Goal: Information Seeking & Learning: Learn about a topic

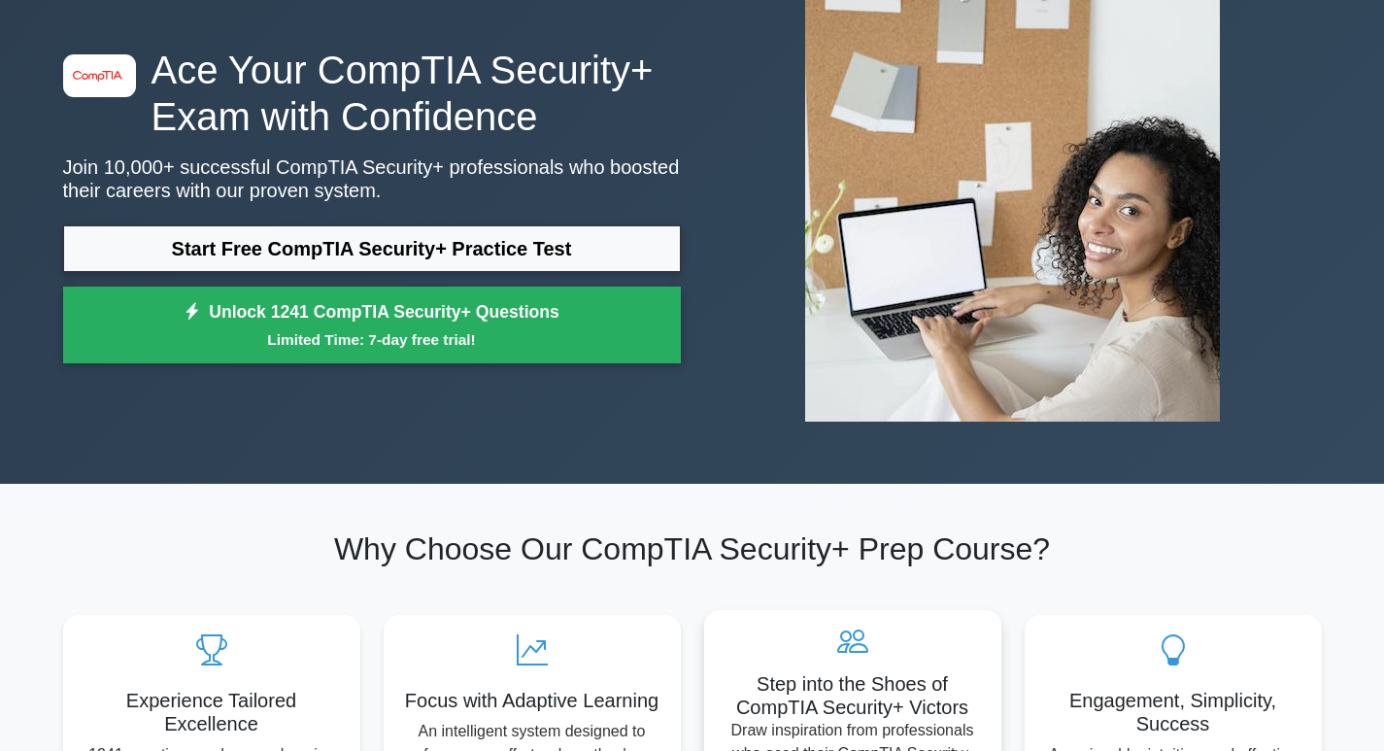
scroll to position [97, 0]
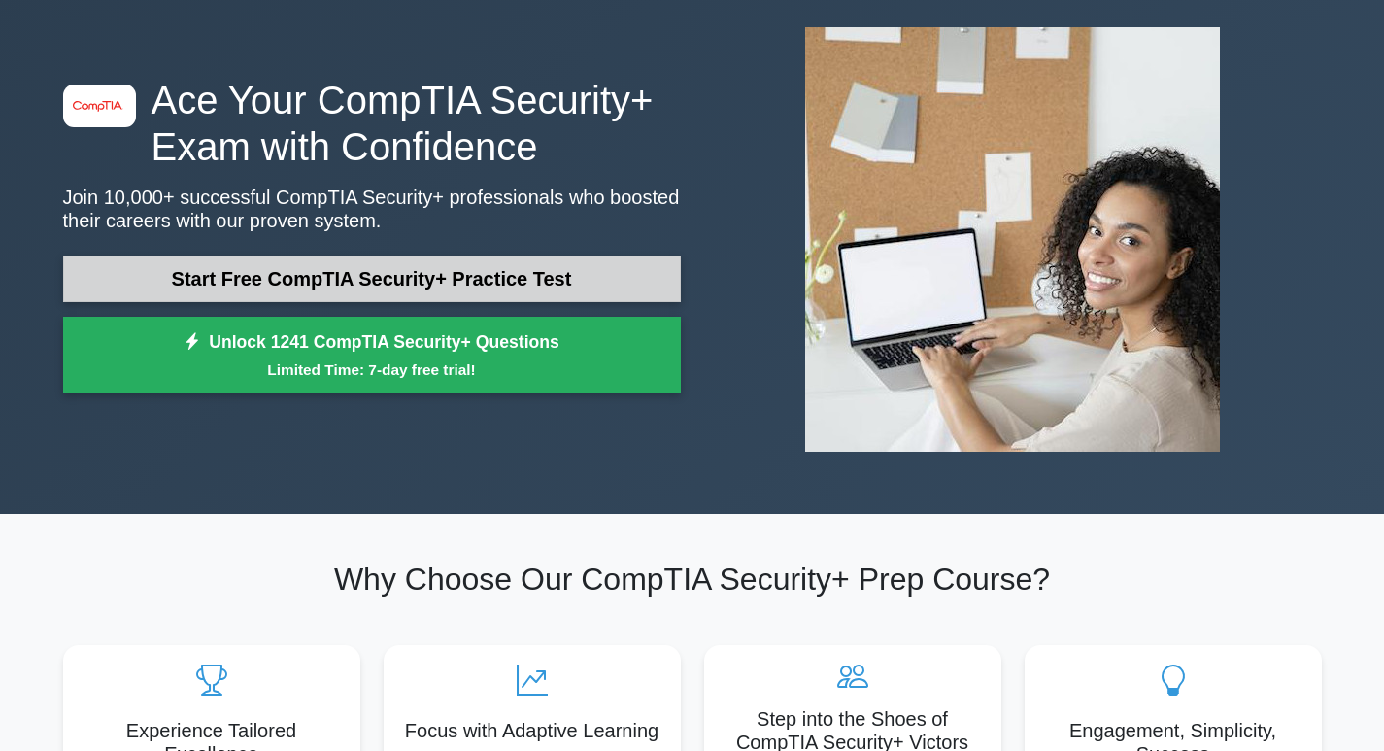
click at [594, 268] on link "Start Free CompTIA Security+ Practice Test" at bounding box center [372, 278] width 618 height 47
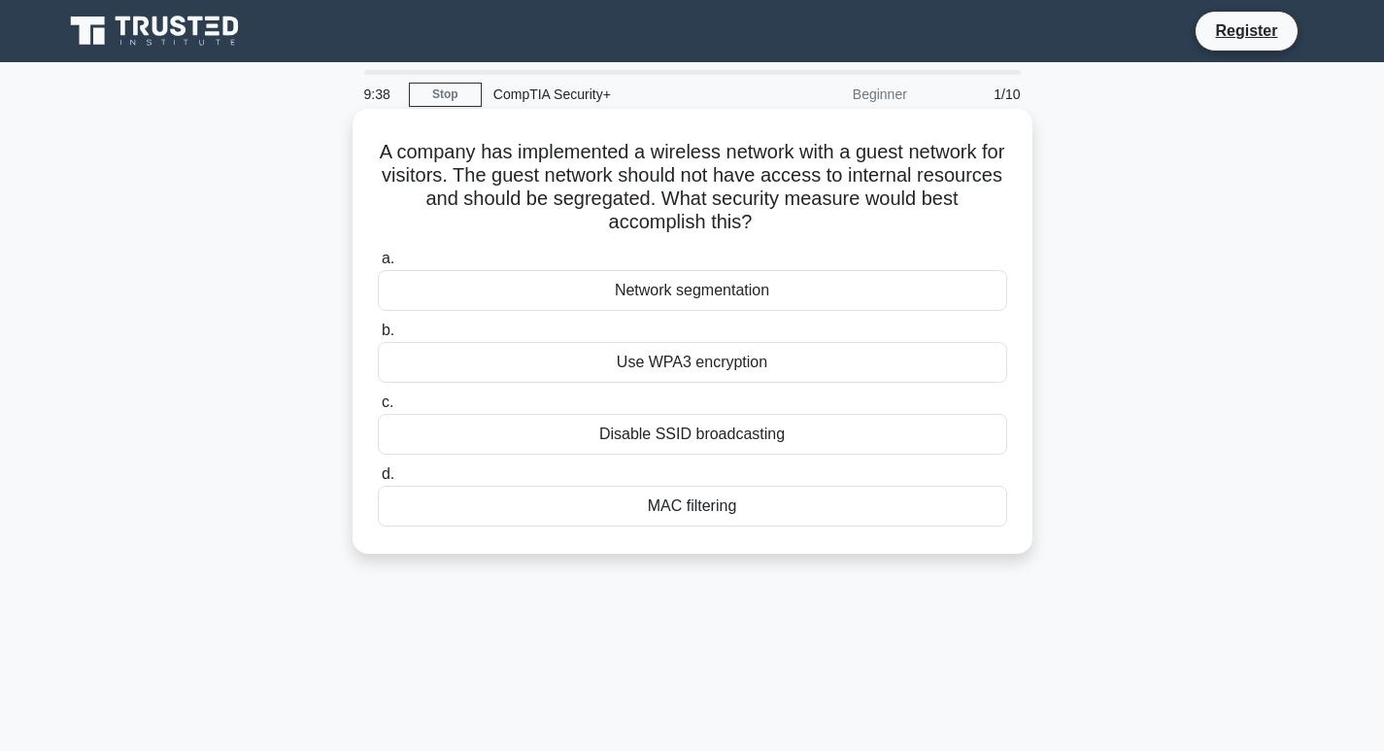
click at [700, 286] on div "Network segmentation" at bounding box center [692, 290] width 629 height 41
click at [378, 265] on input "a. Network segmentation" at bounding box center [378, 258] width 0 height 13
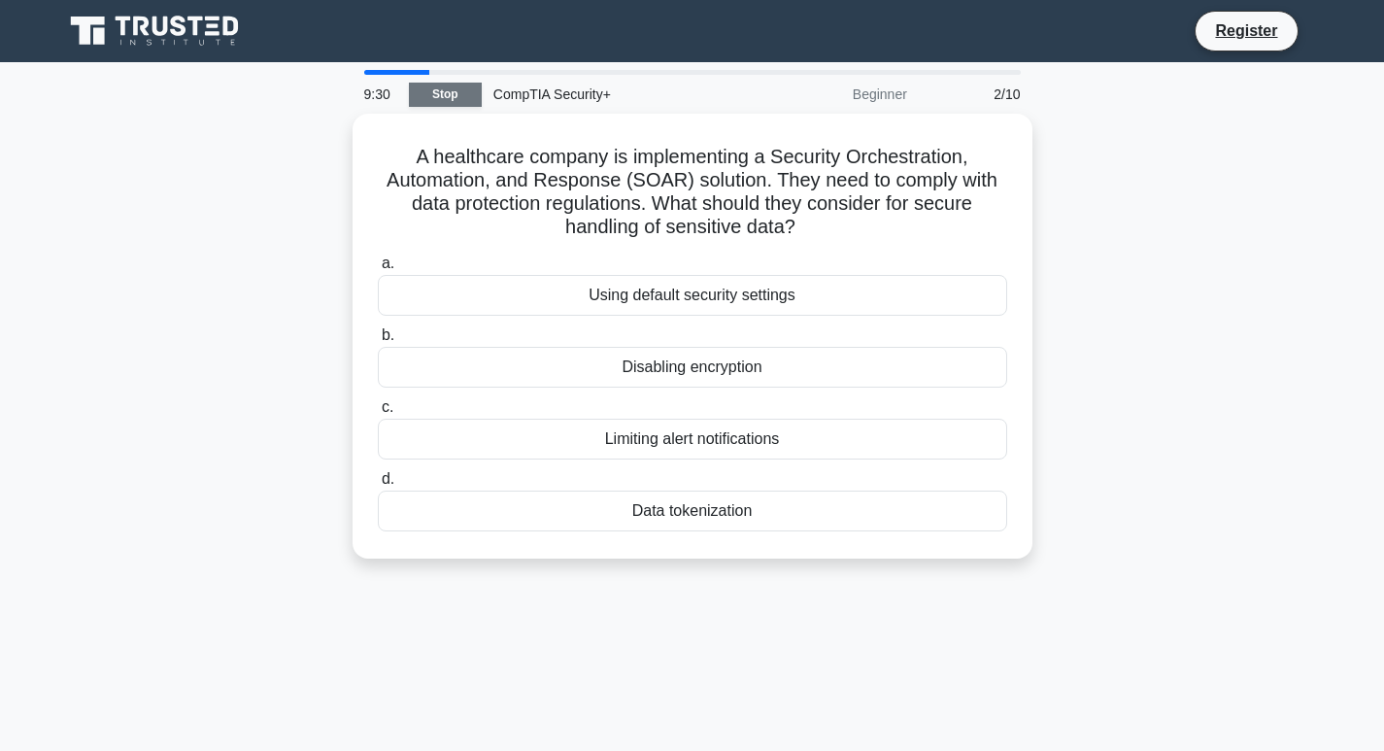
click at [470, 104] on link "Stop" at bounding box center [445, 95] width 73 height 24
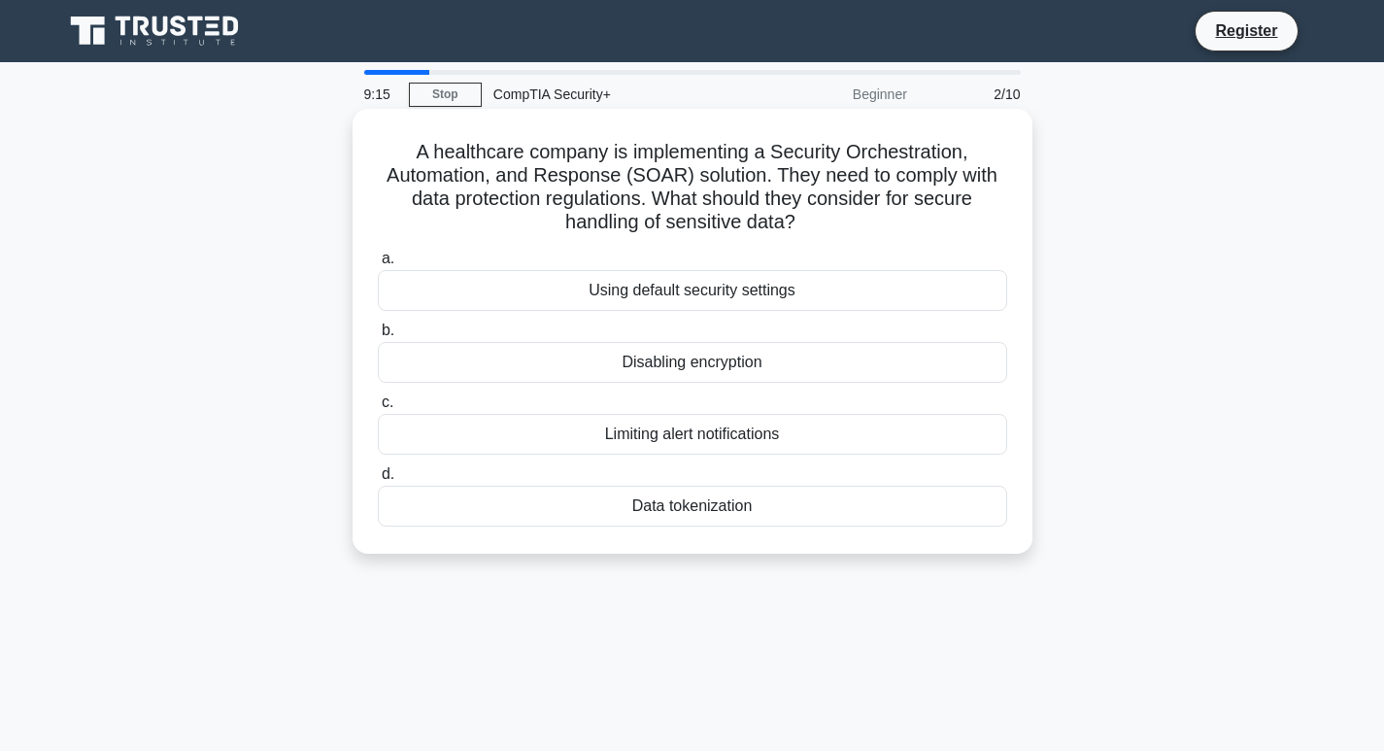
click at [830, 507] on div "Data tokenization" at bounding box center [692, 505] width 629 height 41
click at [378, 481] on input "d. Data tokenization" at bounding box center [378, 474] width 0 height 13
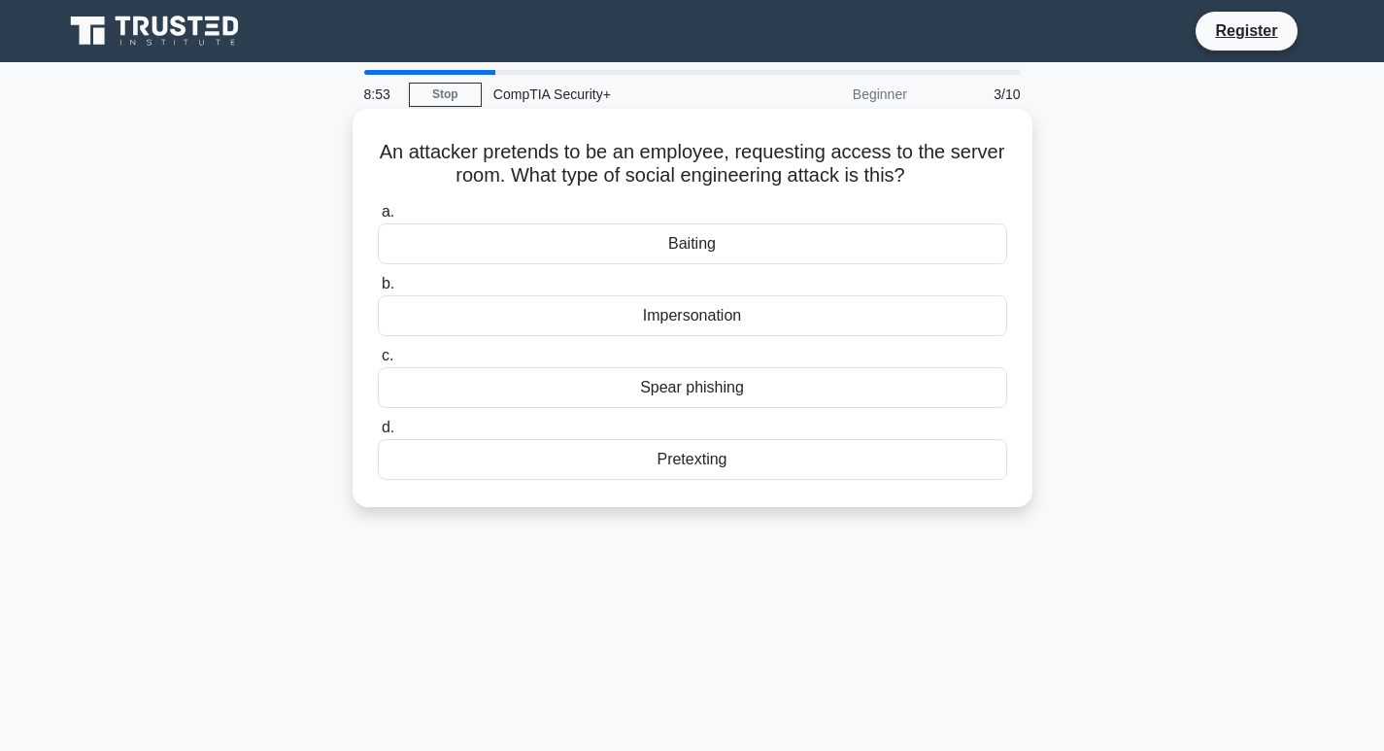
click at [735, 324] on div "Impersonation" at bounding box center [692, 315] width 629 height 41
click at [378, 290] on input "b. Impersonation" at bounding box center [378, 284] width 0 height 13
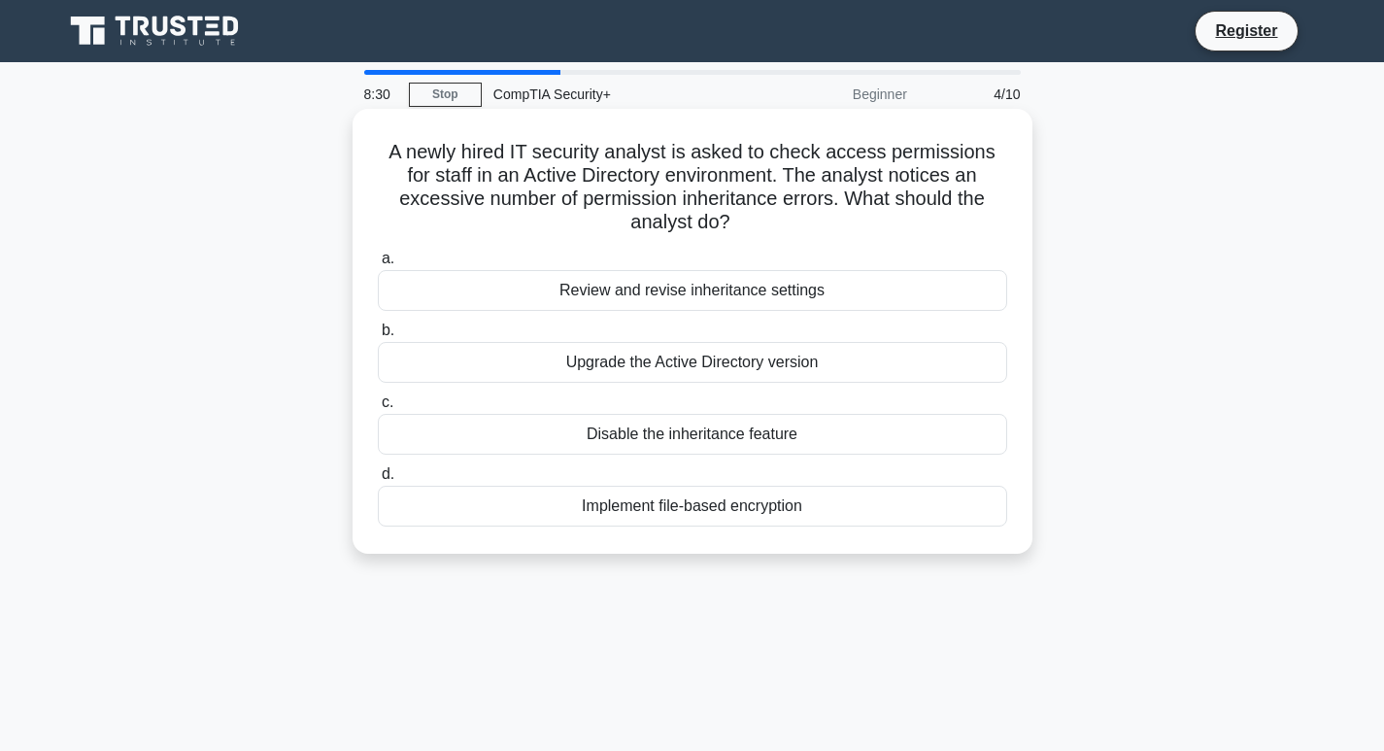
click at [564, 432] on div "Disable the inheritance feature" at bounding box center [692, 434] width 629 height 41
click at [378, 409] on input "c. Disable the inheritance feature" at bounding box center [378, 402] width 0 height 13
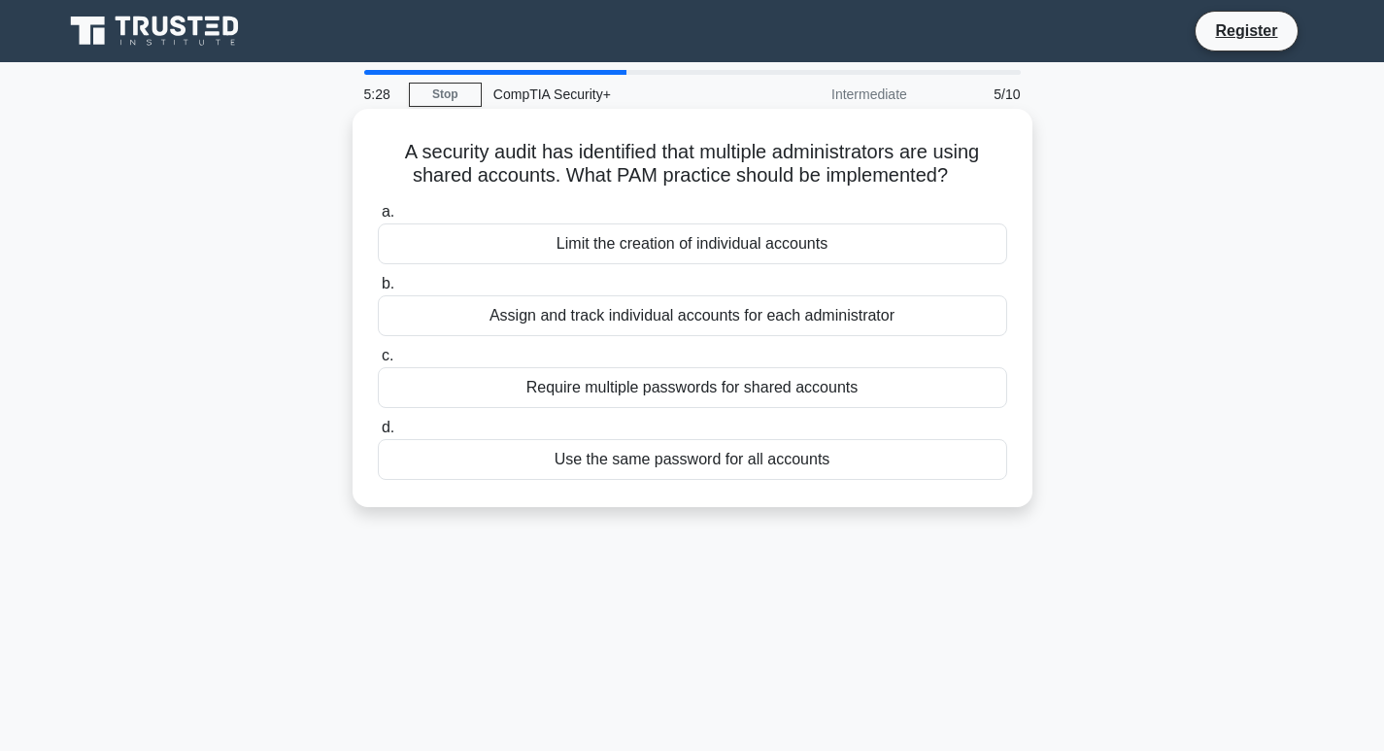
click at [841, 308] on div "Assign and track individual accounts for each administrator" at bounding box center [692, 315] width 629 height 41
click at [378, 290] on input "b. Assign and track individual accounts for each administrator" at bounding box center [378, 284] width 0 height 13
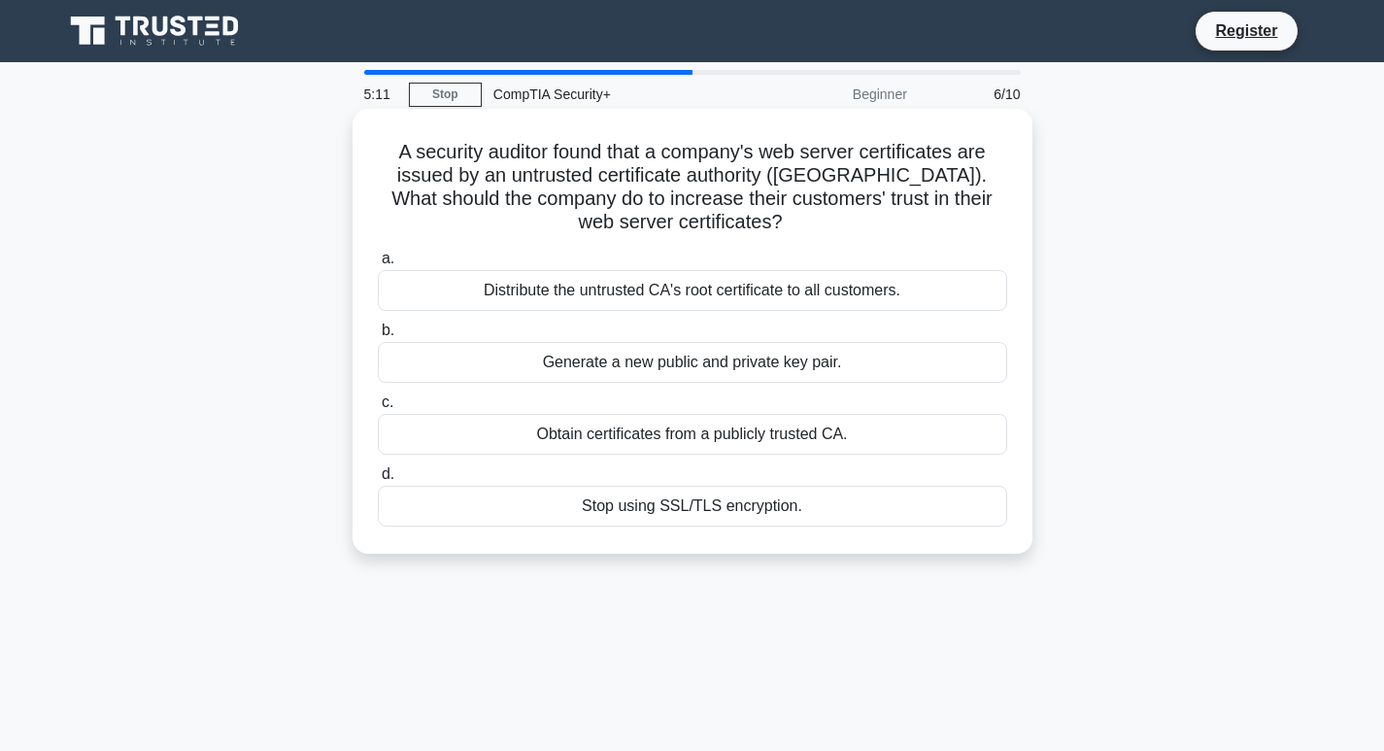
click at [669, 444] on div "Obtain certificates from a publicly trusted CA." at bounding box center [692, 434] width 629 height 41
click at [378, 409] on input "c. Obtain certificates from a publicly trusted CA." at bounding box center [378, 402] width 0 height 13
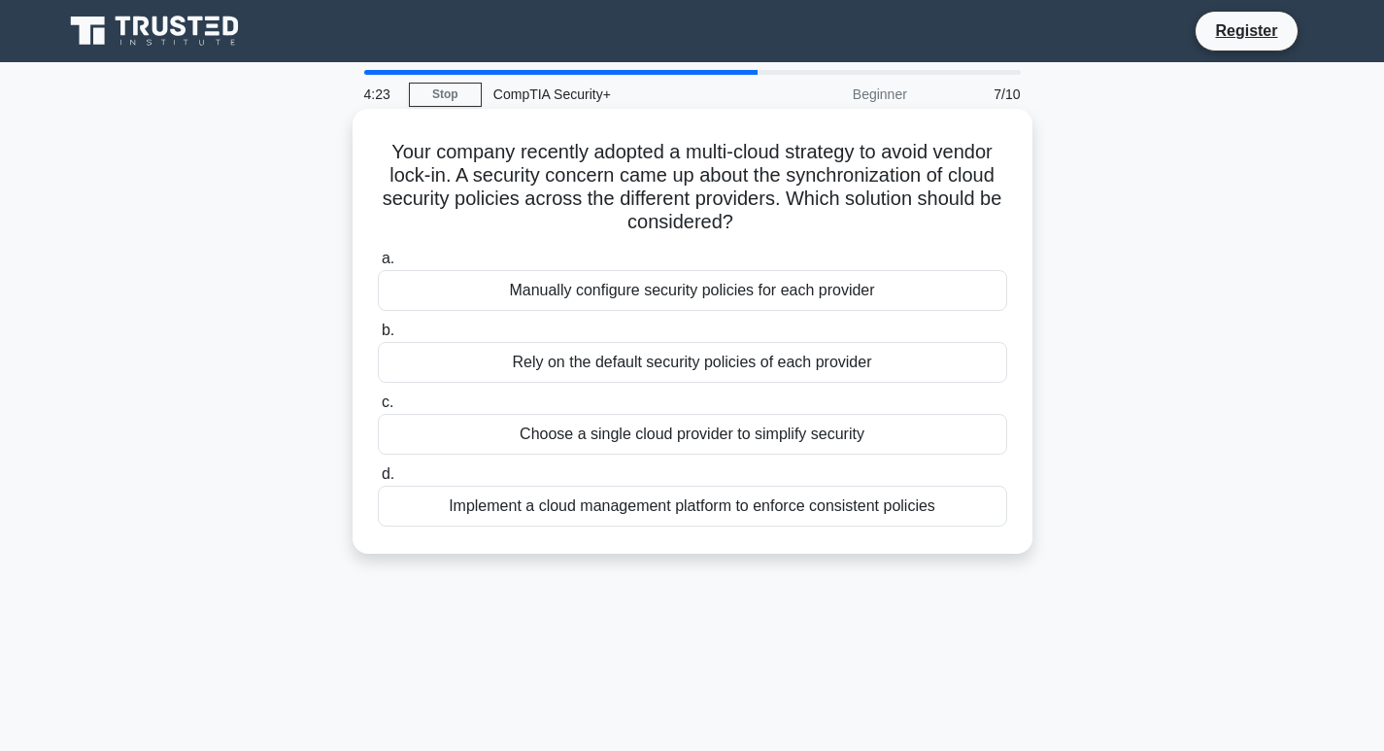
click at [577, 522] on div "Implement a cloud management platform to enforce consistent policies" at bounding box center [692, 505] width 629 height 41
click at [440, 504] on div "Implement a cloud management platform to enforce consistent policies" at bounding box center [692, 505] width 629 height 41
click at [378, 481] on input "d. Implement a cloud management platform to enforce consistent policies" at bounding box center [378, 474] width 0 height 13
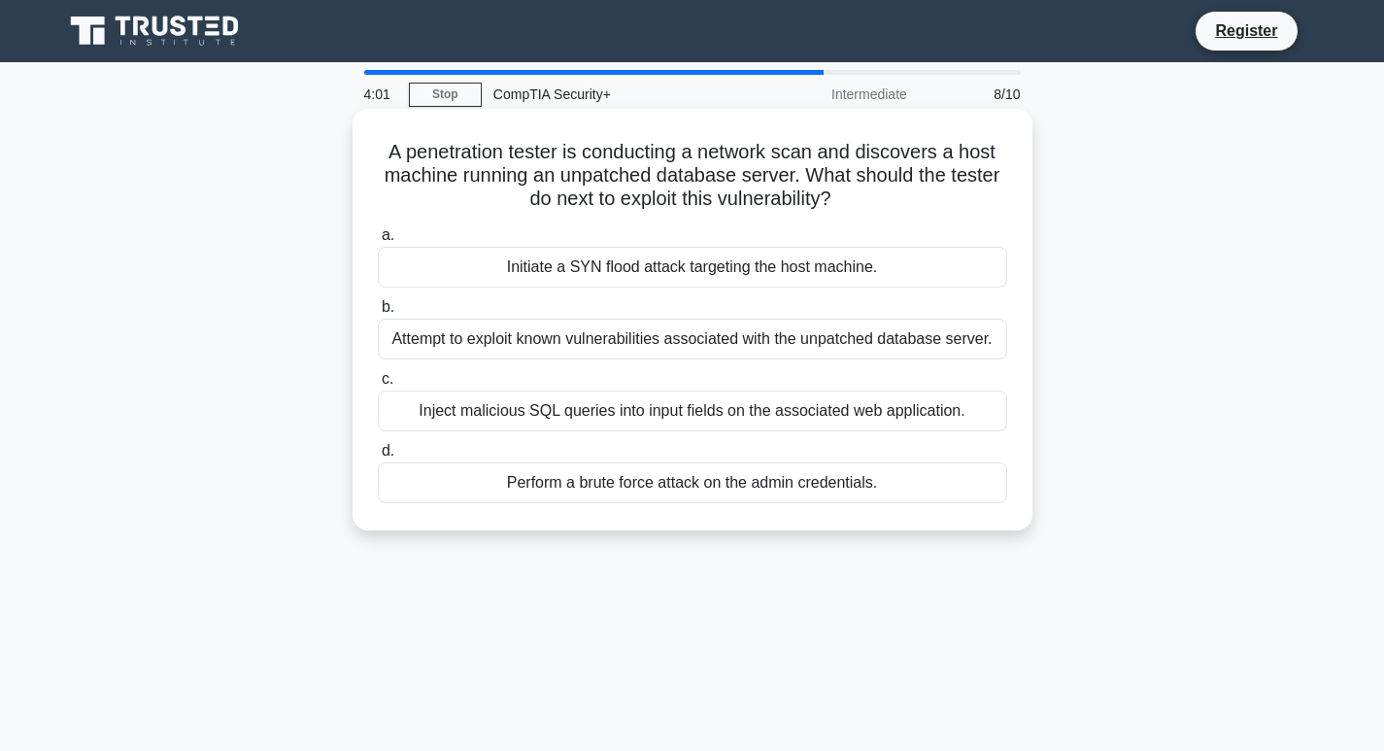
click at [719, 339] on div "Attempt to exploit known vulnerabilities associated with the unpatched database…" at bounding box center [692, 338] width 629 height 41
click at [378, 314] on input "b. Attempt to exploit known vulnerabilities associated with the unpatched datab…" at bounding box center [378, 307] width 0 height 13
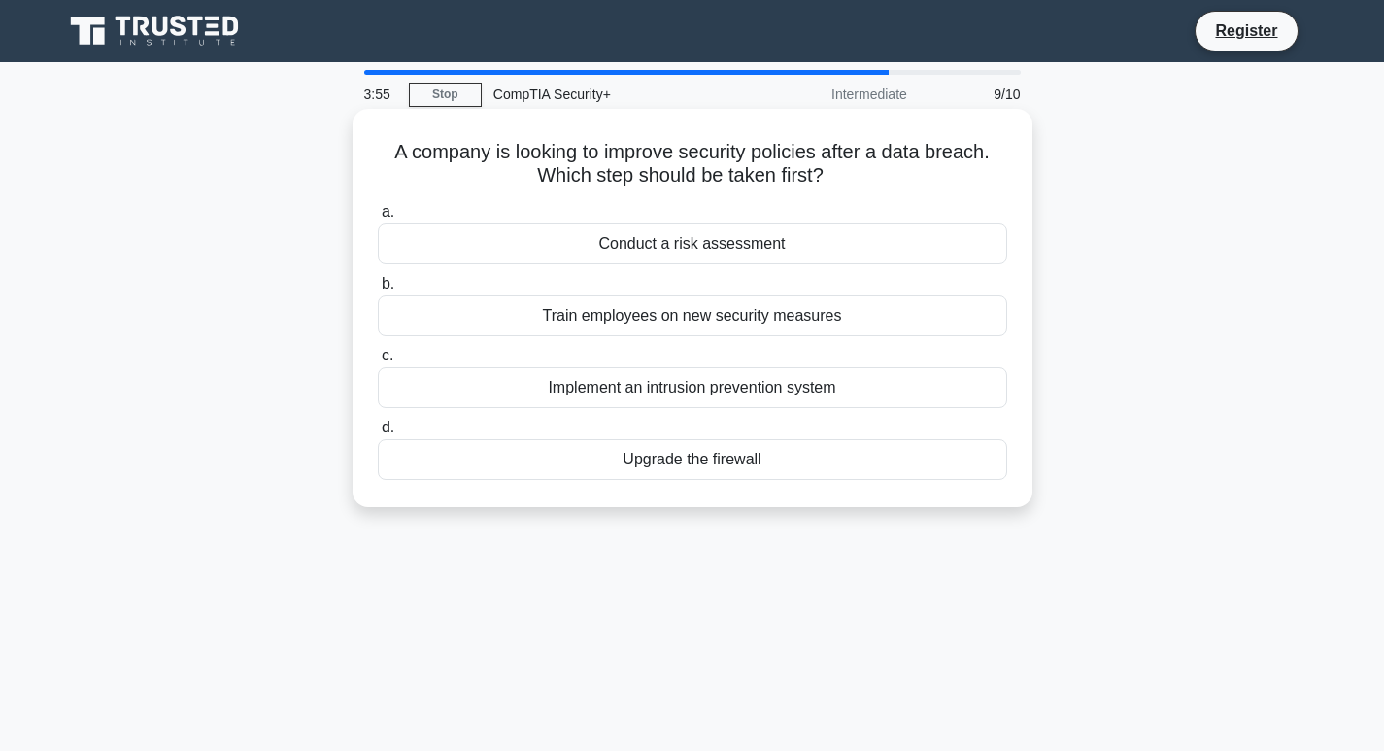
click at [552, 243] on div "Conduct a risk assessment" at bounding box center [692, 243] width 629 height 41
click at [378, 218] on input "a. Conduct a risk assessment" at bounding box center [378, 212] width 0 height 13
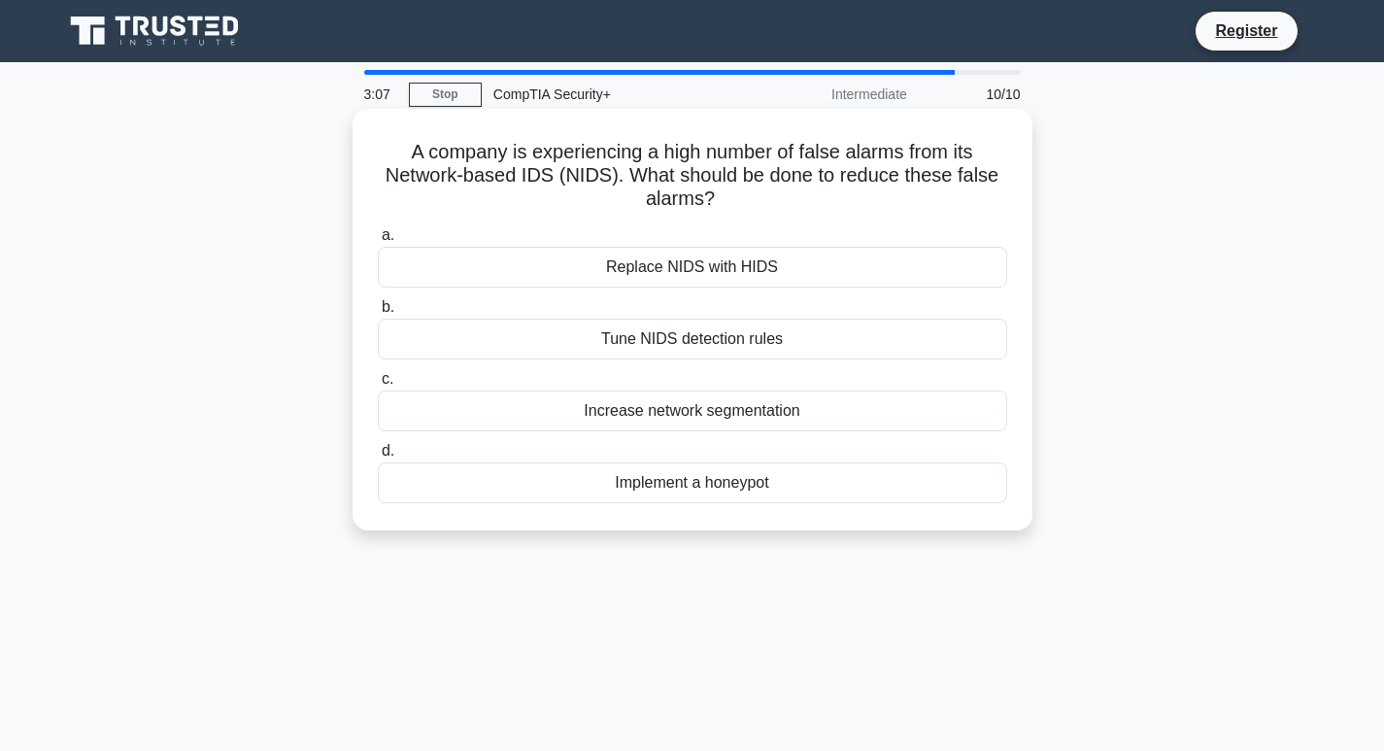
click at [703, 333] on div "Tune NIDS detection rules" at bounding box center [692, 338] width 629 height 41
click at [378, 314] on input "b. Tune NIDS detection rules" at bounding box center [378, 307] width 0 height 13
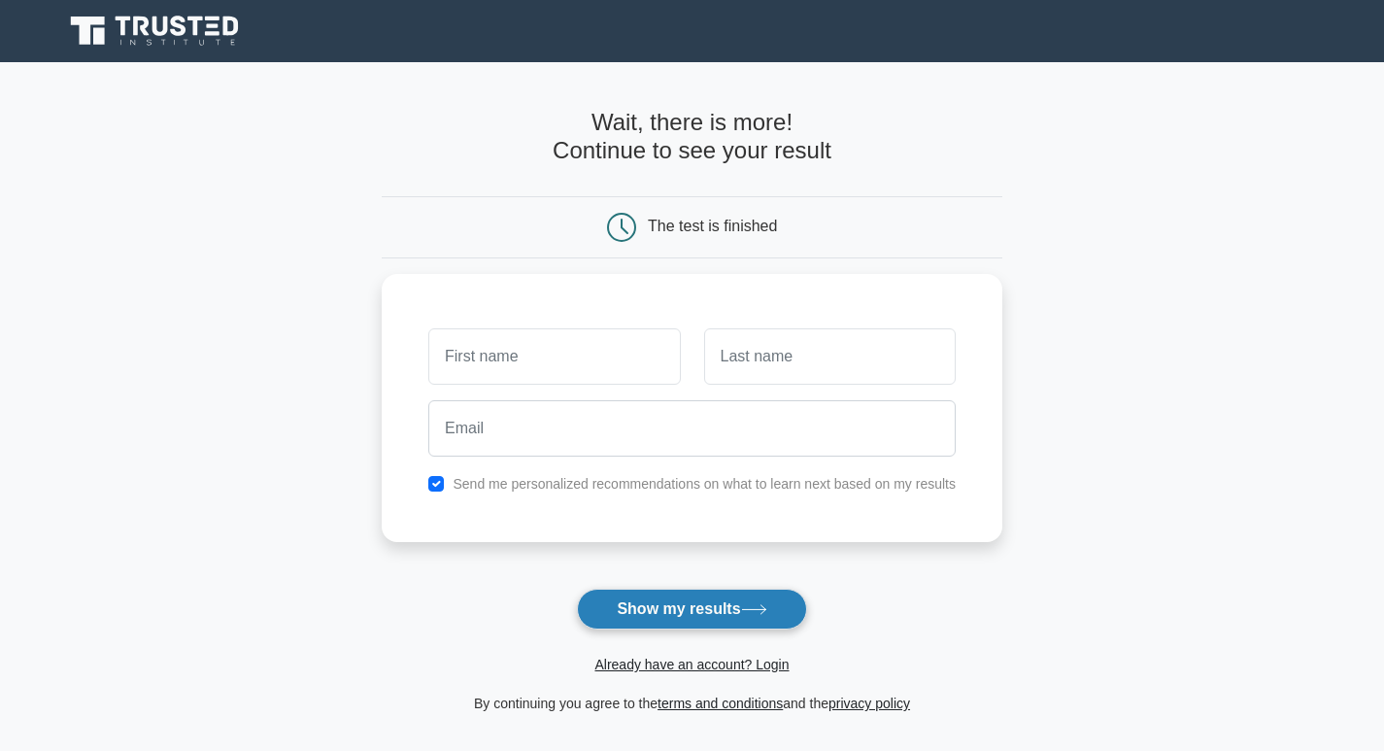
click at [670, 621] on button "Show my results" at bounding box center [691, 608] width 229 height 41
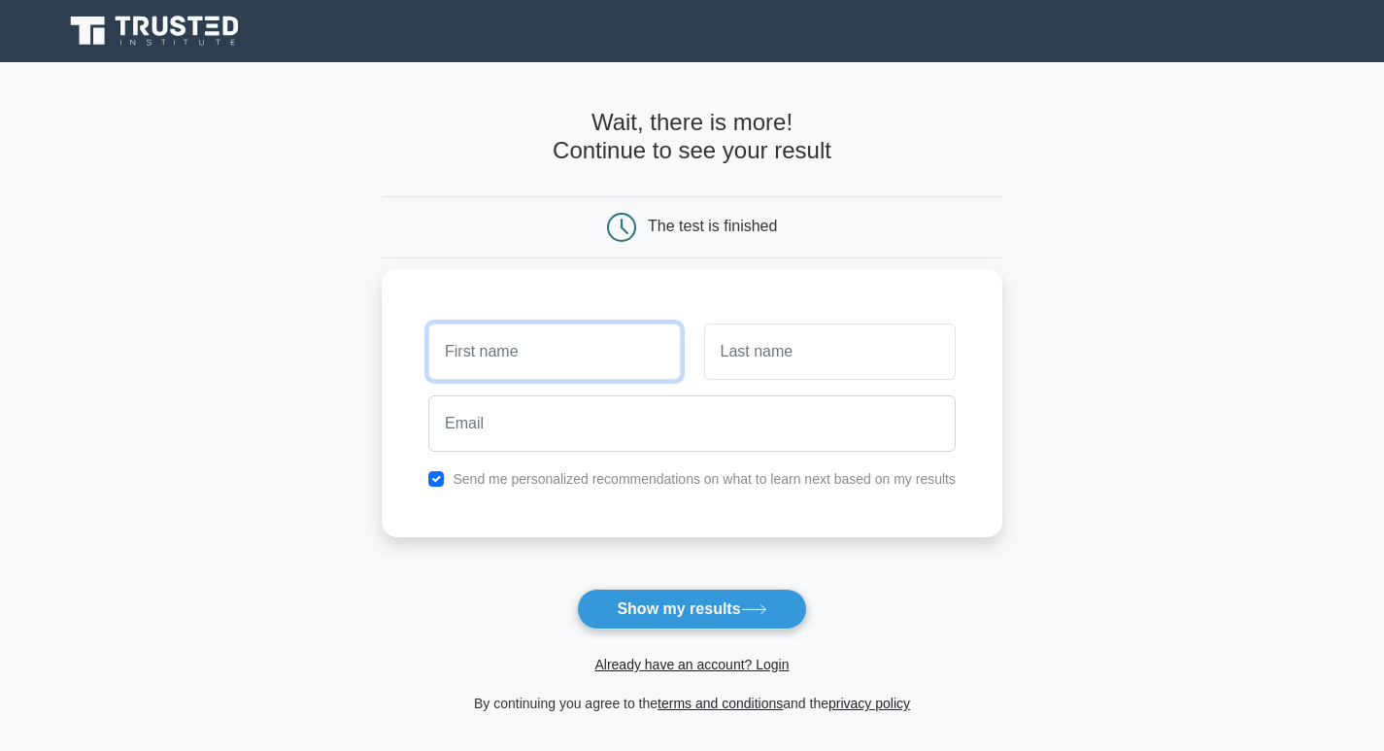
click at [538, 367] on input "text" at bounding box center [553, 351] width 251 height 56
type input "asad"
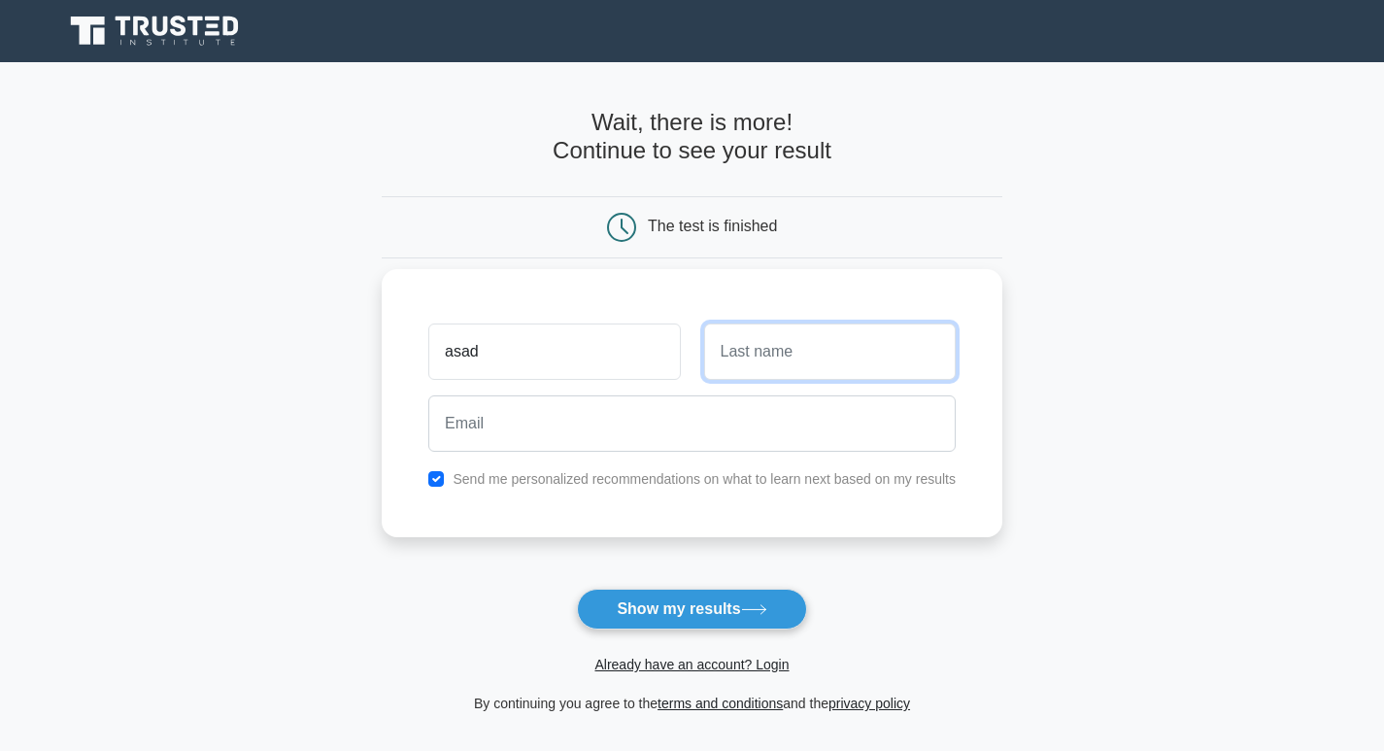
click at [737, 358] on input "text" at bounding box center [829, 351] width 251 height 56
type input "asad"
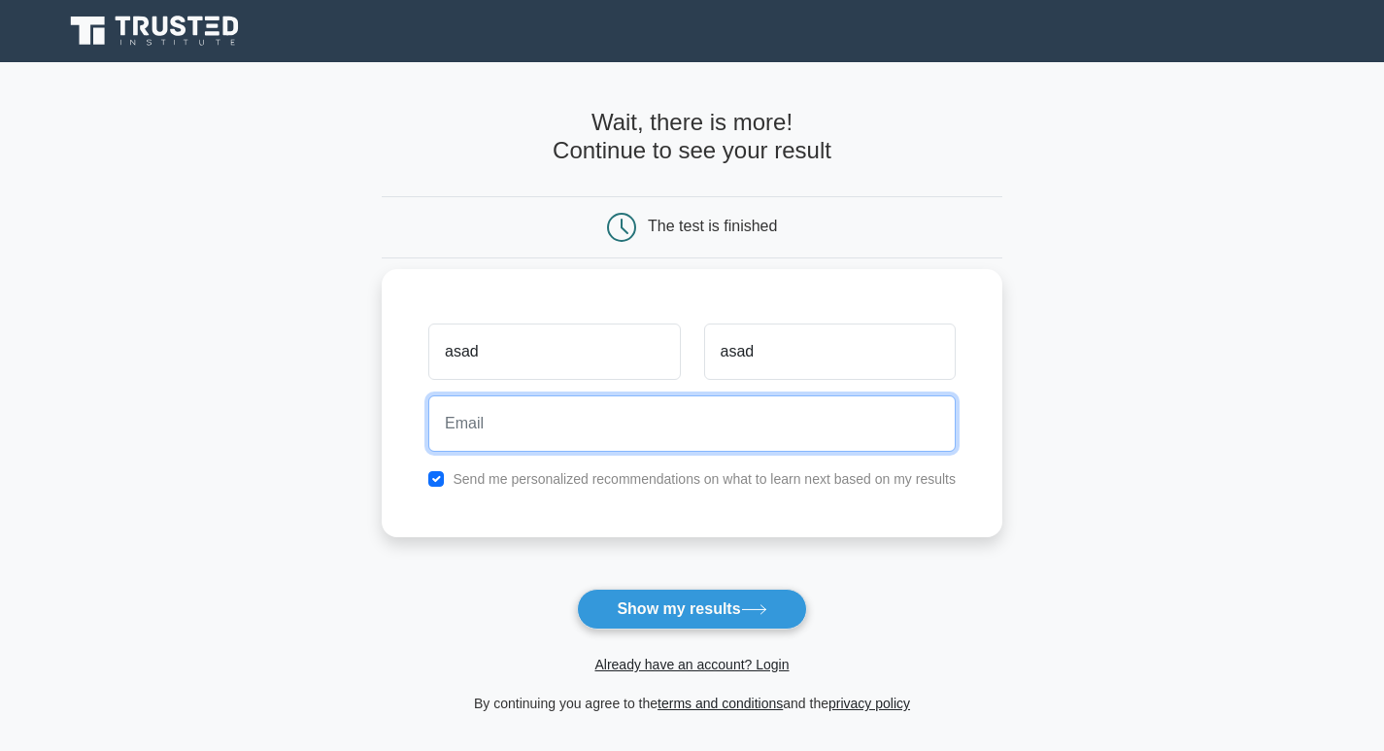
click at [678, 421] on input "email" at bounding box center [691, 423] width 527 height 56
type input "[EMAIL_ADDRESS][DOMAIN_NAME]"
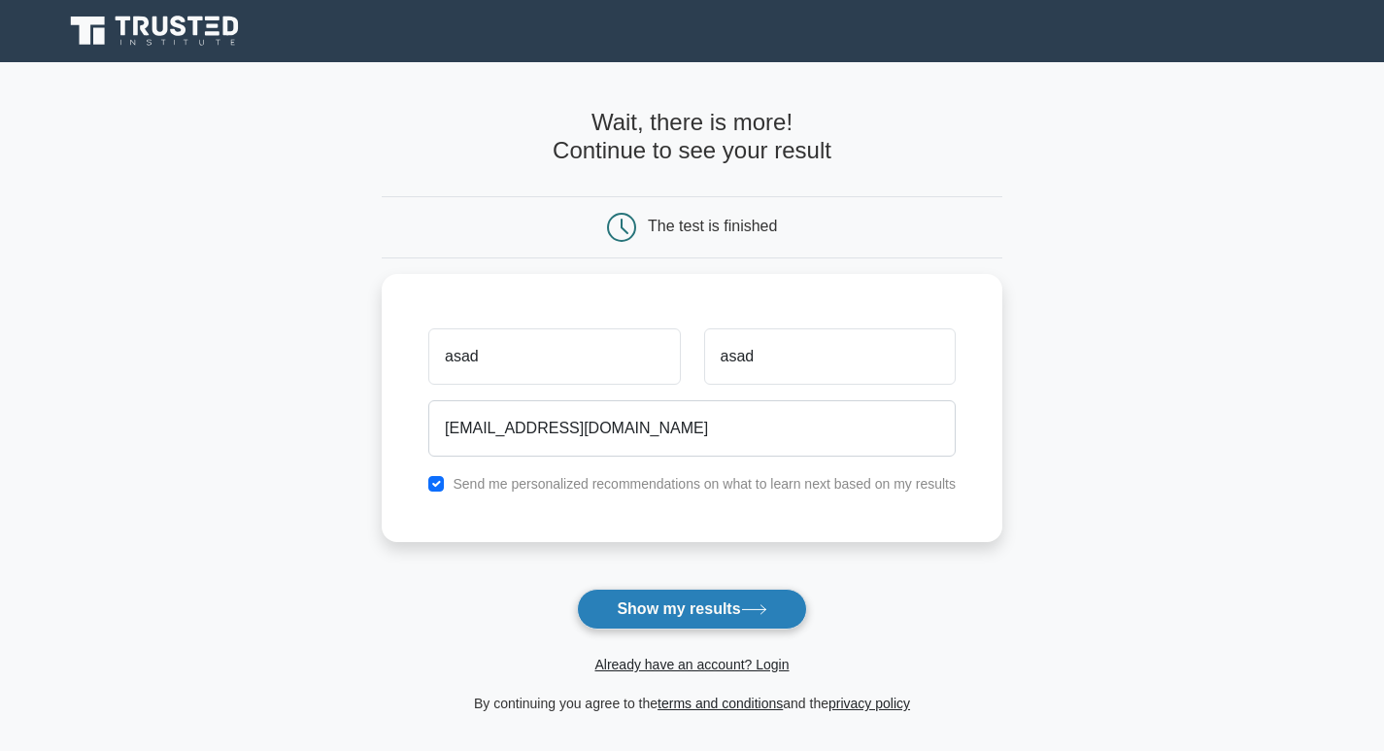
click at [664, 603] on button "Show my results" at bounding box center [691, 608] width 229 height 41
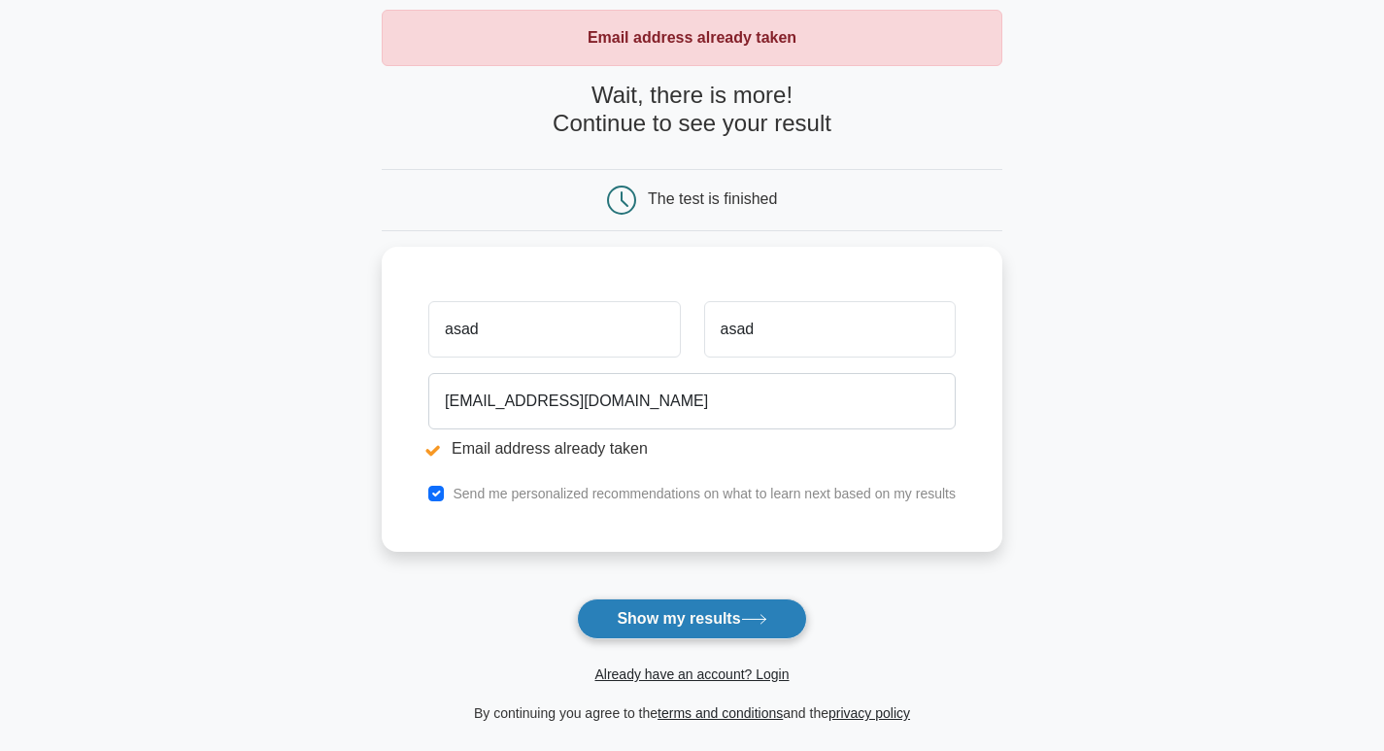
scroll to position [194, 0]
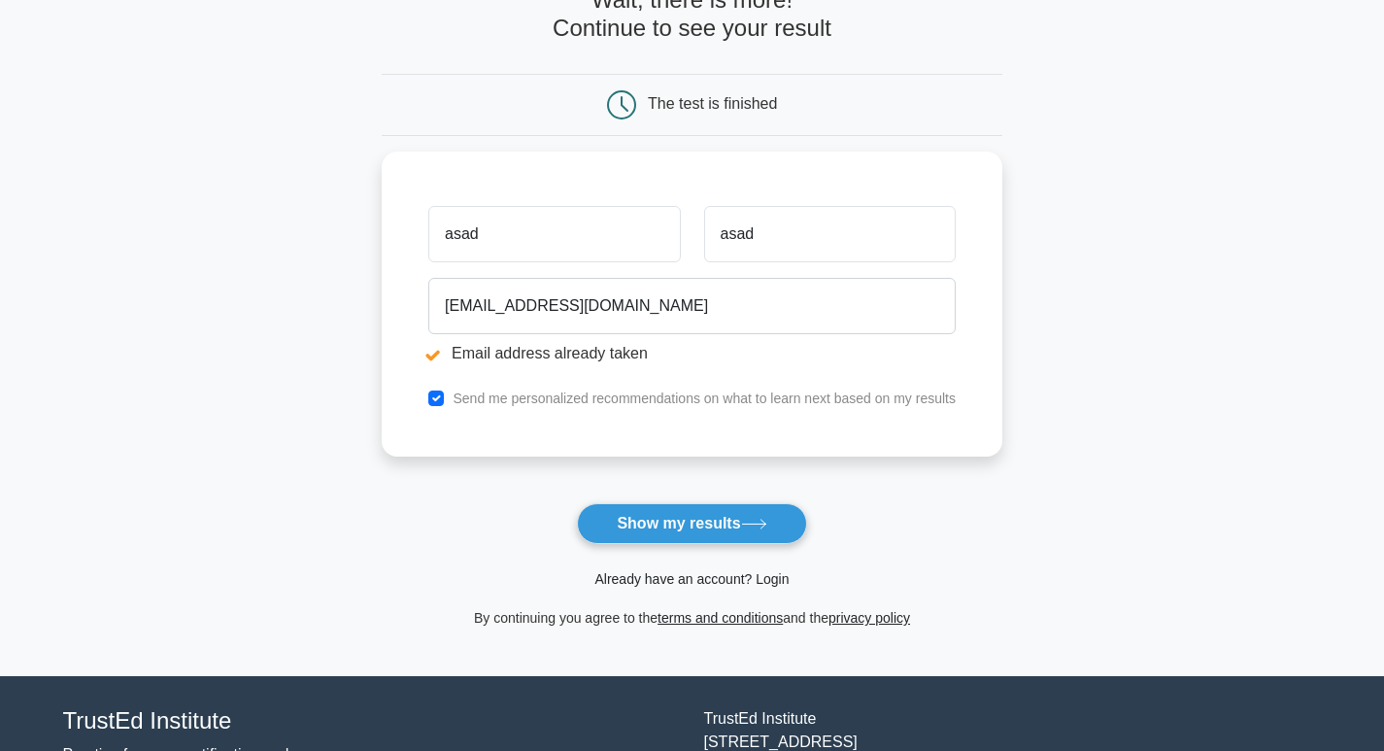
click at [657, 586] on link "Already have an account? Login" at bounding box center [691, 579] width 194 height 16
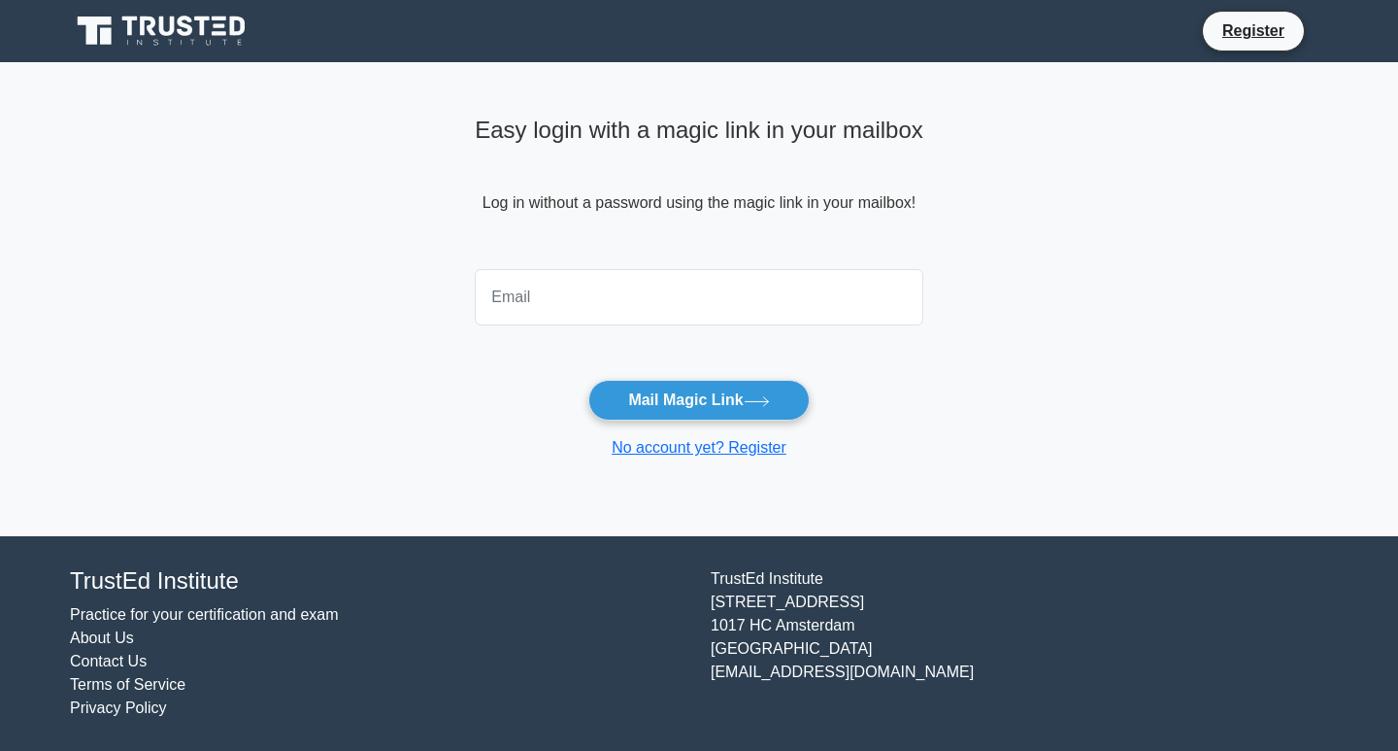
click at [612, 297] on input "email" at bounding box center [699, 297] width 449 height 56
type input "[EMAIL_ADDRESS][DOMAIN_NAME]"
click at [645, 398] on button "Mail Magic Link" at bounding box center [698, 400] width 220 height 41
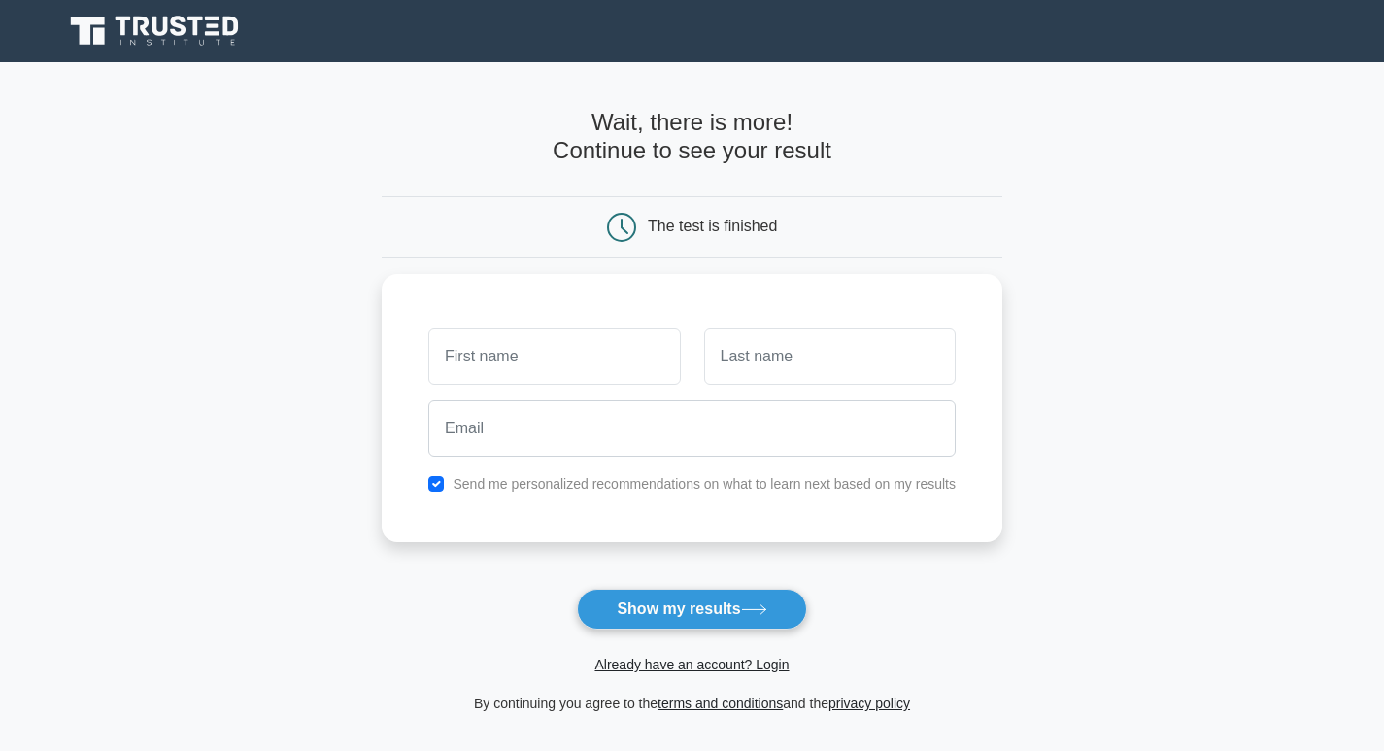
type input "asad"
click at [749, 368] on input "text" at bounding box center [829, 351] width 251 height 56
type input "khan"
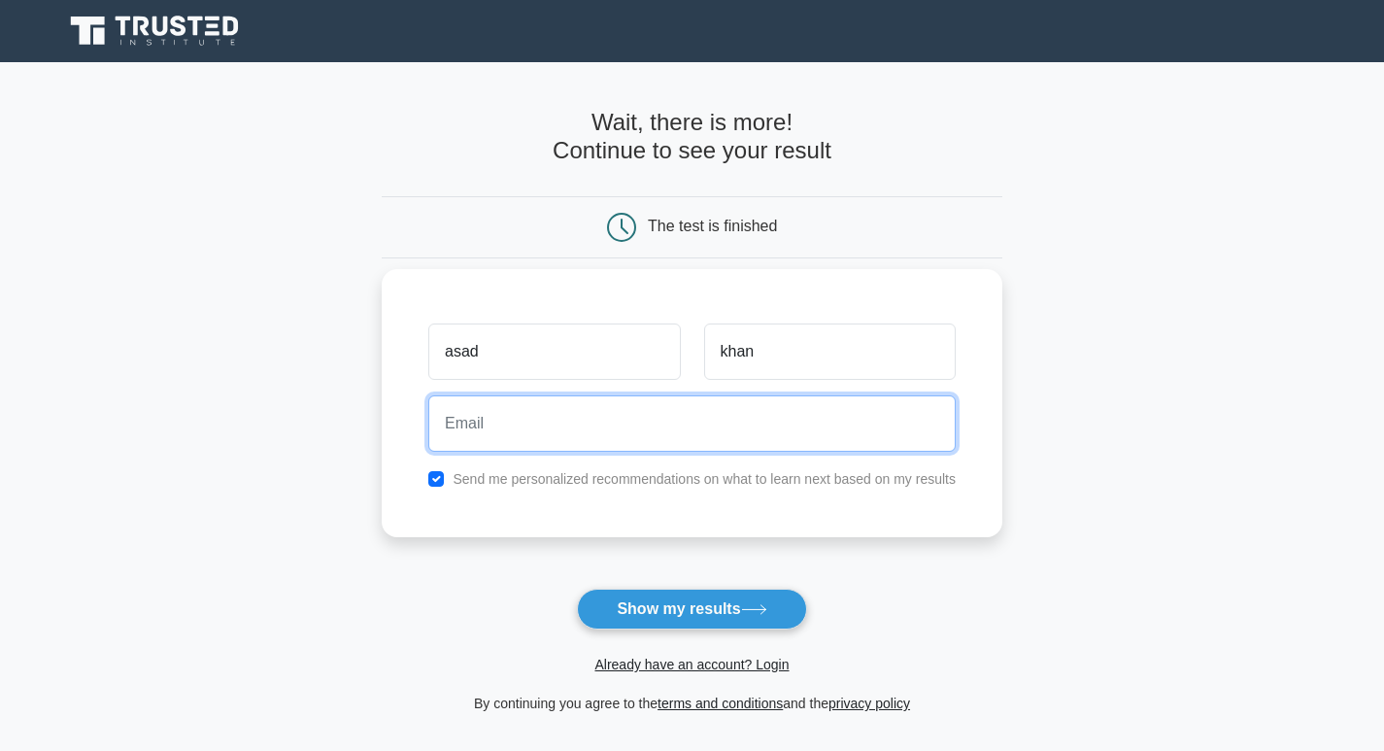
click at [848, 413] on input "email" at bounding box center [691, 423] width 527 height 56
type input "[EMAIL_ADDRESS][DOMAIN_NAME]"
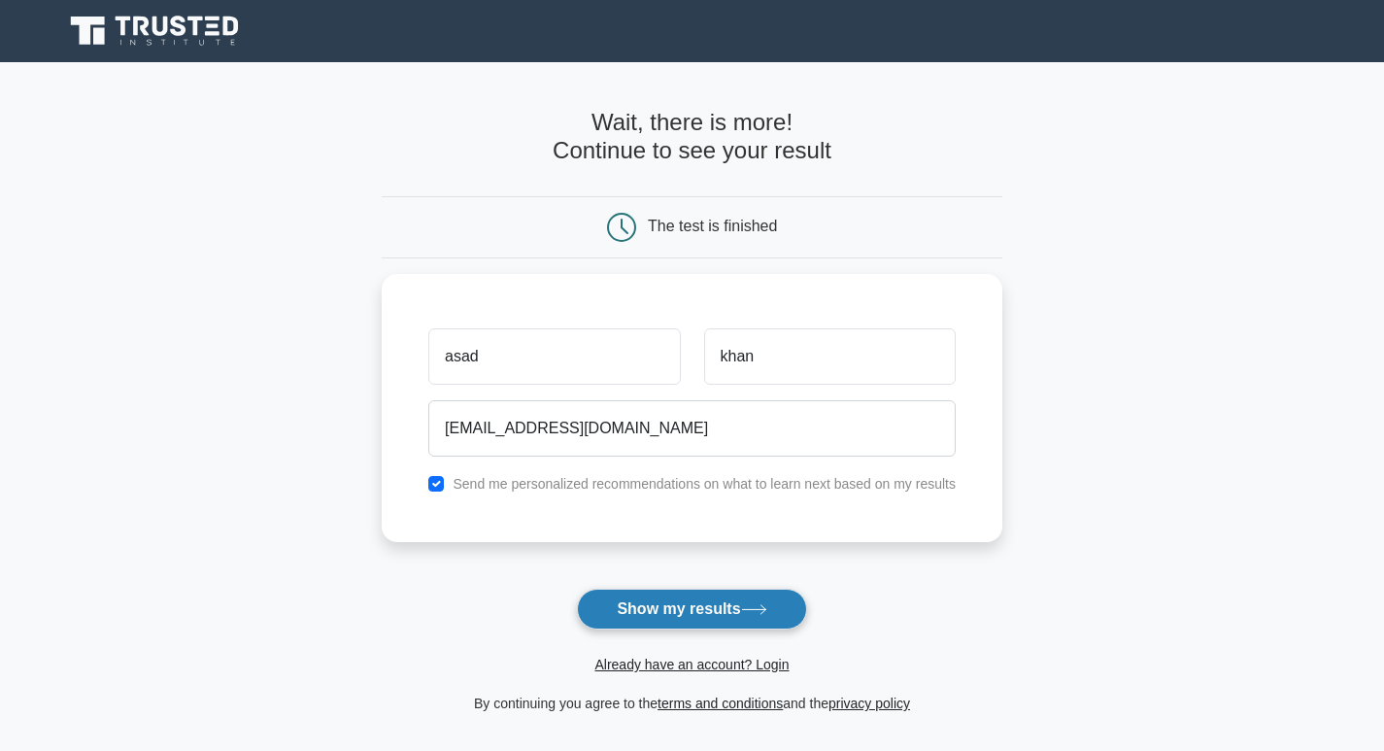
click at [693, 607] on button "Show my results" at bounding box center [691, 608] width 229 height 41
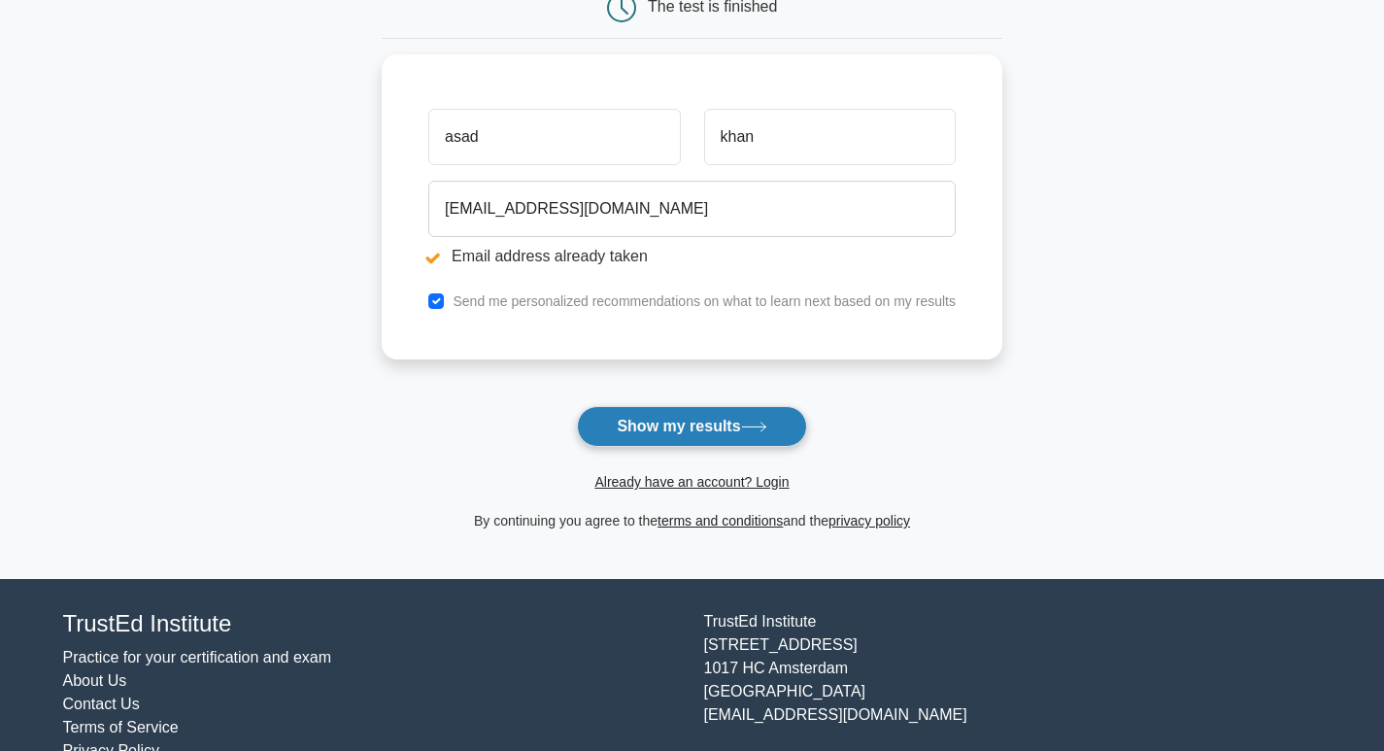
click at [704, 427] on button "Show my results" at bounding box center [691, 426] width 229 height 41
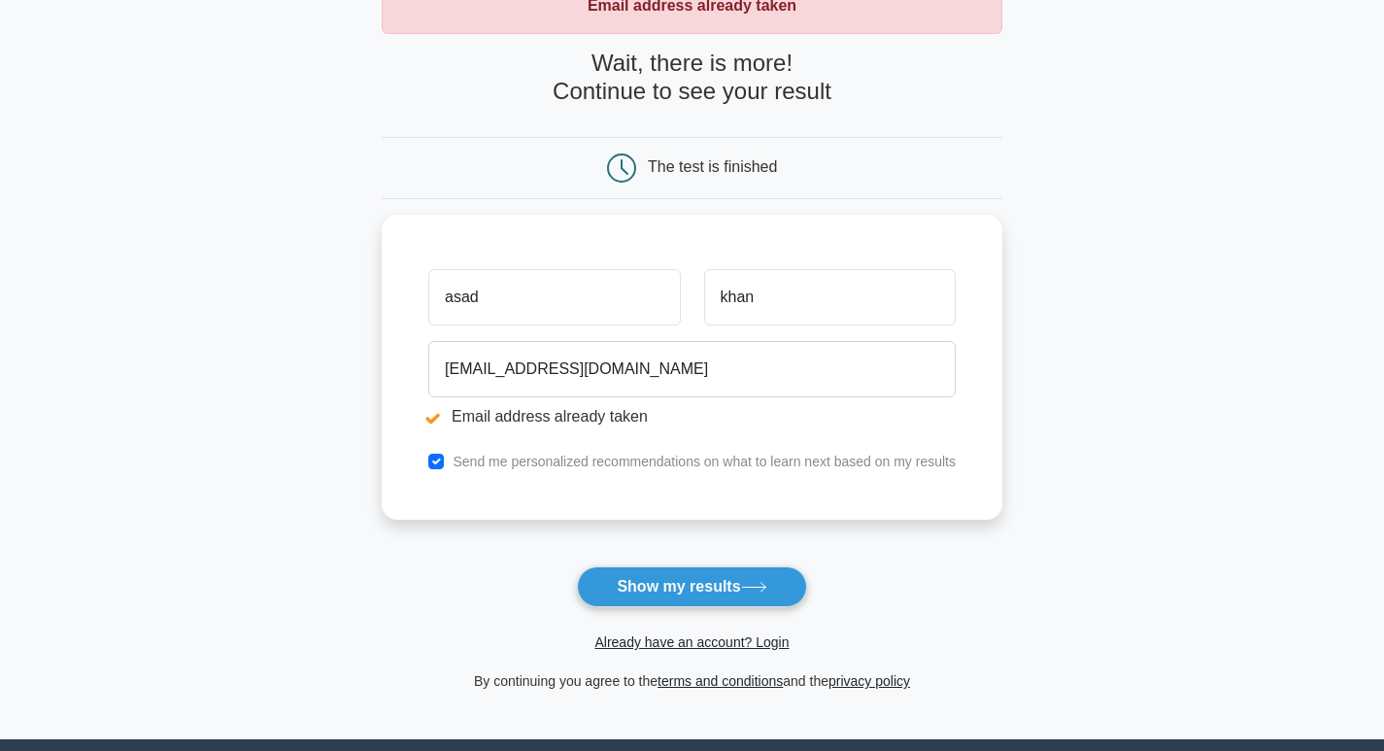
scroll to position [291, 0]
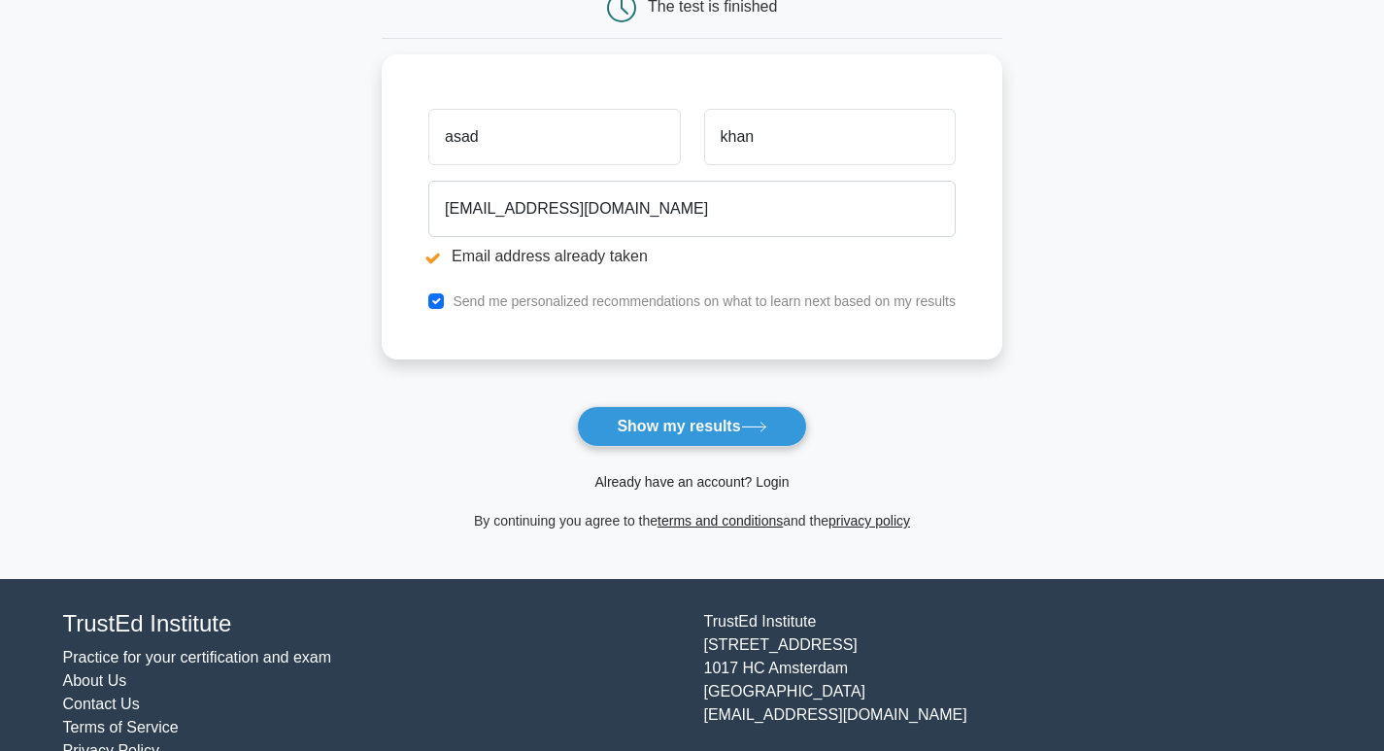
click at [699, 489] on link "Already have an account? Login" at bounding box center [691, 482] width 194 height 16
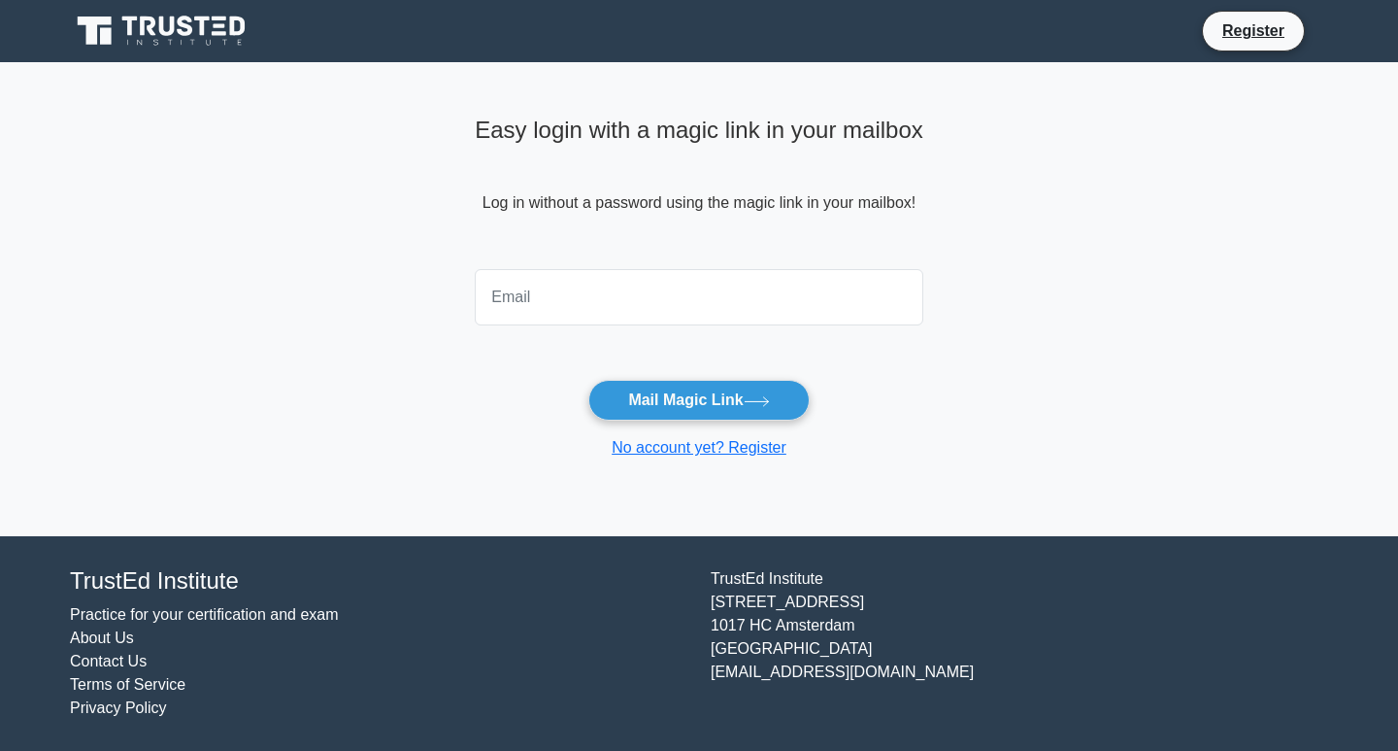
click at [616, 305] on input "email" at bounding box center [699, 297] width 449 height 56
type input "[EMAIL_ADDRESS][DOMAIN_NAME]"
click at [1224, 39] on link "Register" at bounding box center [1253, 30] width 85 height 24
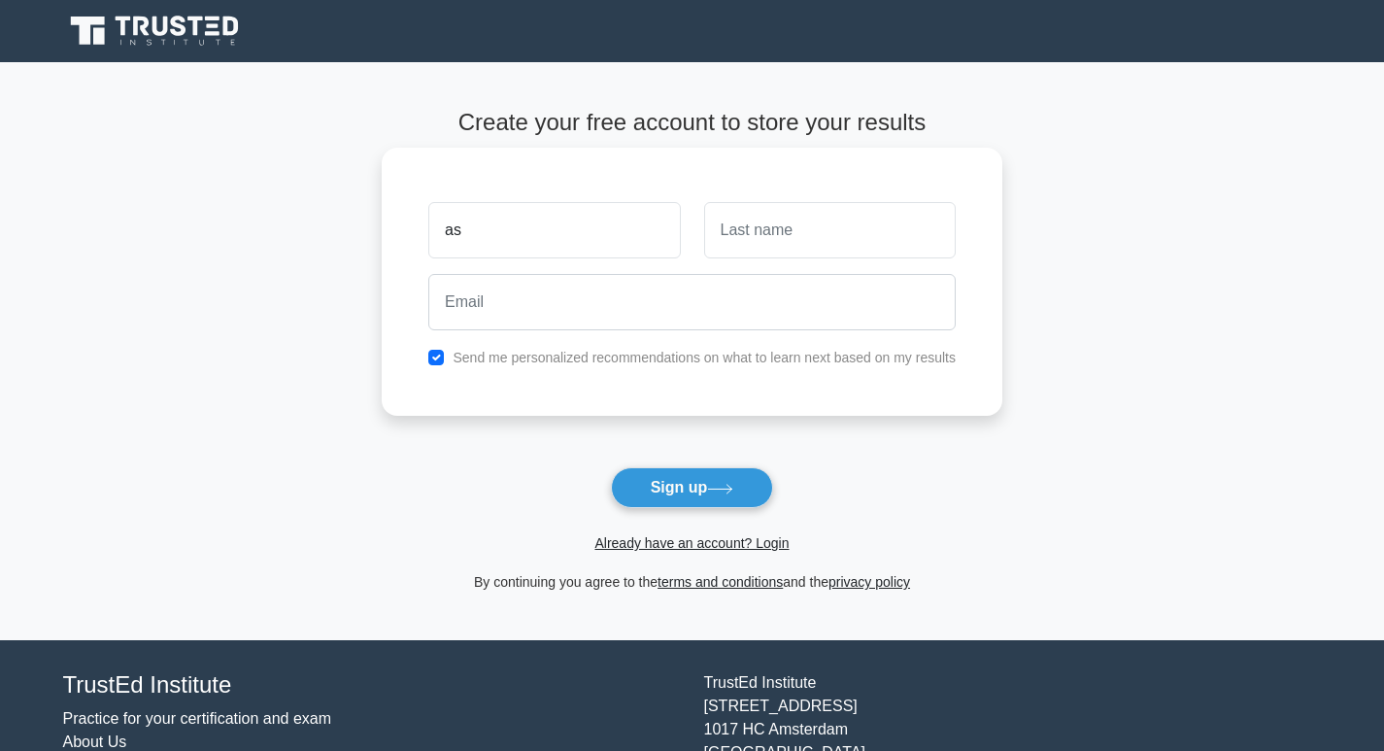
type input "asad"
click at [780, 231] on input "text" at bounding box center [829, 230] width 251 height 56
type input "khan"
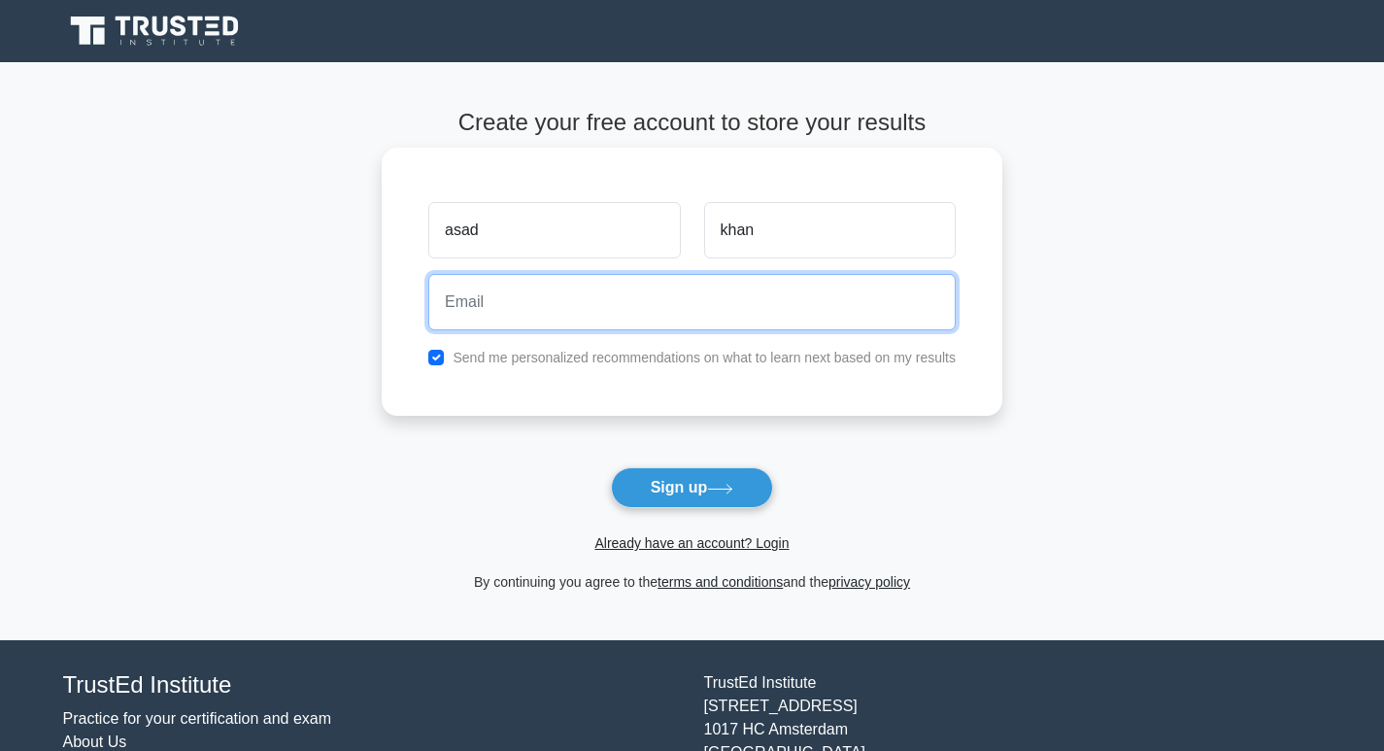
click at [651, 313] on input "email" at bounding box center [691, 302] width 527 height 56
type input "[EMAIL_ADDRESS][DOMAIN_NAME]"
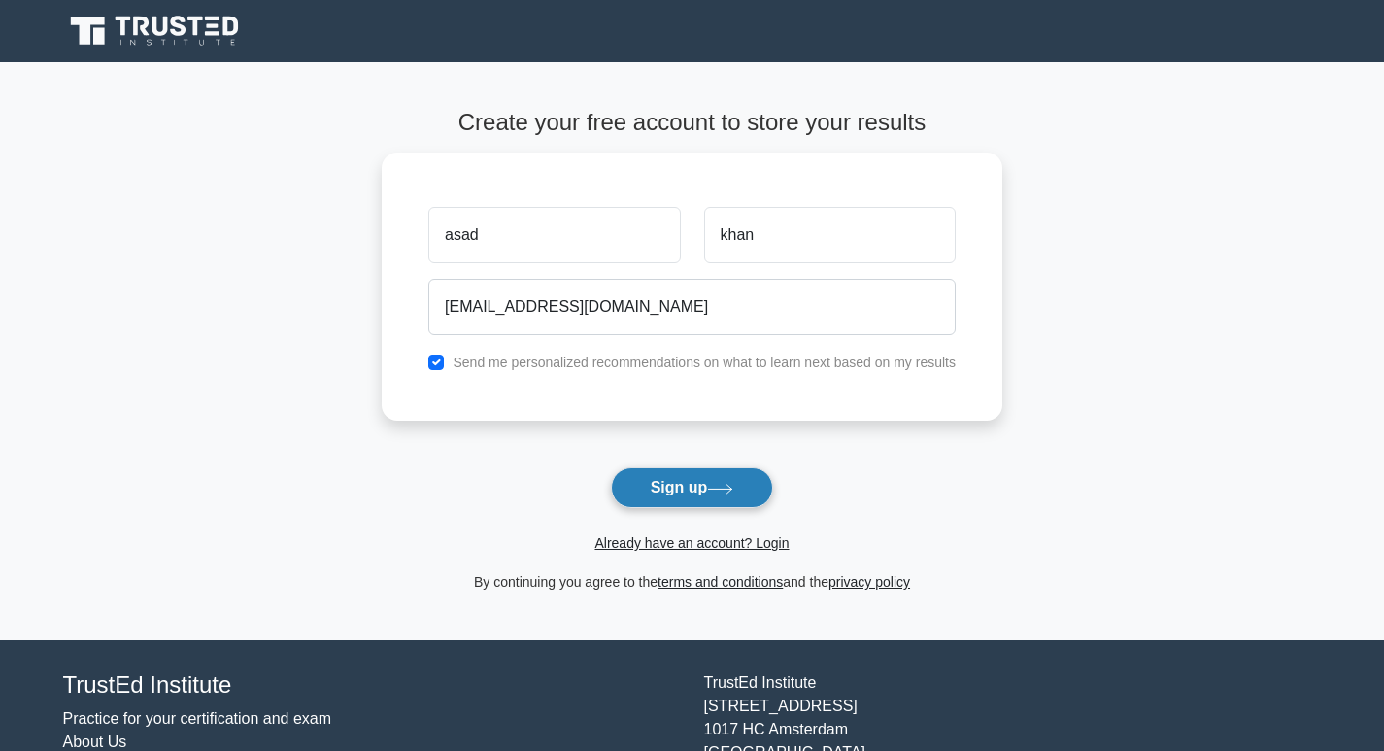
click at [672, 488] on button "Sign up" at bounding box center [692, 487] width 163 height 41
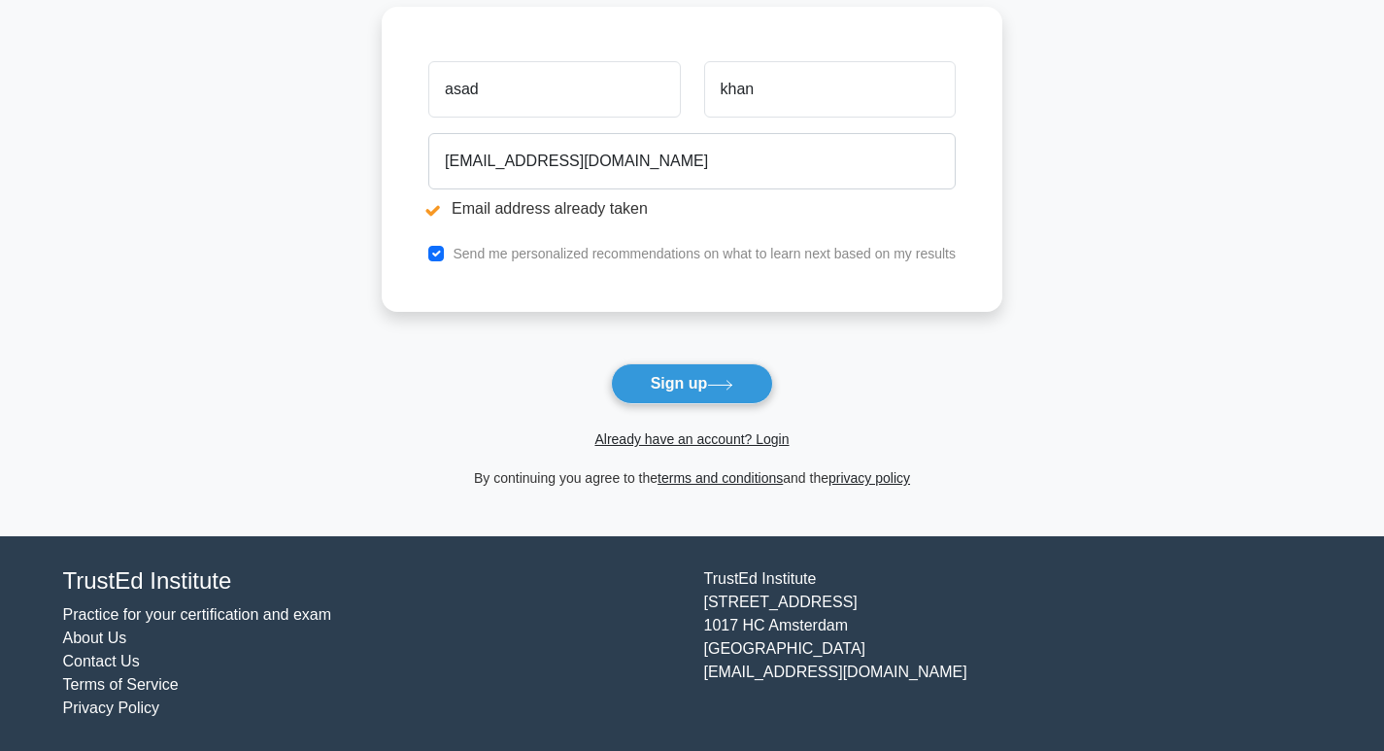
scroll to position [214, 0]
click at [674, 440] on link "Already have an account? Login" at bounding box center [691, 439] width 194 height 16
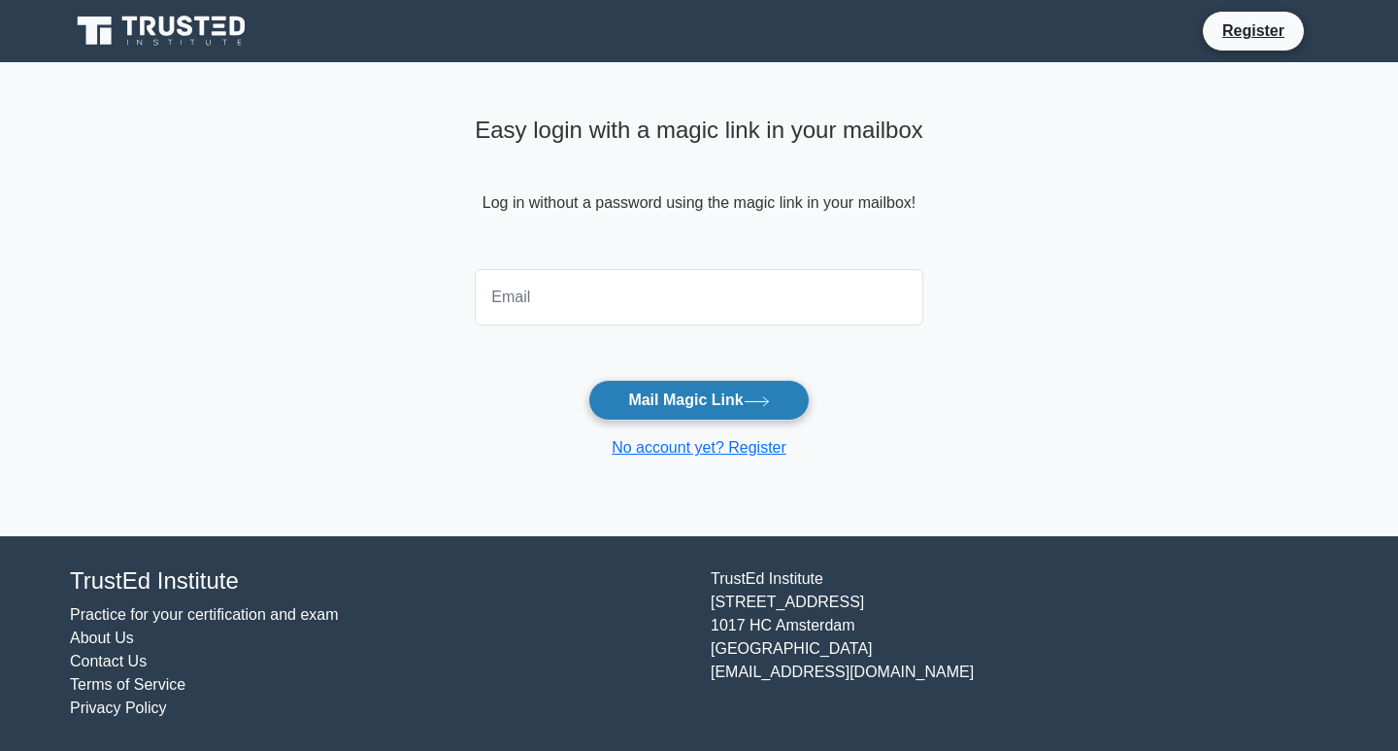
click at [633, 396] on button "Mail Magic Link" at bounding box center [698, 400] width 220 height 41
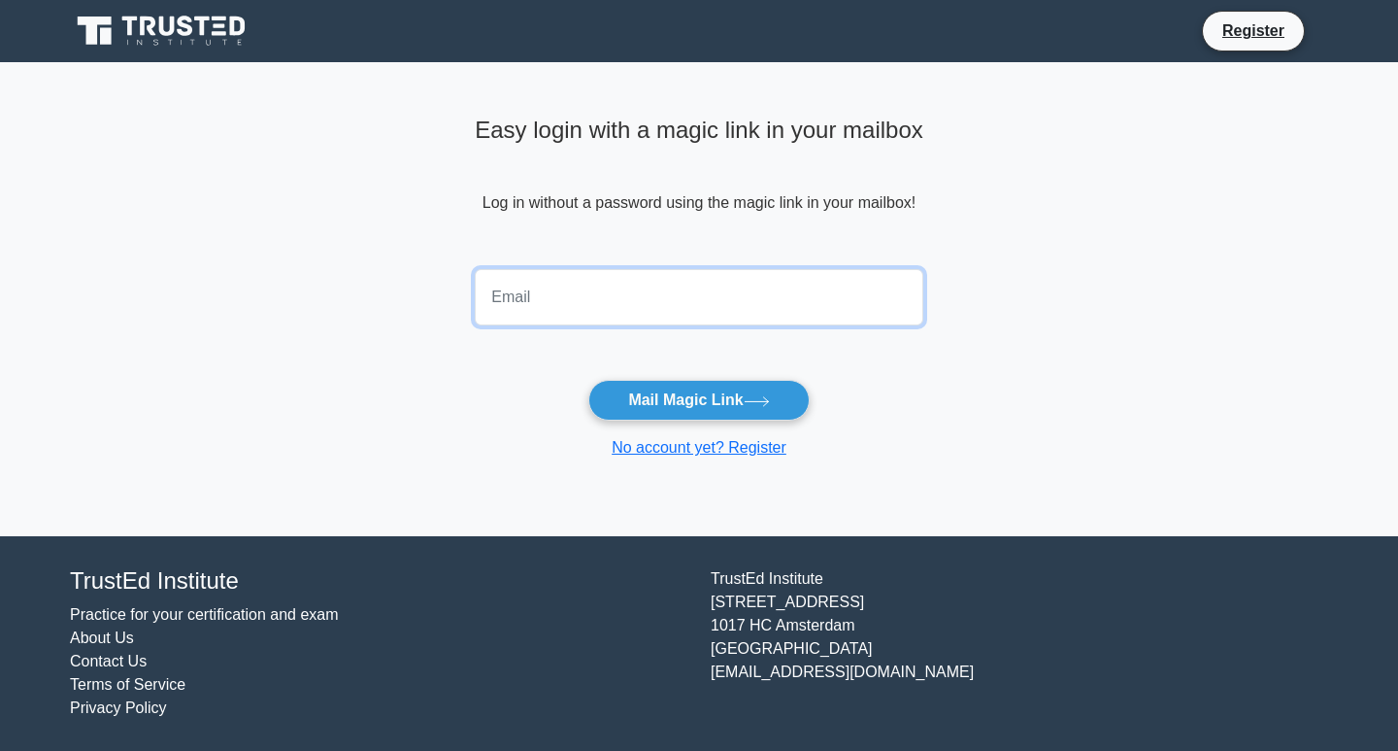
click at [597, 307] on input "email" at bounding box center [699, 297] width 449 height 56
click at [571, 304] on input "email" at bounding box center [699, 297] width 449 height 56
type input "asadkhan-1@hotmail.com"
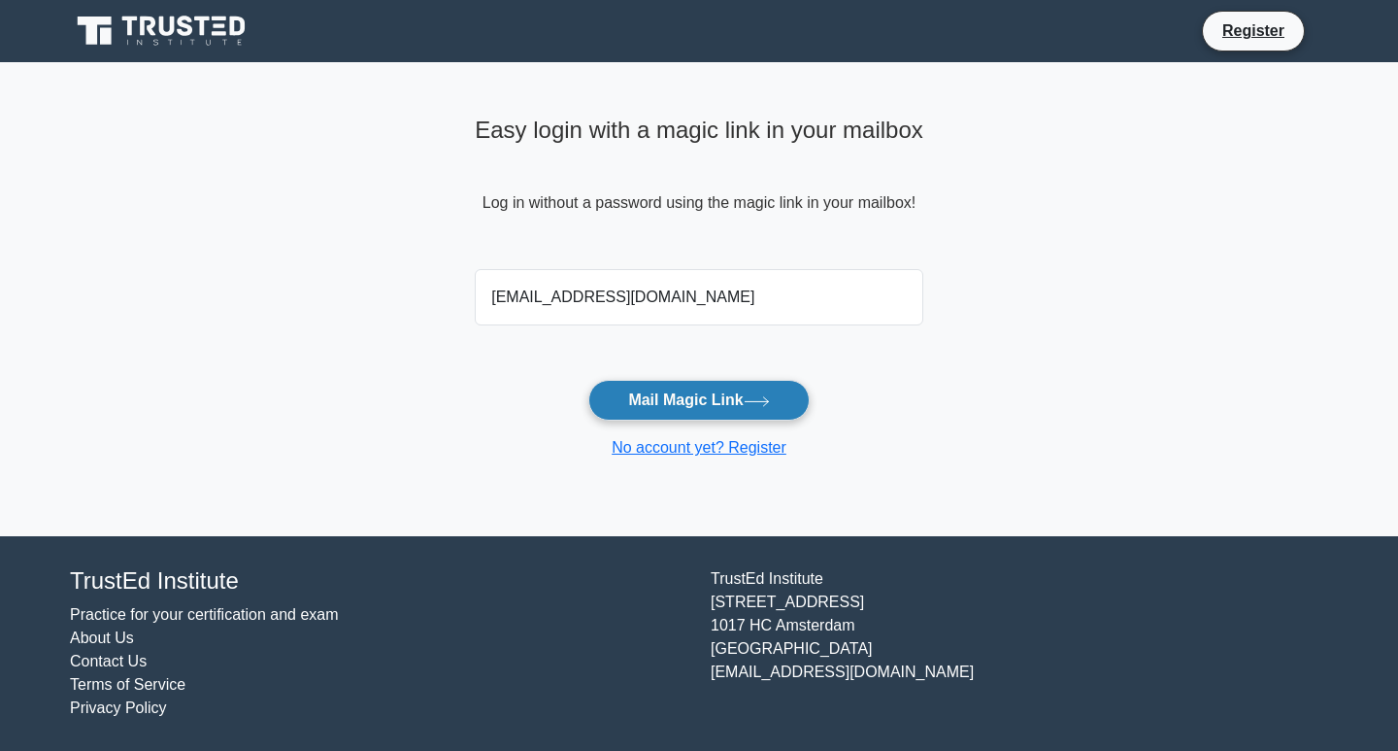
click at [647, 392] on button "Mail Magic Link" at bounding box center [698, 400] width 220 height 41
click at [654, 444] on link "No account yet? Register" at bounding box center [699, 447] width 175 height 17
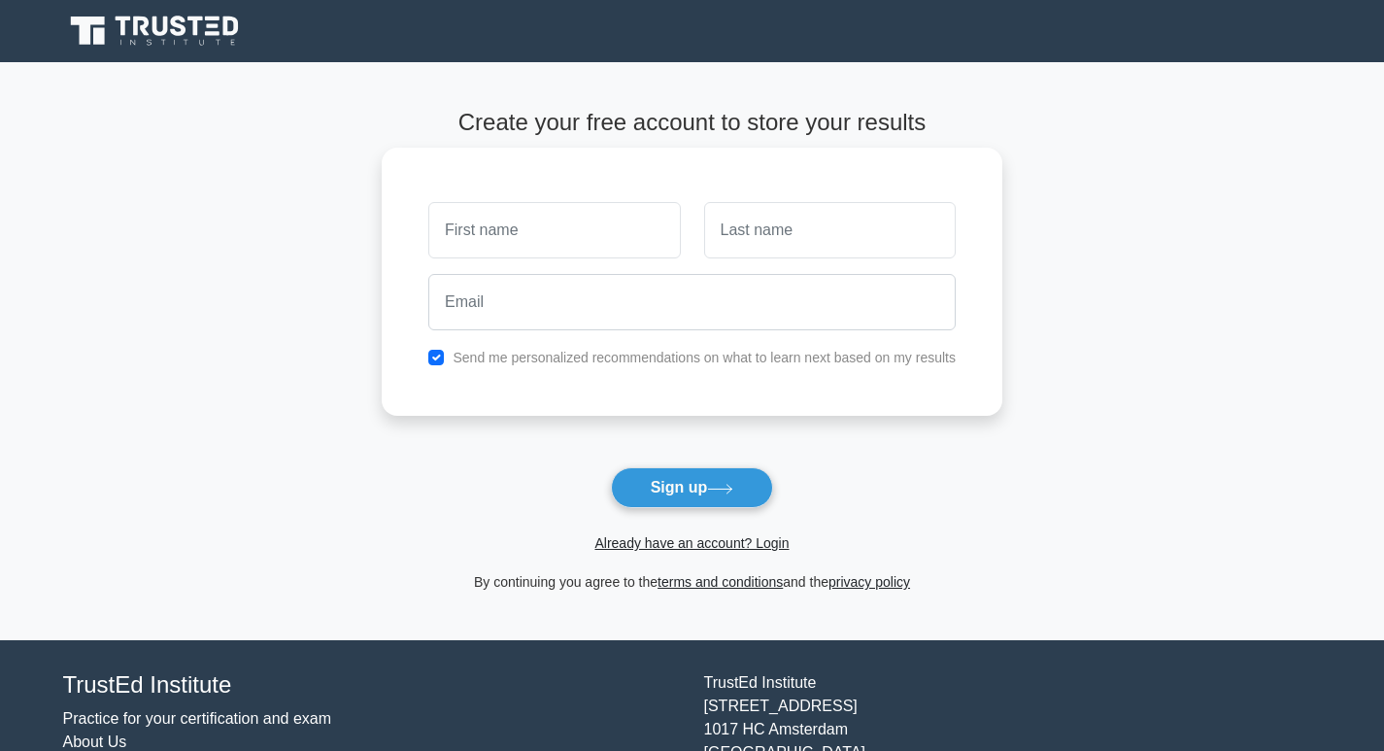
click at [510, 245] on input "text" at bounding box center [553, 230] width 251 height 56
type input "asad"
drag, startPoint x: 813, startPoint y: 256, endPoint x: 807, endPoint y: 241, distance: 16.6
click at [813, 256] on input "text" at bounding box center [829, 230] width 251 height 56
type input "khan"
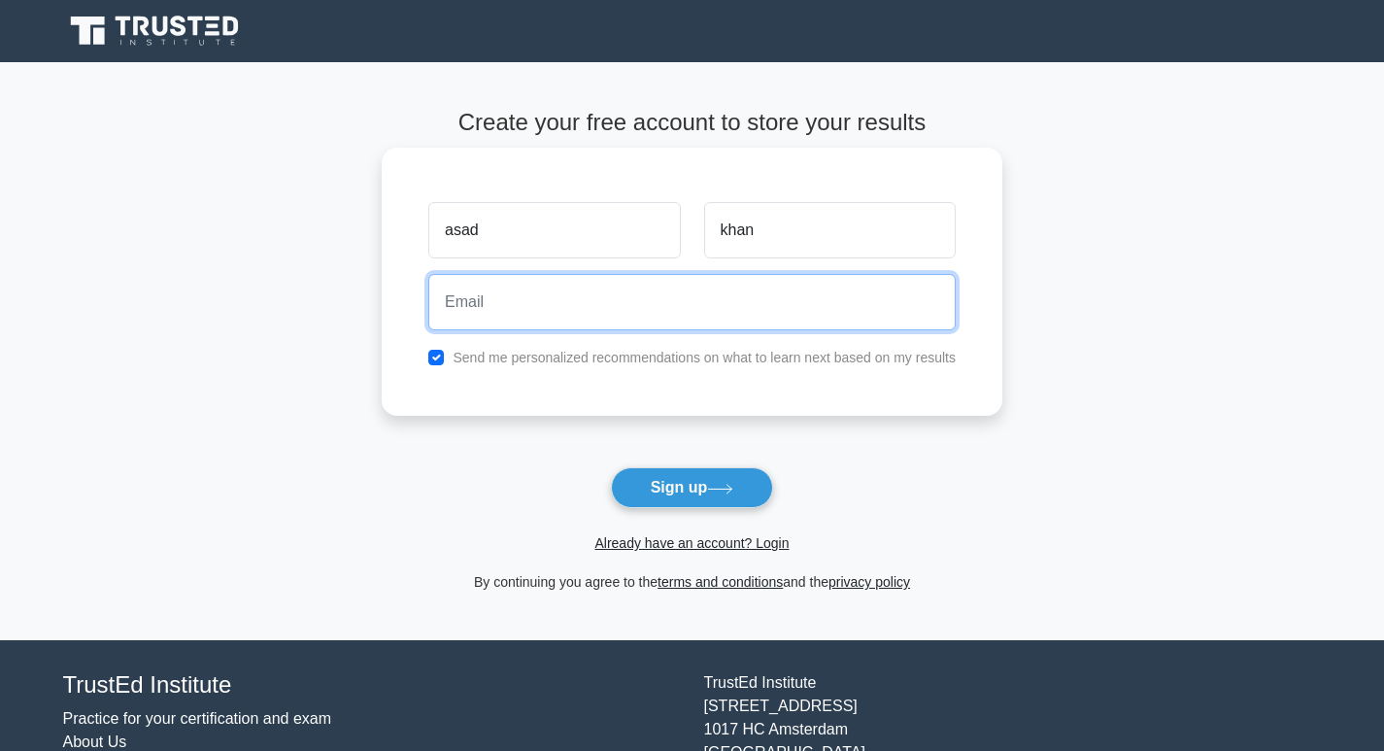
click at [522, 318] on input "email" at bounding box center [691, 302] width 527 height 56
click at [522, 310] on input "email" at bounding box center [691, 302] width 527 height 56
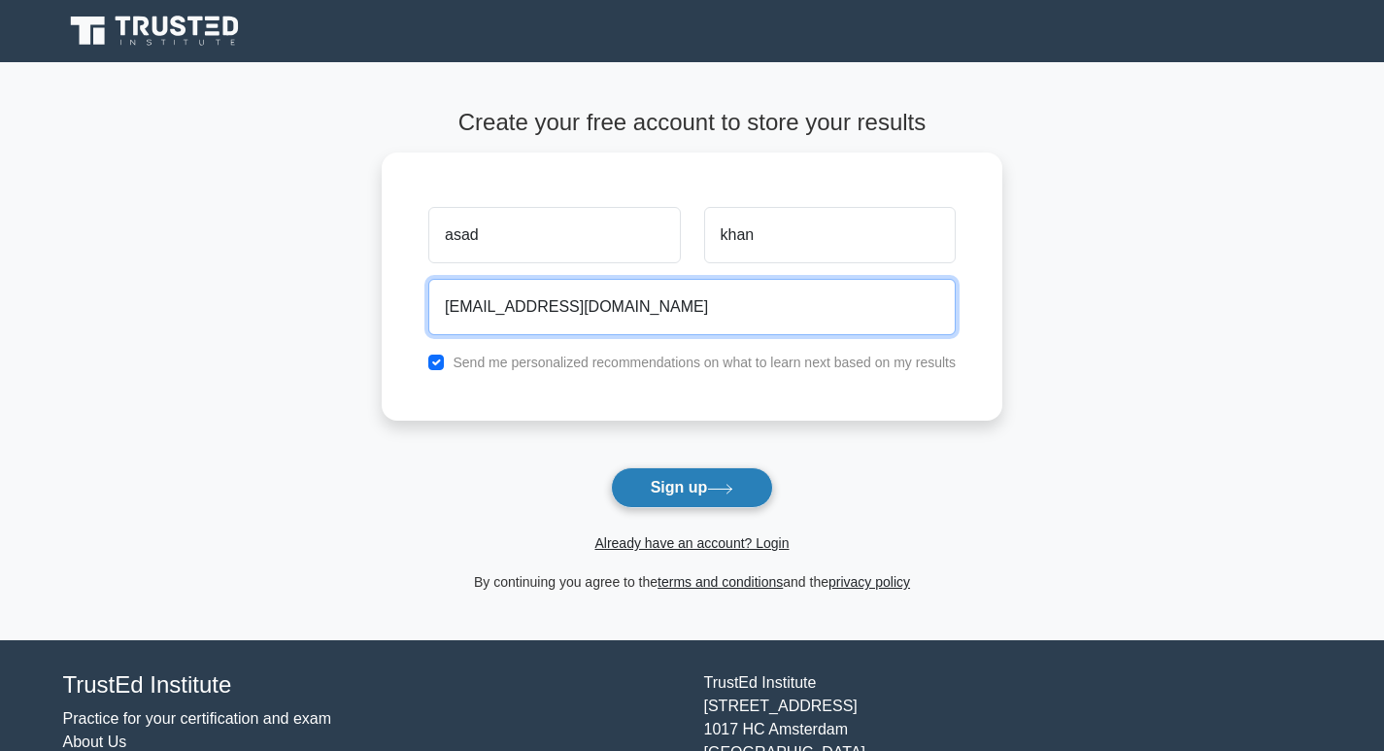
type input "saraikibilli@gmail.com"
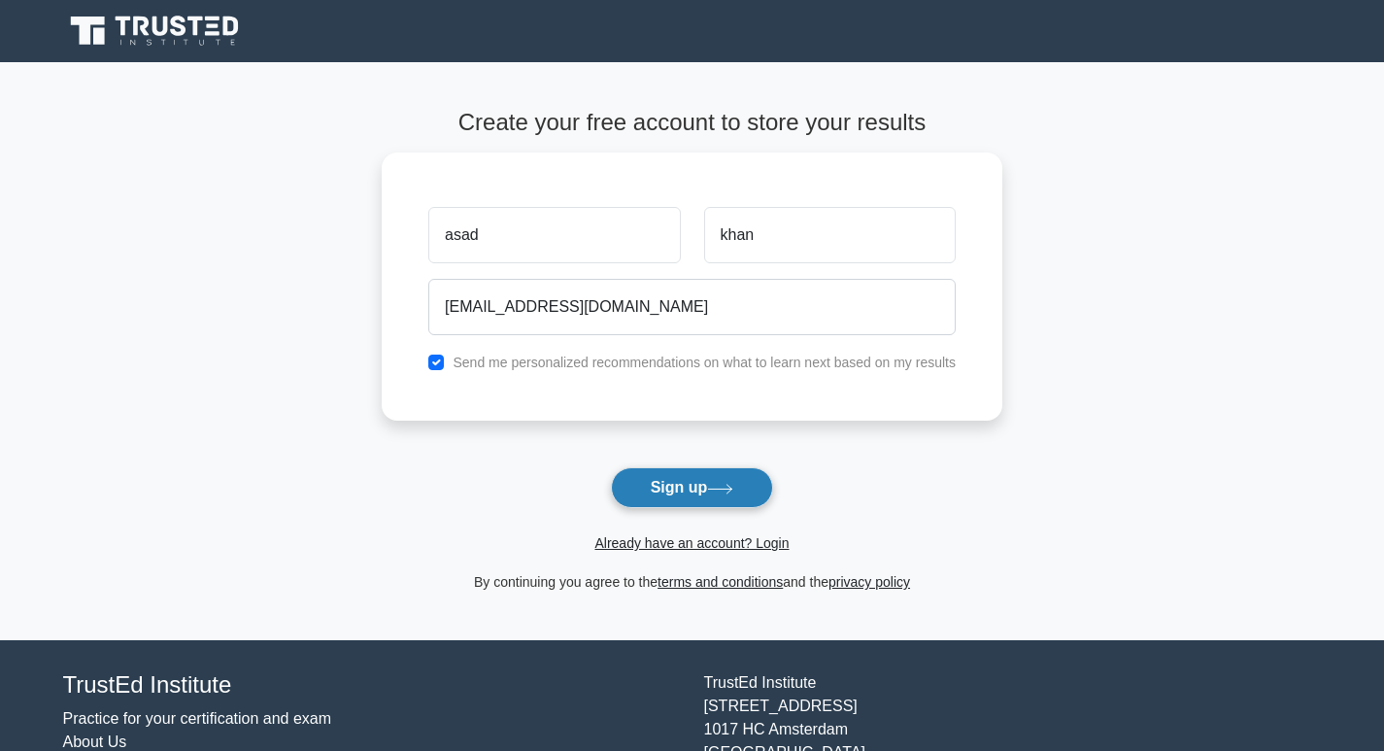
click at [689, 494] on button "Sign up" at bounding box center [692, 487] width 163 height 41
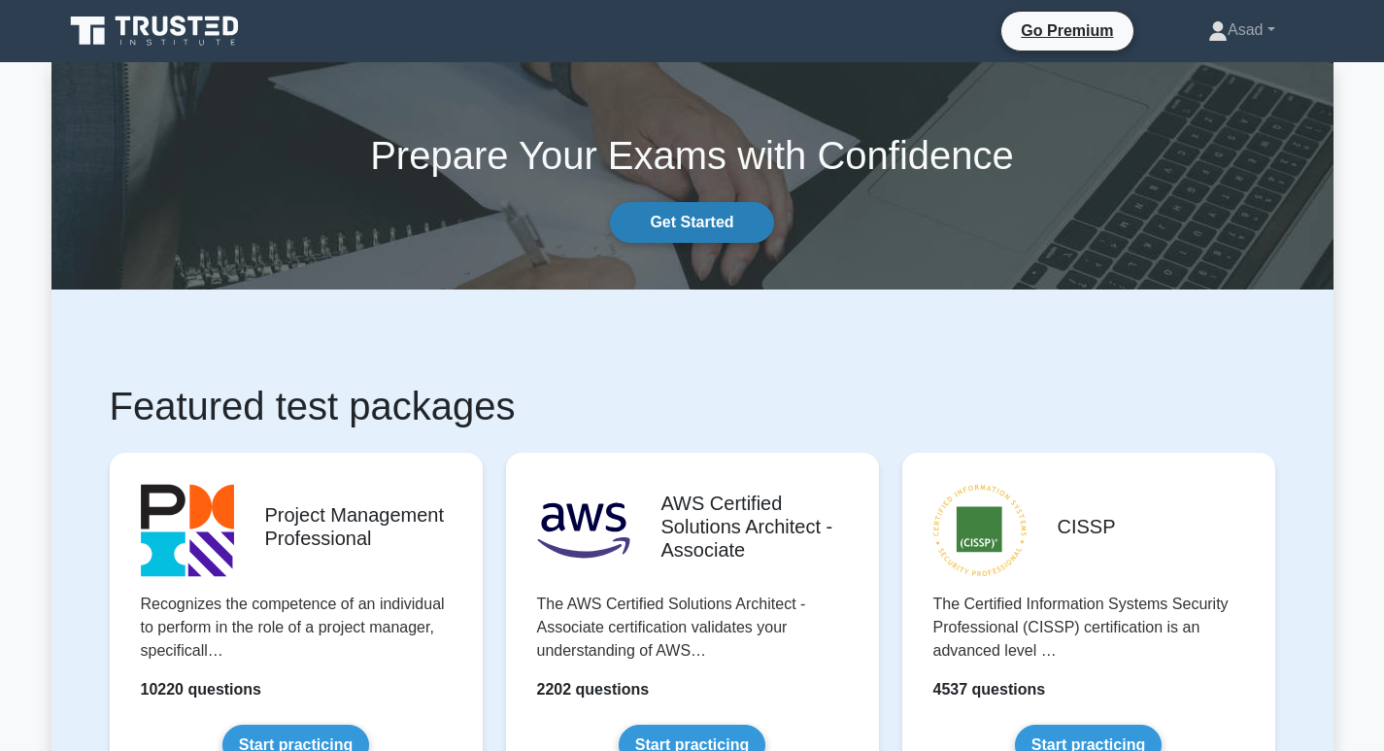
click at [732, 214] on link "Get Started" at bounding box center [691, 222] width 163 height 41
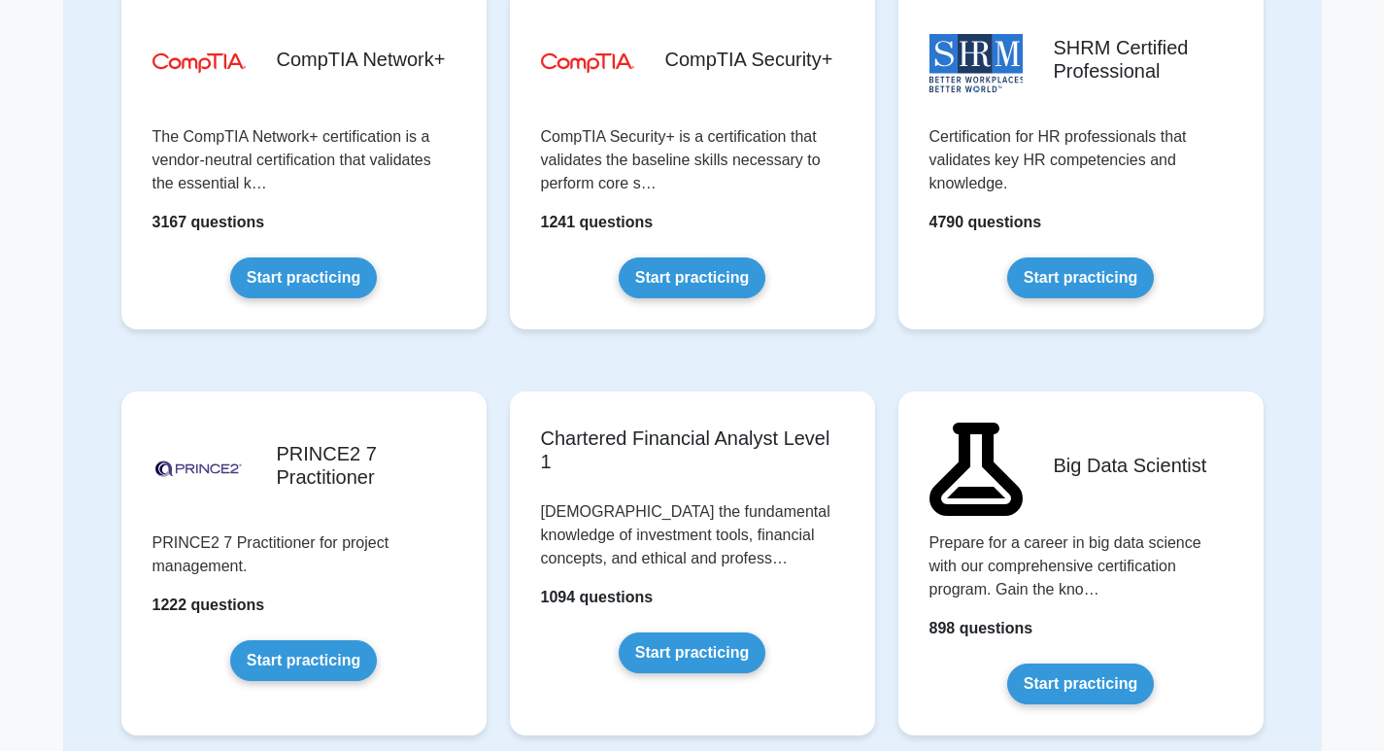
scroll to position [3495, 0]
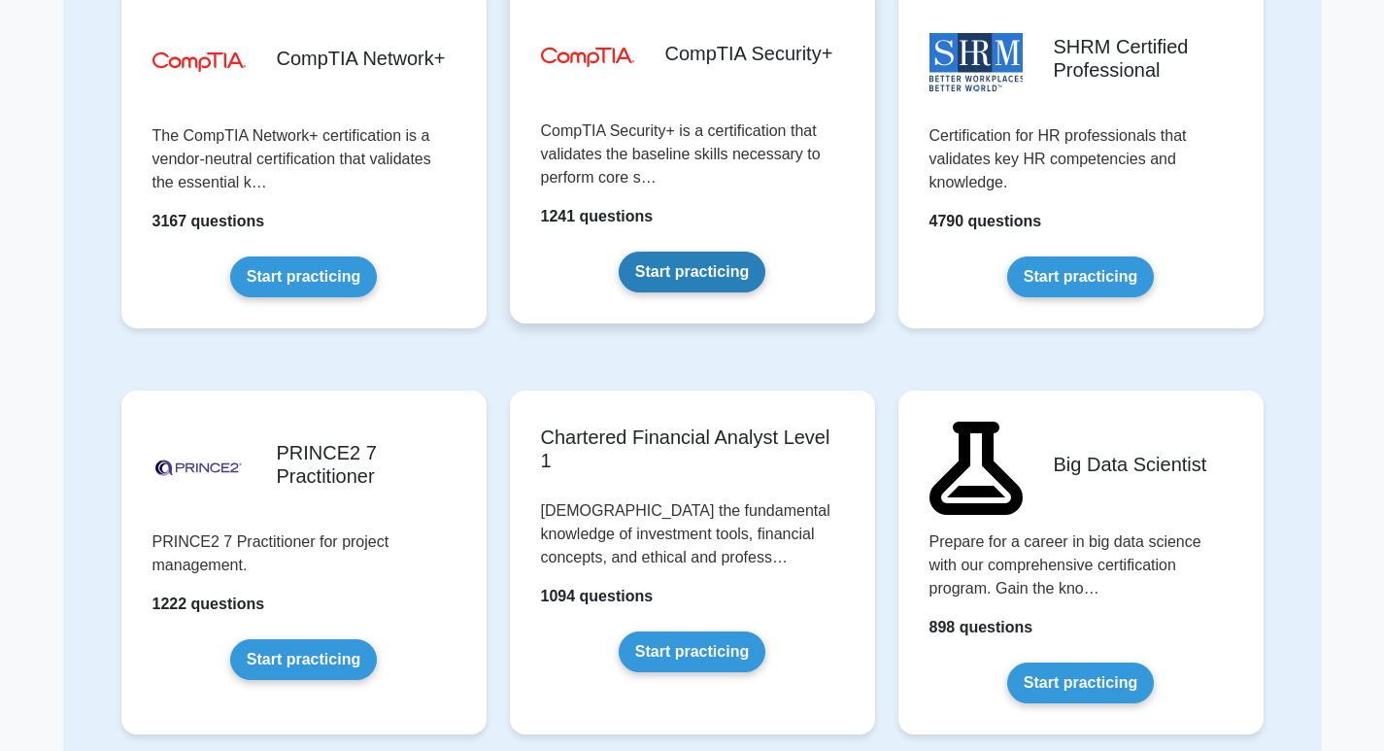
click at [699, 251] on link "Start practicing" at bounding box center [692, 271] width 147 height 41
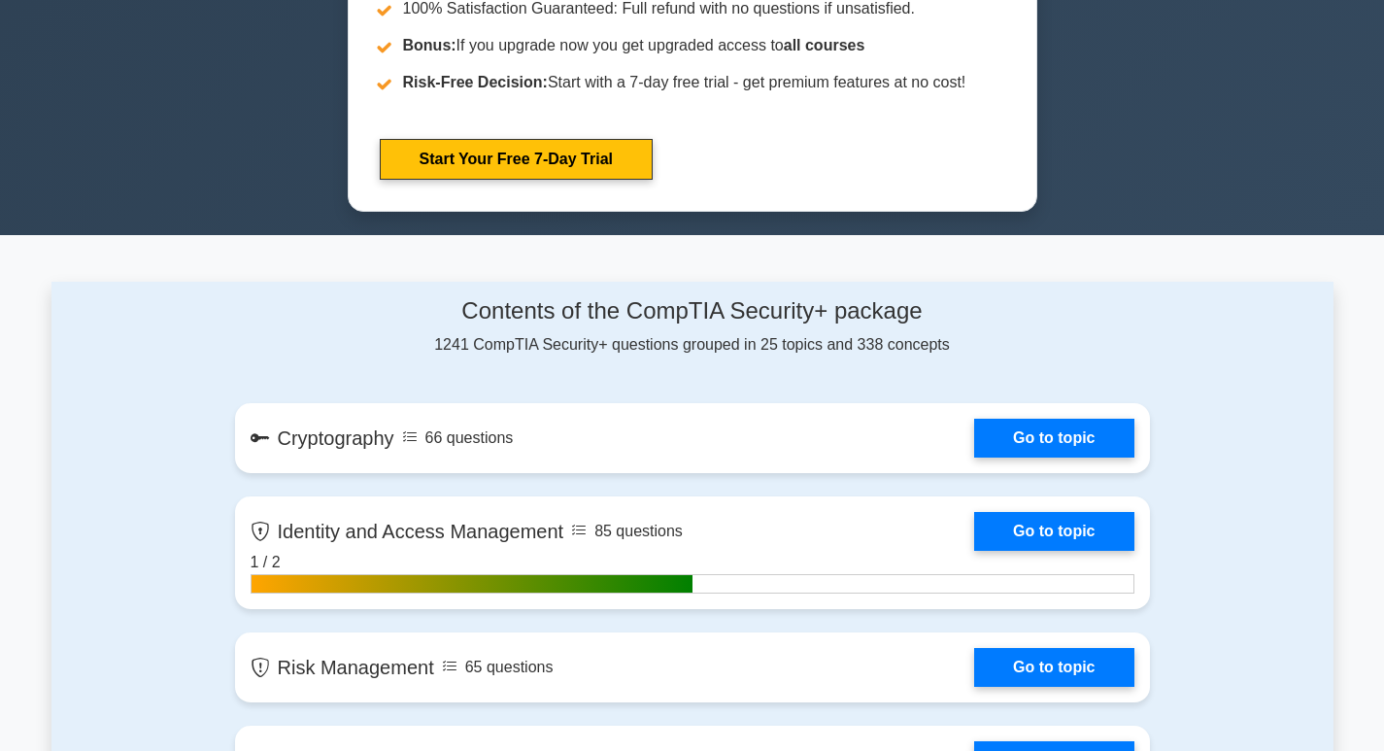
scroll to position [1359, 0]
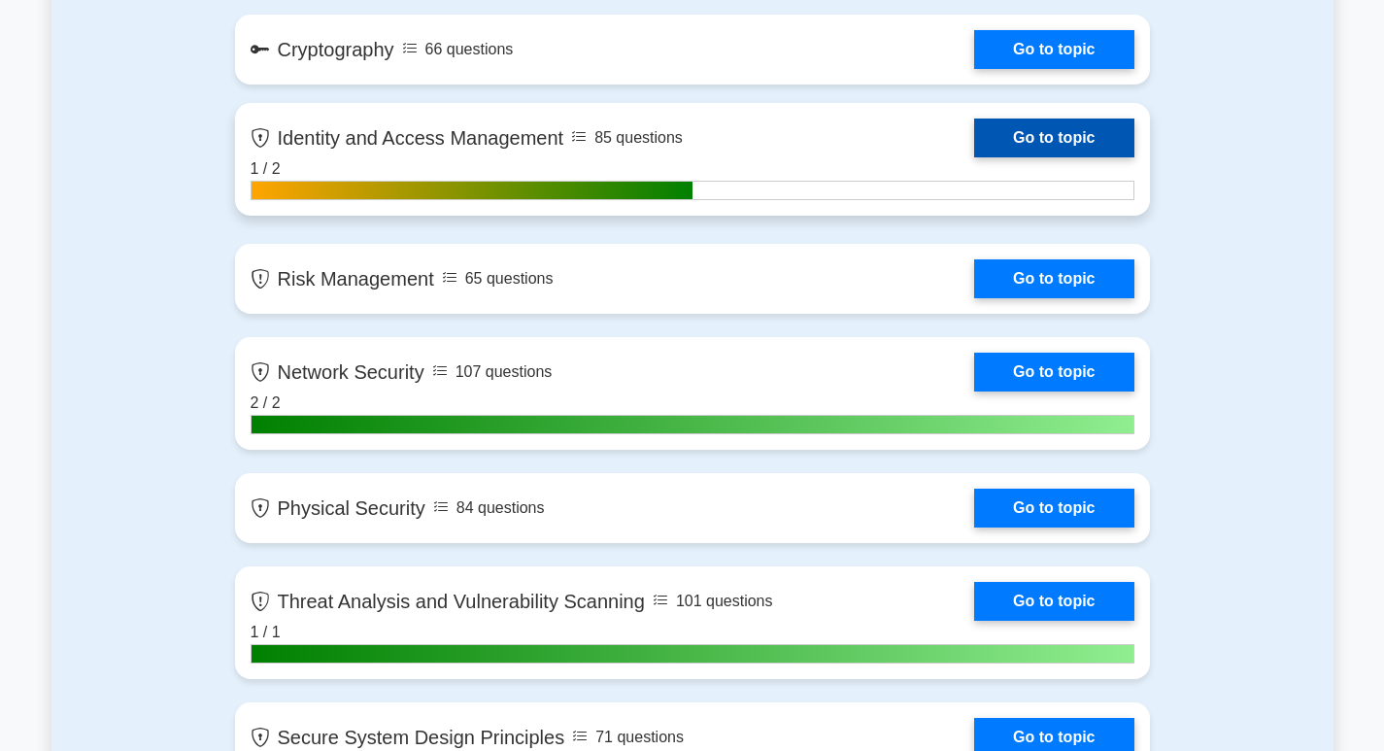
click at [1082, 140] on link "Go to topic" at bounding box center [1053, 137] width 159 height 39
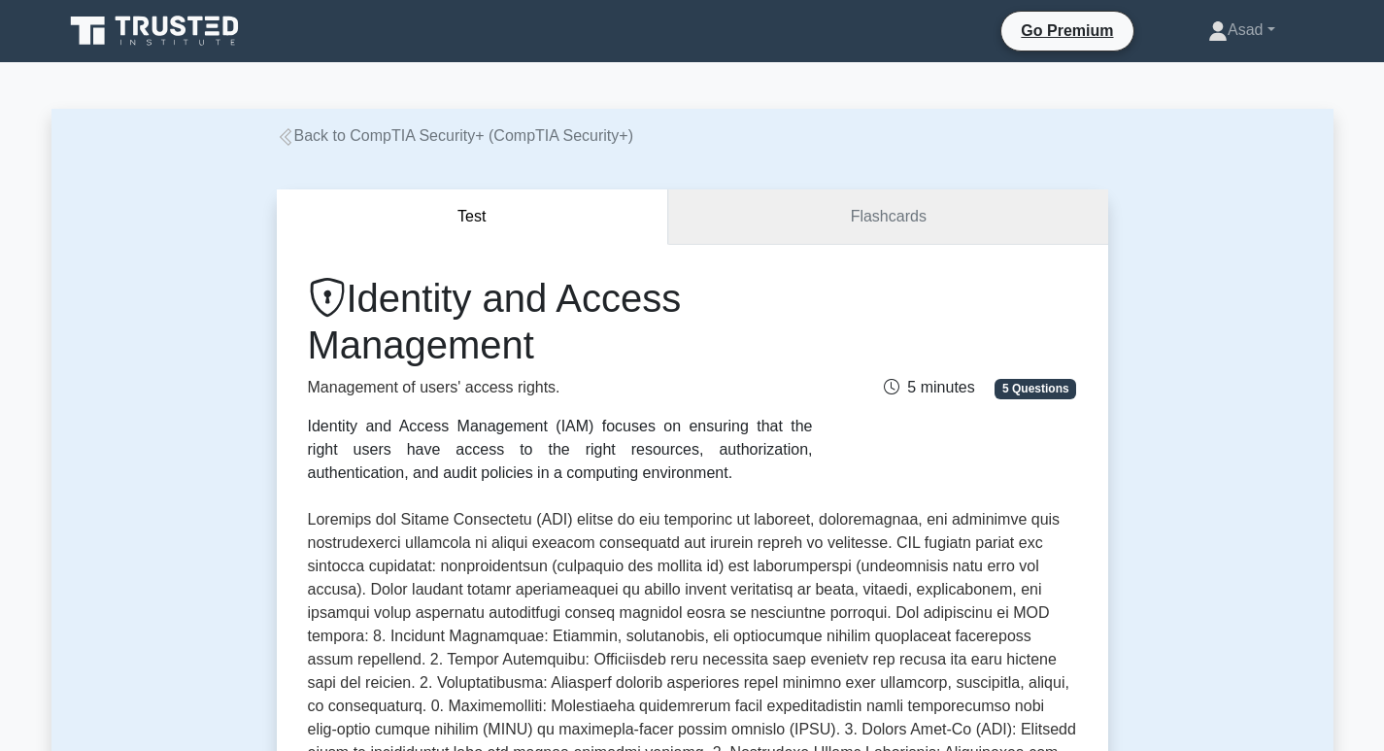
click at [862, 205] on link "Flashcards" at bounding box center [887, 216] width 439 height 55
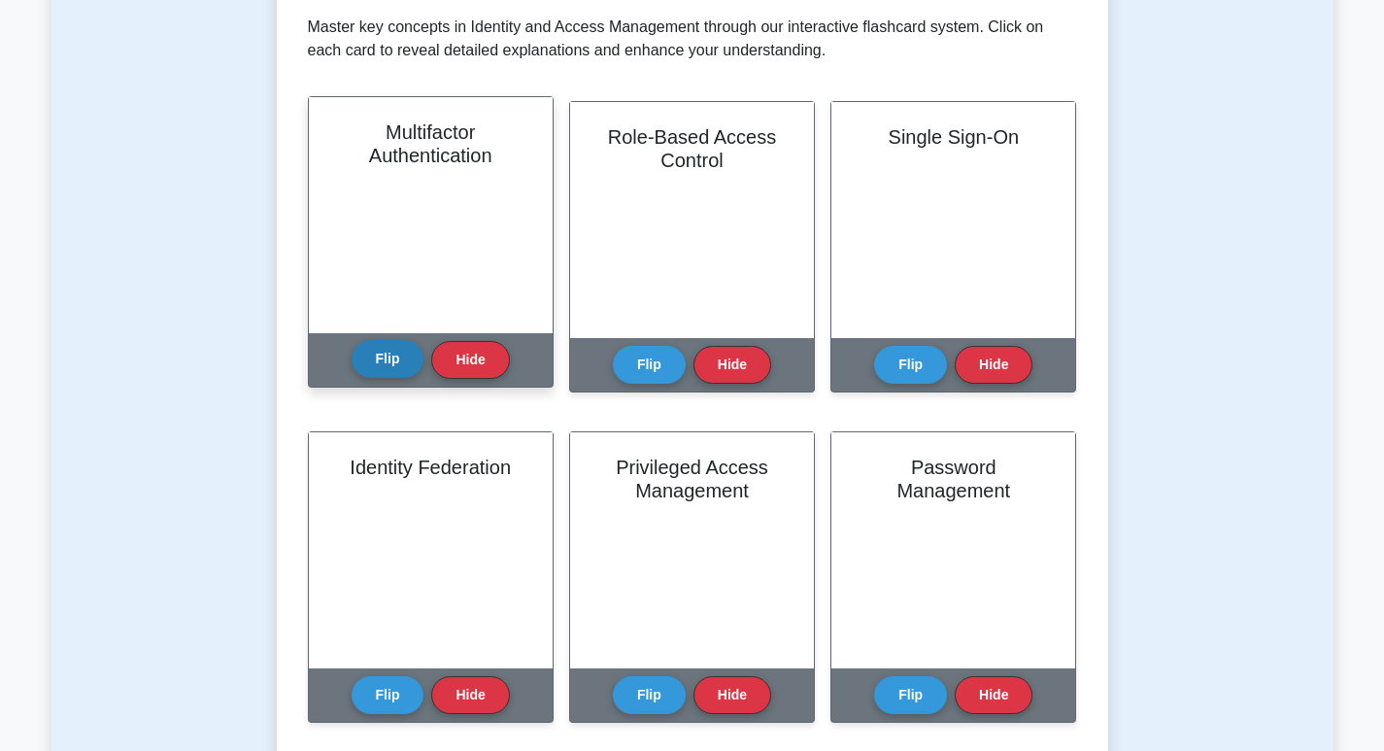
click at [399, 349] on button "Flip" at bounding box center [387, 359] width 73 height 38
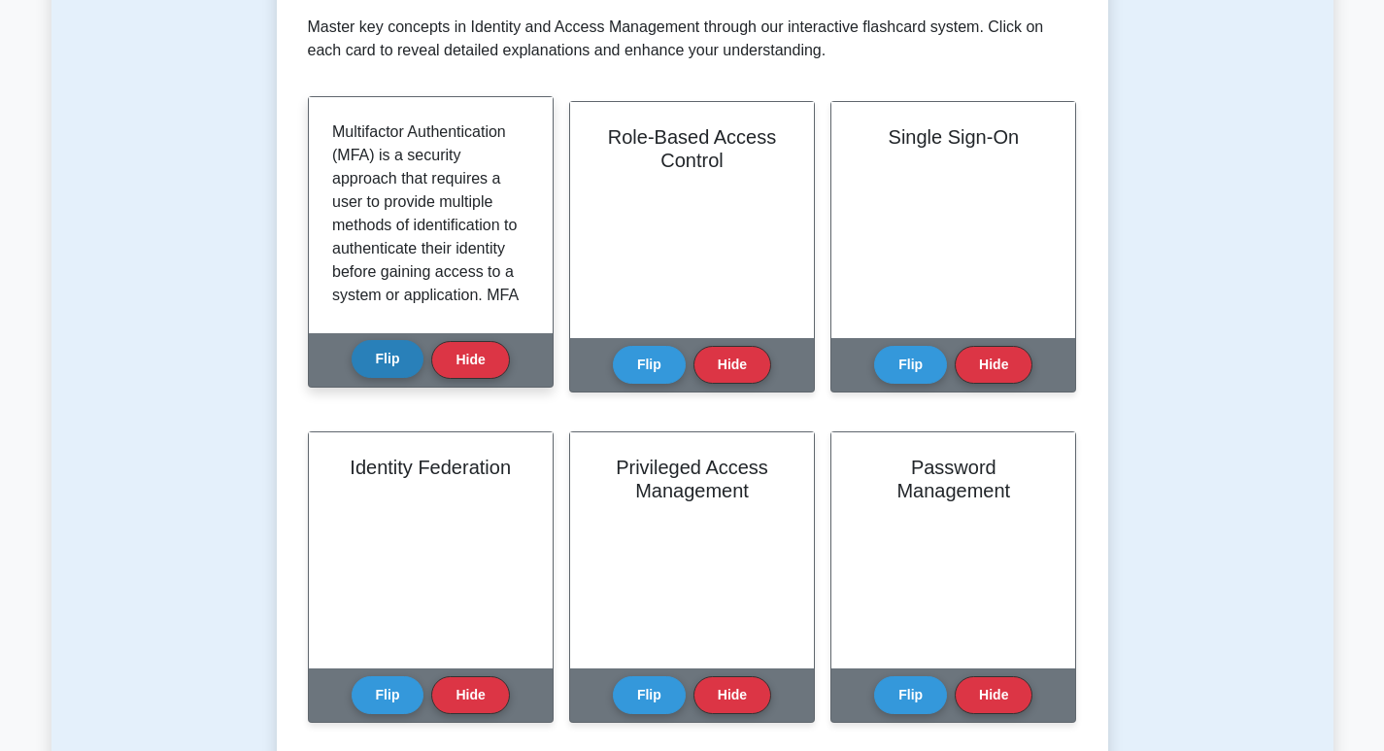
click at [399, 349] on button "Flip" at bounding box center [387, 359] width 73 height 38
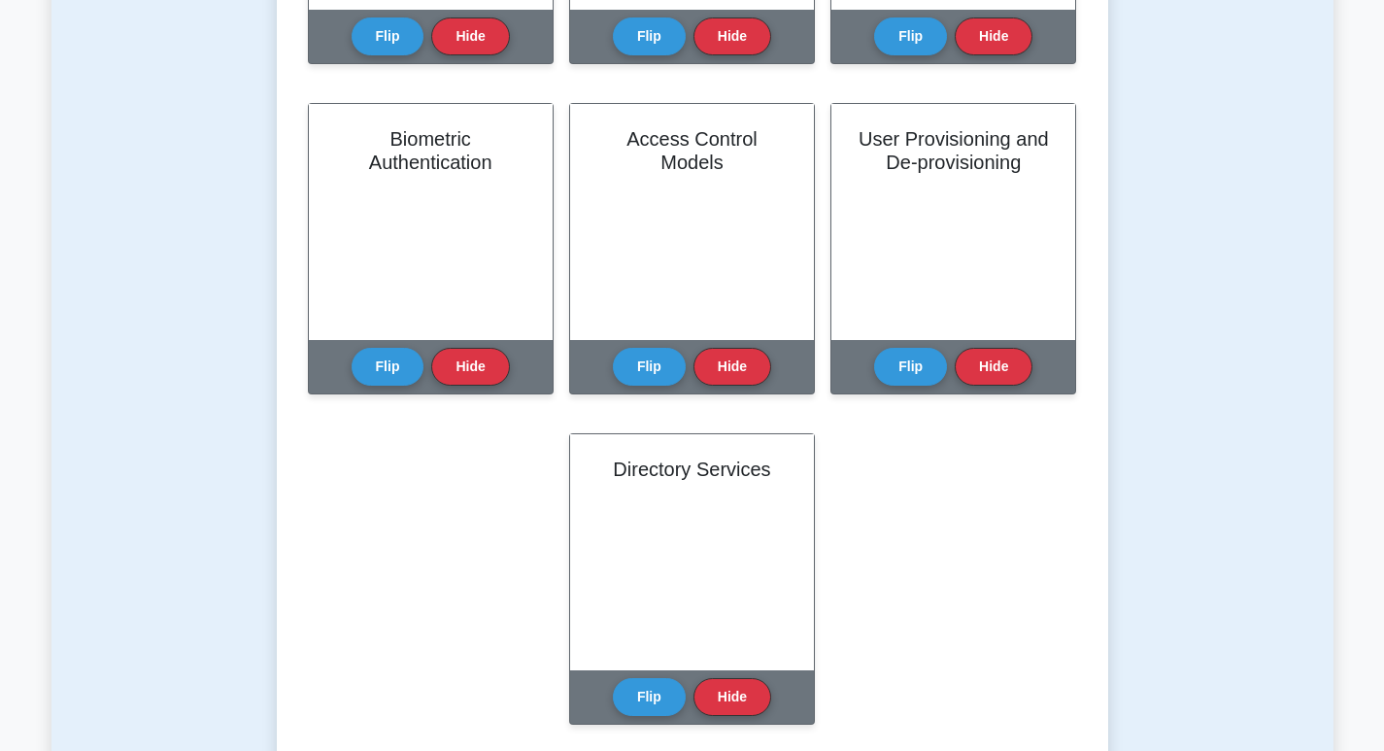
scroll to position [583, 0]
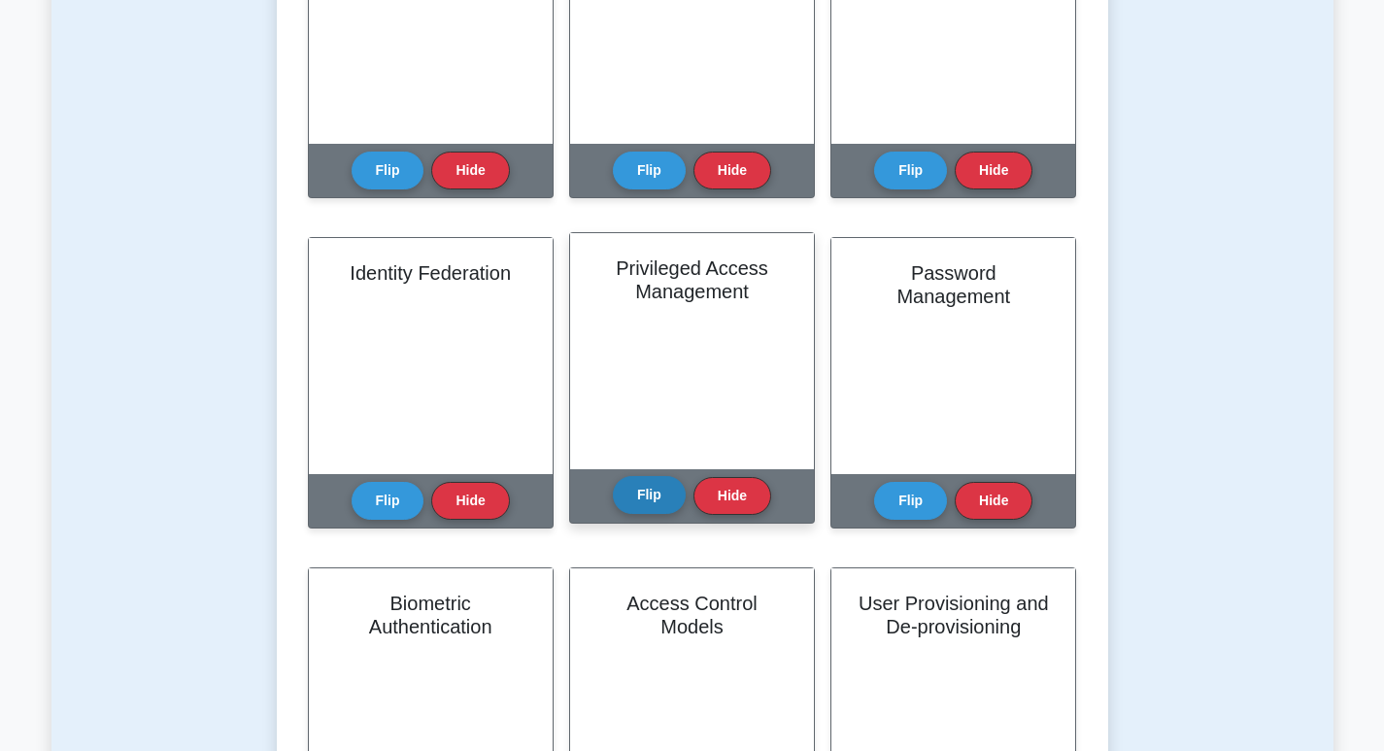
click at [673, 501] on button "Flip" at bounding box center [649, 495] width 73 height 38
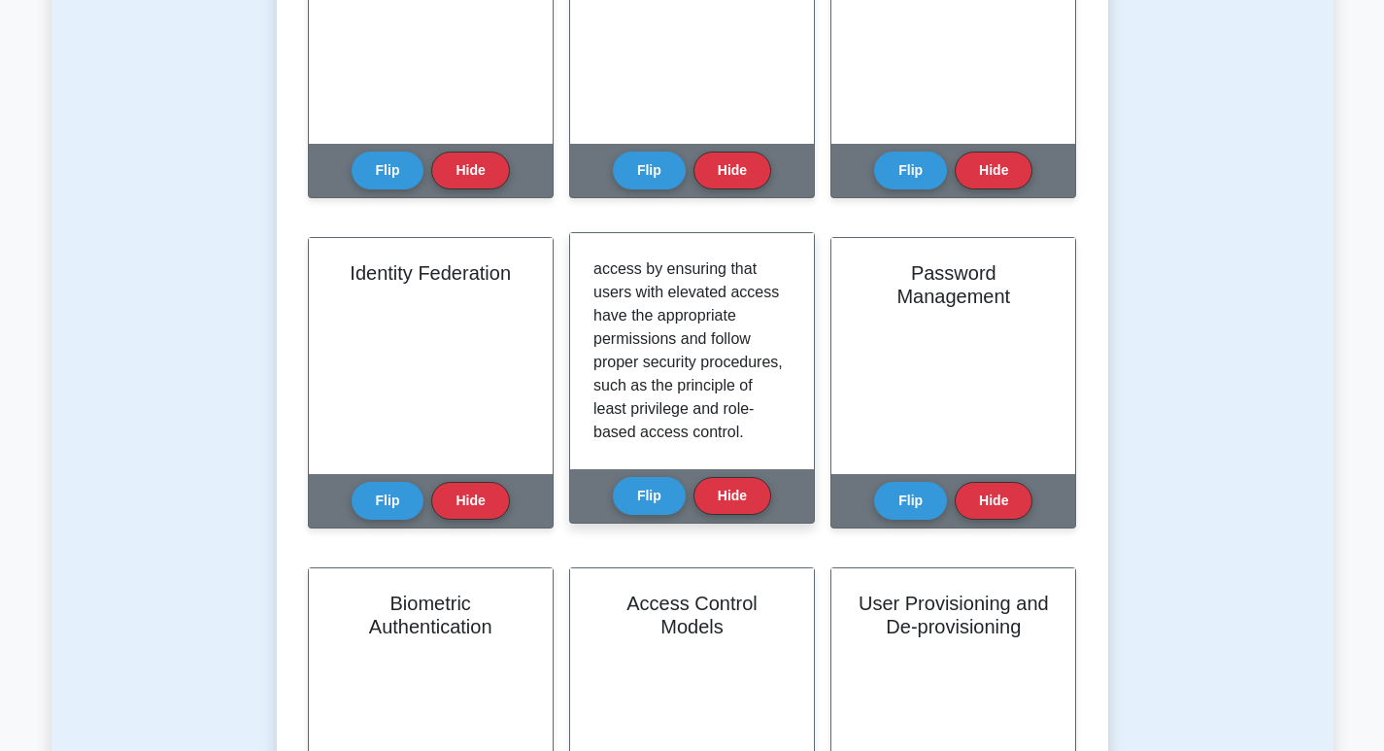
scroll to position [712, 0]
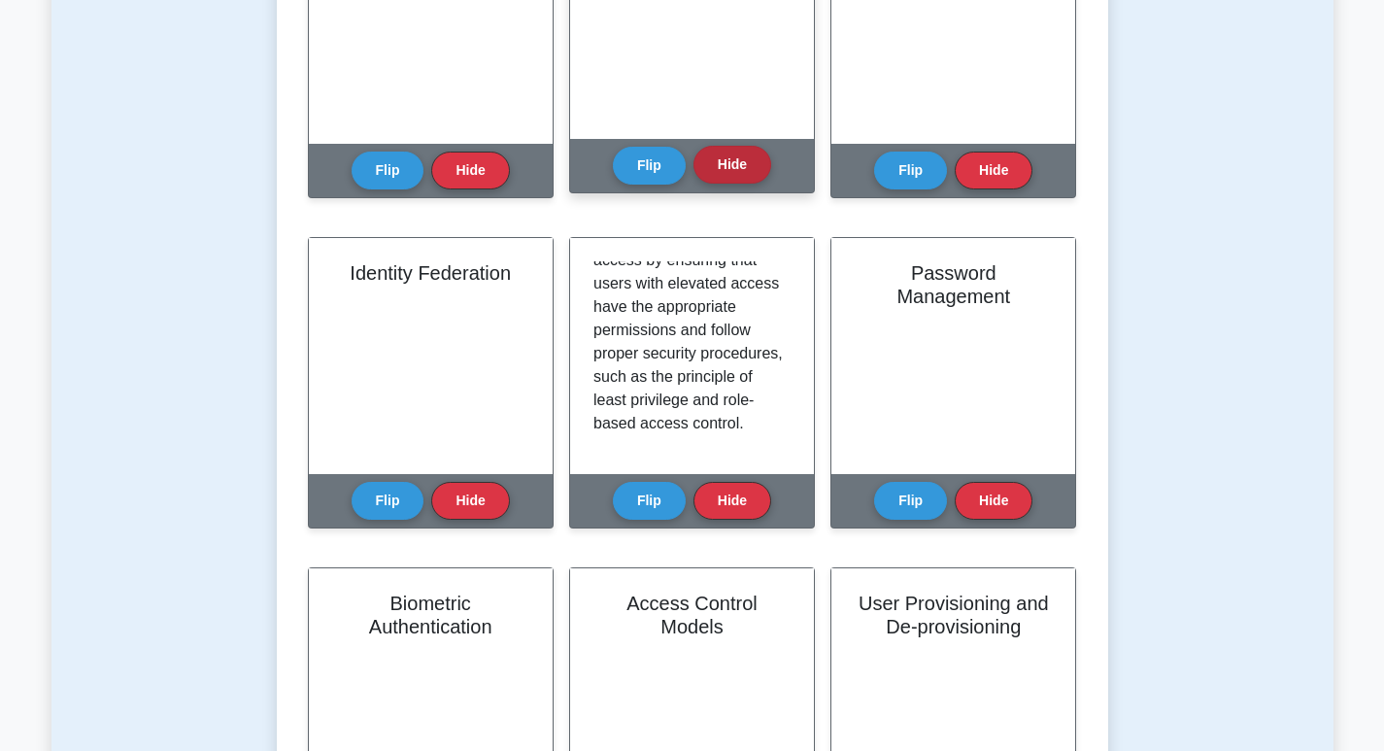
click at [736, 170] on button "Hide" at bounding box center [732, 165] width 78 height 38
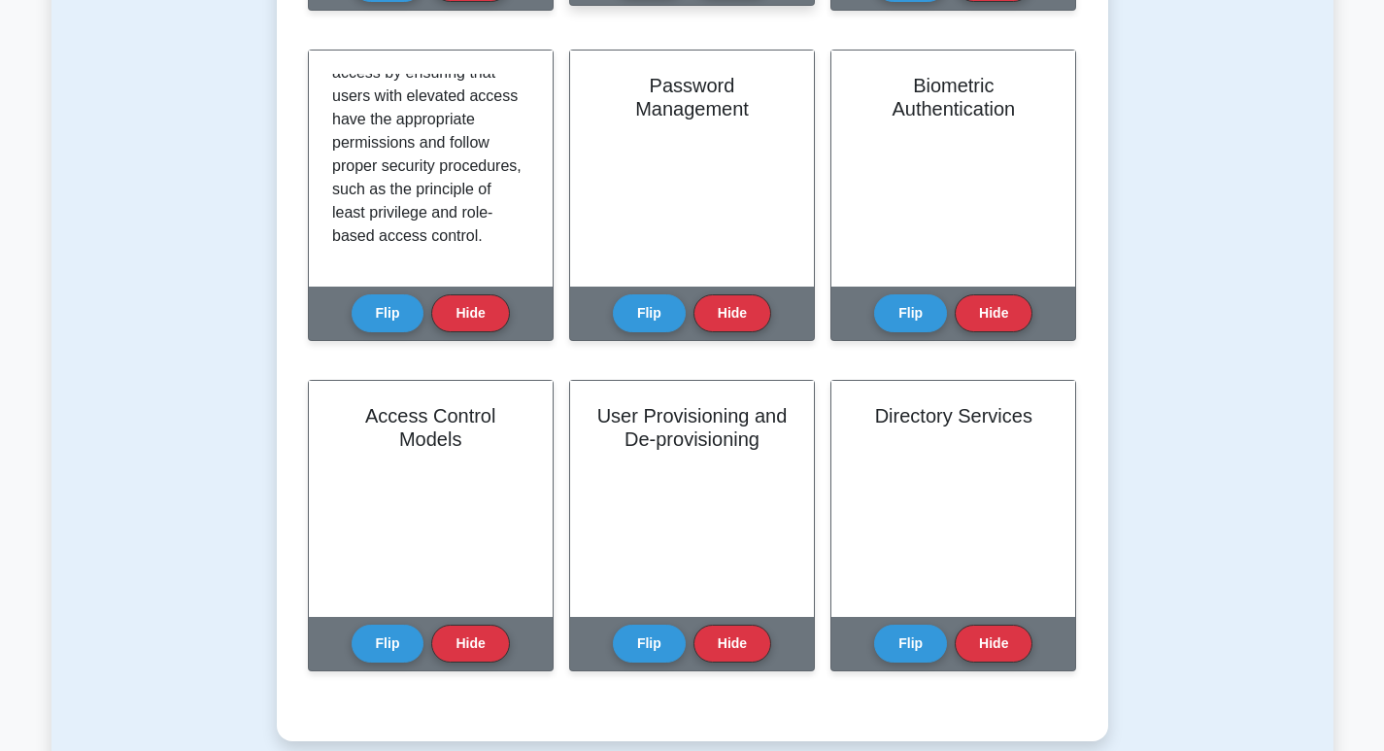
scroll to position [777, 0]
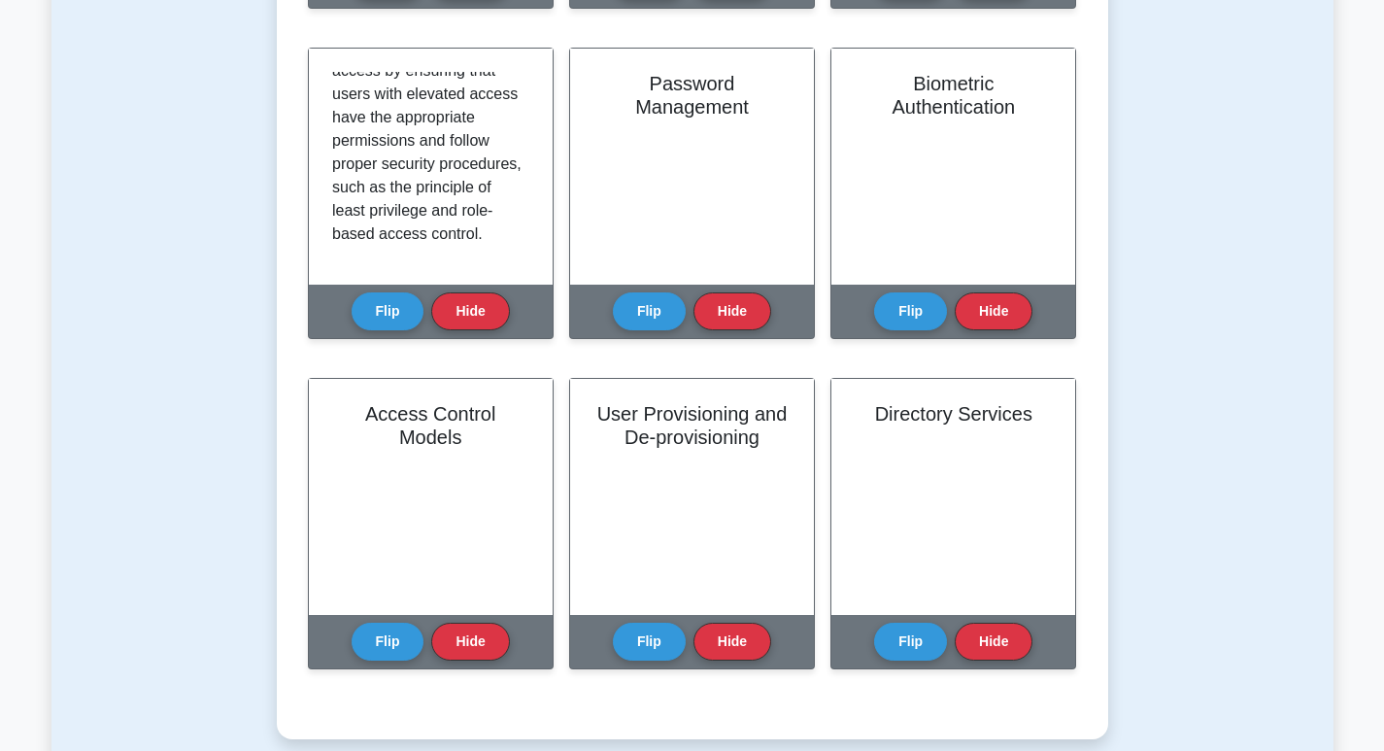
click at [168, 193] on div "Test Flashcards Learn Identity and Access Management (CompTIA Security+) with I…" at bounding box center [692, 78] width 1282 height 1415
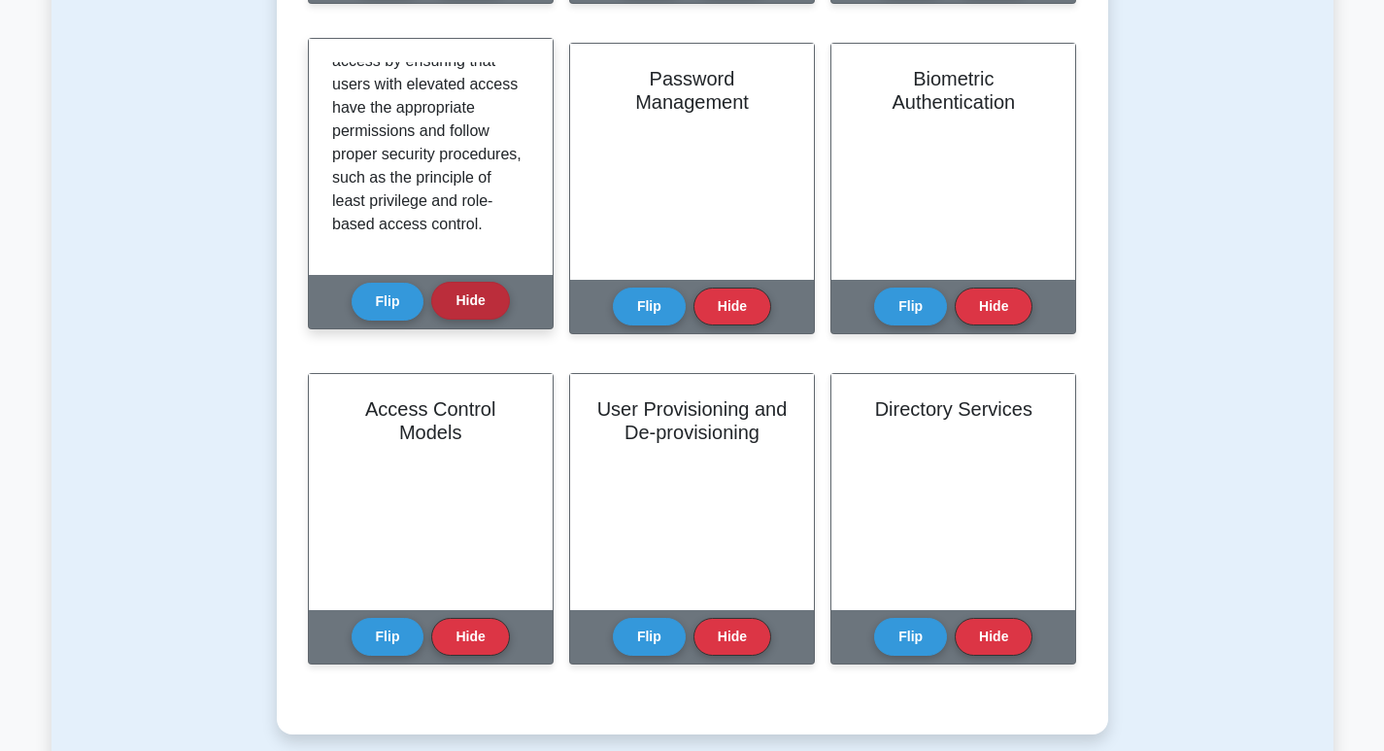
click at [446, 307] on button "Hide" at bounding box center [470, 301] width 78 height 38
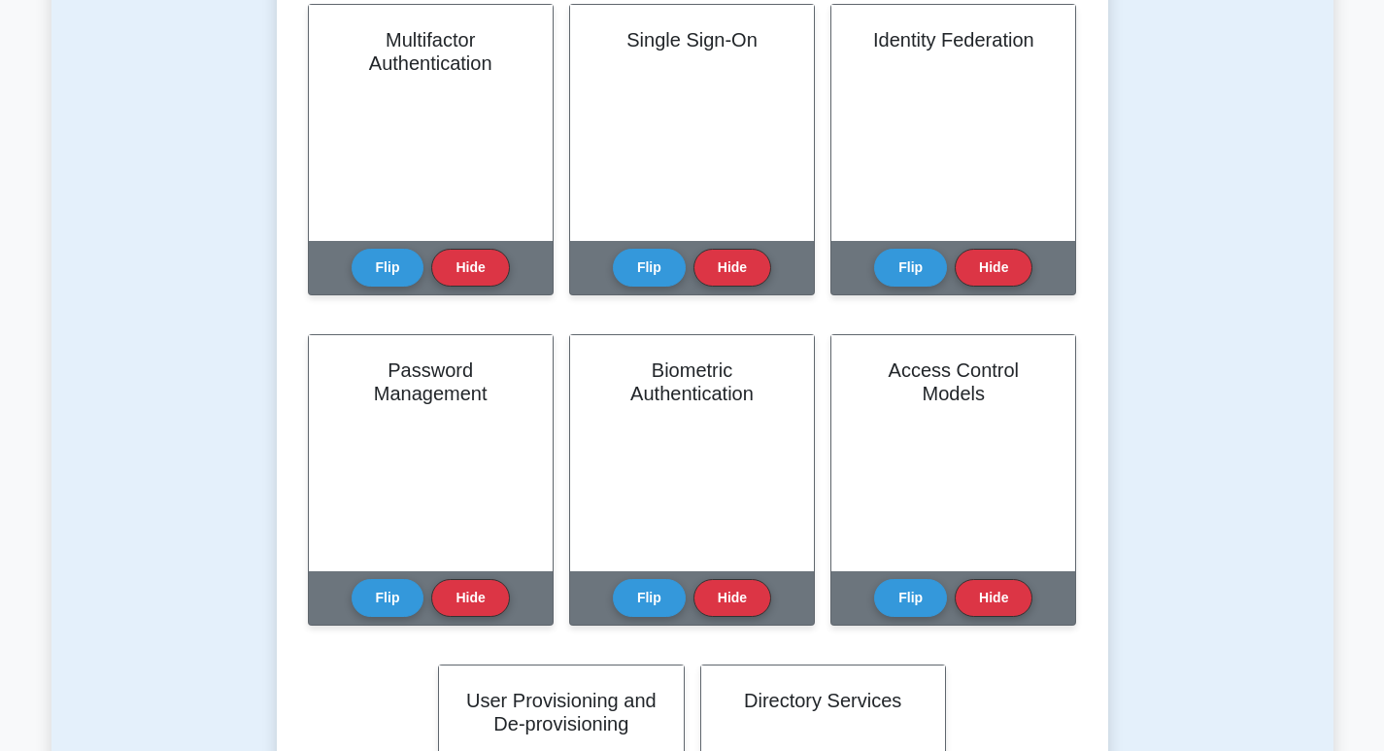
scroll to position [194, 0]
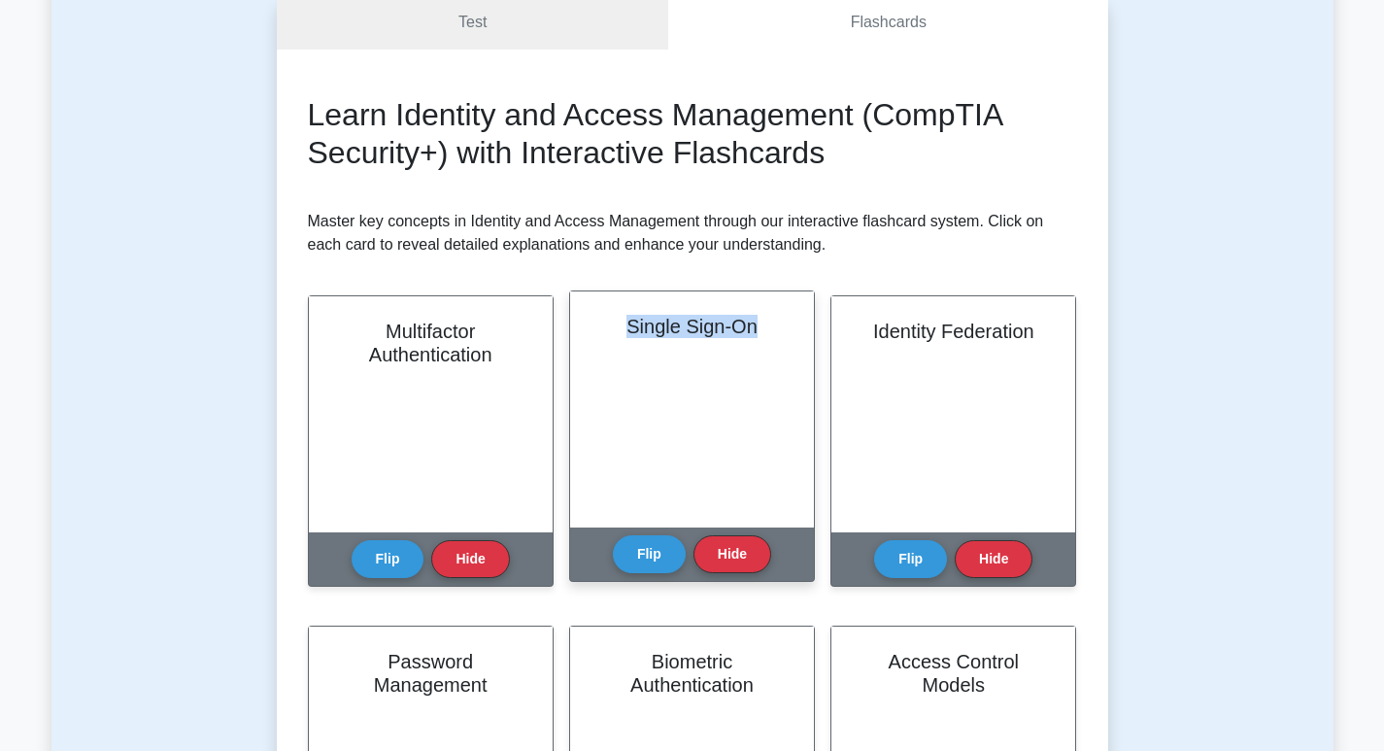
drag, startPoint x: 626, startPoint y: 330, endPoint x: 805, endPoint y: 325, distance: 178.7
click at [805, 325] on div "Single Sign-On" at bounding box center [692, 409] width 244 height 236
copy h2 "Single Sign-On"
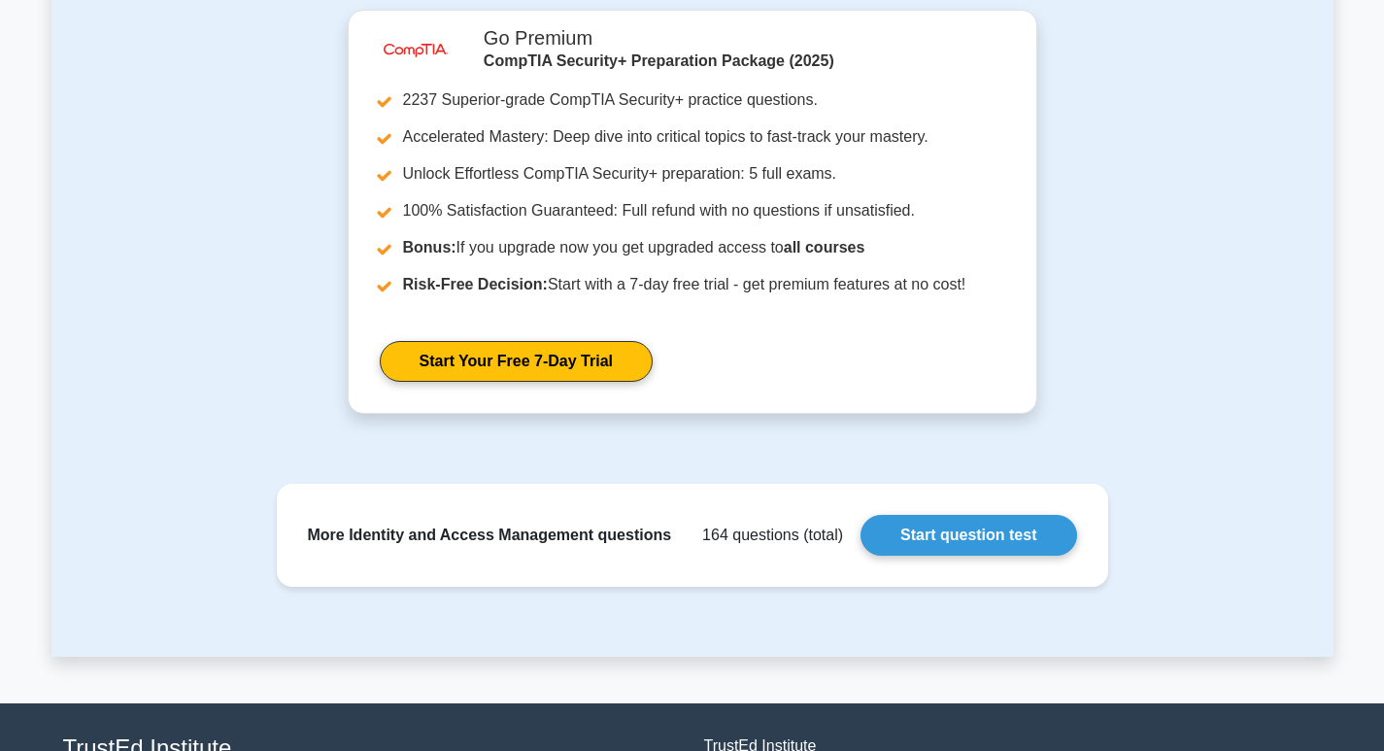
scroll to position [1554, 0]
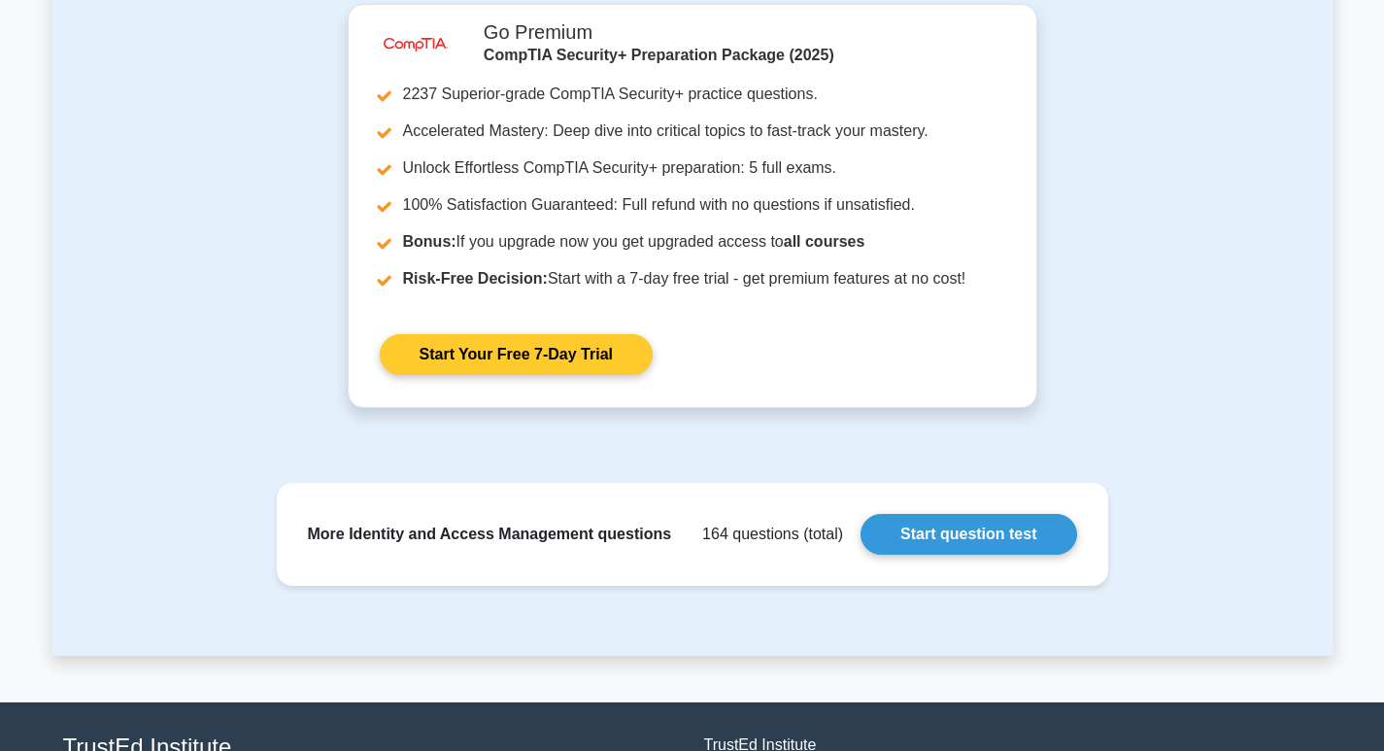
click at [473, 357] on link "Start Your Free 7-Day Trial" at bounding box center [516, 354] width 273 height 41
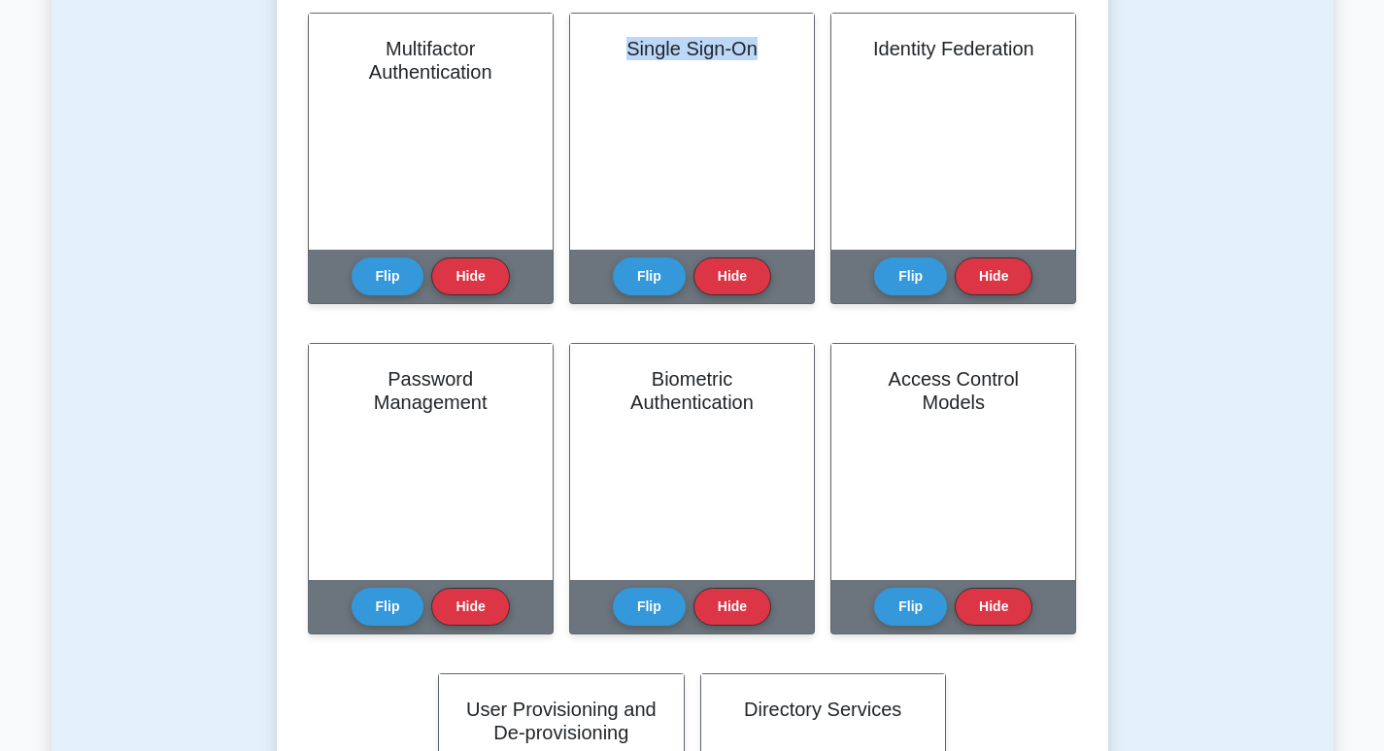
scroll to position [194, 0]
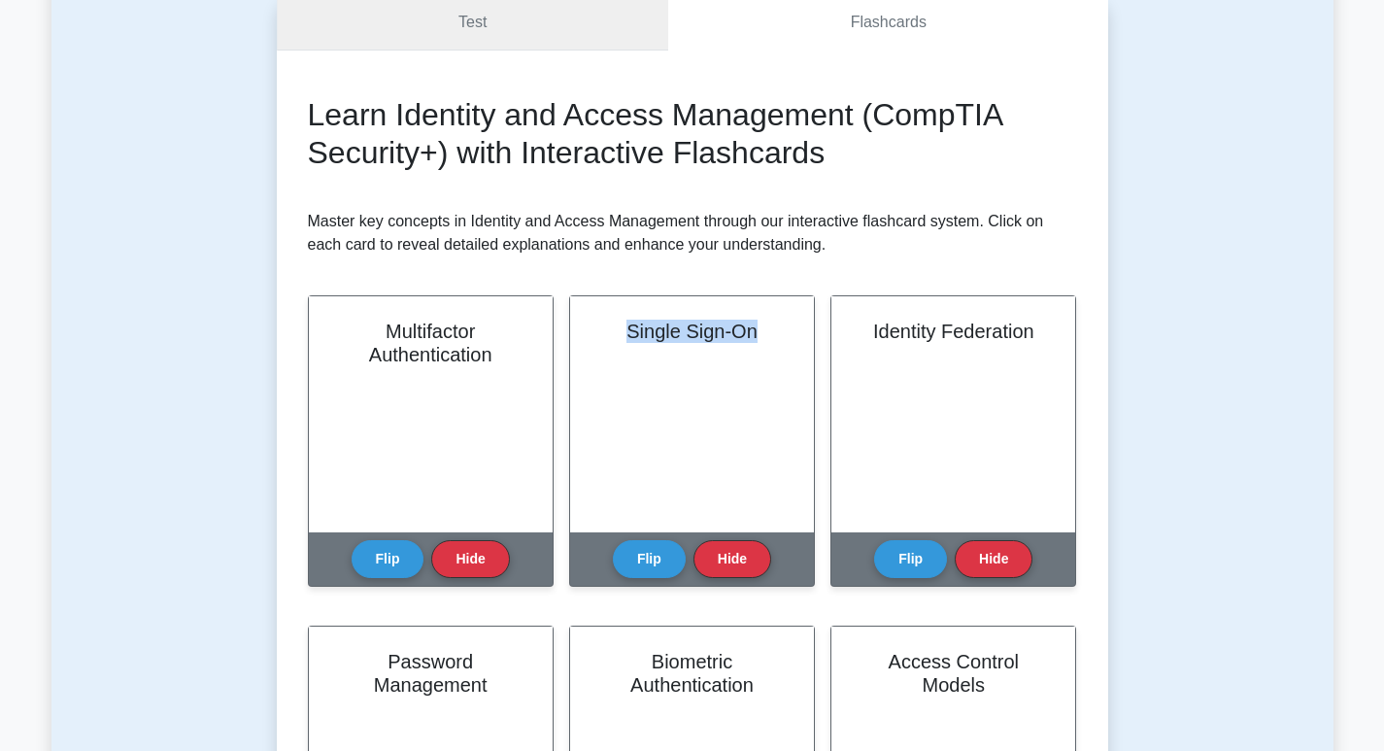
click at [442, 32] on link "Test" at bounding box center [473, 22] width 392 height 55
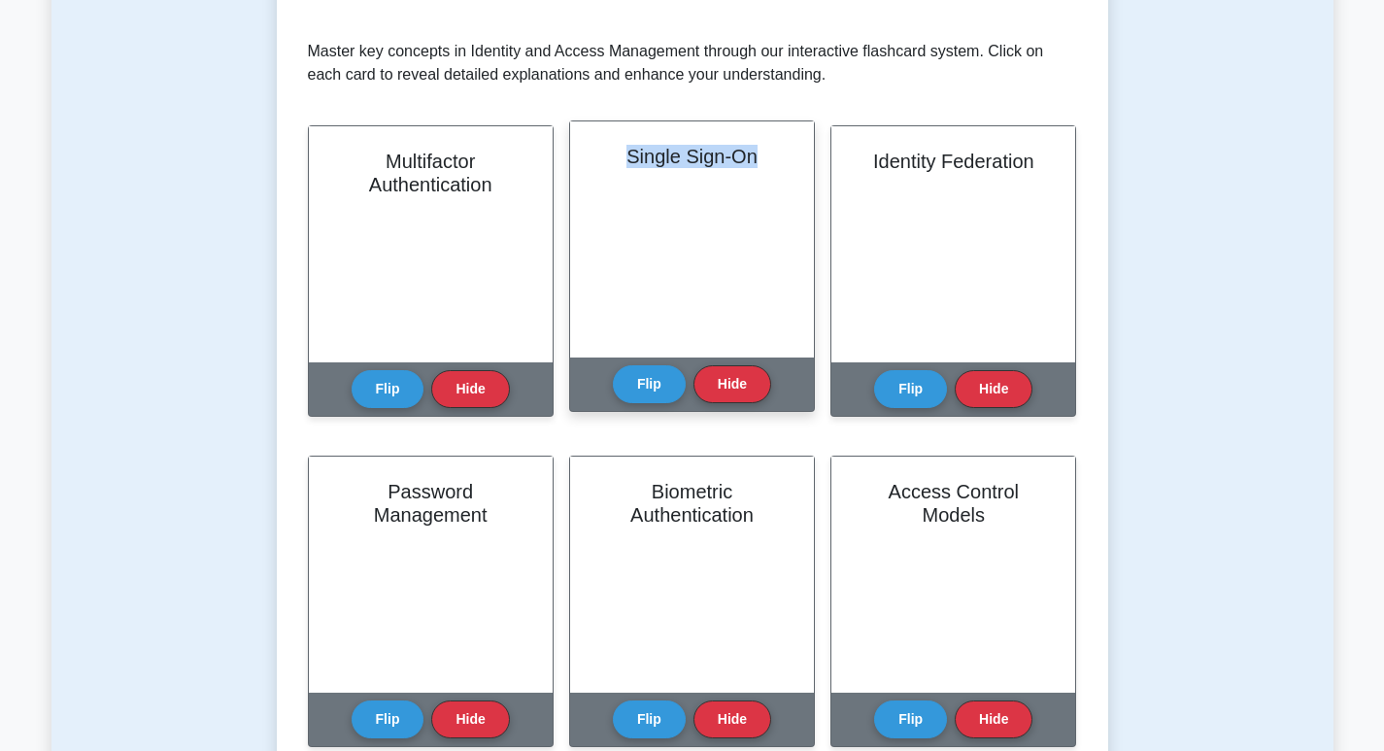
scroll to position [583, 0]
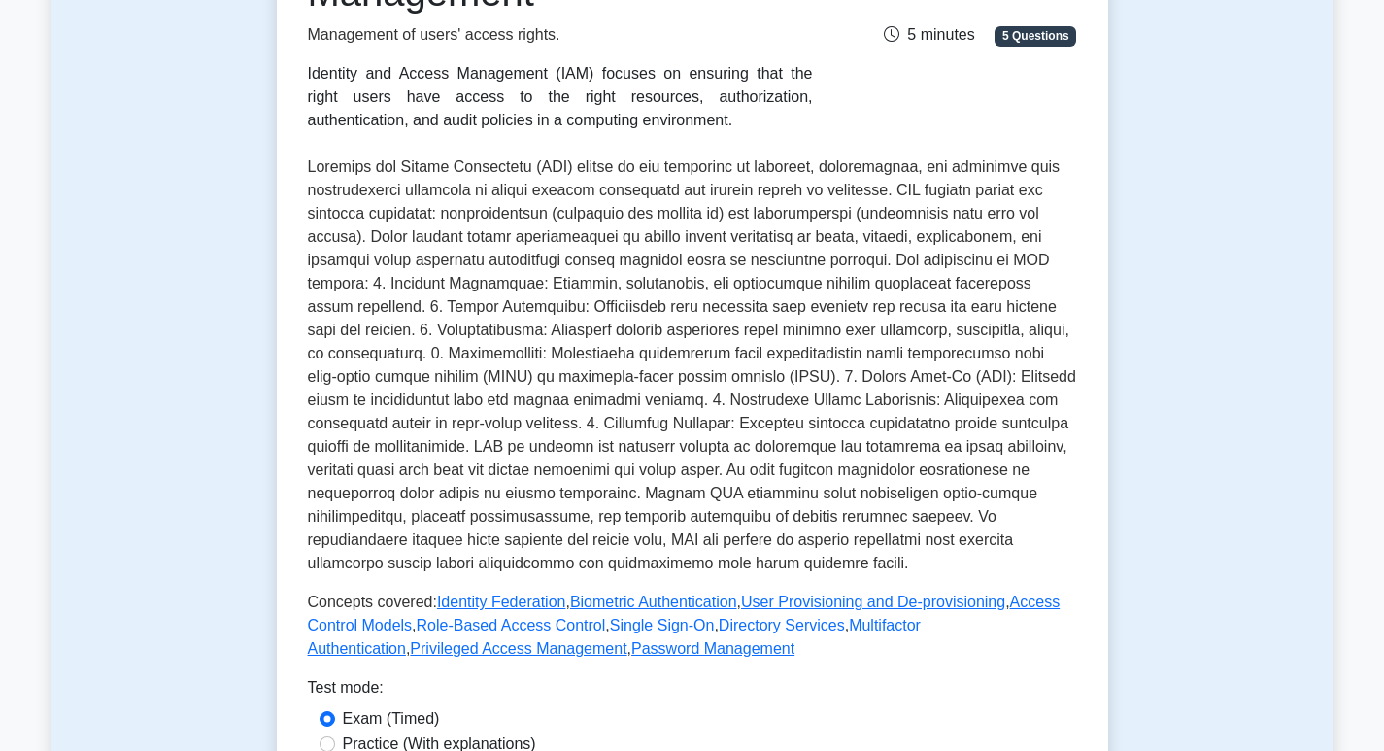
scroll to position [680, 0]
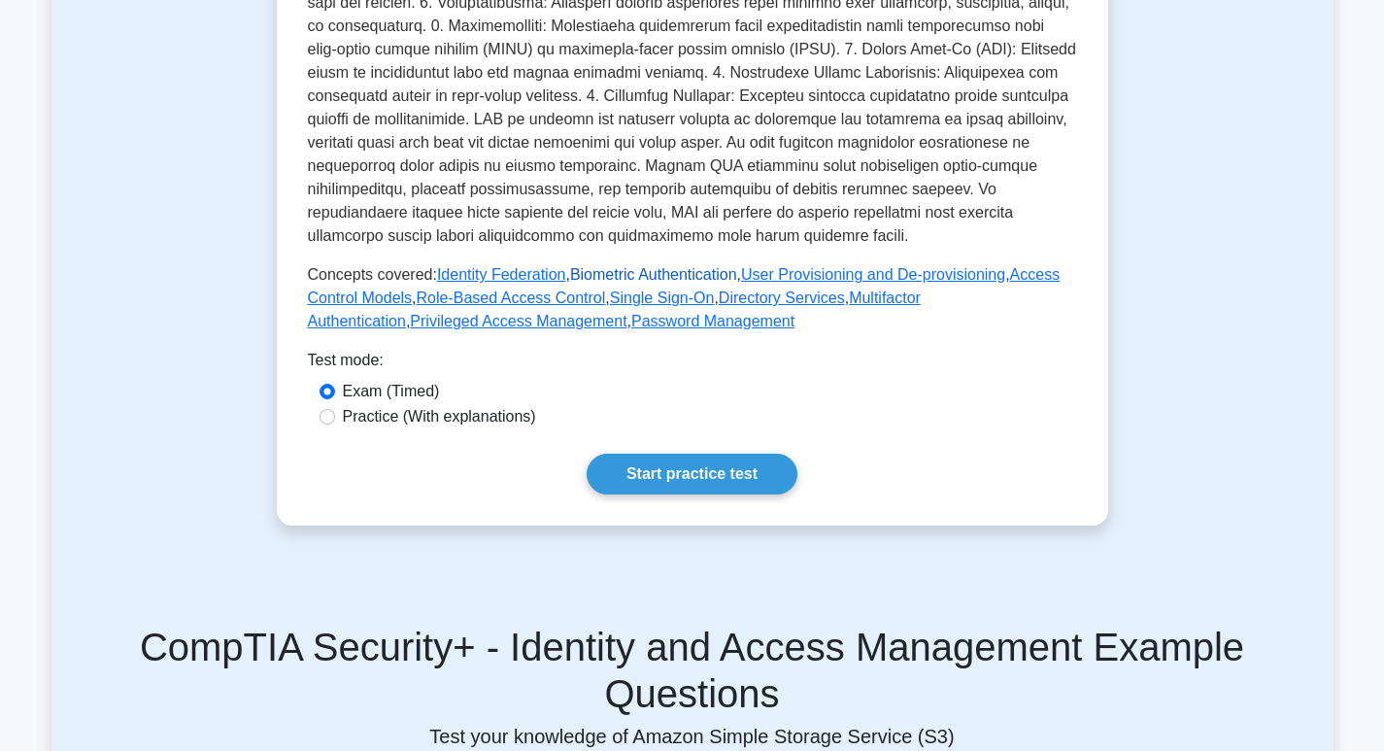
click at [589, 276] on link "Biometric Authentication" at bounding box center [653, 274] width 167 height 17
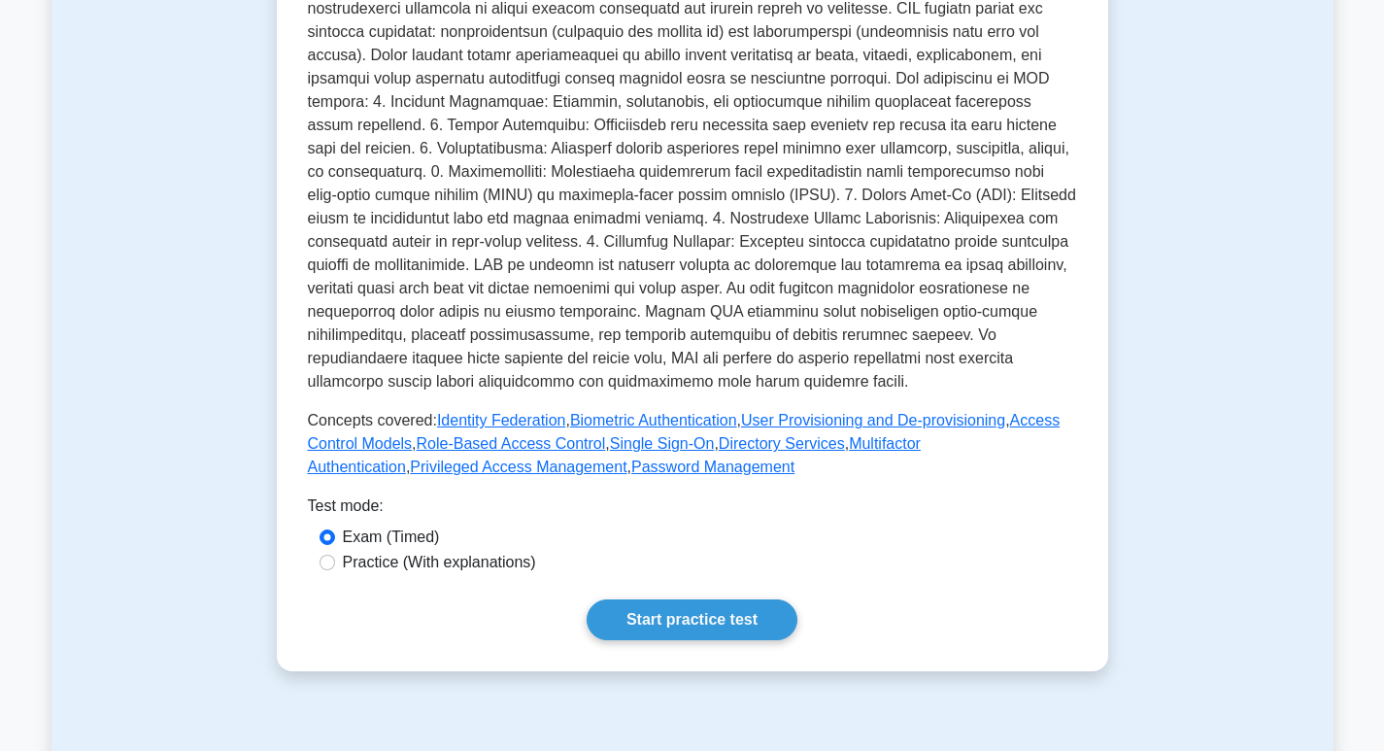
scroll to position [291, 0]
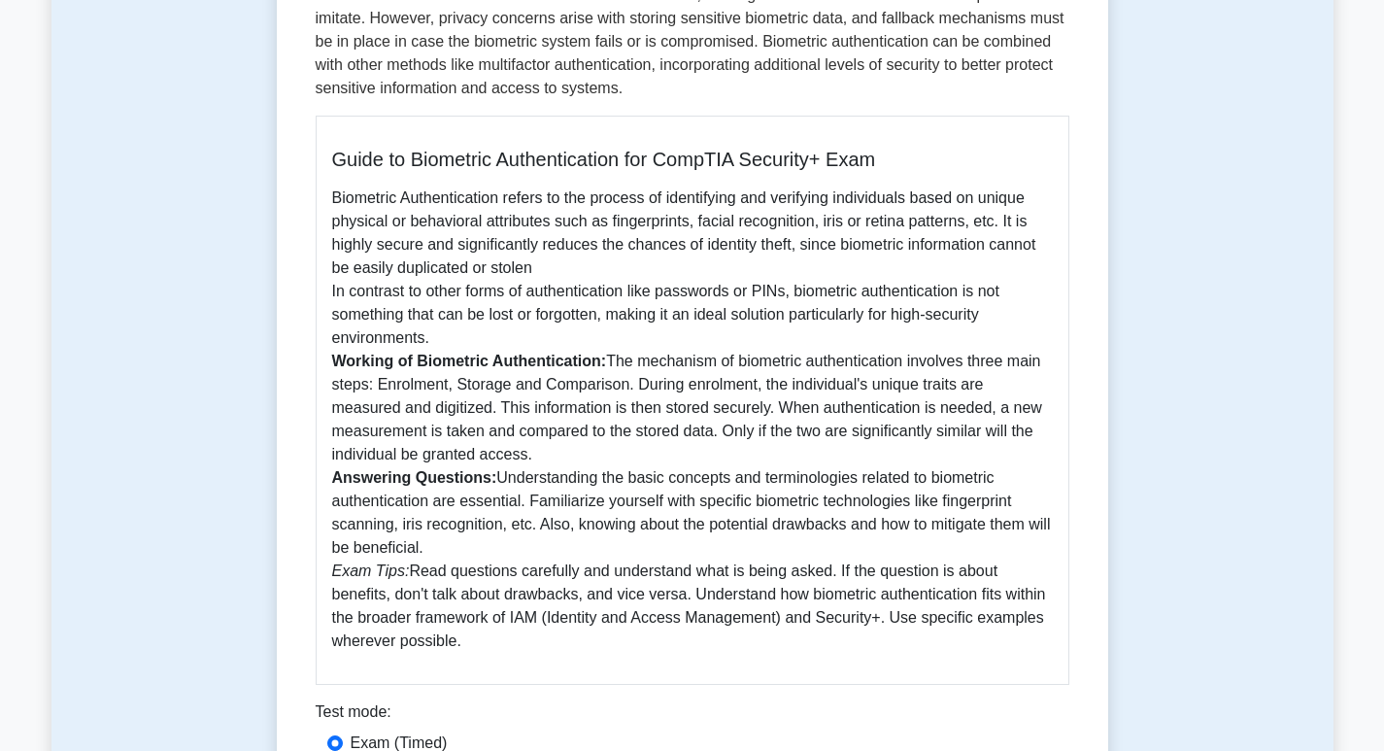
scroll to position [583, 0]
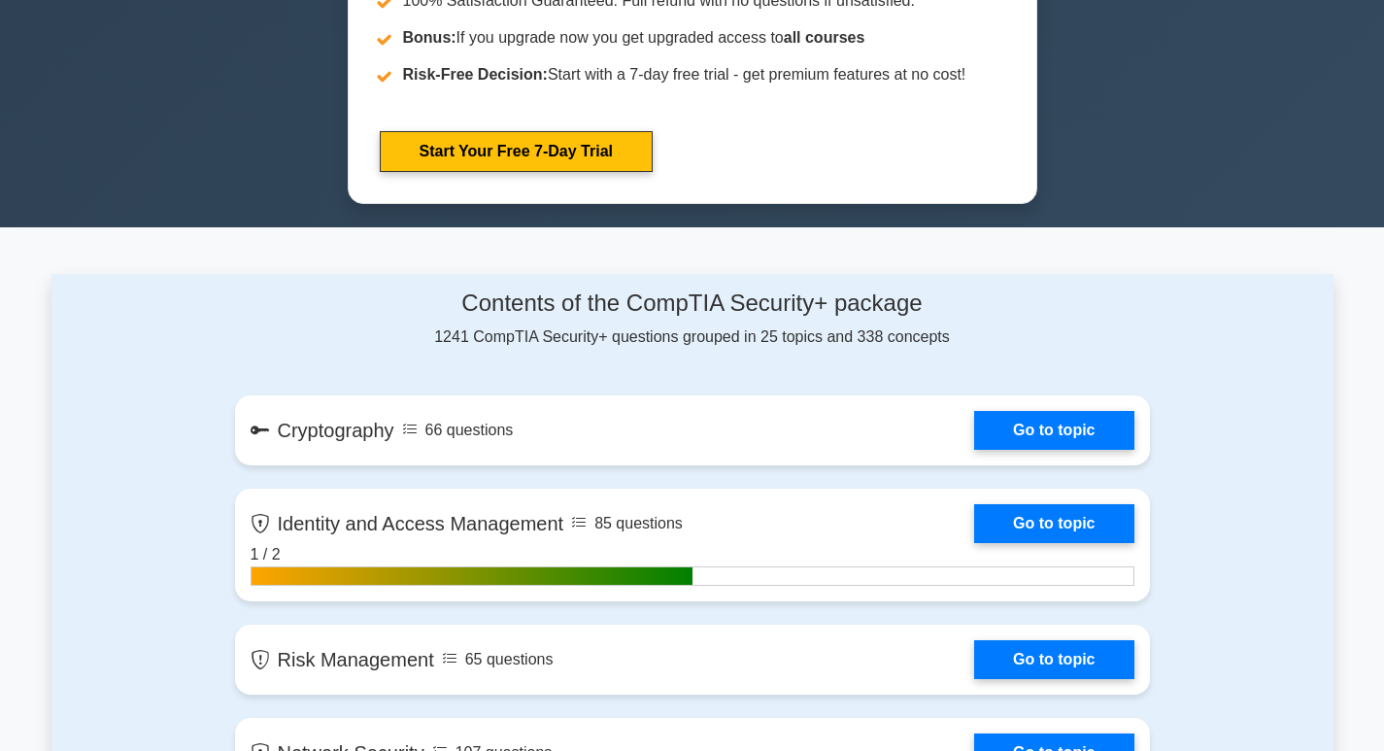
scroll to position [971, 0]
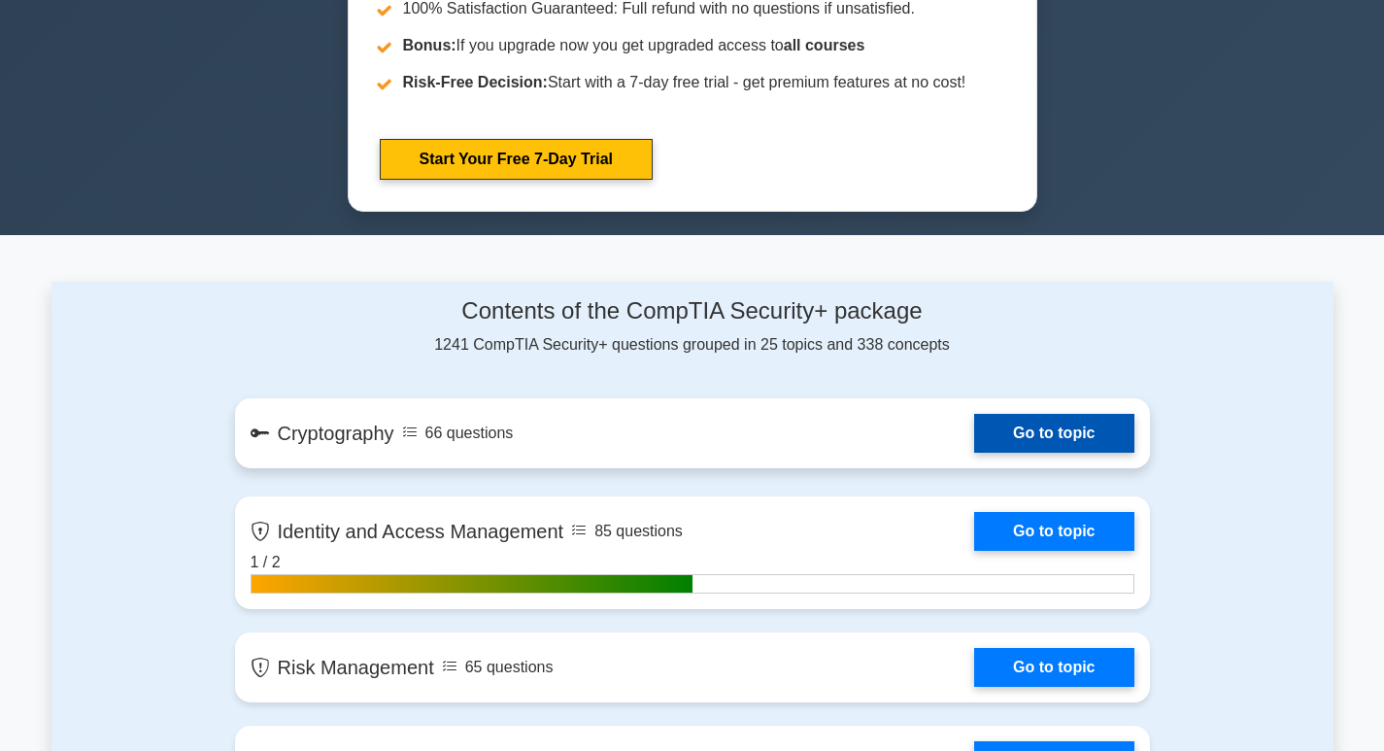
click at [974, 444] on link "Go to topic" at bounding box center [1053, 433] width 159 height 39
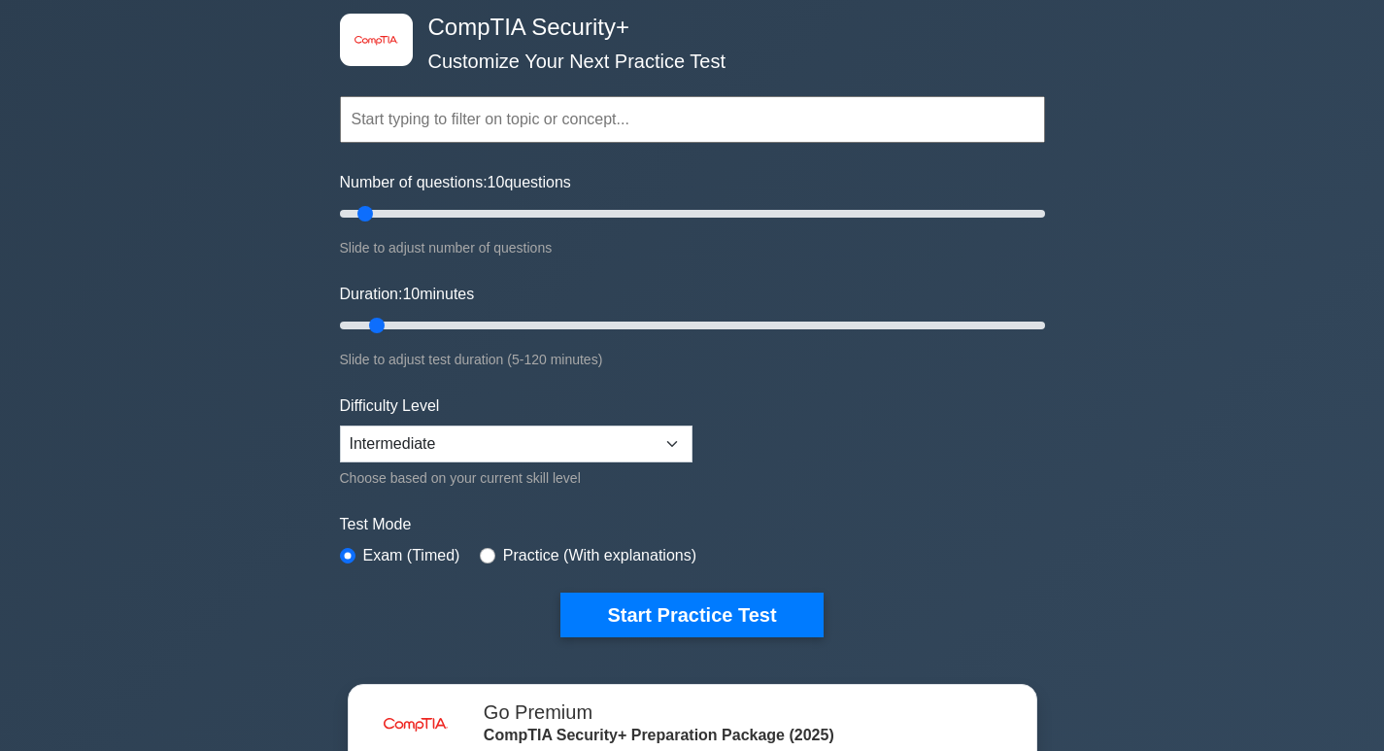
scroll to position [0, 0]
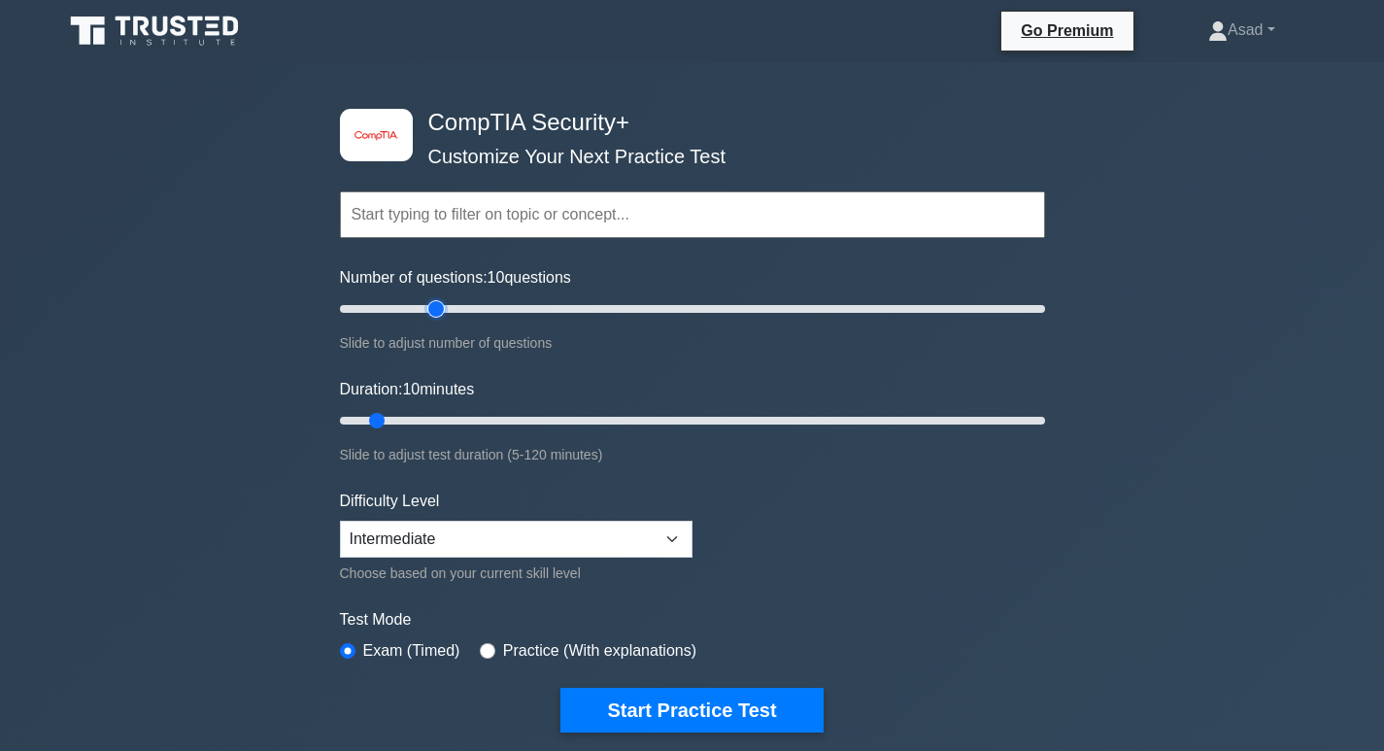
click at [436, 305] on input "Number of questions: 10 questions" at bounding box center [692, 308] width 705 height 23
type input "10"
click at [369, 308] on input "Number of questions: 10 questions" at bounding box center [692, 308] width 705 height 23
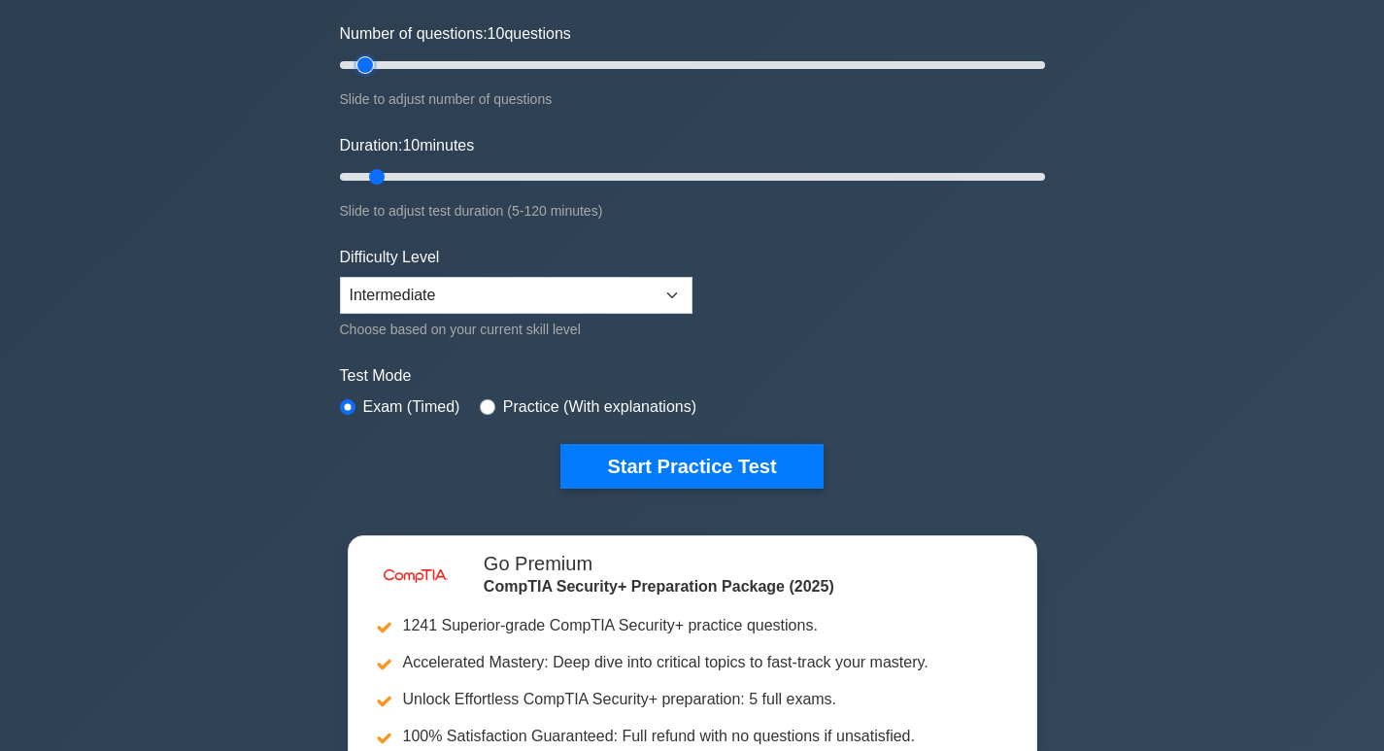
scroll to position [36, 0]
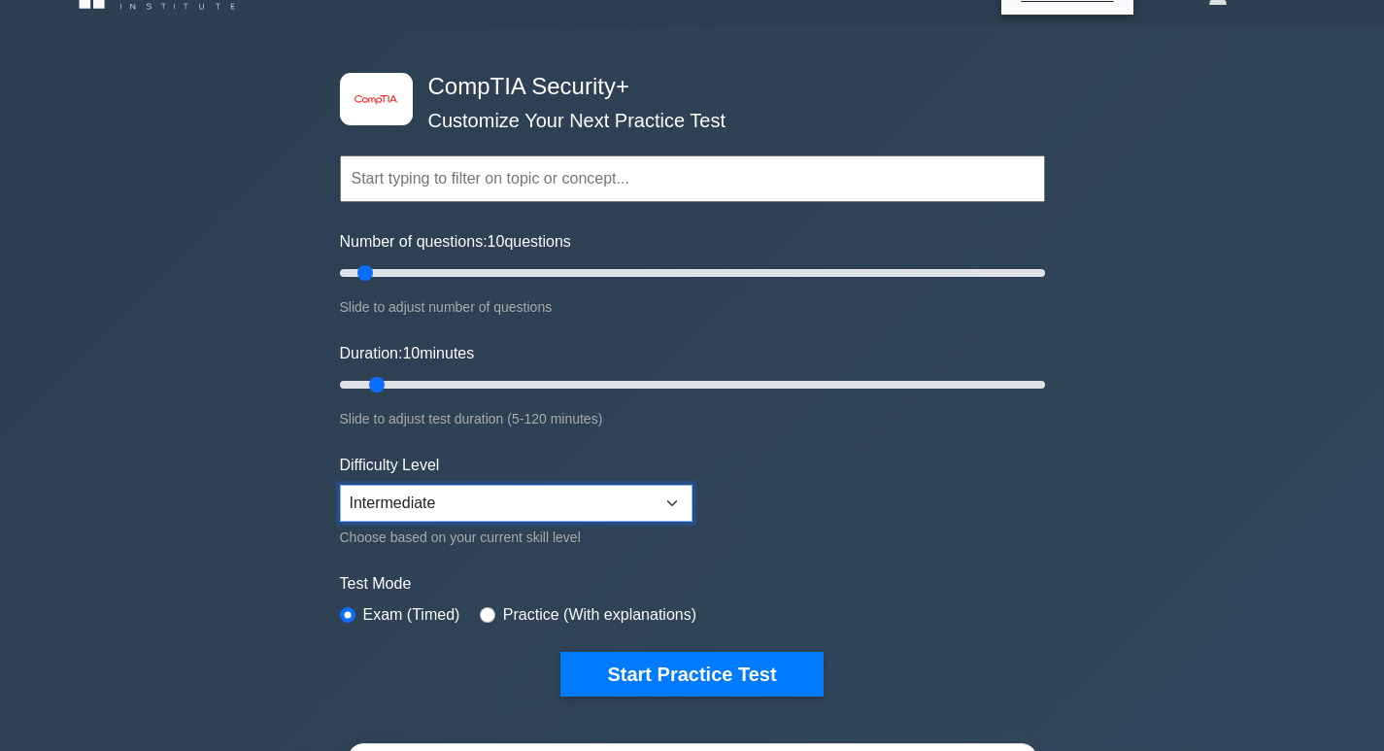
click at [667, 500] on select "Beginner Intermediate Expert" at bounding box center [516, 503] width 352 height 37
click at [340, 485] on select "Beginner Intermediate Expert" at bounding box center [516, 503] width 352 height 37
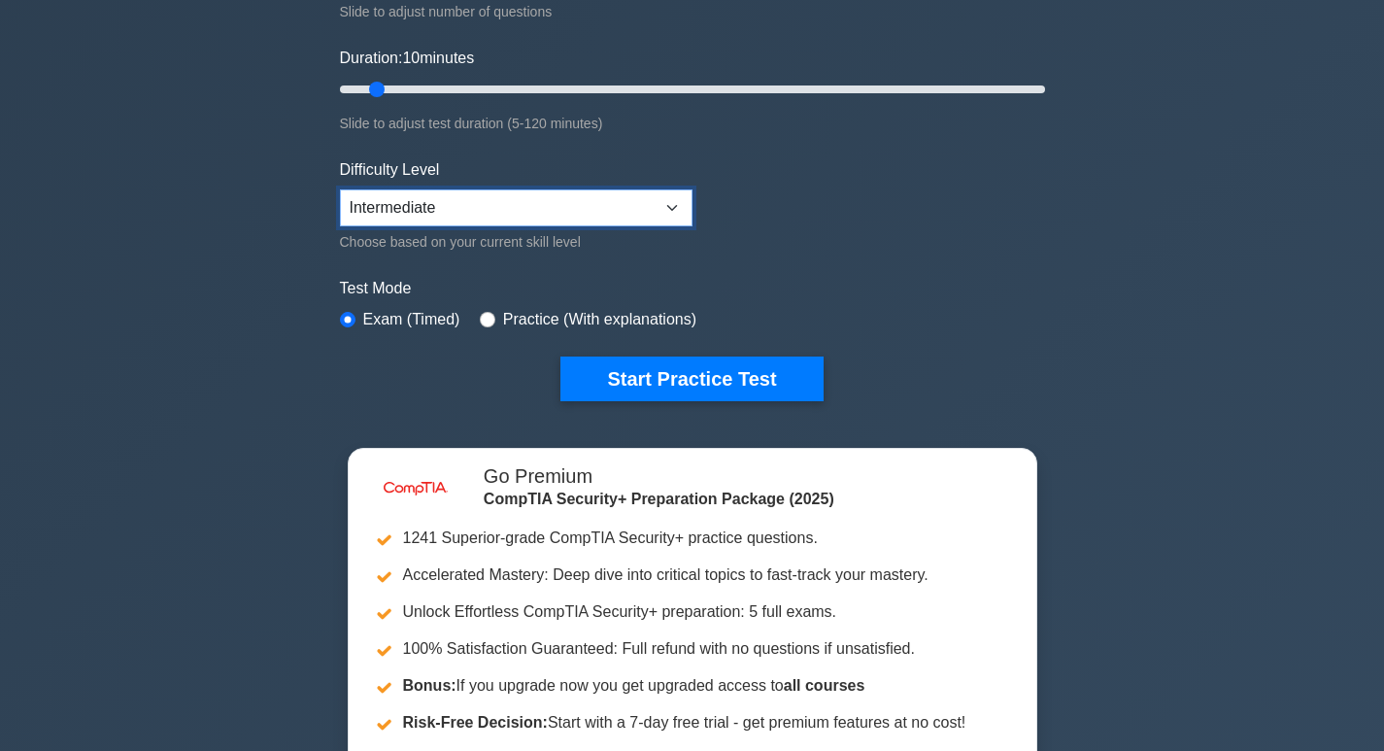
scroll to position [327, 0]
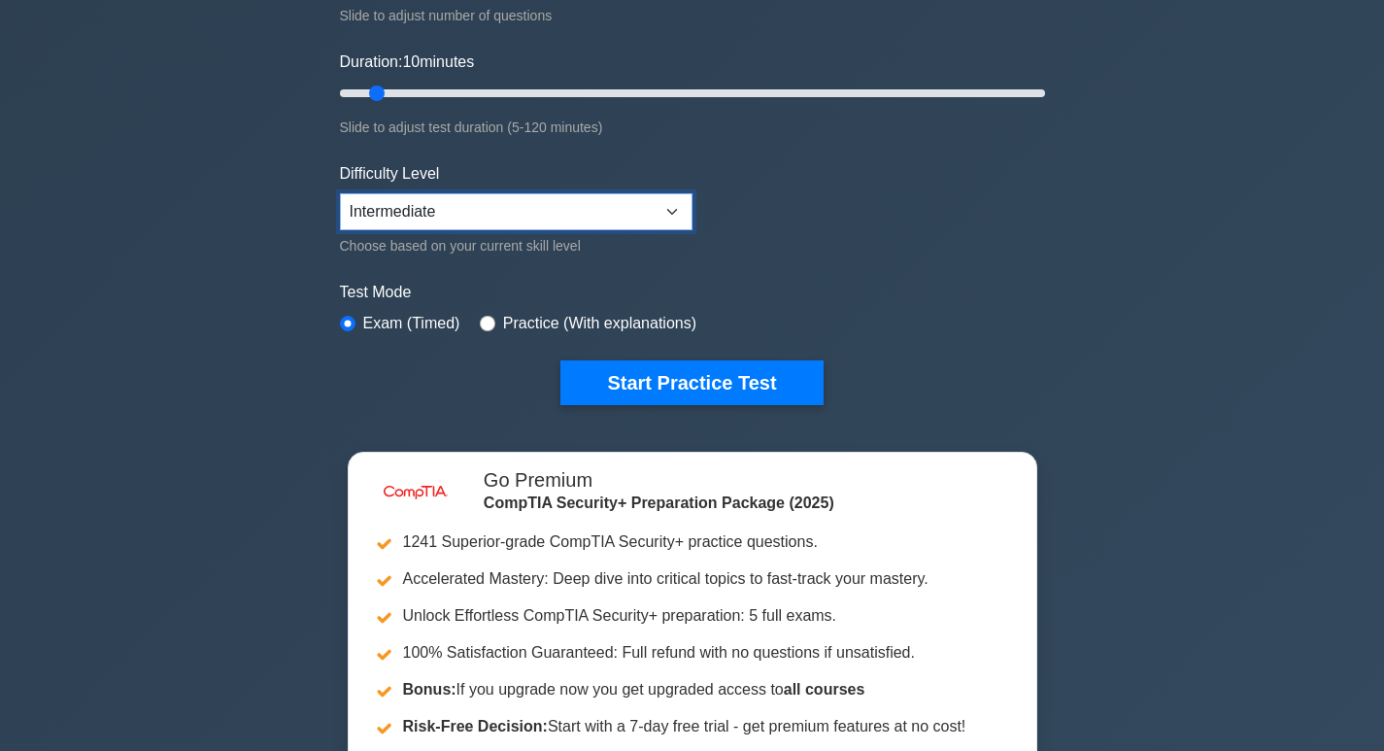
click at [684, 205] on select "Beginner Intermediate Expert" at bounding box center [516, 211] width 352 height 37
click at [340, 193] on select "Beginner Intermediate Expert" at bounding box center [516, 211] width 352 height 37
click at [677, 205] on select "Beginner Intermediate Expert" at bounding box center [516, 211] width 352 height 37
select select "intermediate"
click at [340, 193] on select "Beginner Intermediate Expert" at bounding box center [516, 211] width 352 height 37
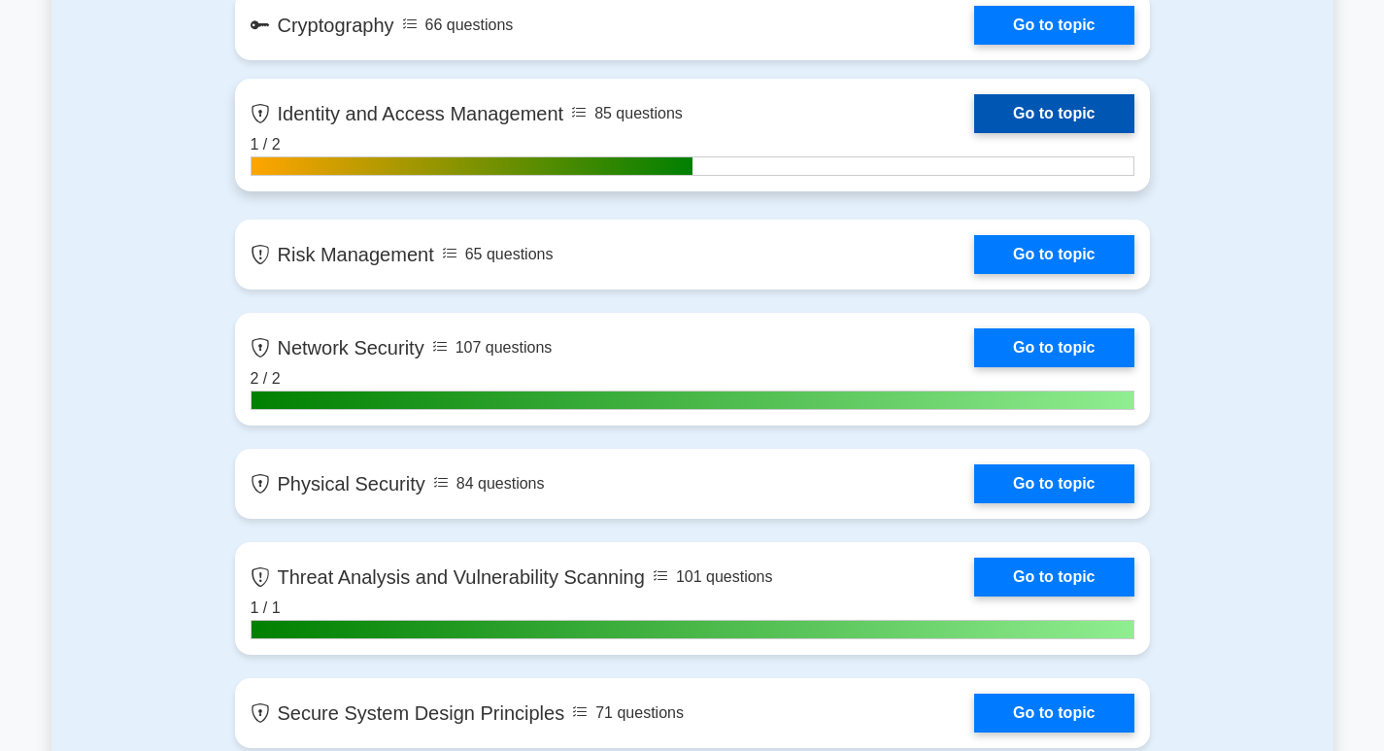
scroll to position [1395, 0]
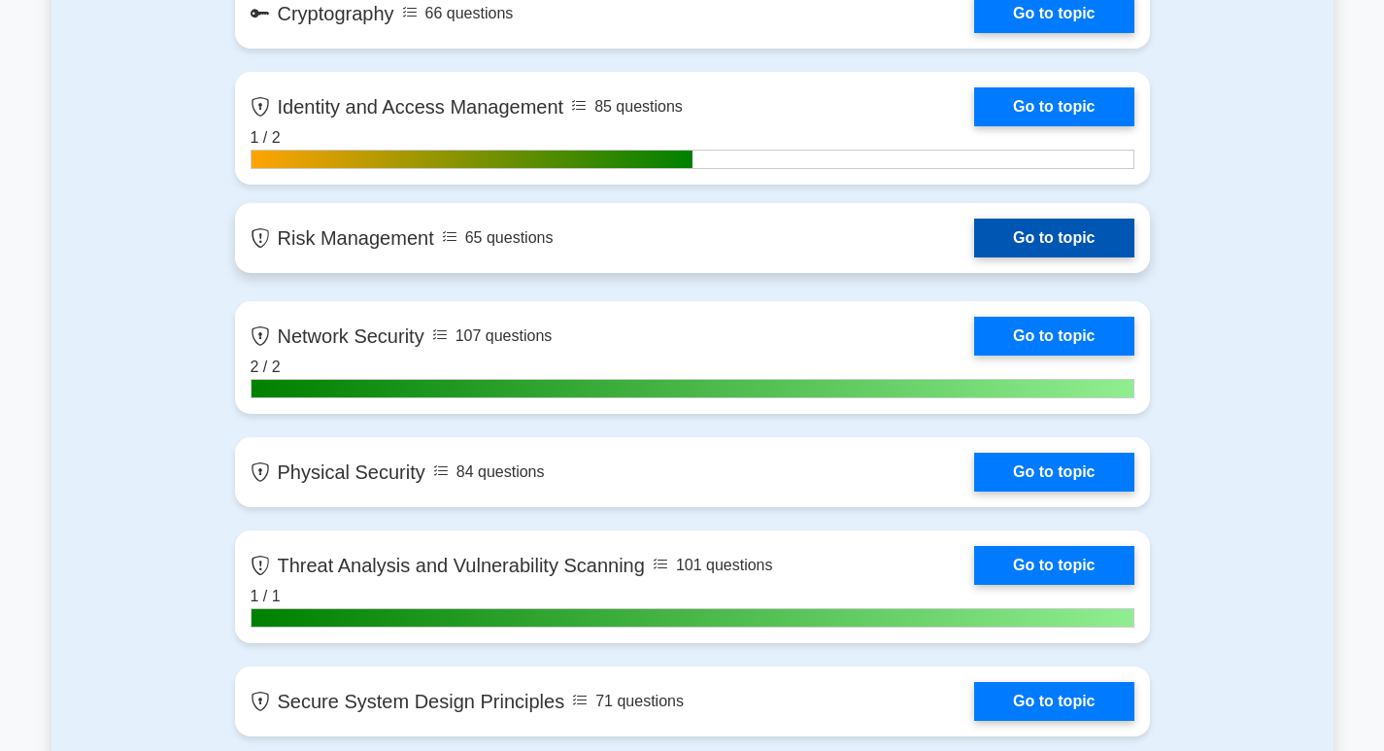
click at [1024, 246] on link "Go to topic" at bounding box center [1053, 237] width 159 height 39
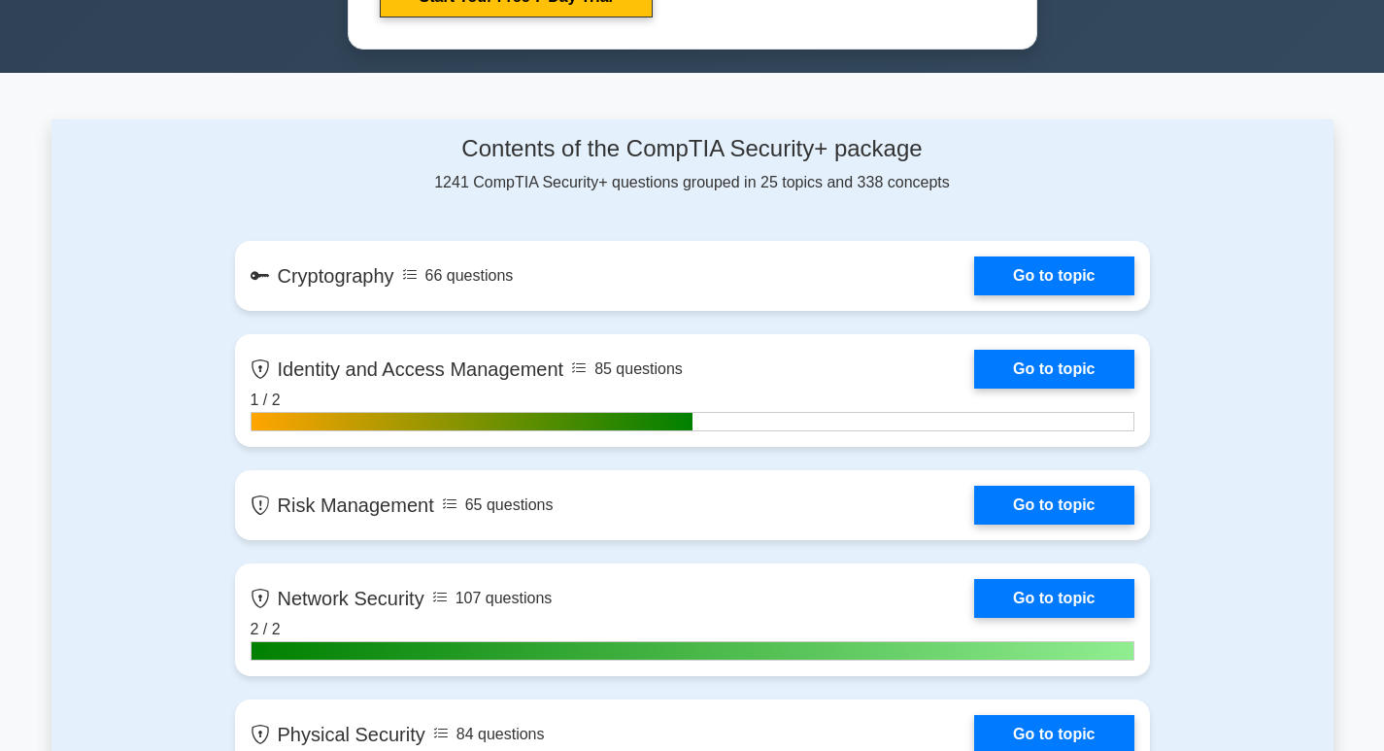
scroll to position [1104, 0]
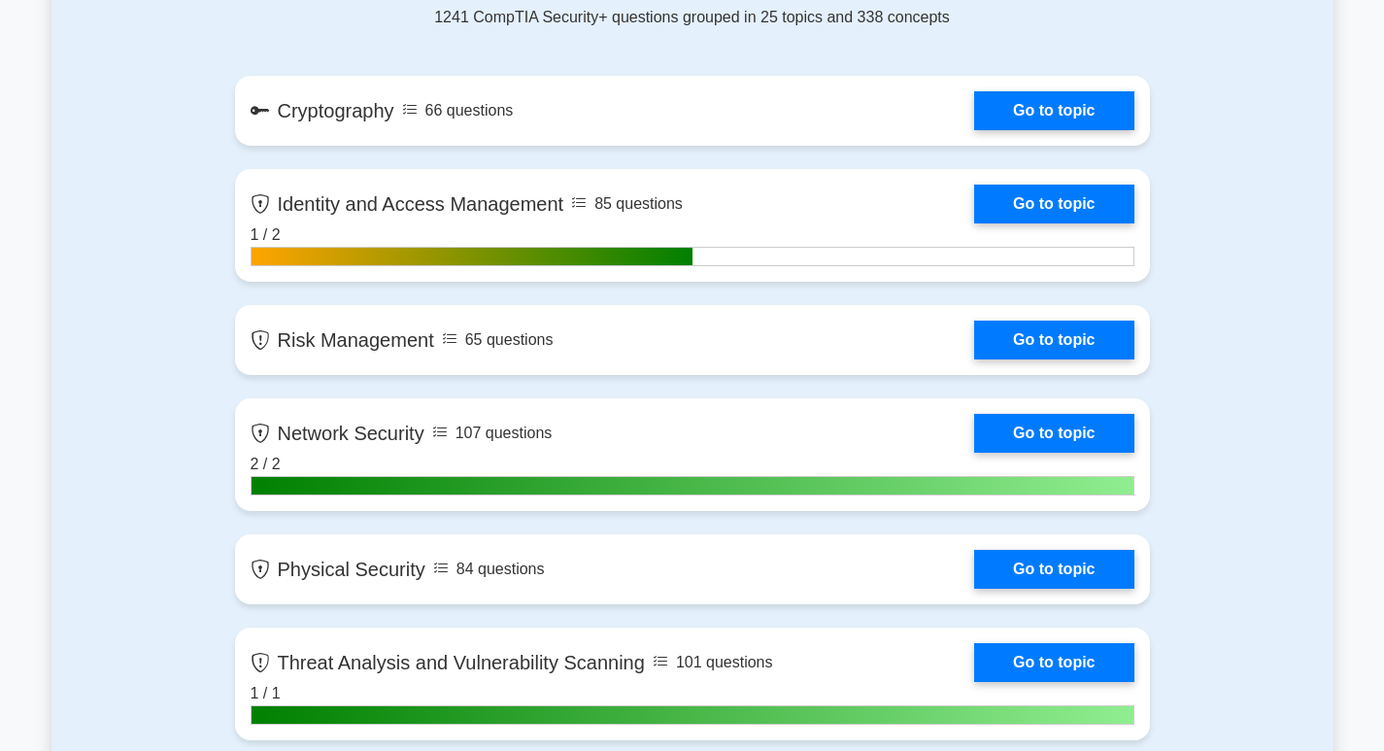
scroll to position [1007, 0]
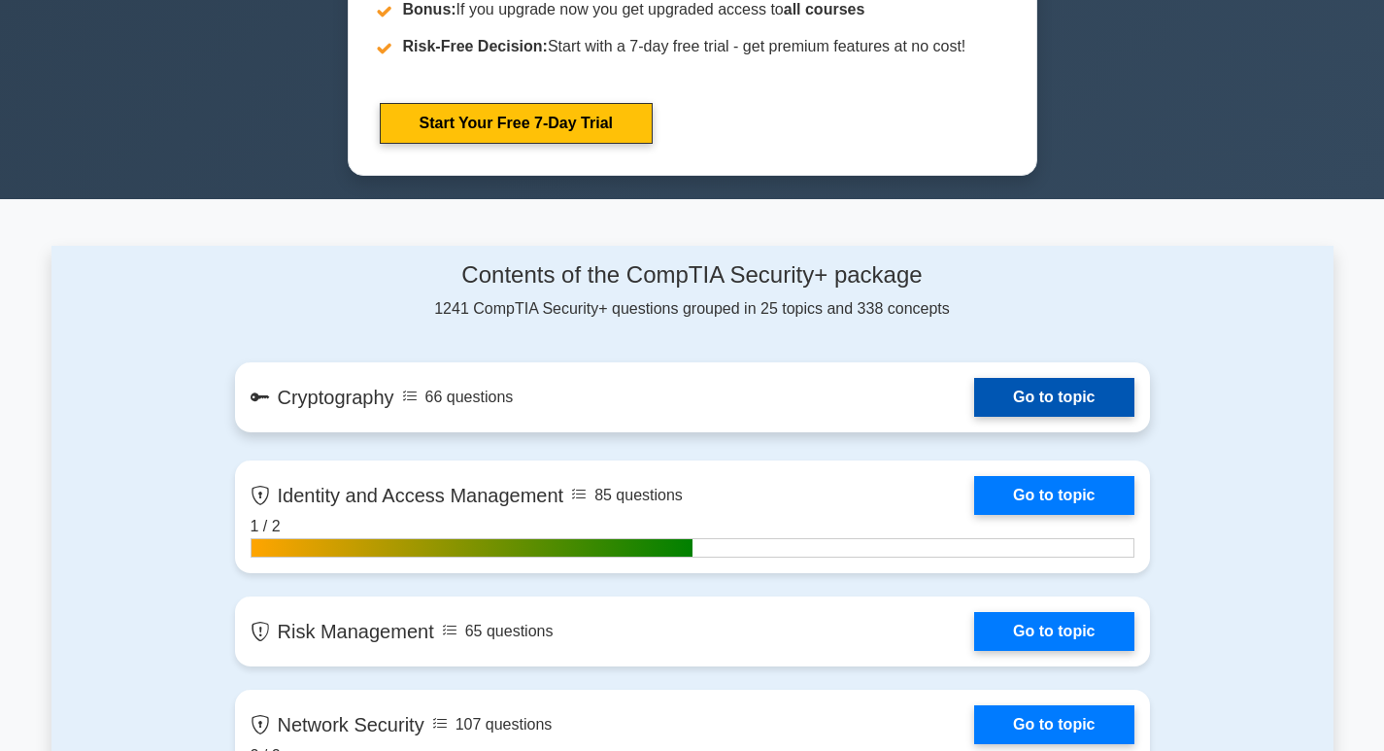
click at [1021, 384] on link "Go to topic" at bounding box center [1053, 397] width 159 height 39
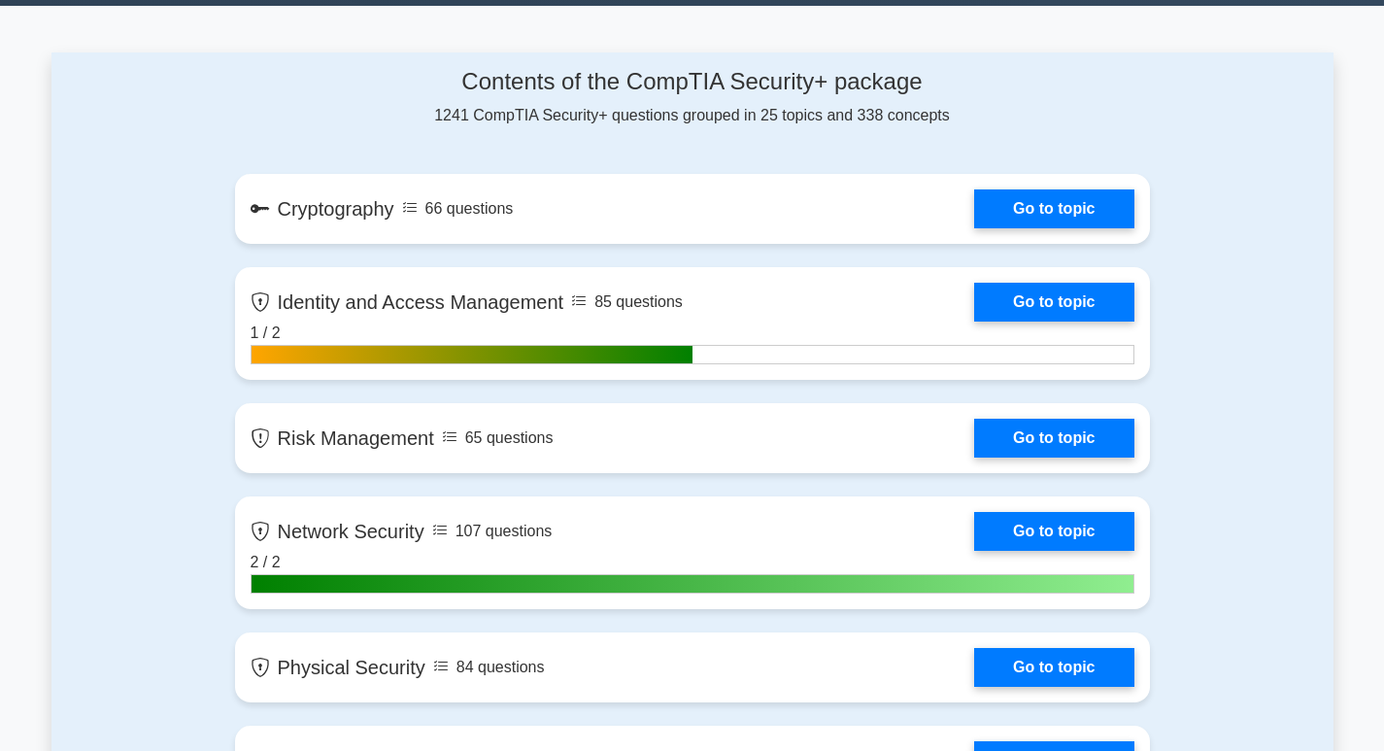
scroll to position [1201, 0]
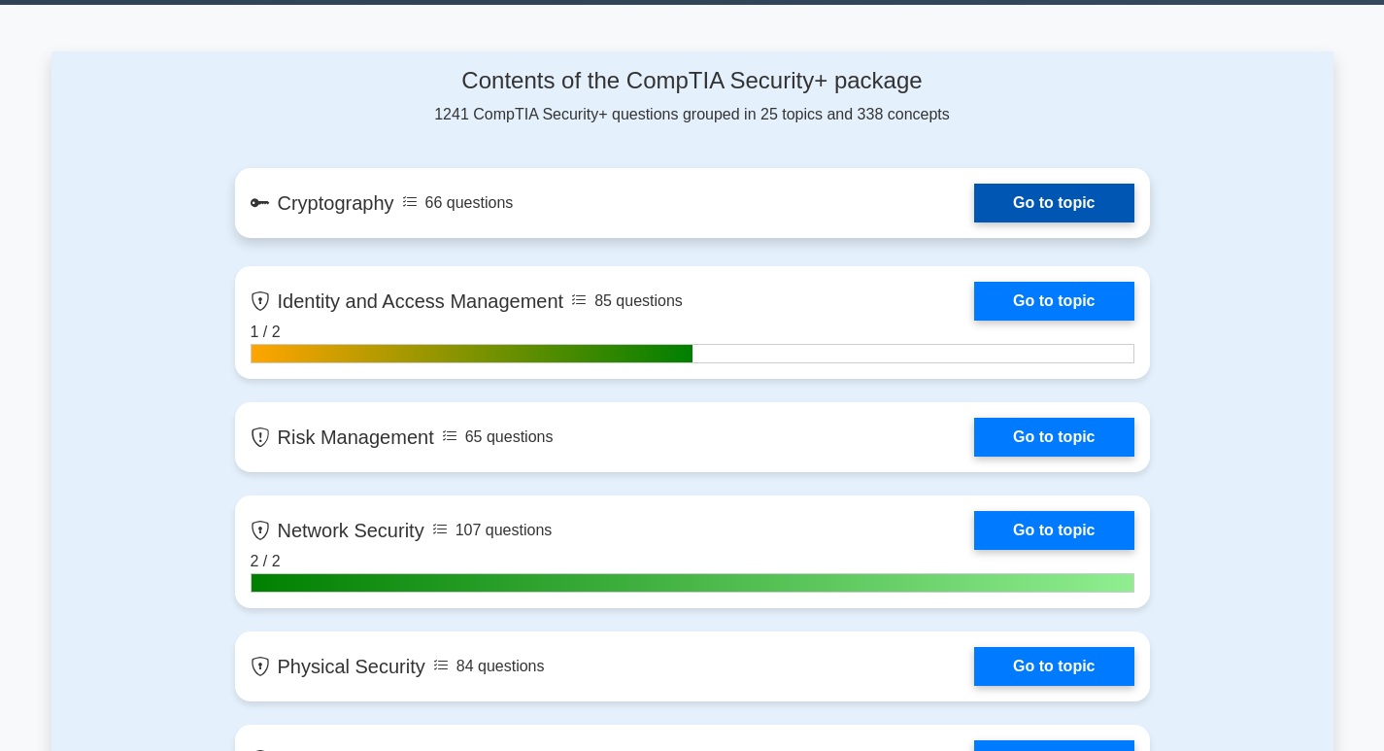
click at [974, 213] on link "Go to topic" at bounding box center [1053, 203] width 159 height 39
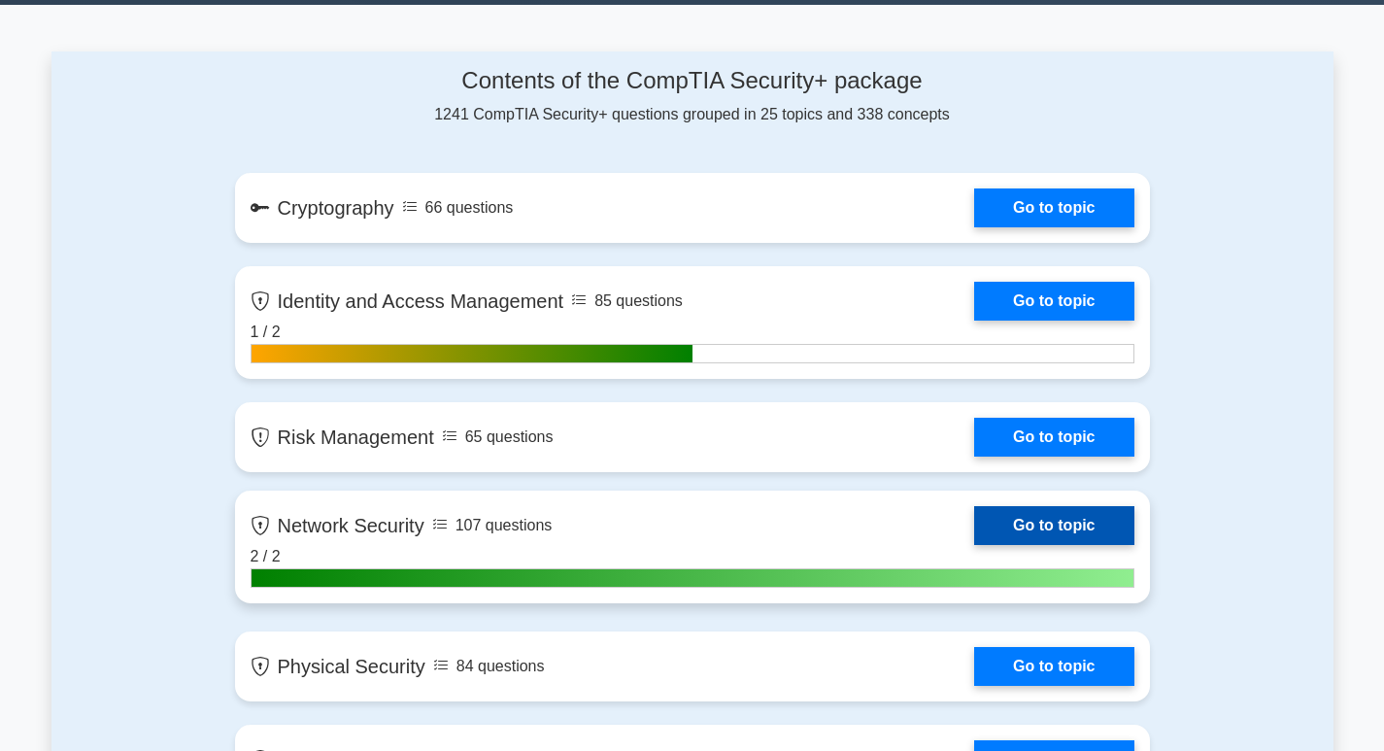
click at [974, 522] on link "Go to topic" at bounding box center [1053, 525] width 159 height 39
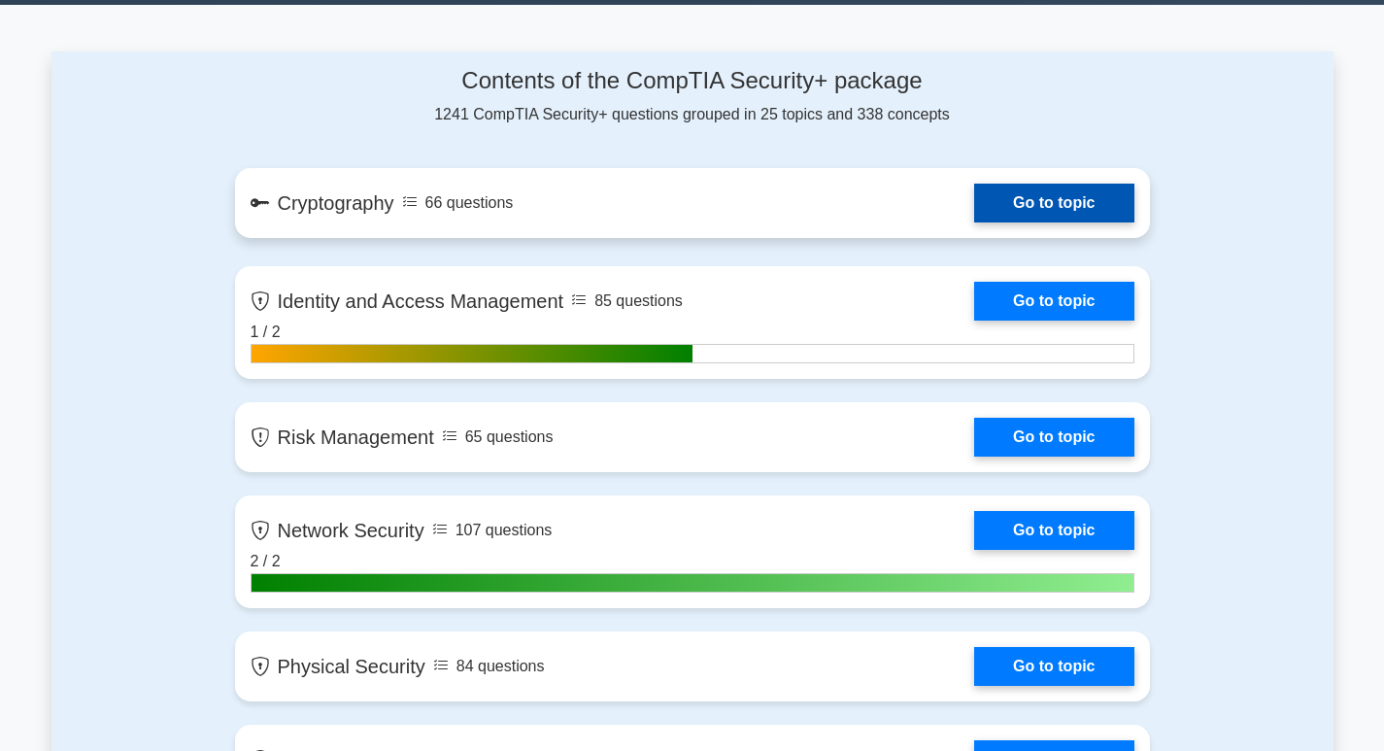
click at [974, 210] on link "Go to topic" at bounding box center [1053, 203] width 159 height 39
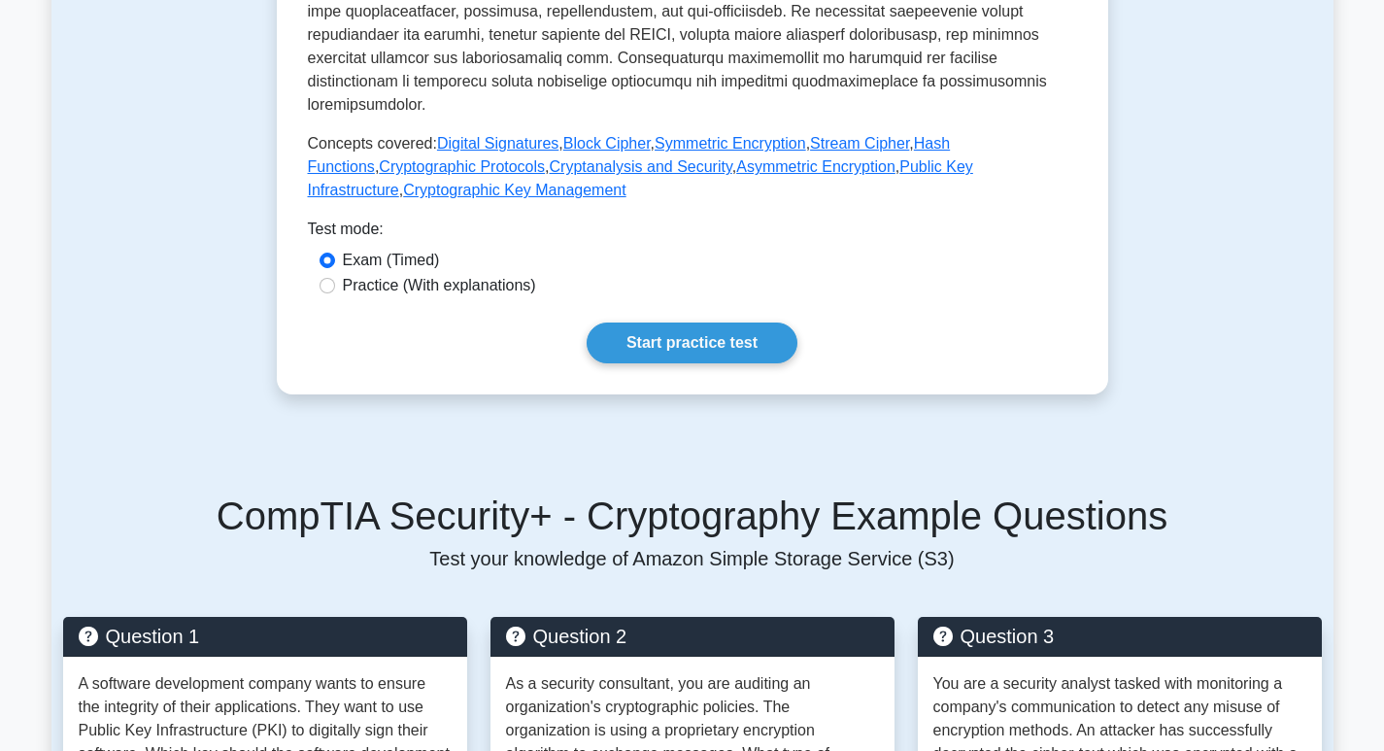
scroll to position [583, 0]
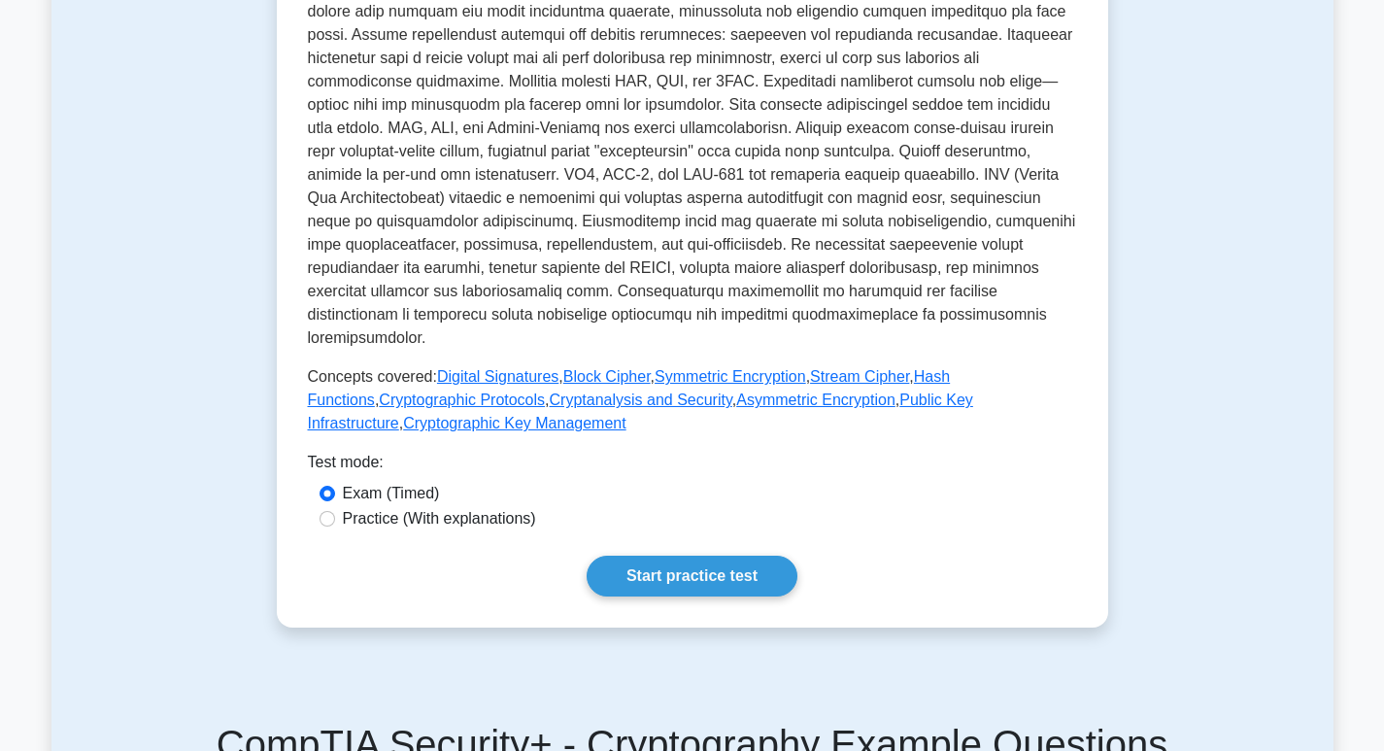
scroll to position [97, 0]
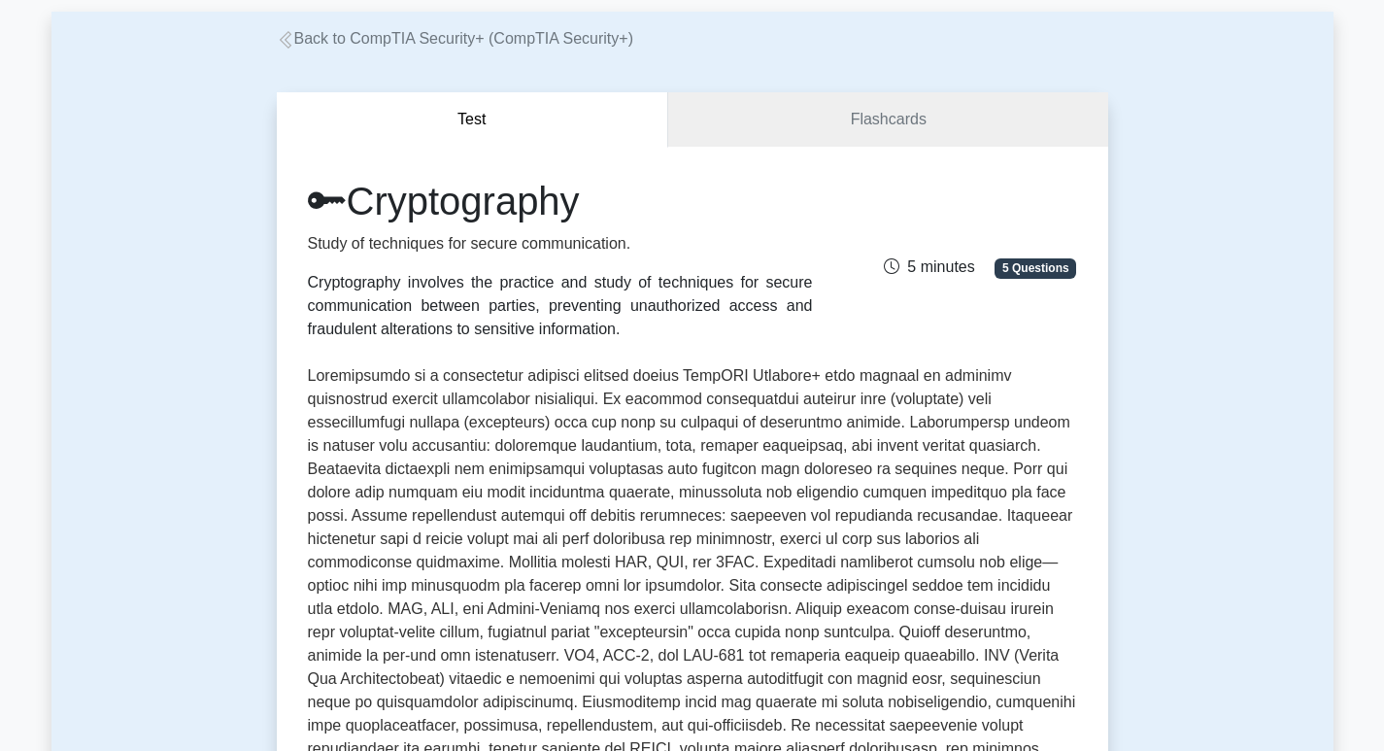
drag, startPoint x: 899, startPoint y: 184, endPoint x: 897, endPoint y: 156, distance: 27.3
click at [900, 184] on div "Cryptography Study of techniques for secure communication. Cryptography involve…" at bounding box center [692, 259] width 792 height 163
click at [893, 116] on link "Flashcards" at bounding box center [887, 119] width 439 height 55
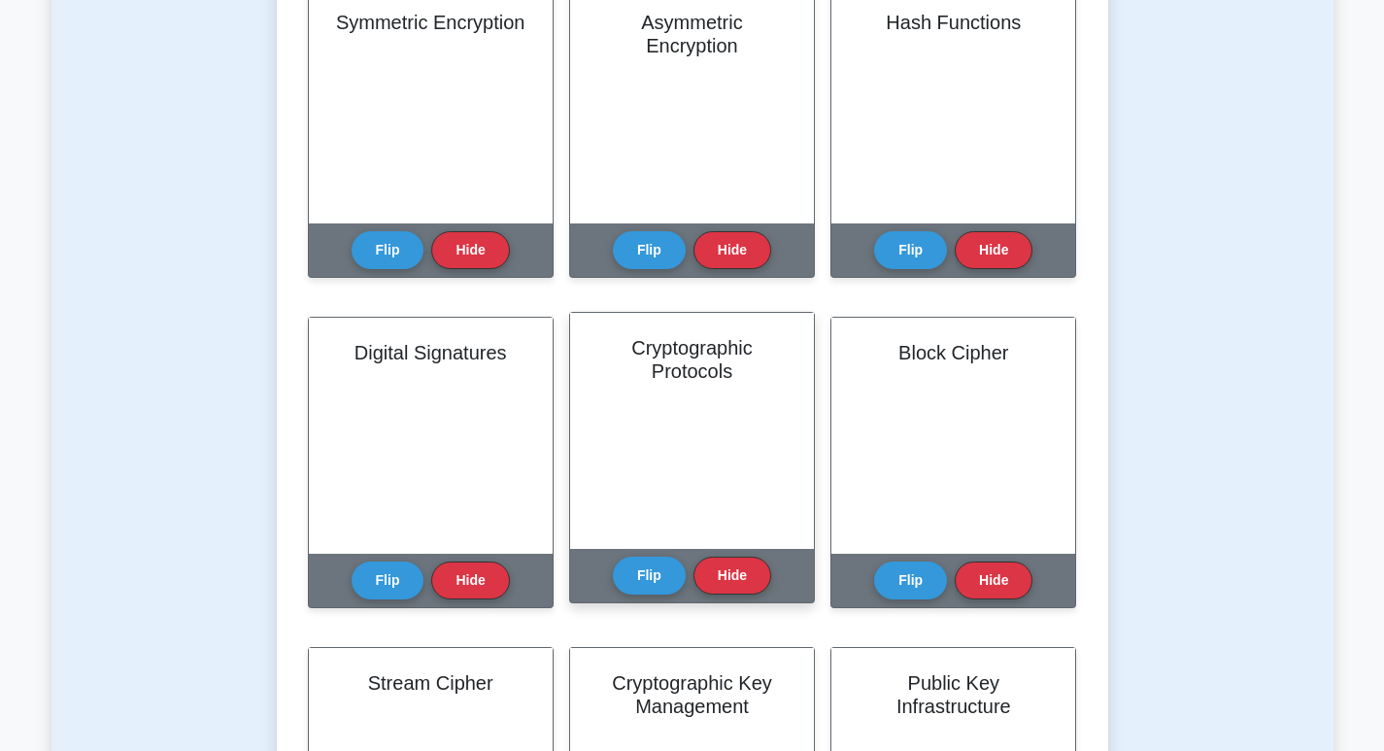
scroll to position [388, 0]
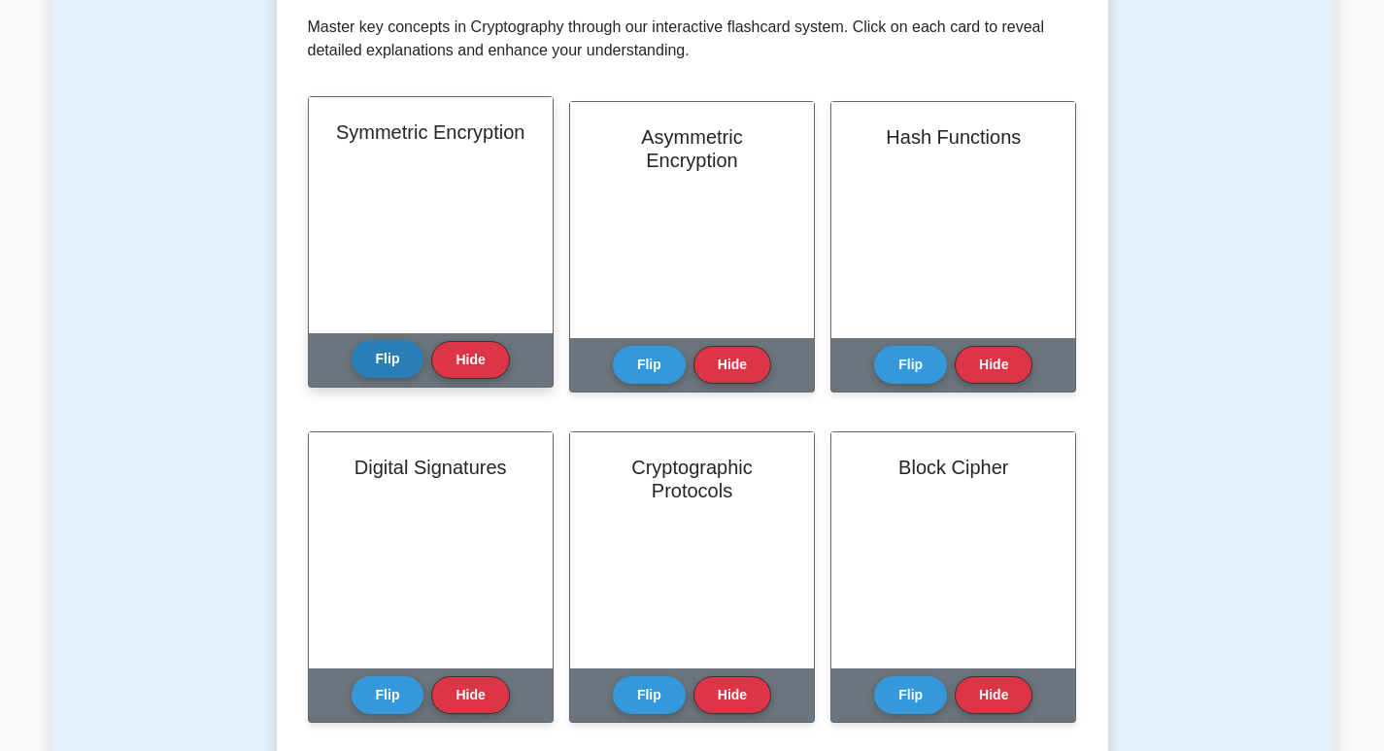
click at [374, 364] on button "Flip" at bounding box center [387, 359] width 73 height 38
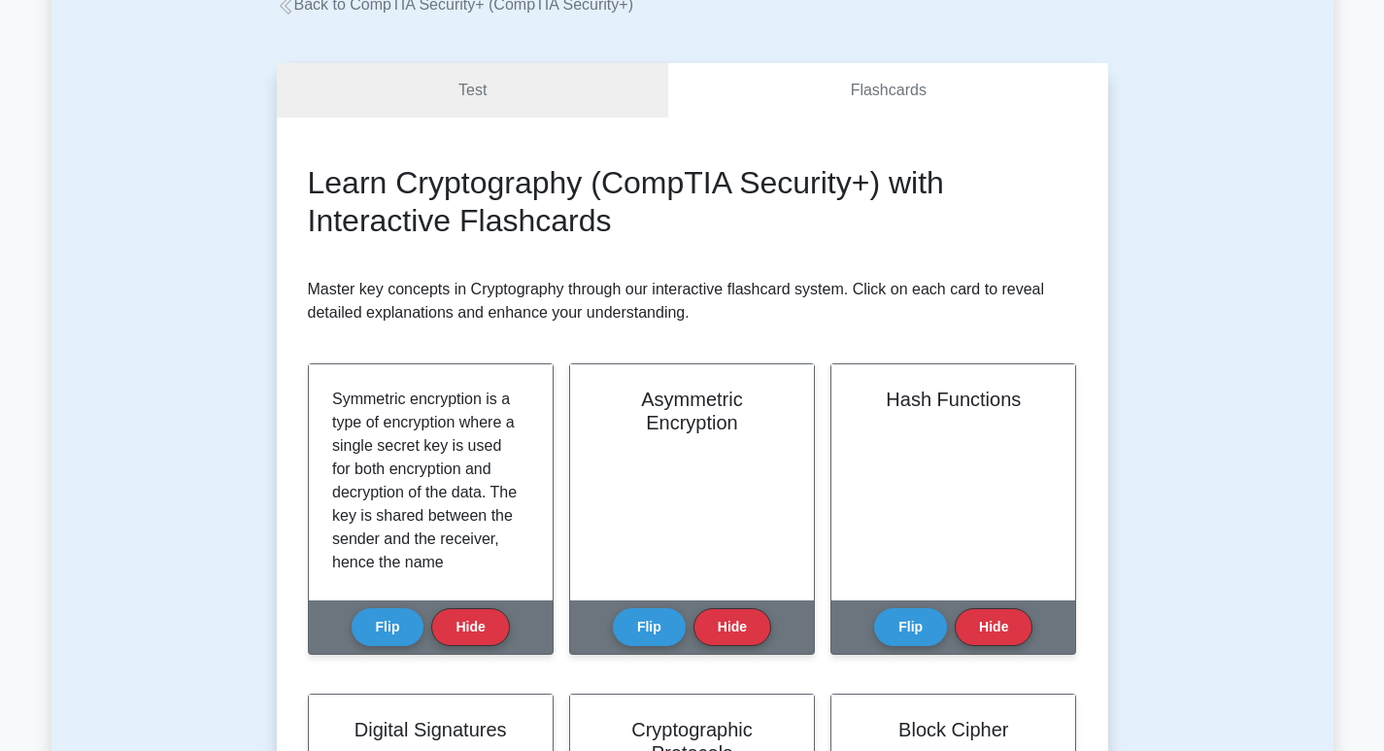
scroll to position [0, 0]
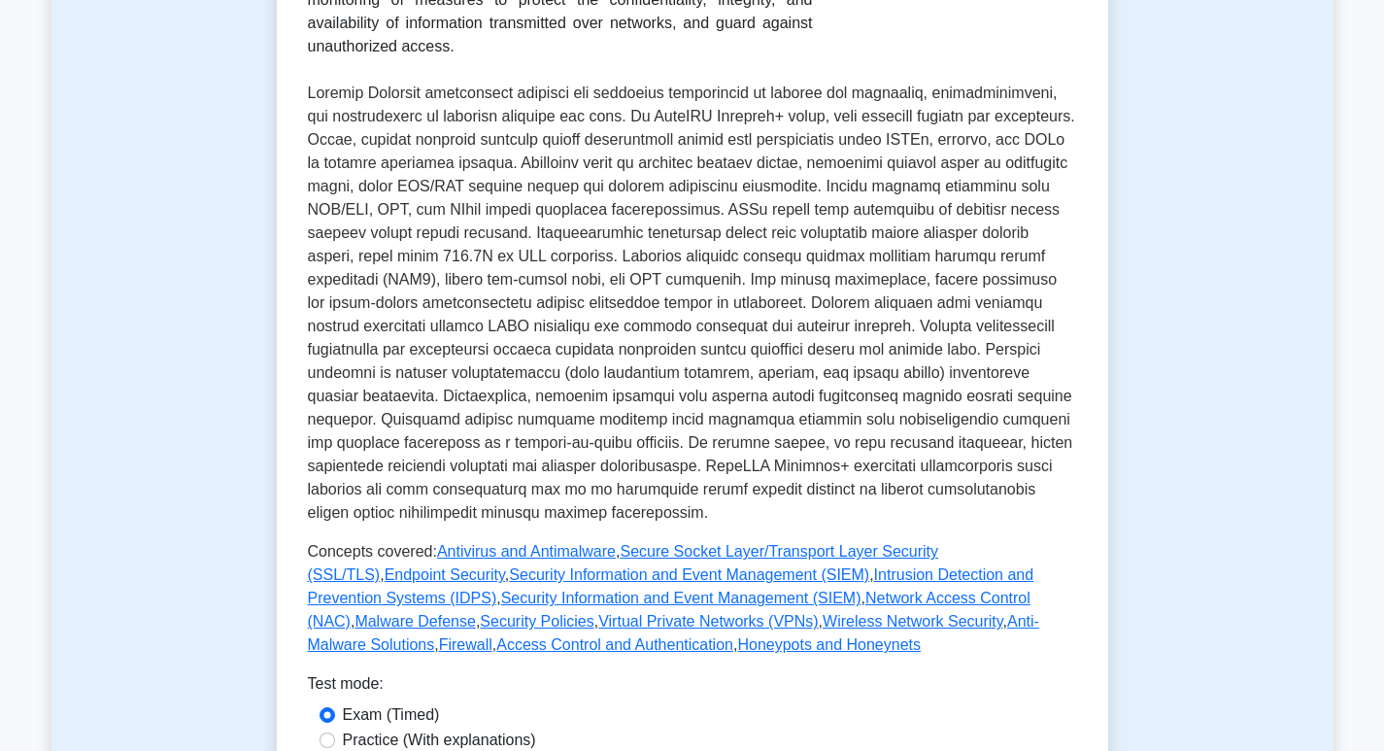
scroll to position [97, 0]
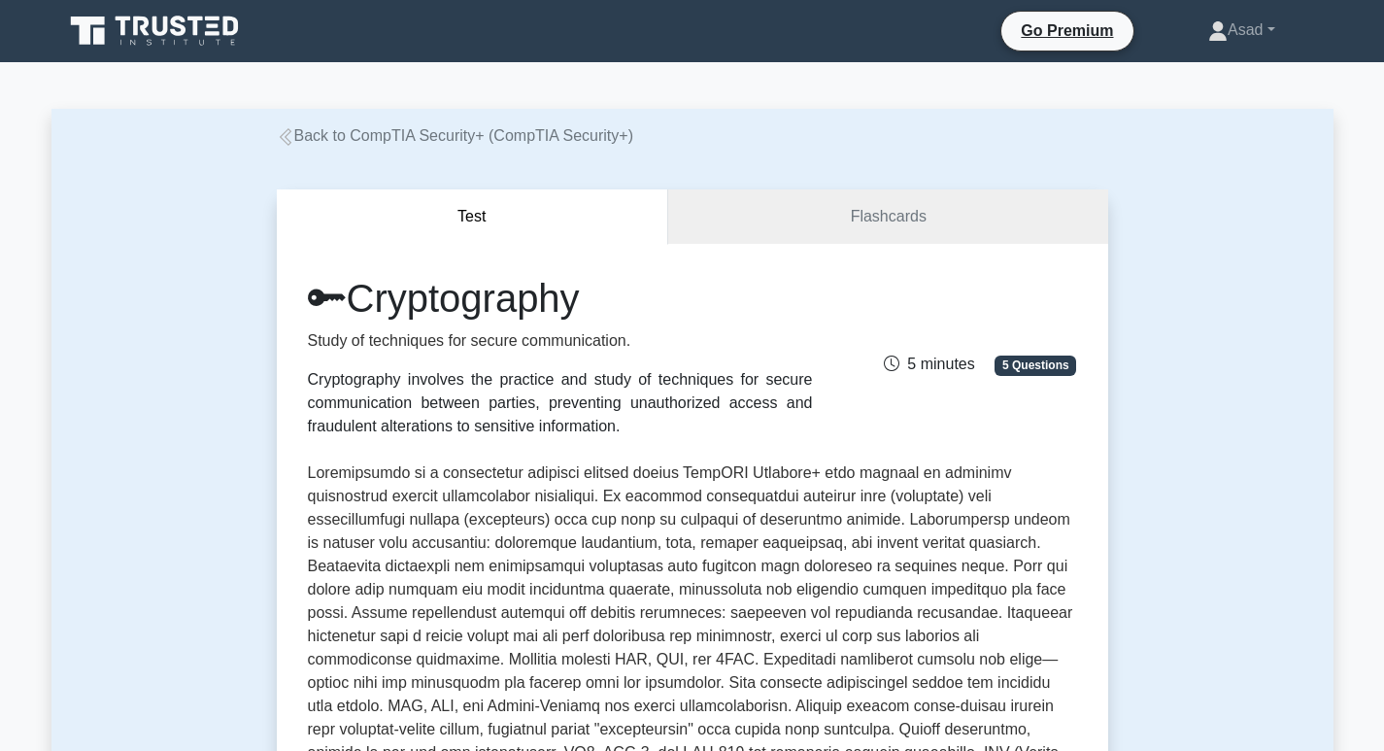
scroll to position [388, 0]
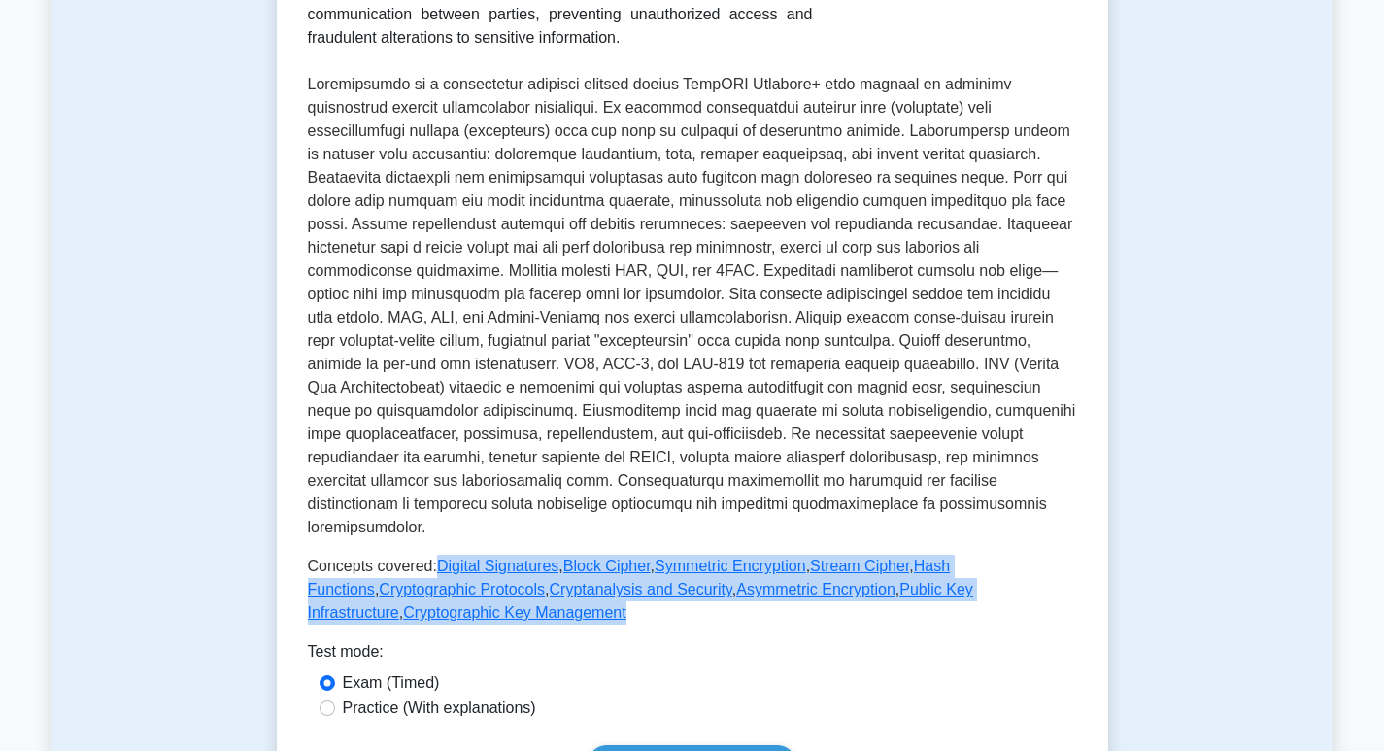
drag, startPoint x: 427, startPoint y: 541, endPoint x: 464, endPoint y: 589, distance: 61.0
click at [464, 589] on p "Concepts covered: Digital Signatures , Block Cipher , Symmetric Encryption , St…" at bounding box center [692, 589] width 769 height 70
copy p "Digital Signatures , Block Cipher , Symmetric Encryption , Stream Cipher , Hash…"
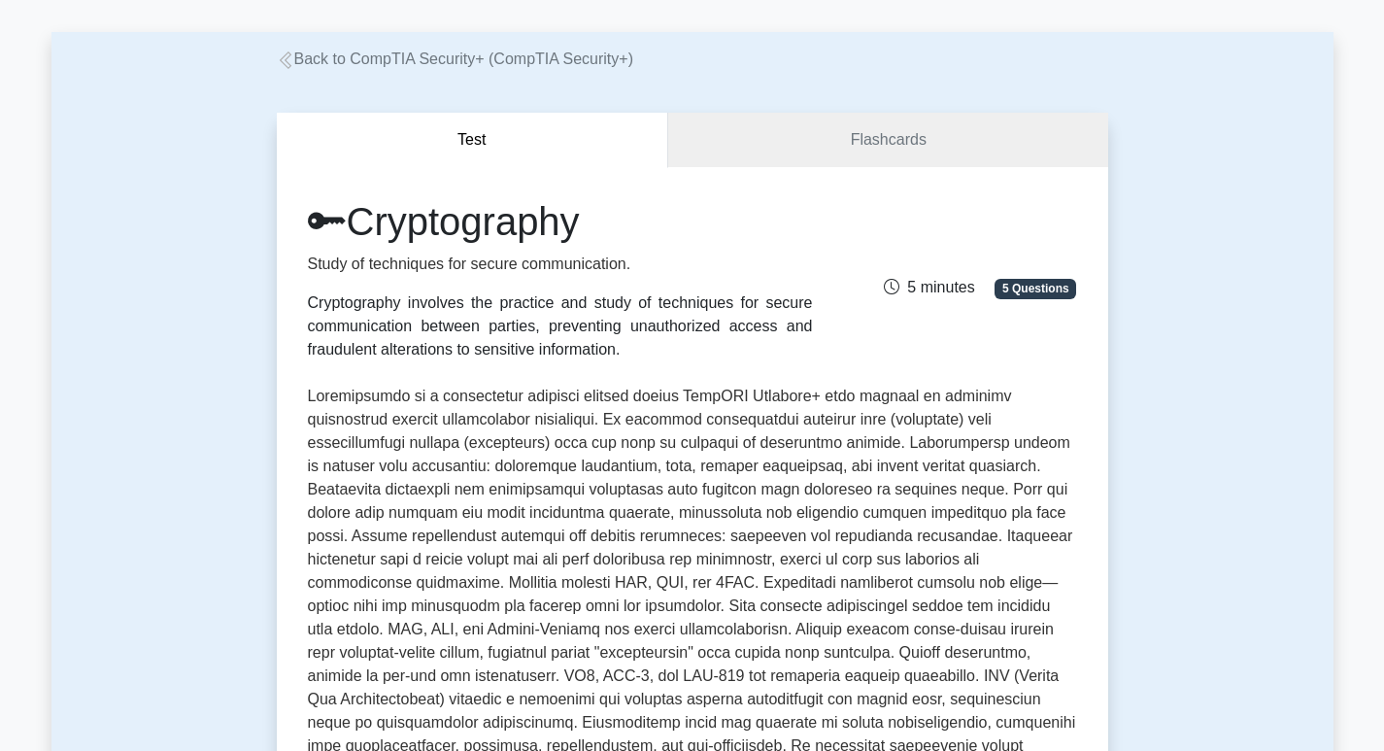
scroll to position [0, 0]
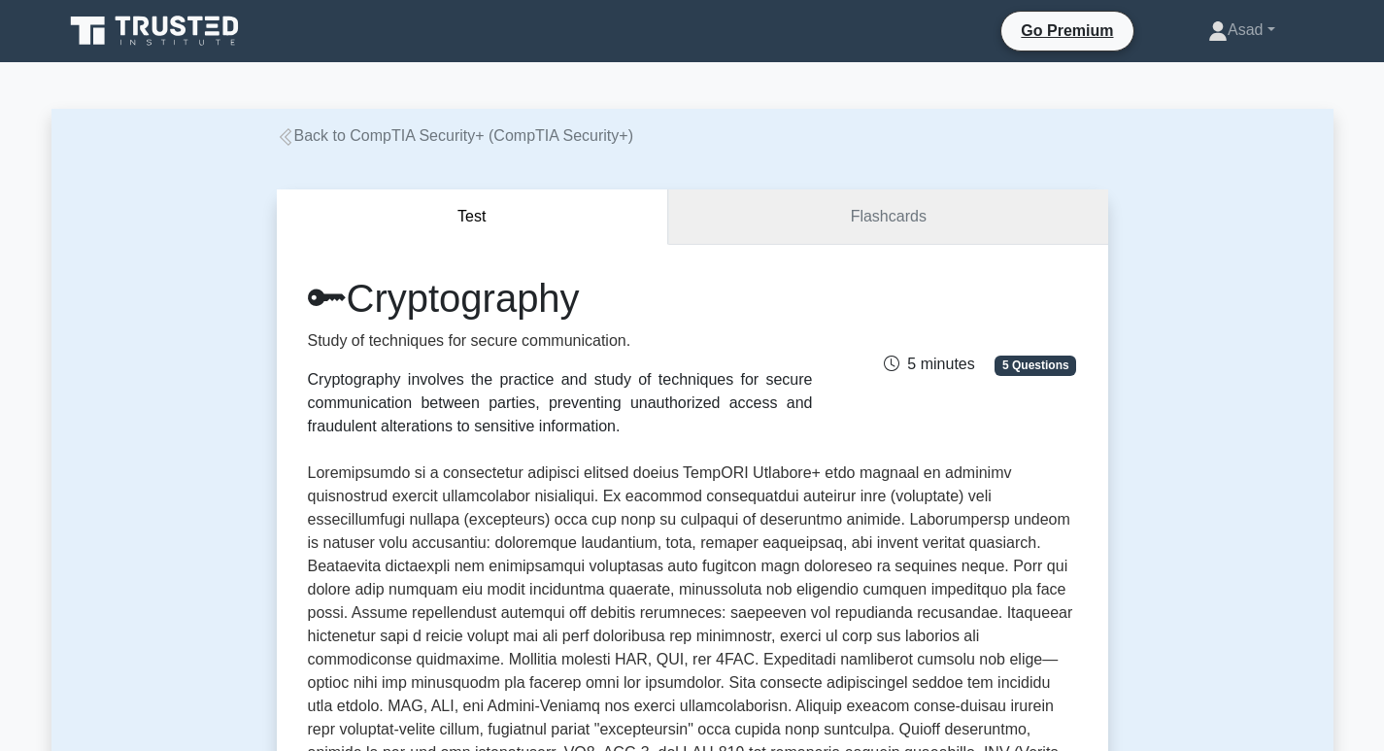
click at [817, 212] on link "Flashcards" at bounding box center [887, 216] width 439 height 55
click at [841, 221] on link "Flashcards" at bounding box center [887, 216] width 439 height 55
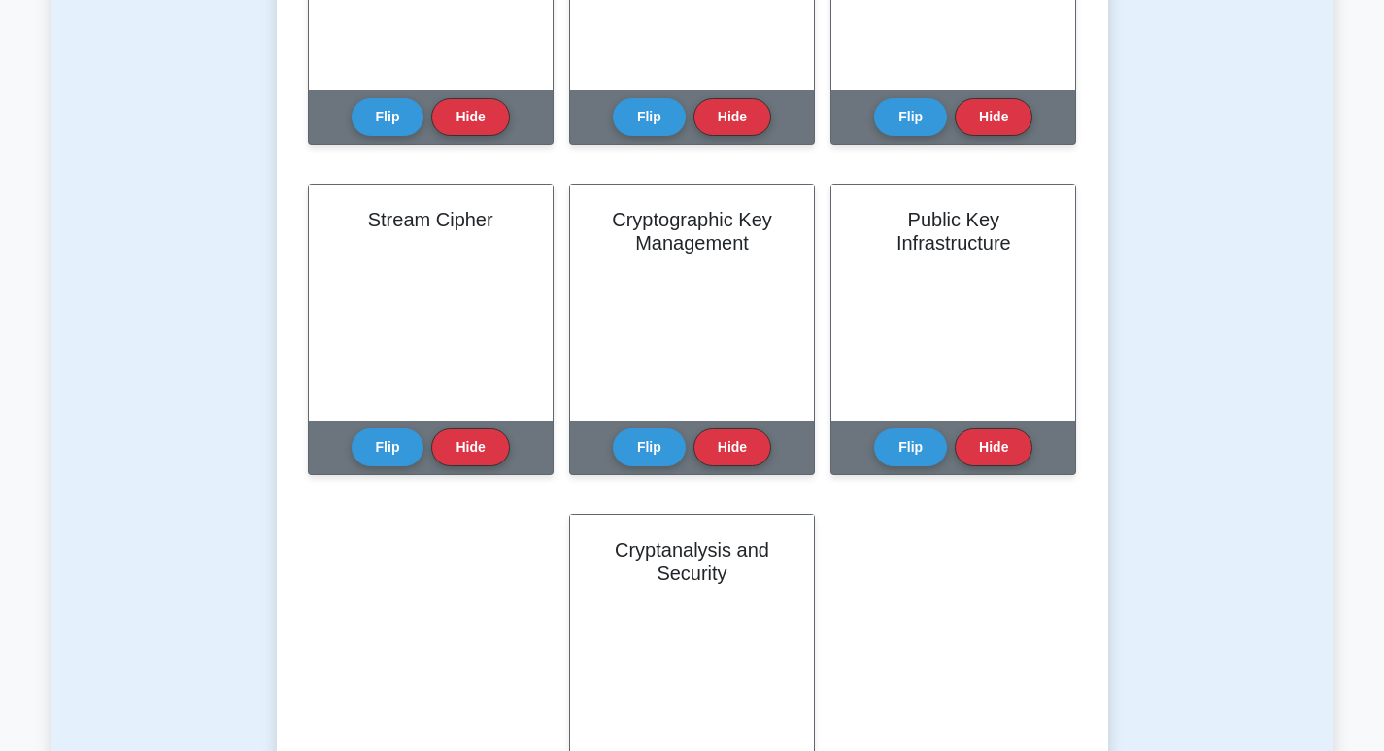
scroll to position [1456, 0]
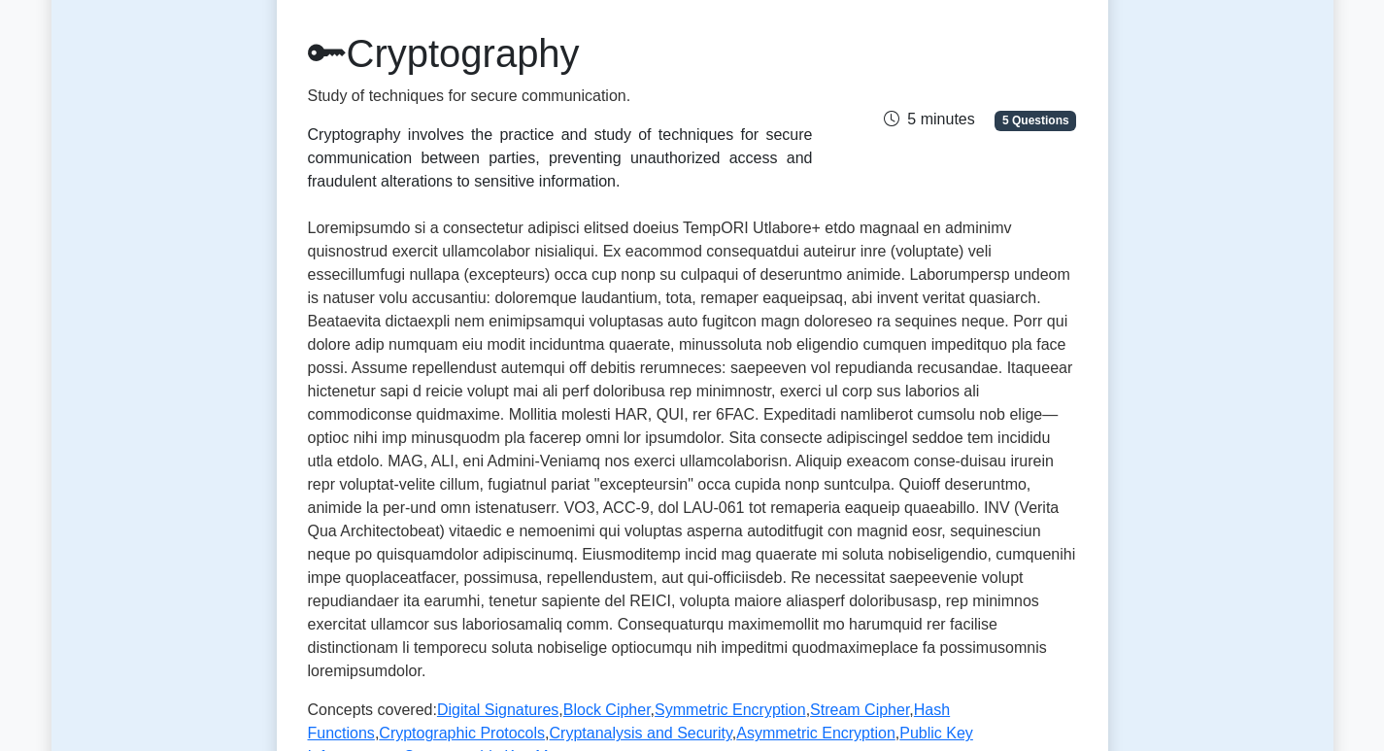
scroll to position [583, 0]
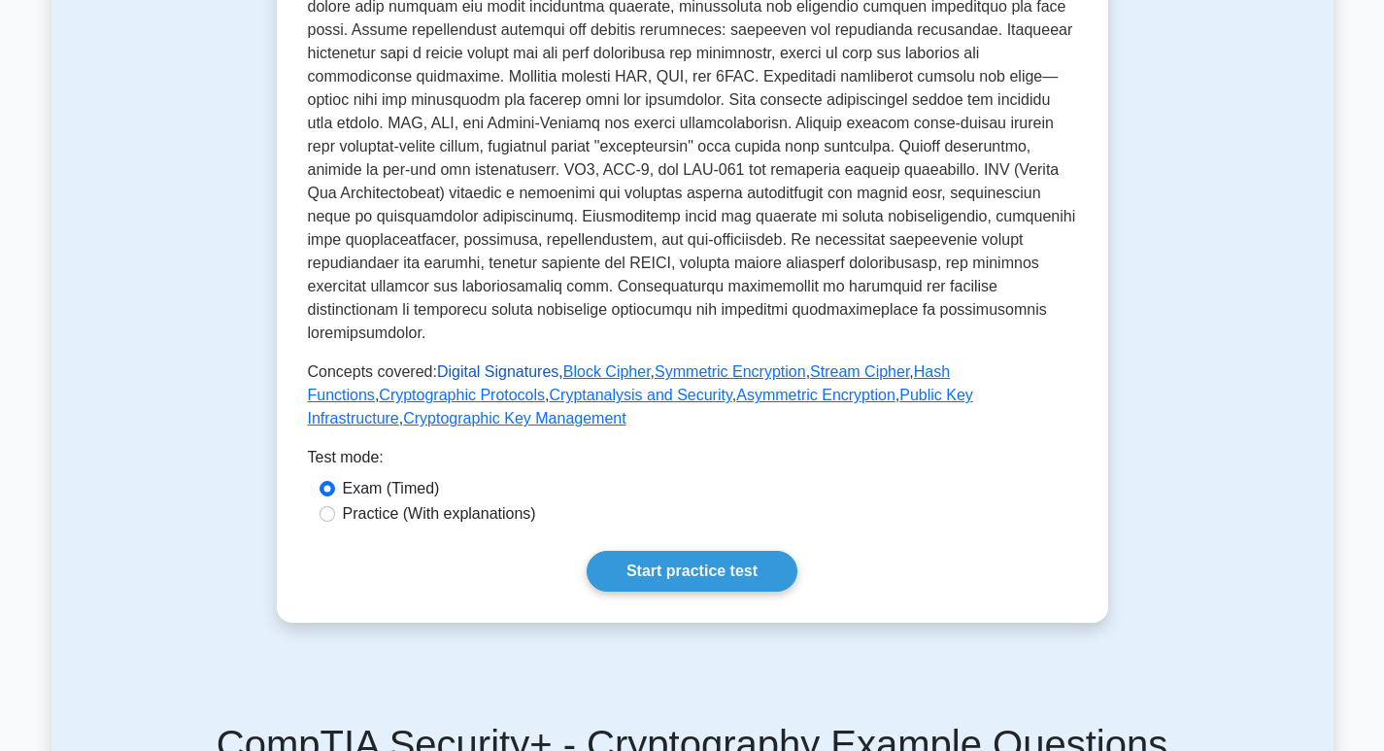
click at [483, 363] on link "Digital Signatures" at bounding box center [497, 371] width 121 height 17
click at [607, 363] on link "Block Cipher" at bounding box center [606, 371] width 87 height 17
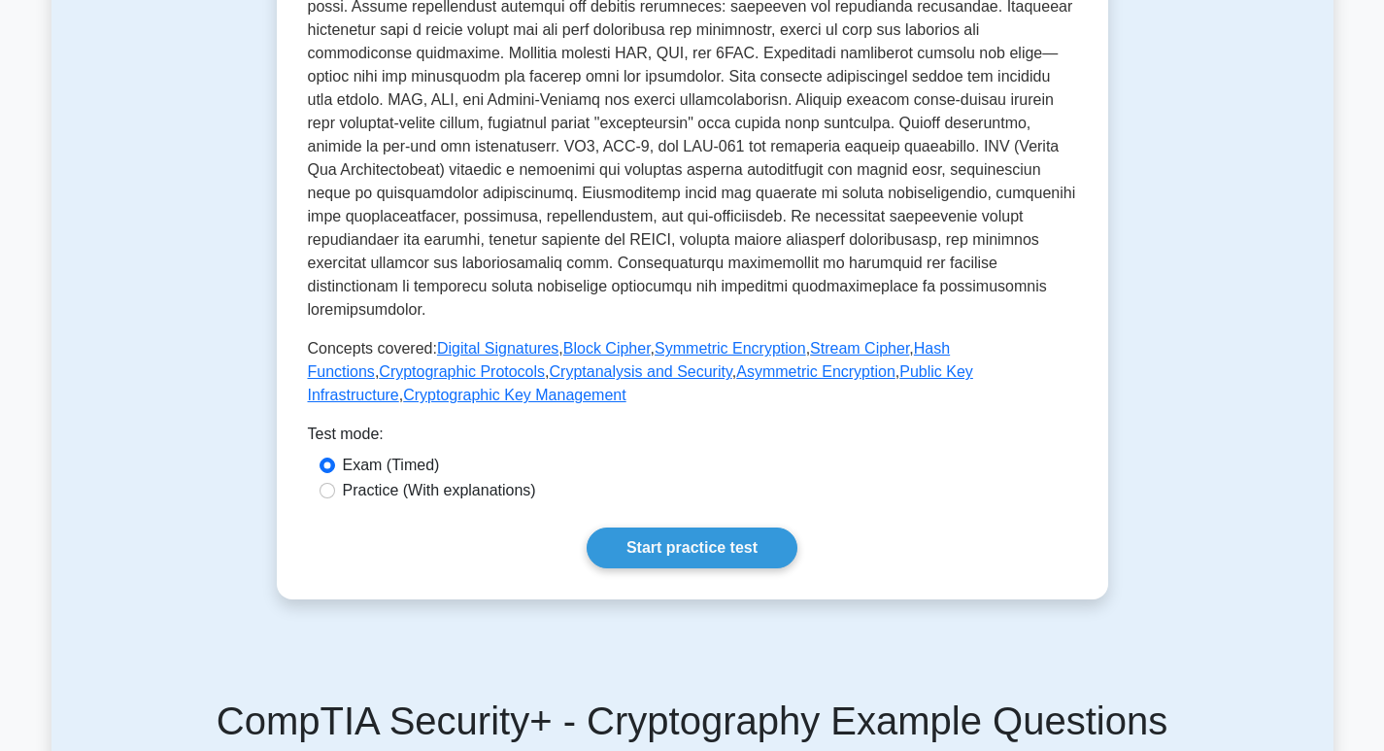
scroll to position [777, 0]
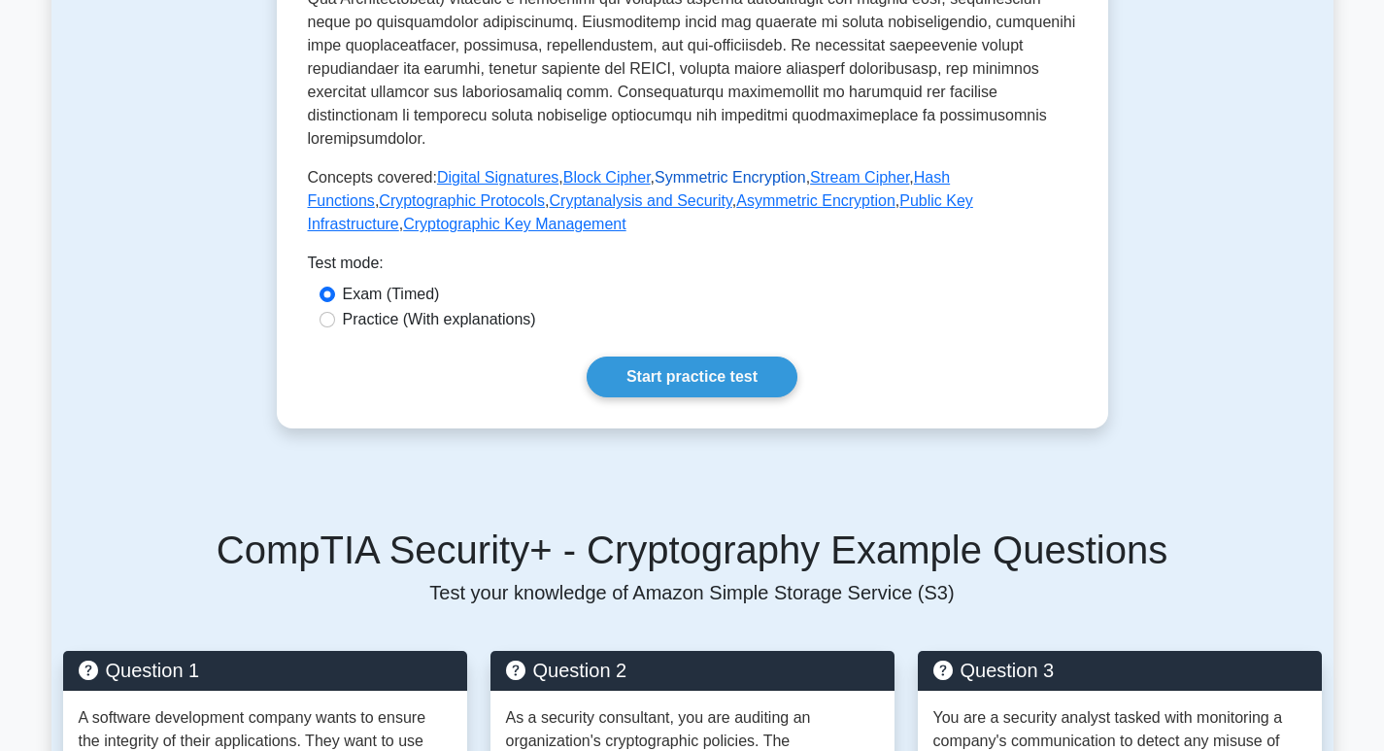
click at [725, 169] on link "Symmetric Encryption" at bounding box center [729, 177] width 151 height 17
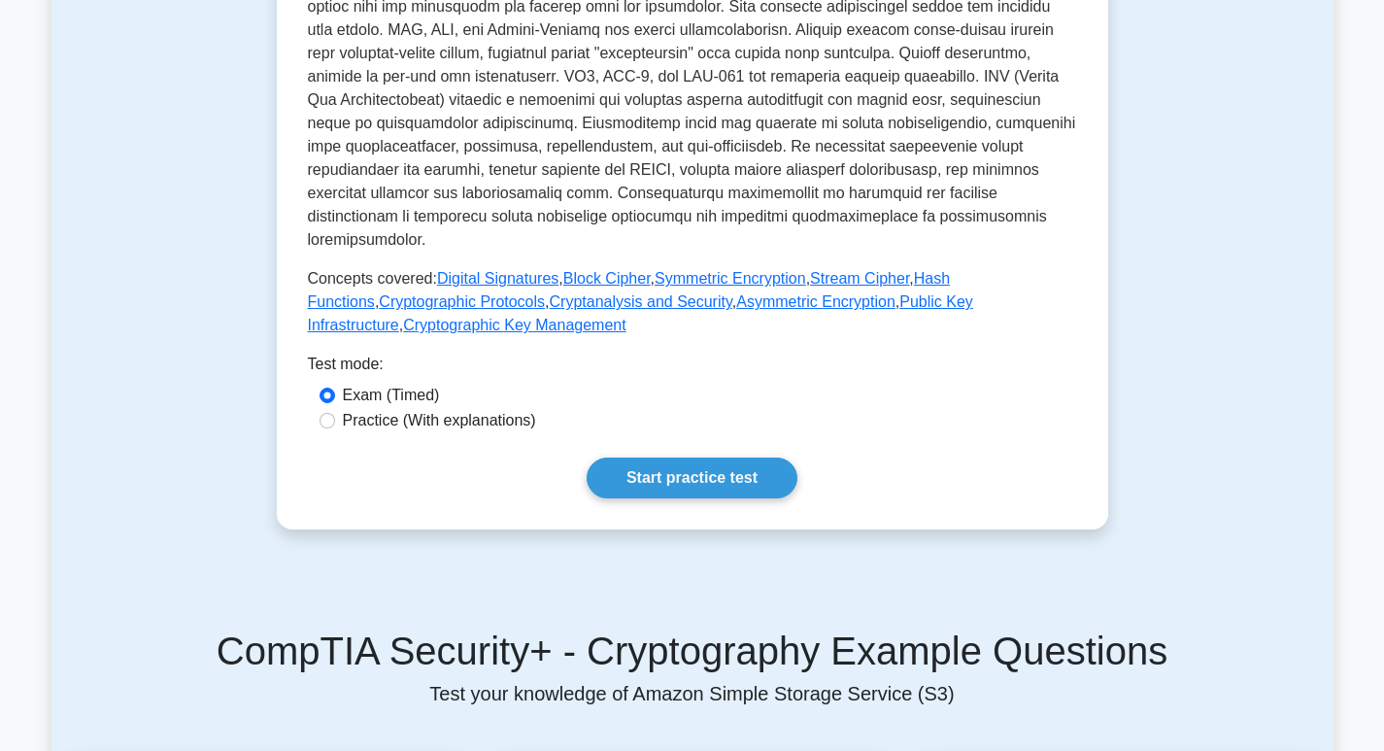
scroll to position [583, 0]
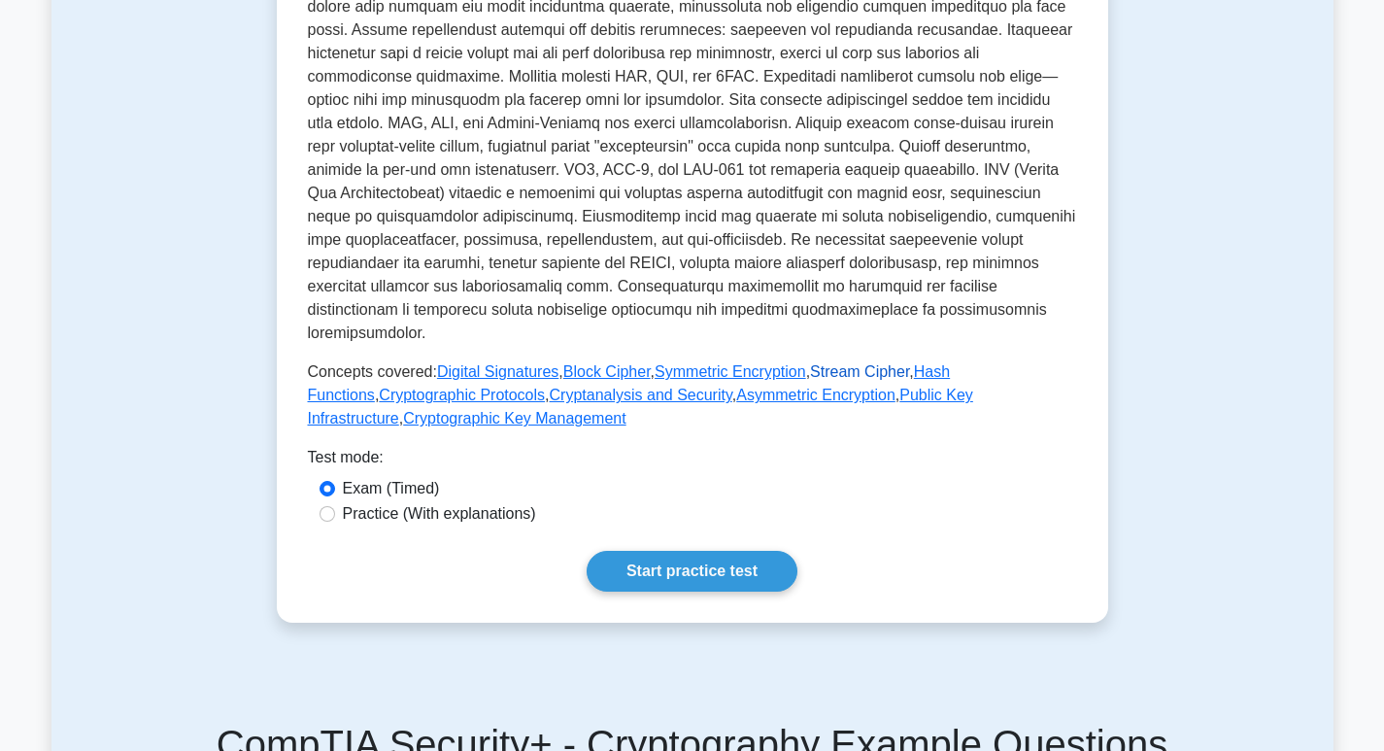
click at [833, 363] on link "Stream Cipher" at bounding box center [859, 371] width 99 height 17
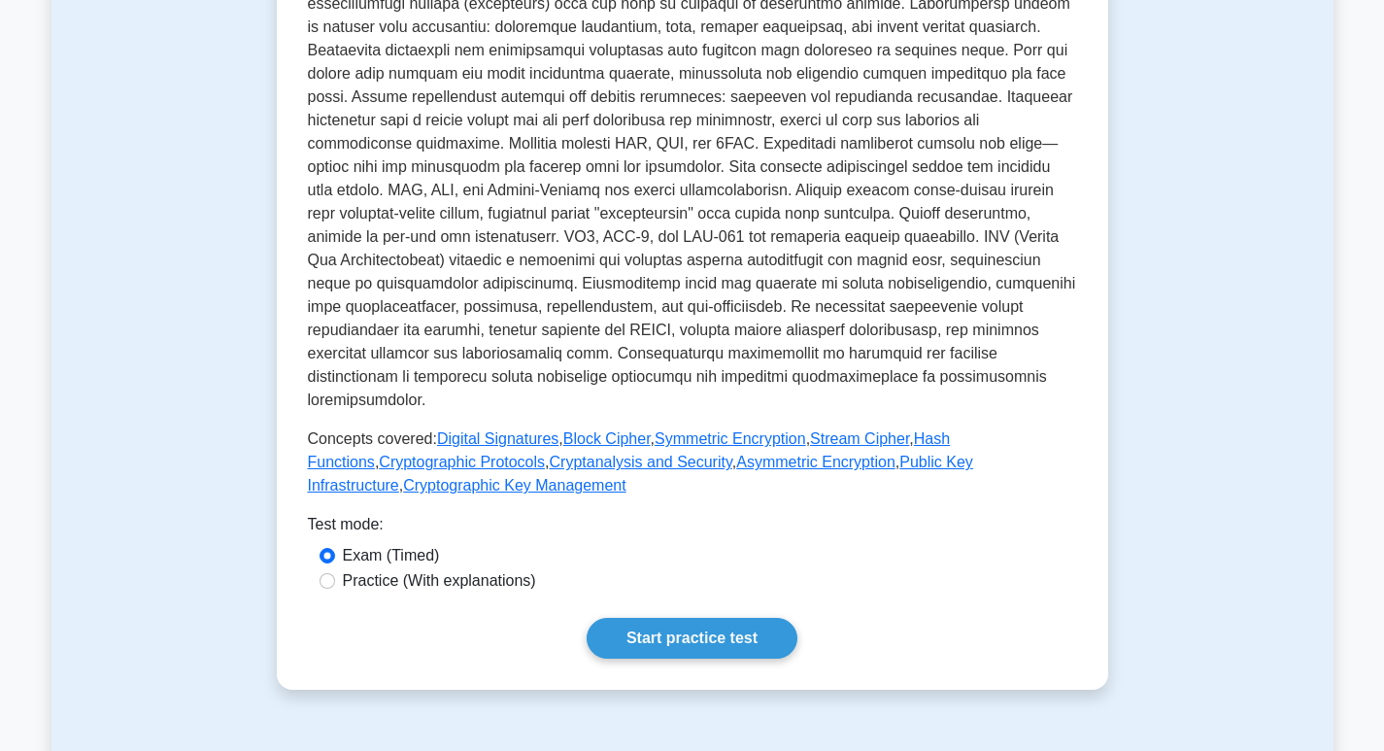
scroll to position [680, 0]
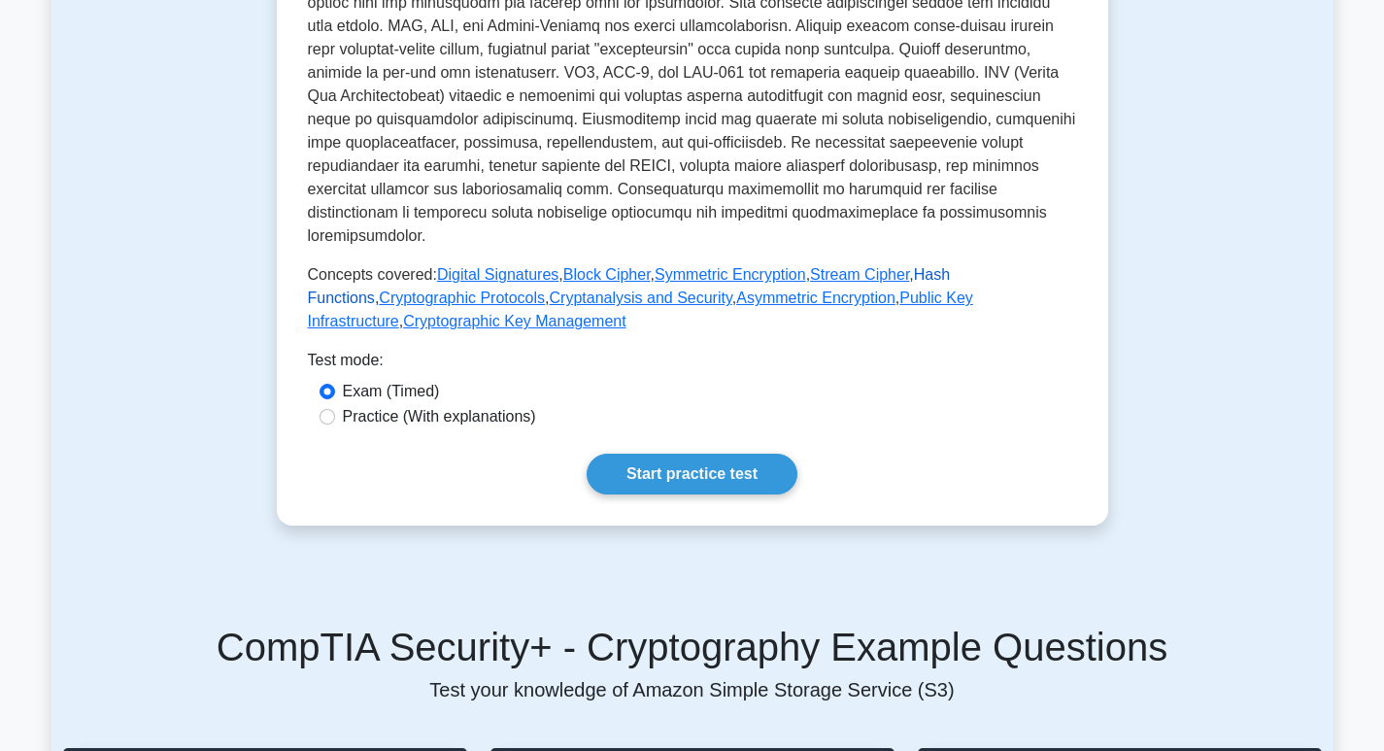
click at [939, 266] on link "Hash Functions" at bounding box center [629, 286] width 643 height 40
click at [442, 289] on link "Cryptographic Protocols" at bounding box center [462, 297] width 166 height 17
click at [550, 289] on link "Cryptanalysis and Security" at bounding box center [641, 297] width 183 height 17
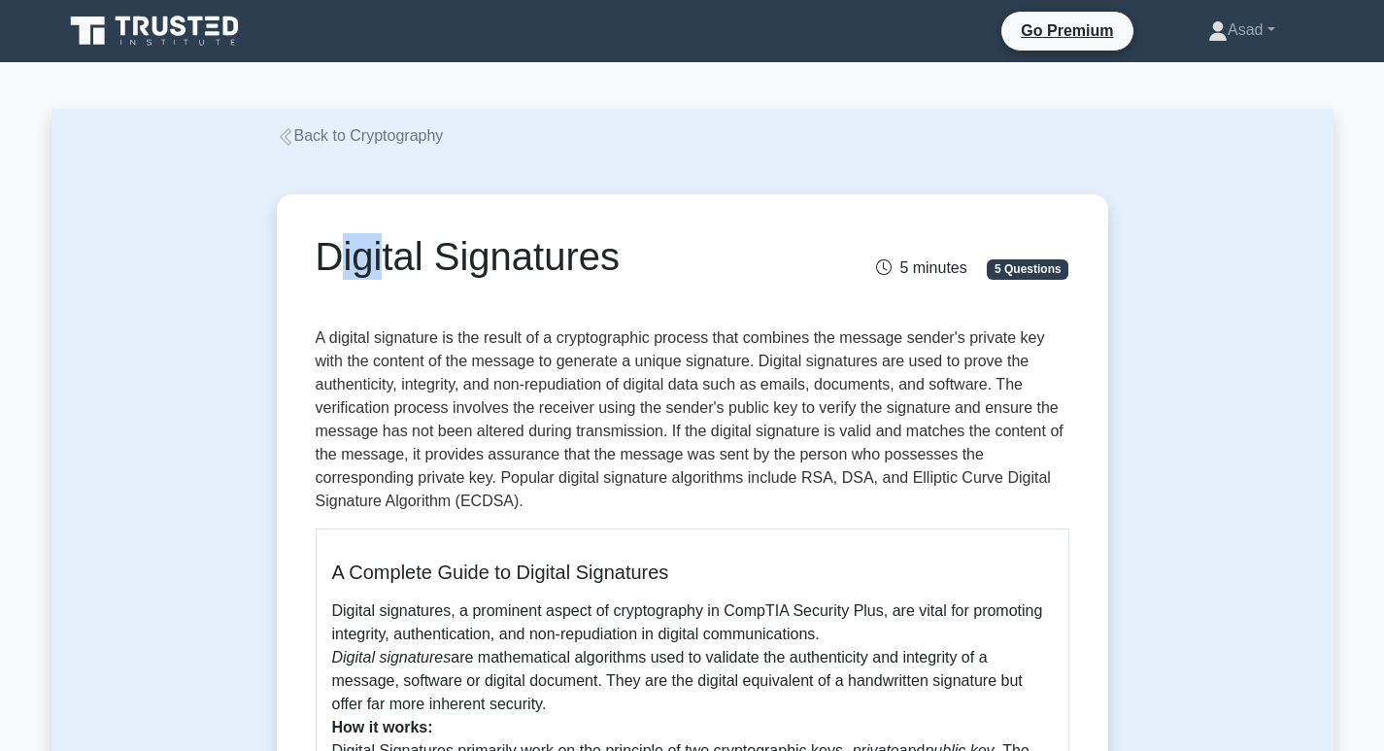
drag, startPoint x: 322, startPoint y: 159, endPoint x: 378, endPoint y: 165, distance: 55.7
click at [378, 165] on div "Digital Signatures 5 minutes 5 Questions A Complete Guide to Digital Signatures…" at bounding box center [692, 699] width 854 height 1103
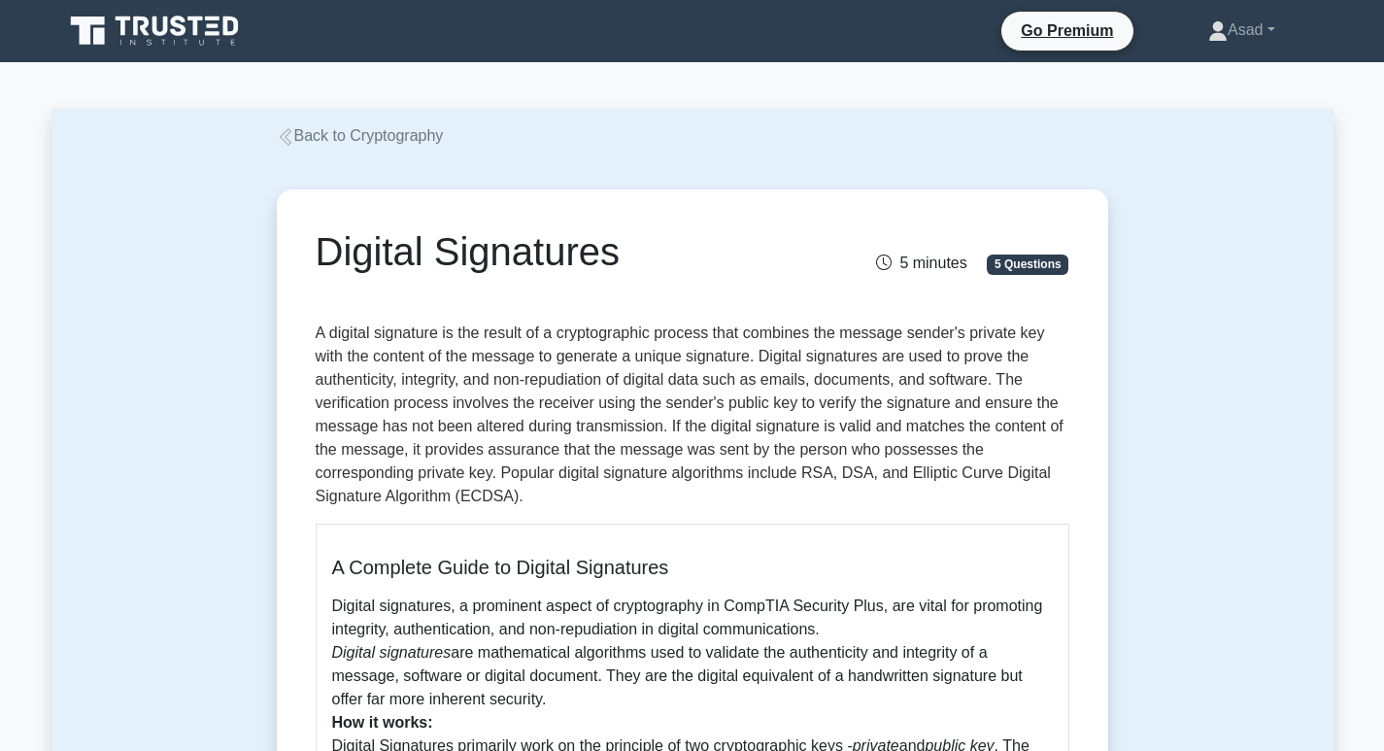
click at [396, 259] on h1 "Digital Signatures" at bounding box center [563, 251] width 494 height 47
click at [313, 245] on div "Digital Signatures" at bounding box center [563, 255] width 518 height 54
drag, startPoint x: 316, startPoint y: 249, endPoint x: 640, endPoint y: 258, distance: 324.4
click at [639, 258] on h1 "Digital Signatures" at bounding box center [563, 251] width 494 height 47
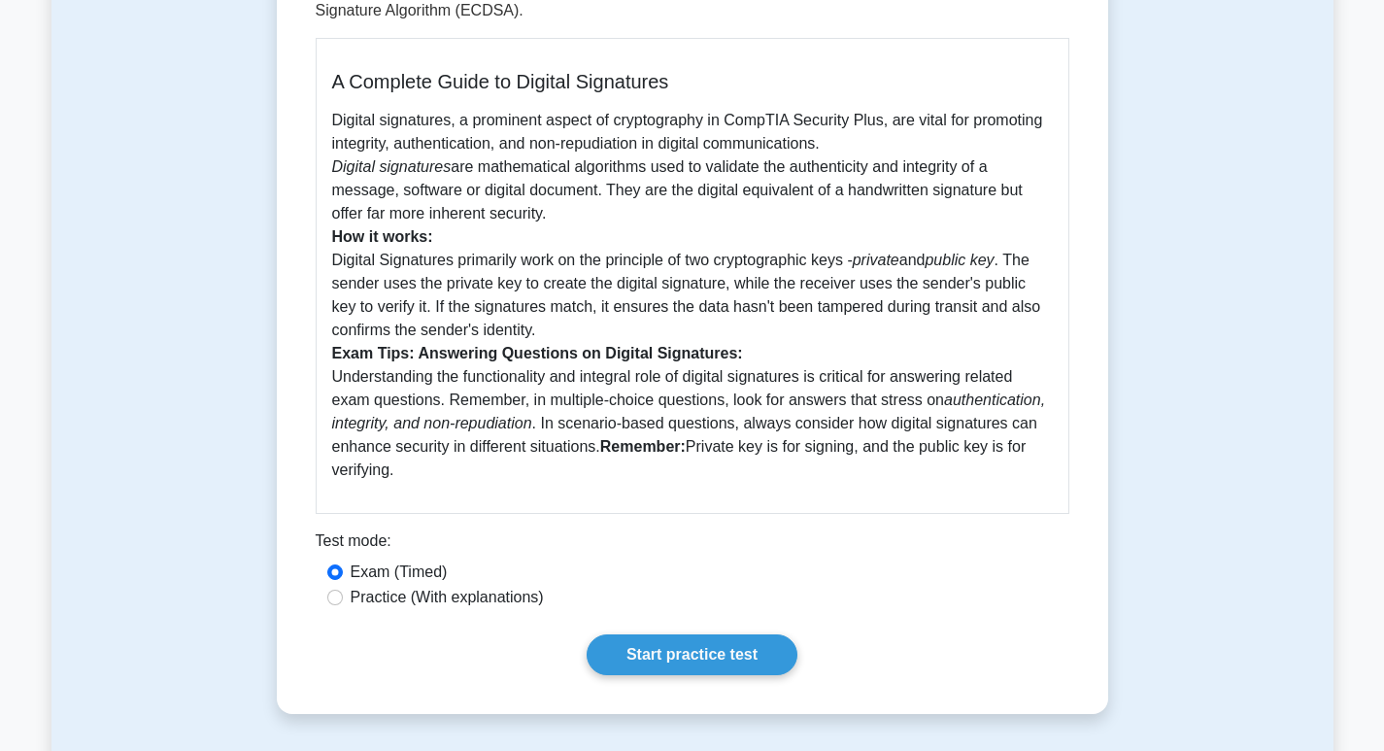
click at [412, 468] on p "Digital signatures, a prominent aspect of cryptography in CompTIA Security Plus…" at bounding box center [692, 295] width 720 height 373
copy div "Digital Signatures 5 minutes 5 Questions A digital signature is the result of a…"
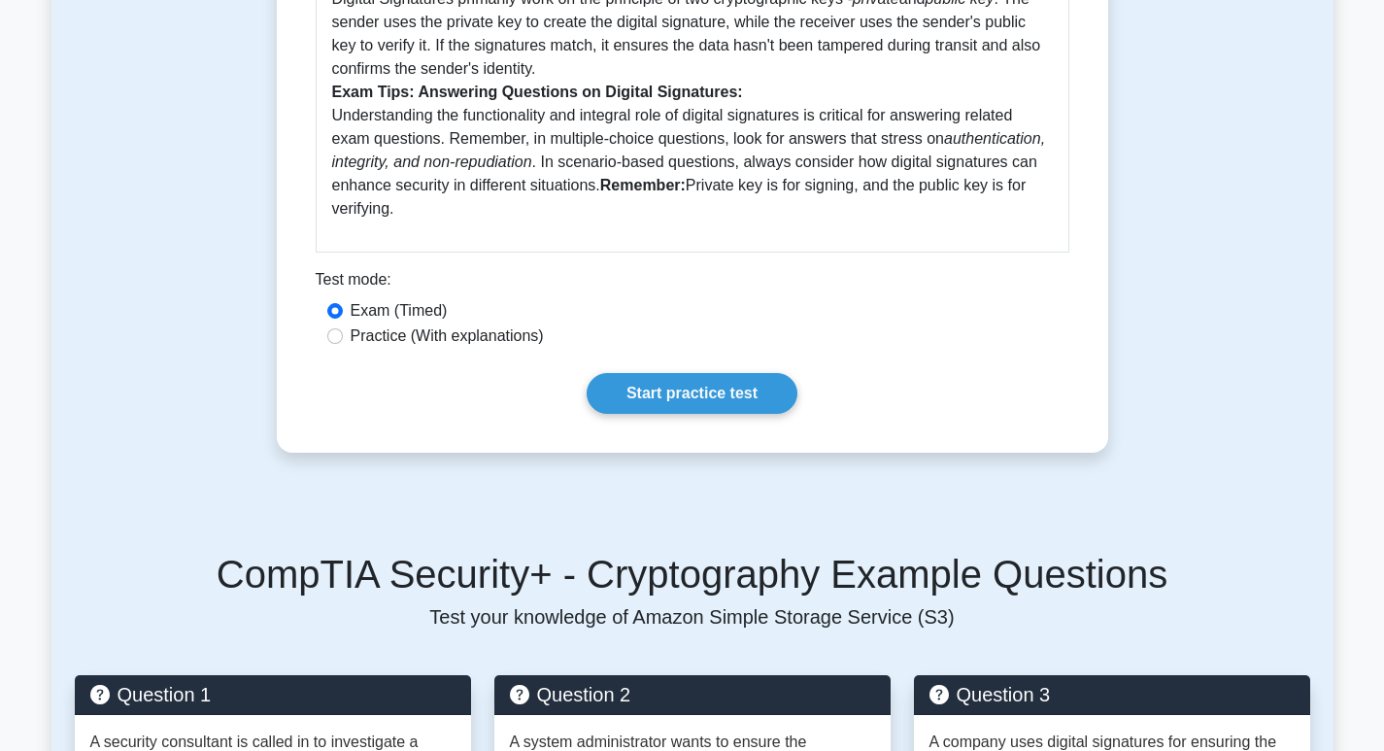
scroll to position [583, 0]
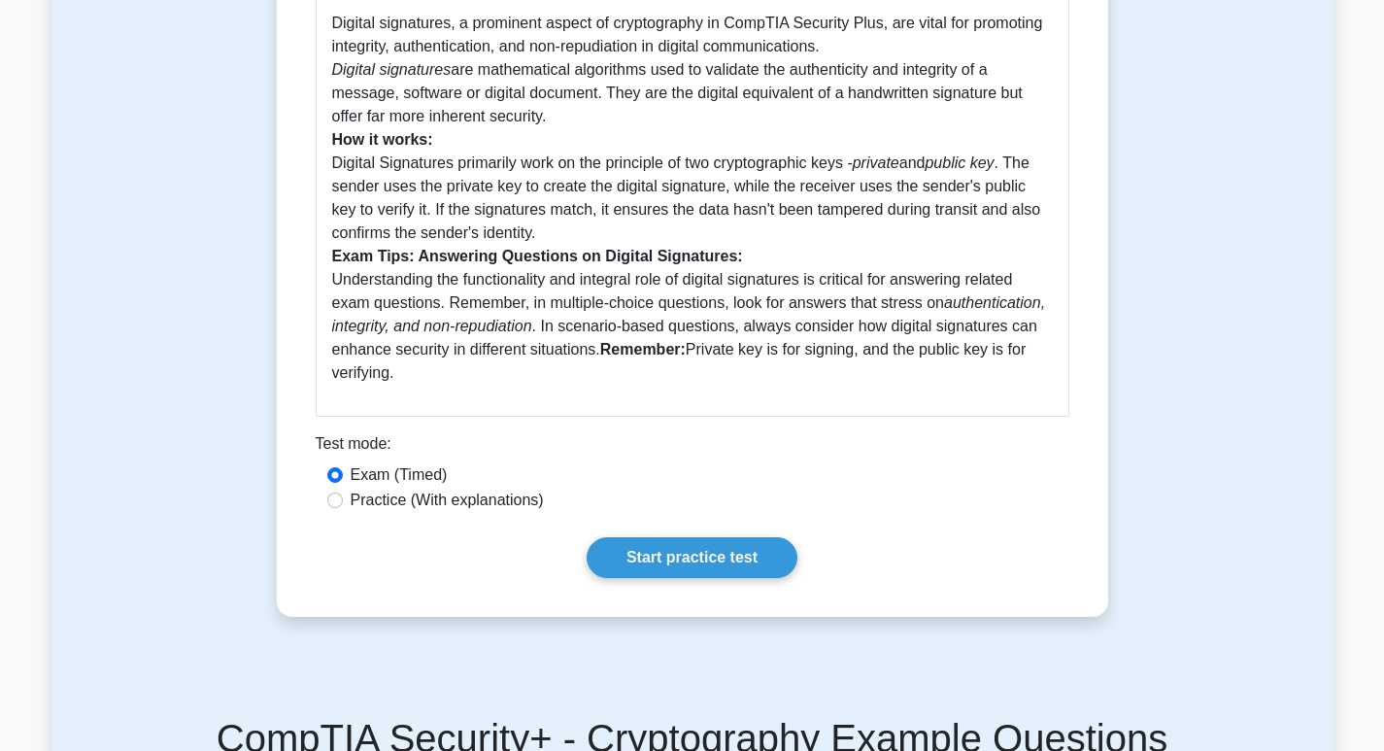
click at [581, 275] on p "Digital signatures, a prominent aspect of cryptography in CompTIA Security Plus…" at bounding box center [692, 198] width 720 height 373
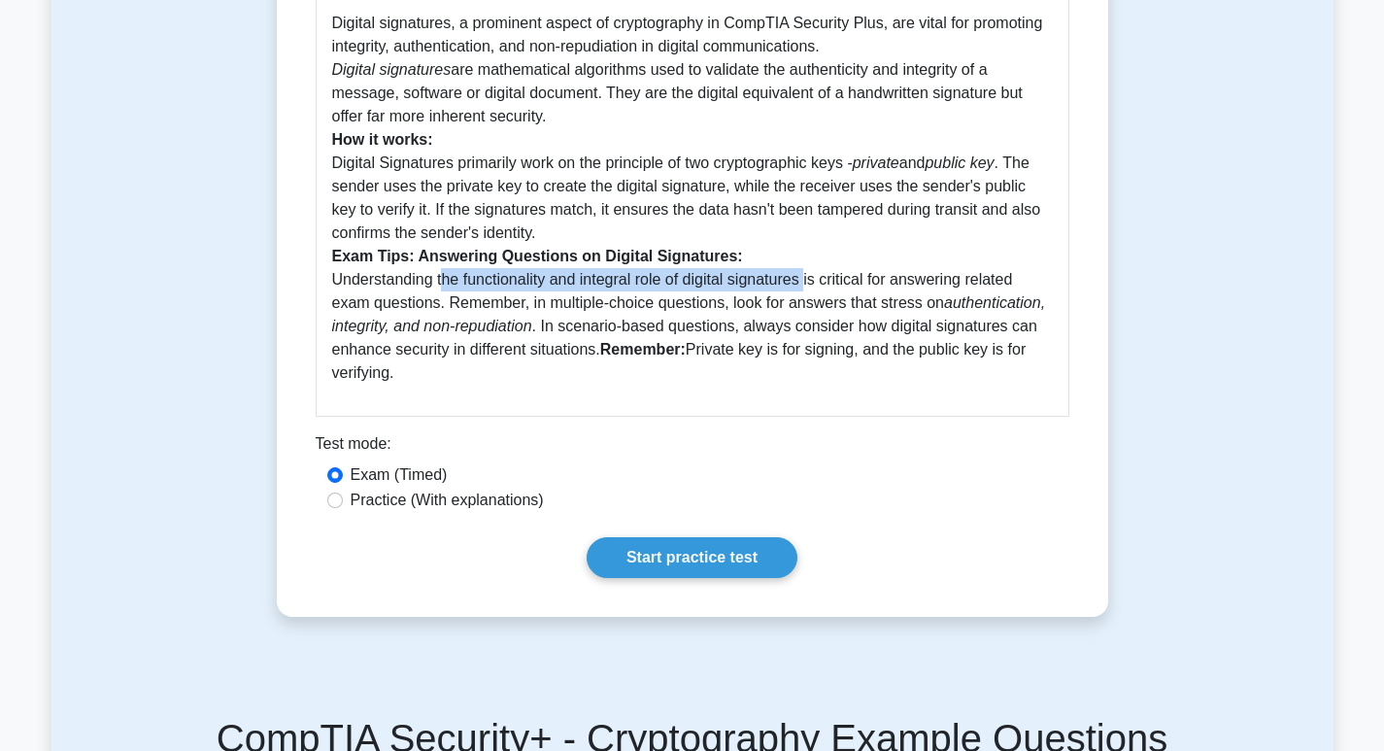
drag, startPoint x: 436, startPoint y: 282, endPoint x: 807, endPoint y: 286, distance: 370.9
click at [807, 286] on p "Digital signatures, a prominent aspect of cryptography in CompTIA Security Plus…" at bounding box center [692, 198] width 720 height 373
copy p "the functionality and integral role of digital signatures"
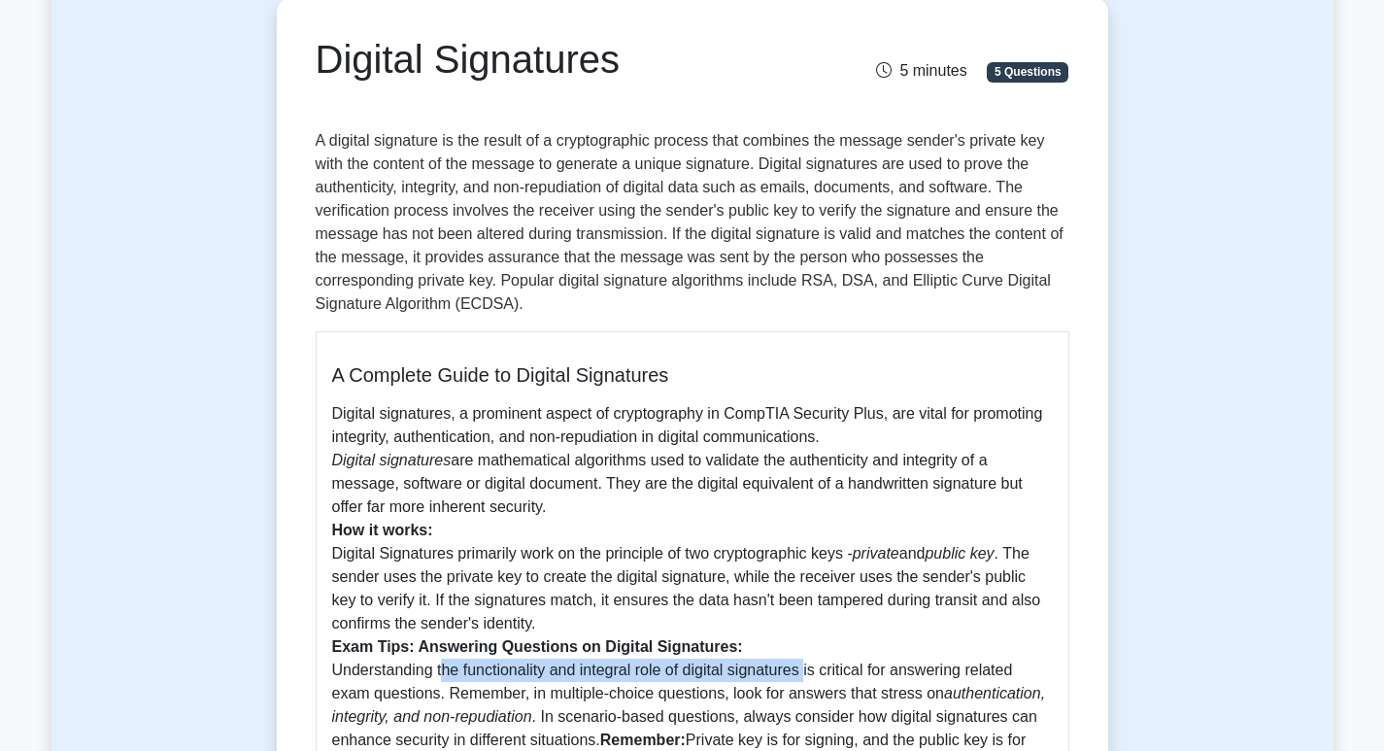
scroll to position [194, 0]
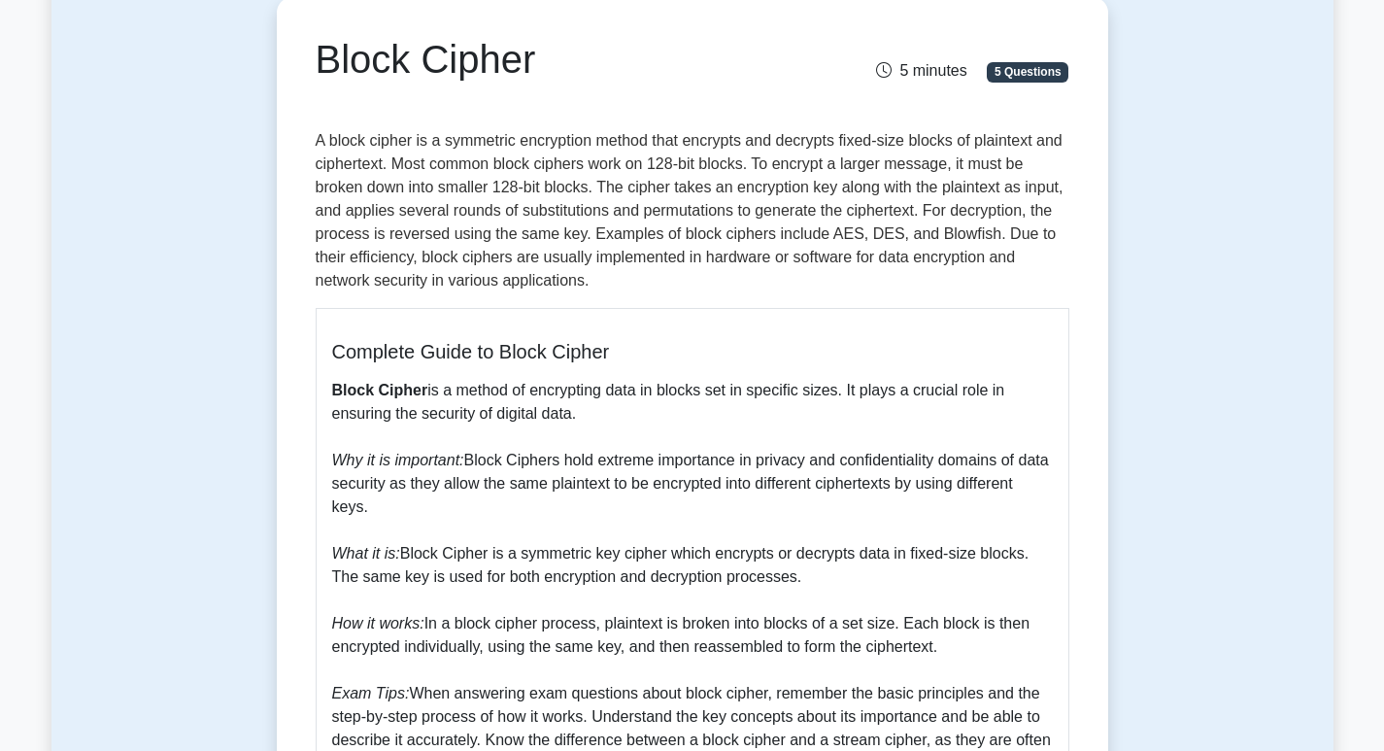
scroll to position [194, 0]
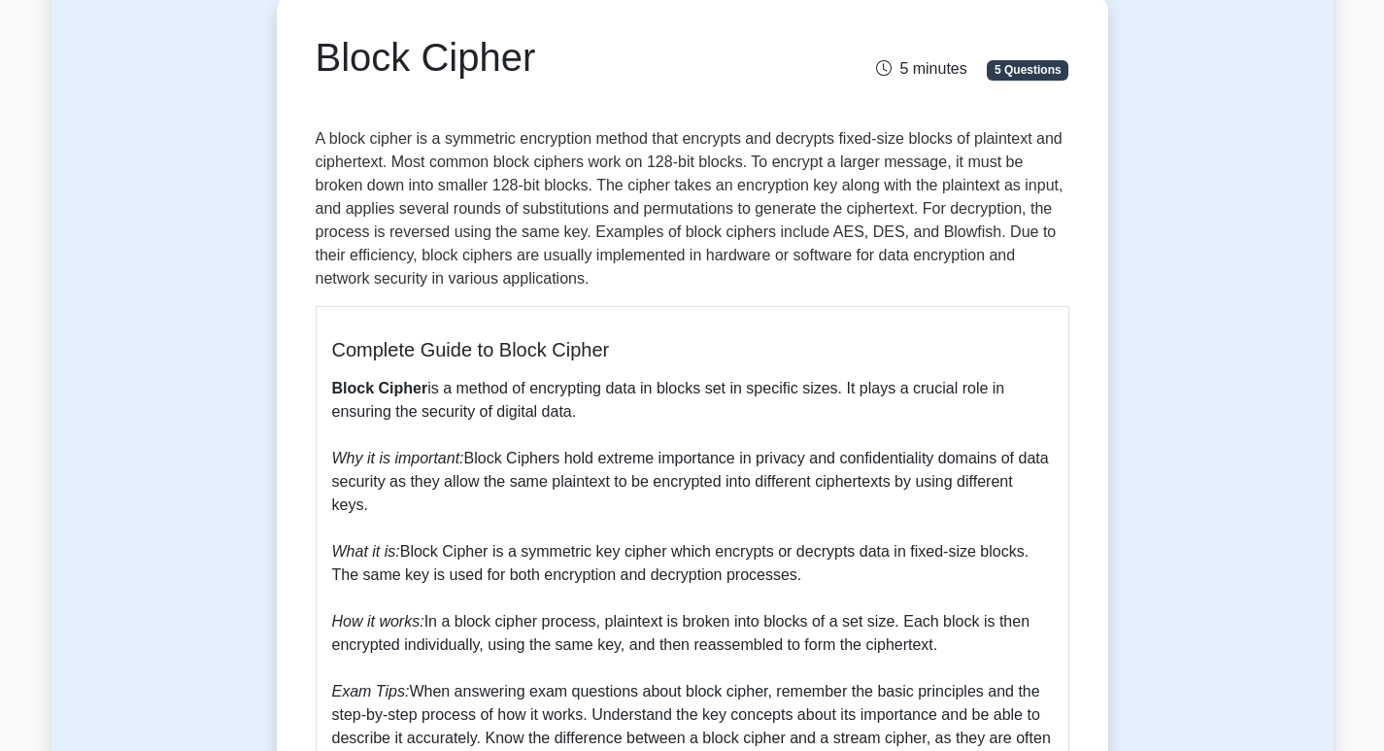
drag, startPoint x: 318, startPoint y: 56, endPoint x: 535, endPoint y: 92, distance: 219.5
click at [535, 92] on div "Block Cipher 5 minutes 5 Questions" at bounding box center [692, 73] width 753 height 78
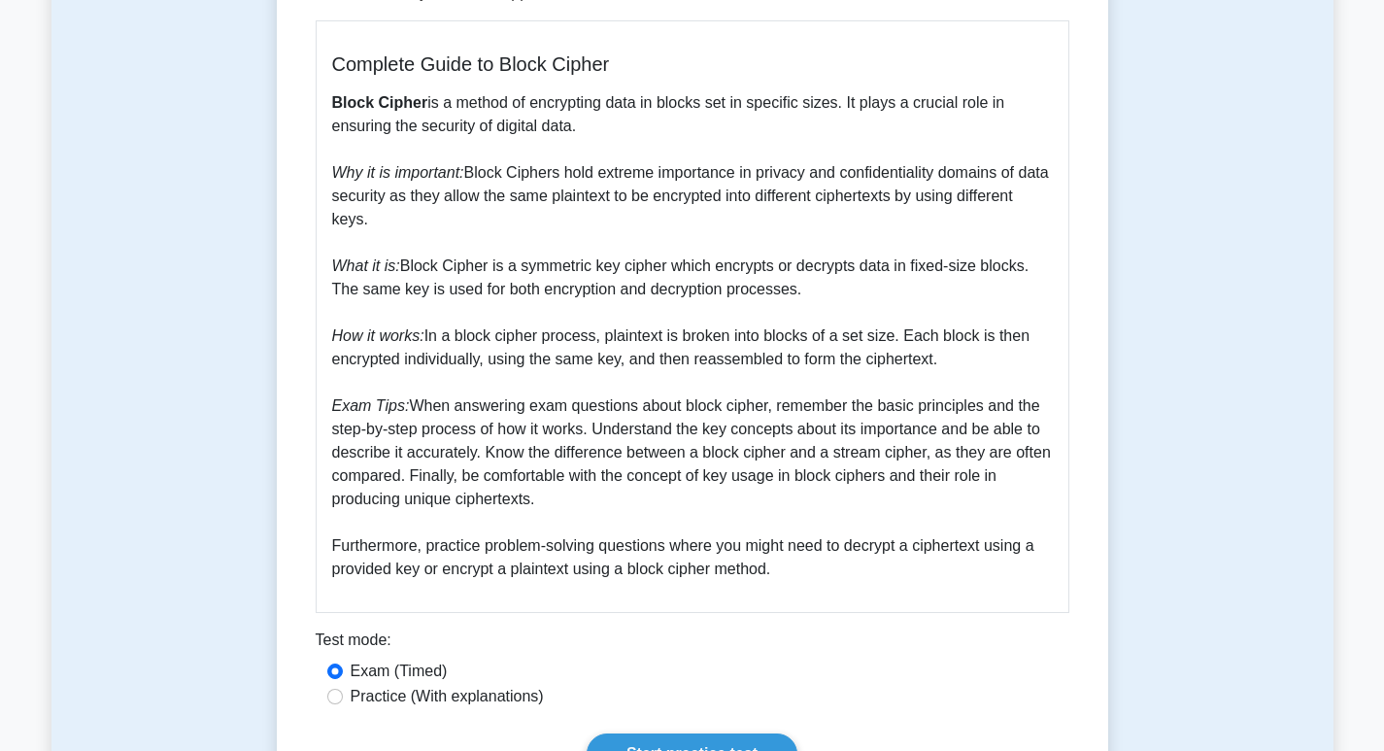
scroll to position [485, 0]
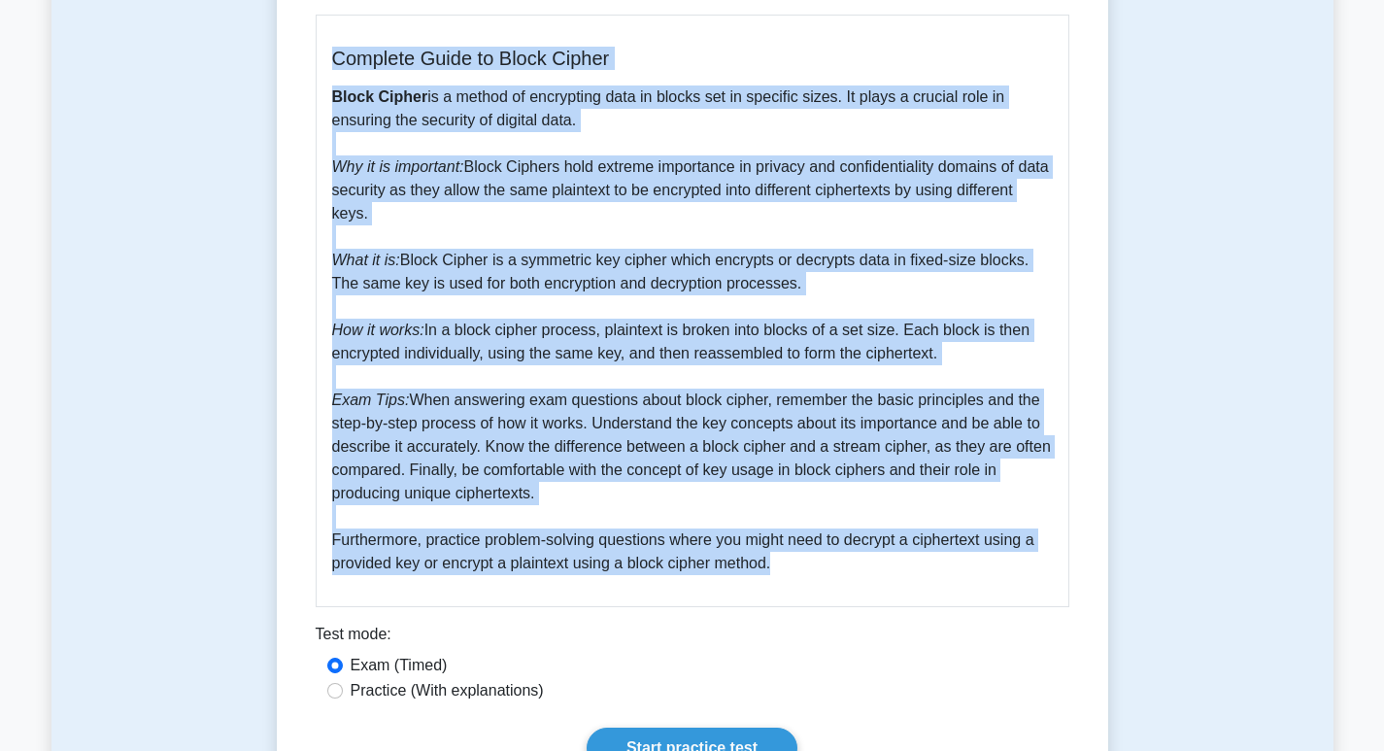
click at [783, 571] on p "Block Cipher is a method of encrypting data in blocks set in specific sizes. It…" at bounding box center [692, 329] width 720 height 489
copy div "Block Cipher 5 minutes 5 Questions A block cipher is a symmetric encryption met…"
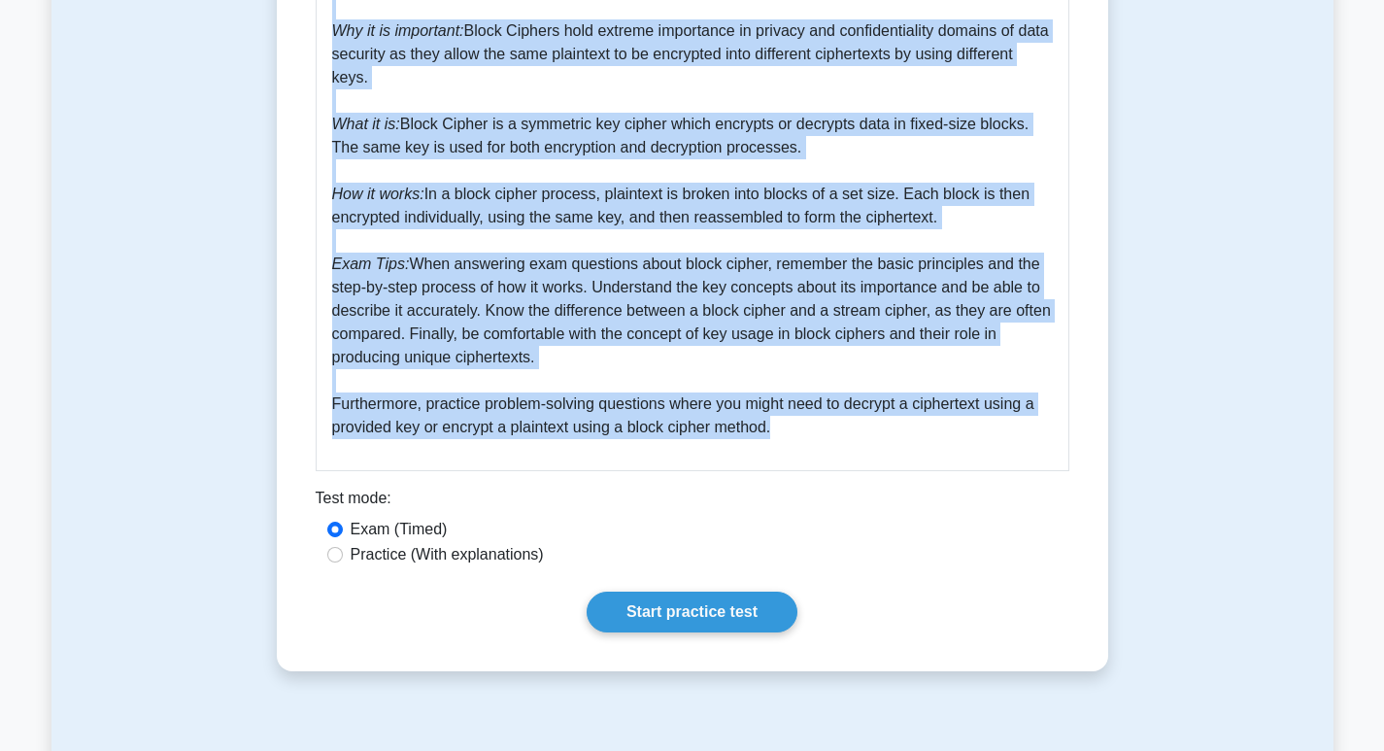
scroll to position [971, 0]
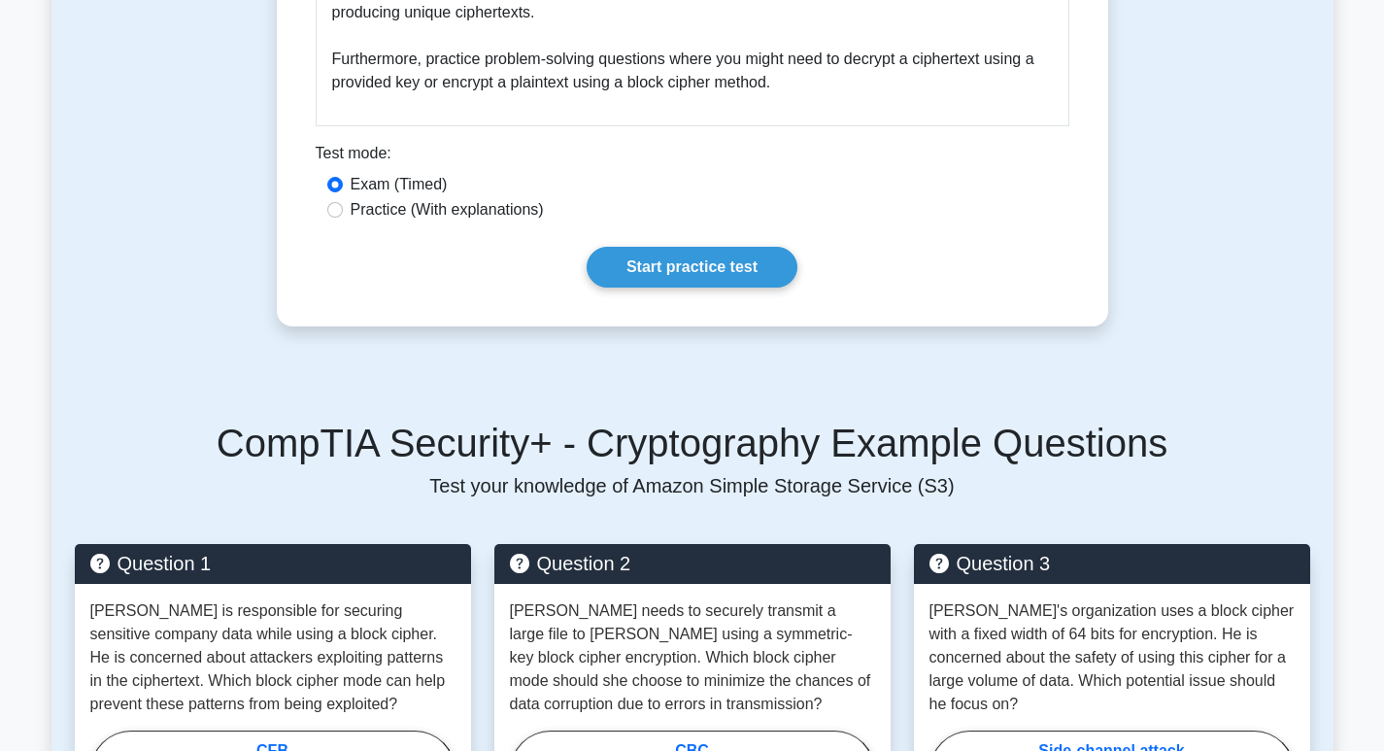
click at [622, 390] on div "CompTIA Security+ - Cryptography Example Questions Test your knowledge of Amazo…" at bounding box center [692, 722] width 1258 height 699
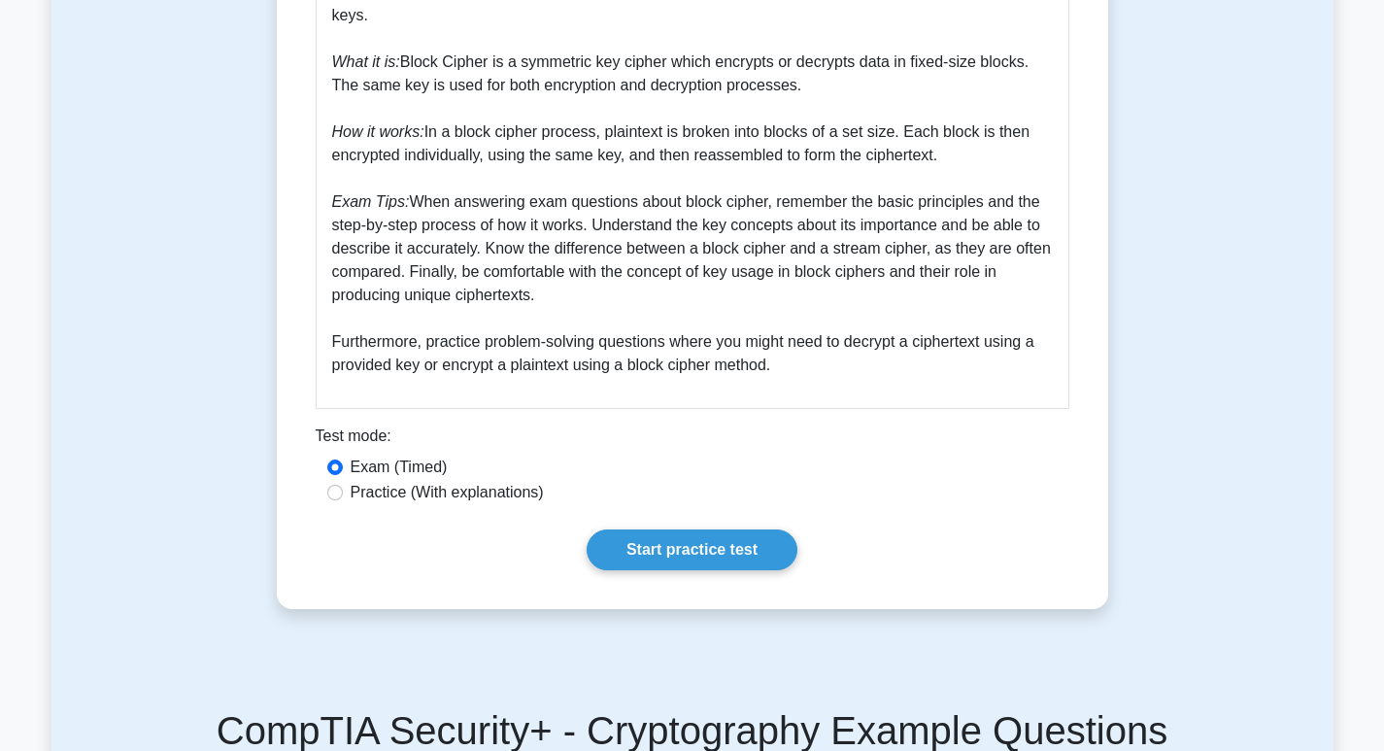
scroll to position [777, 0]
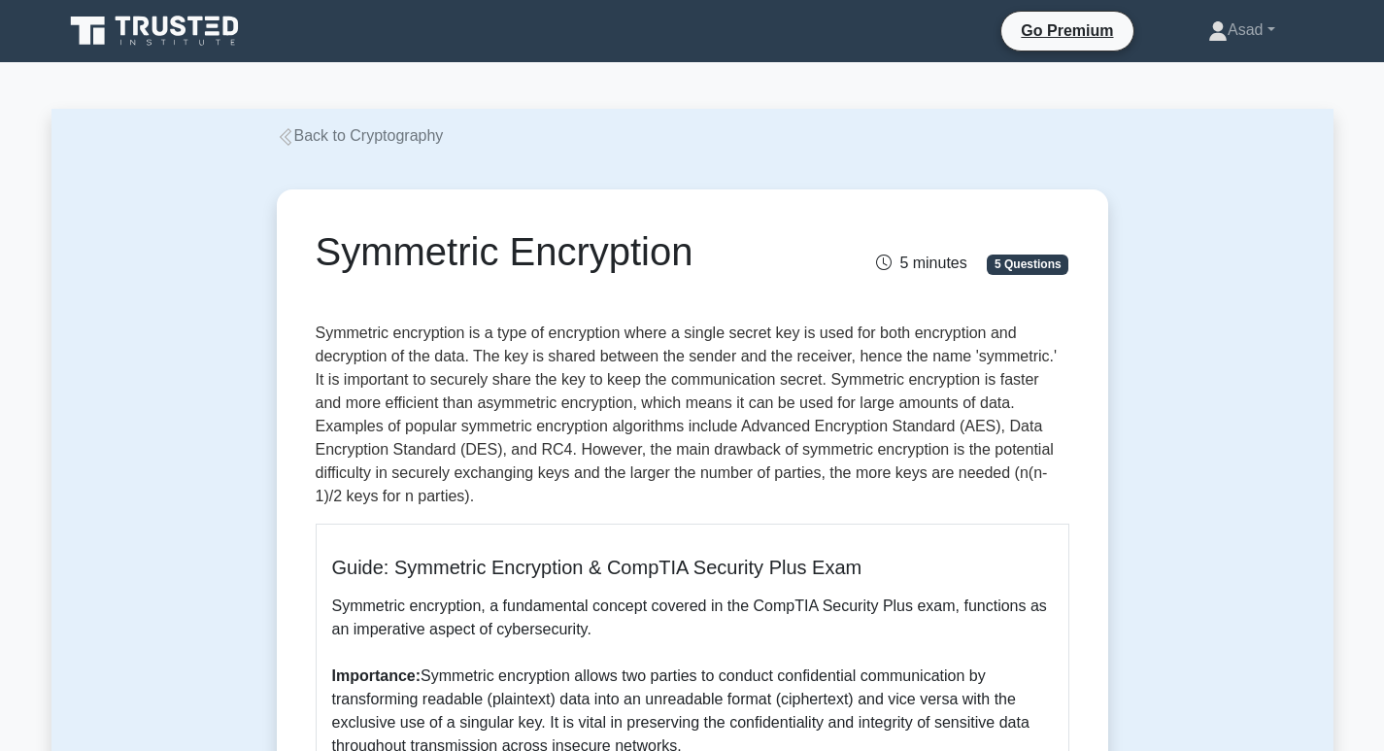
drag, startPoint x: 312, startPoint y: 254, endPoint x: 773, endPoint y: 277, distance: 461.7
click at [773, 277] on div "Symmetric Encryption" at bounding box center [563, 255] width 518 height 54
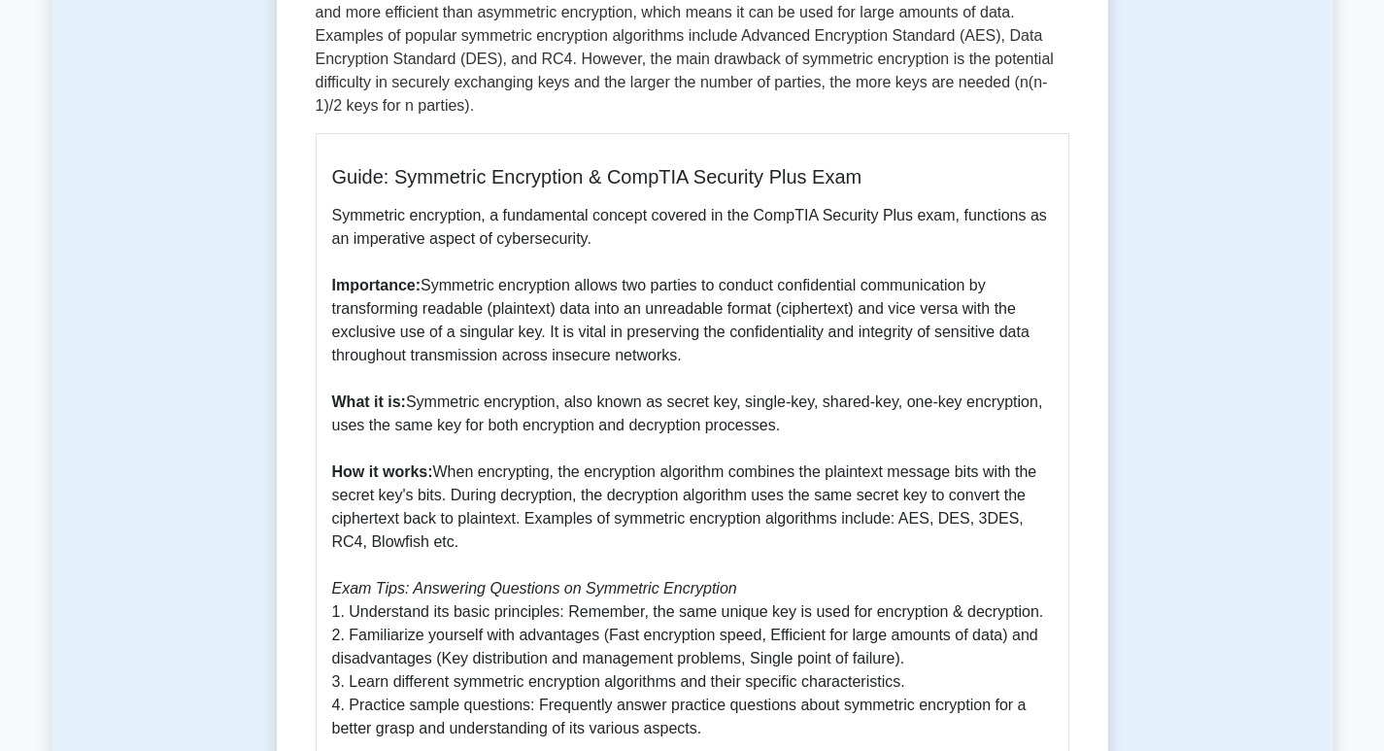
scroll to position [583, 0]
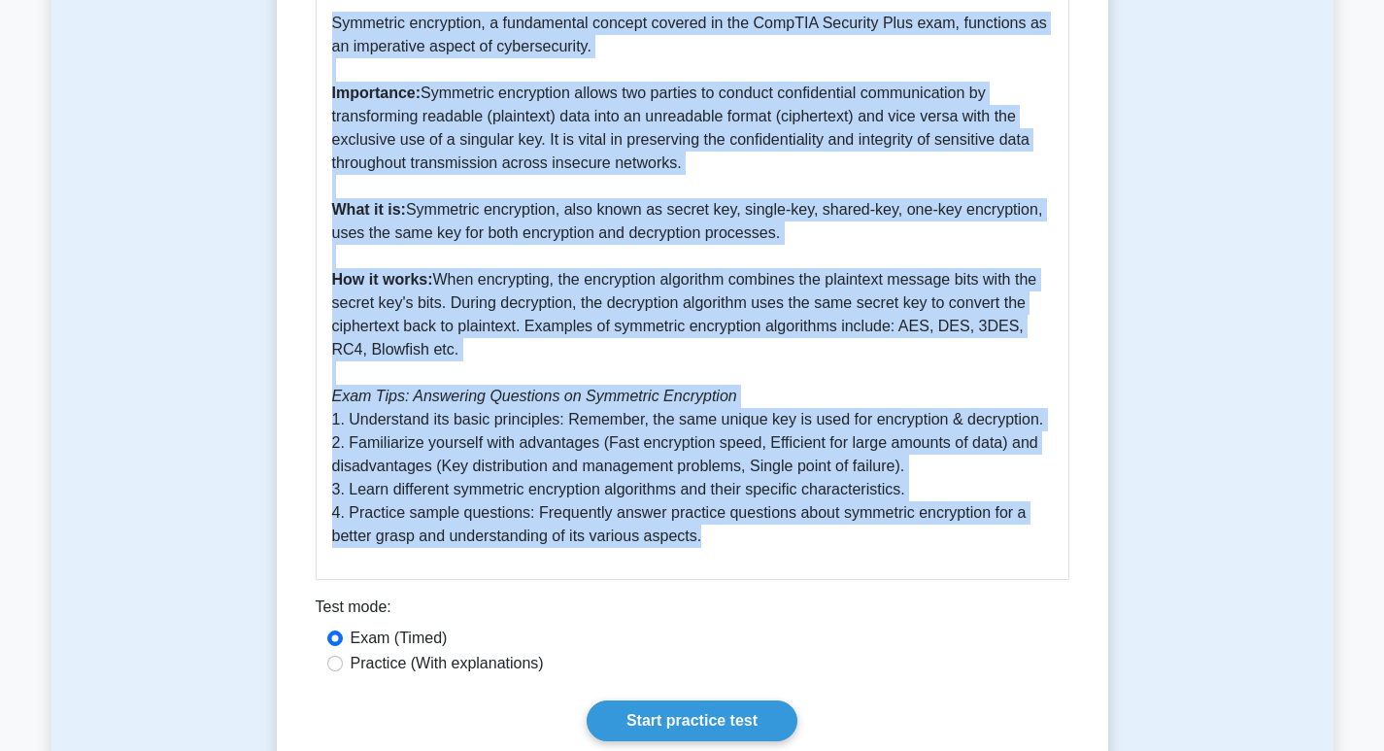
click at [718, 535] on p "Symmetric encryption, a fundamental concept covered in the CompTIA Security Plu…" at bounding box center [692, 280] width 720 height 536
copy div "Symmetric Encryption 5 minutes 5 Questions Symmetric encryption is a type of en…"
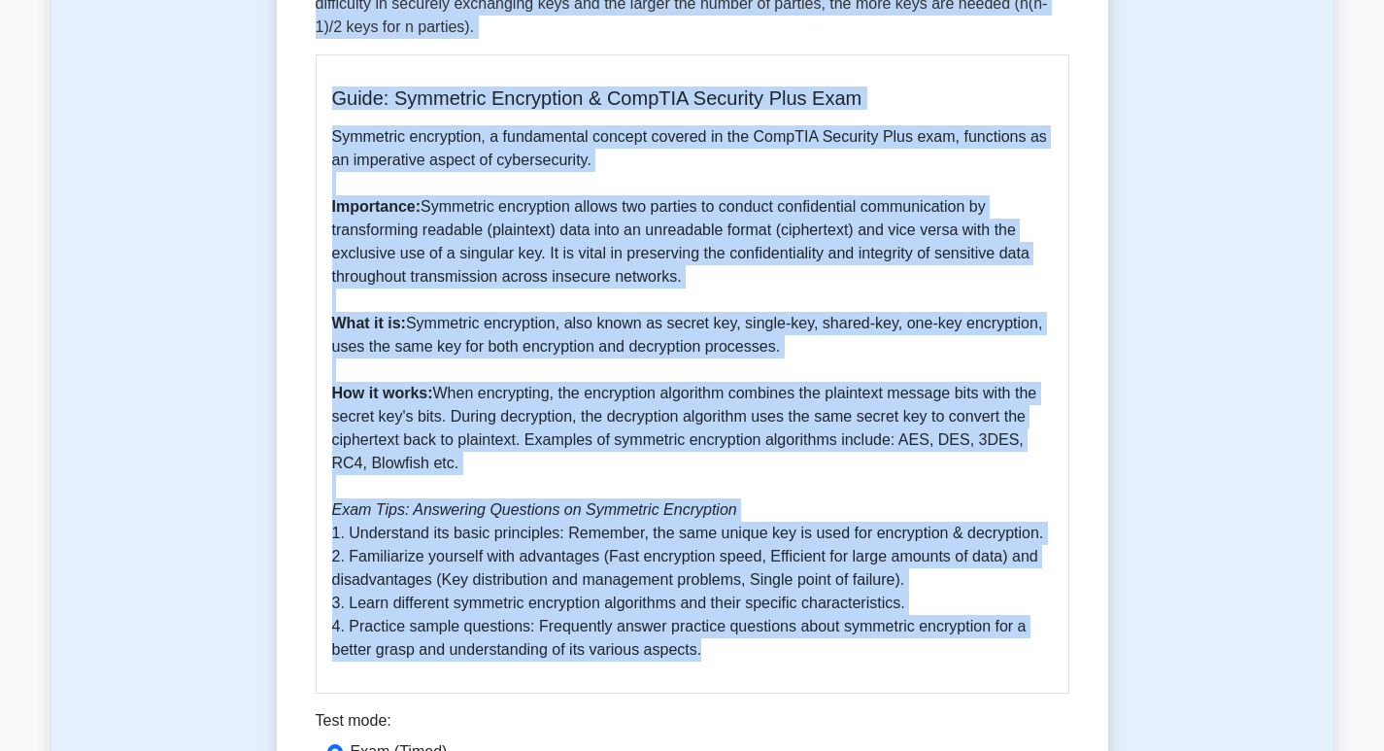
scroll to position [291, 0]
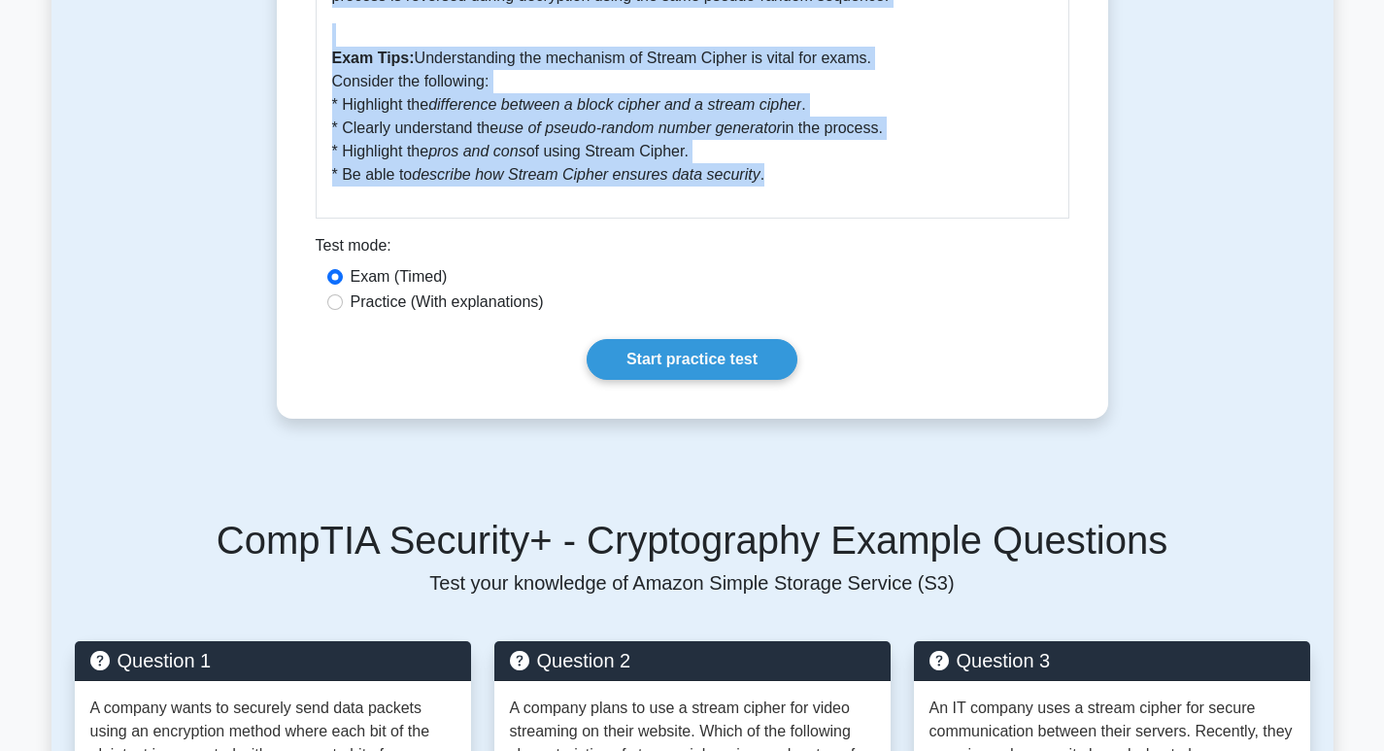
click at [771, 178] on p "Exam Tips: Understanding the mechanism of Stream Cipher is vital for exams. Con…" at bounding box center [692, 117] width 720 height 140
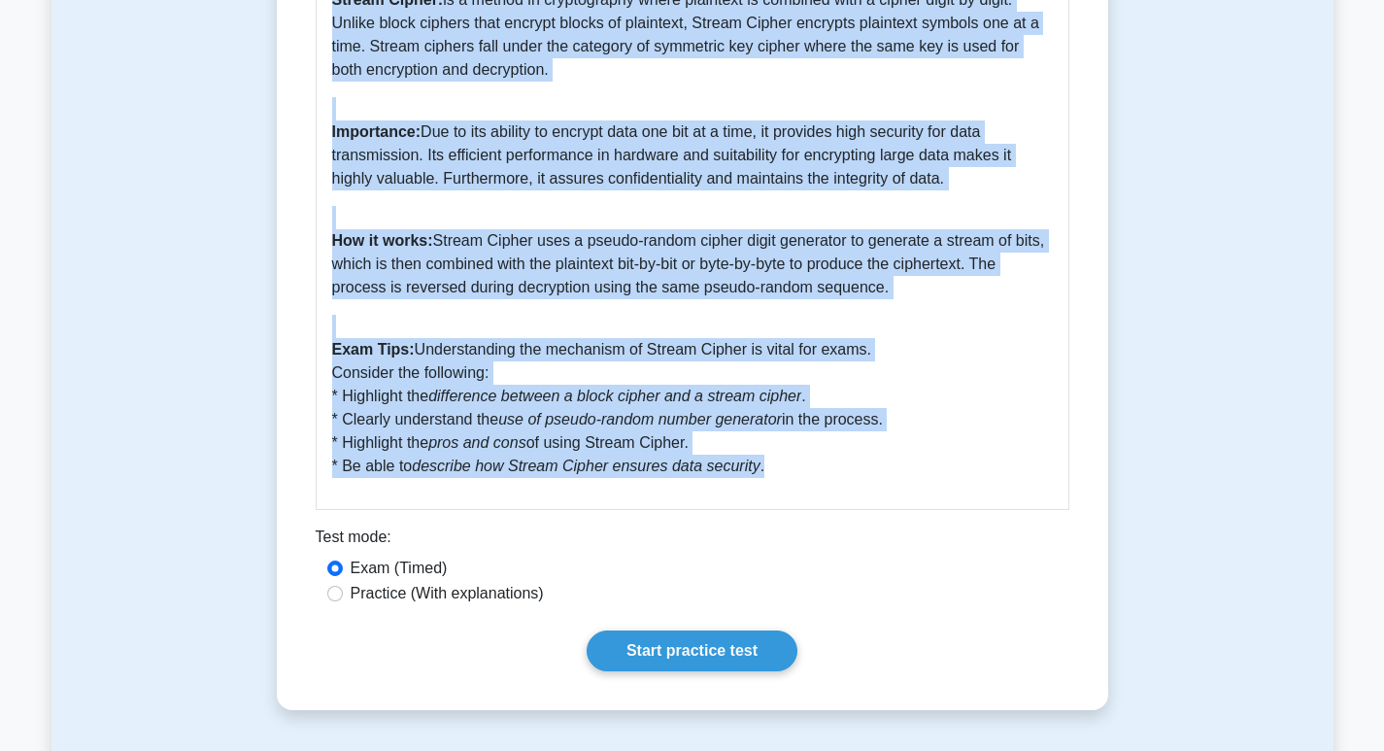
click at [709, 328] on div "Complete Guide to Stream Cipher Stream Cipher: is a method in cryptography wher…" at bounding box center [692, 213] width 753 height 592
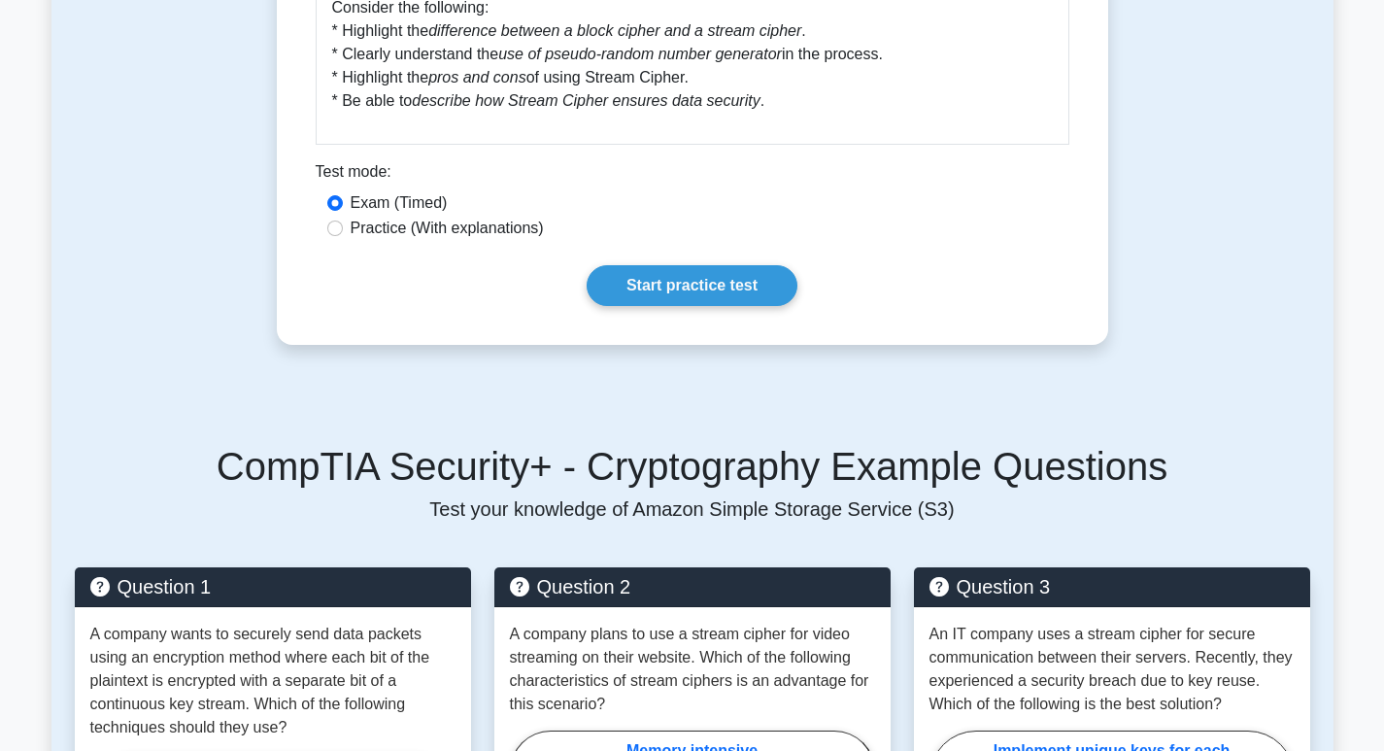
scroll to position [1068, 0]
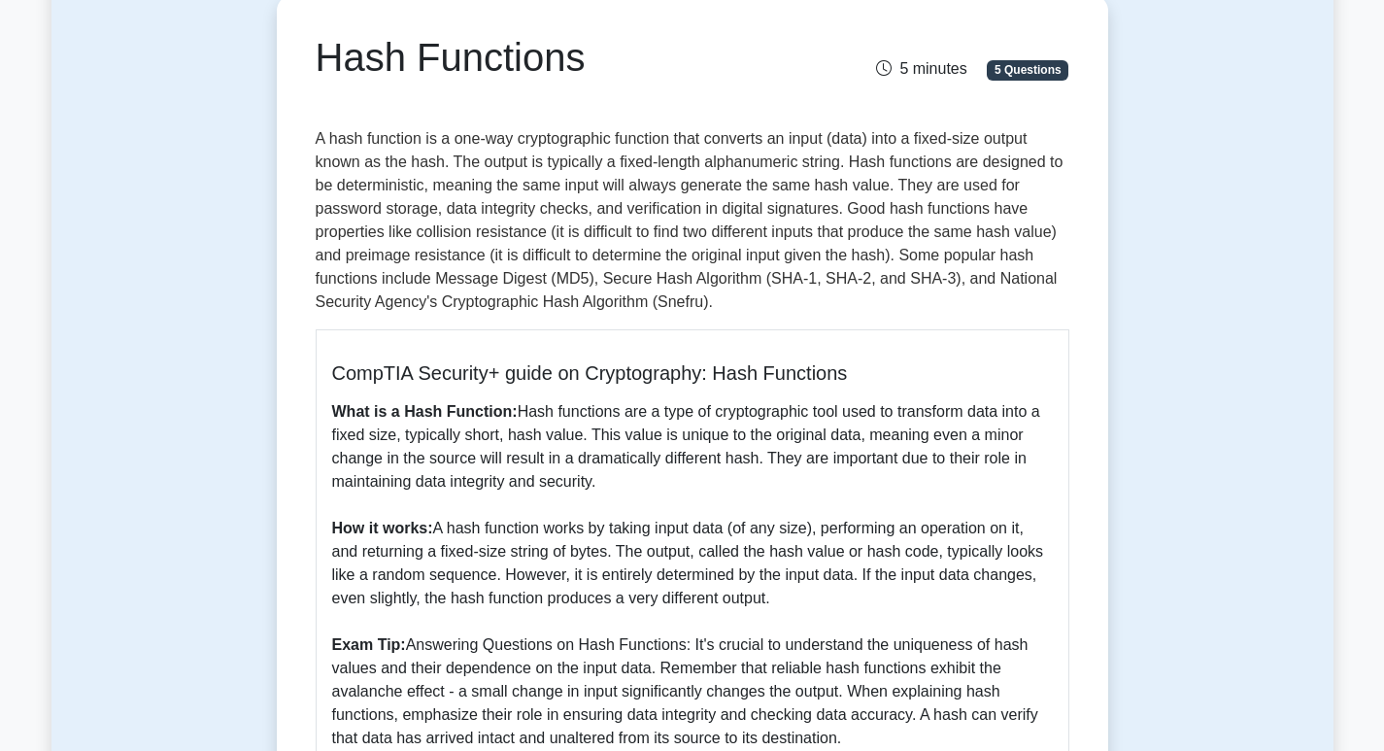
scroll to position [194, 0]
drag, startPoint x: 316, startPoint y: 48, endPoint x: 585, endPoint y: 52, distance: 269.0
click at [585, 52] on h1 "Hash Functions" at bounding box center [563, 57] width 494 height 47
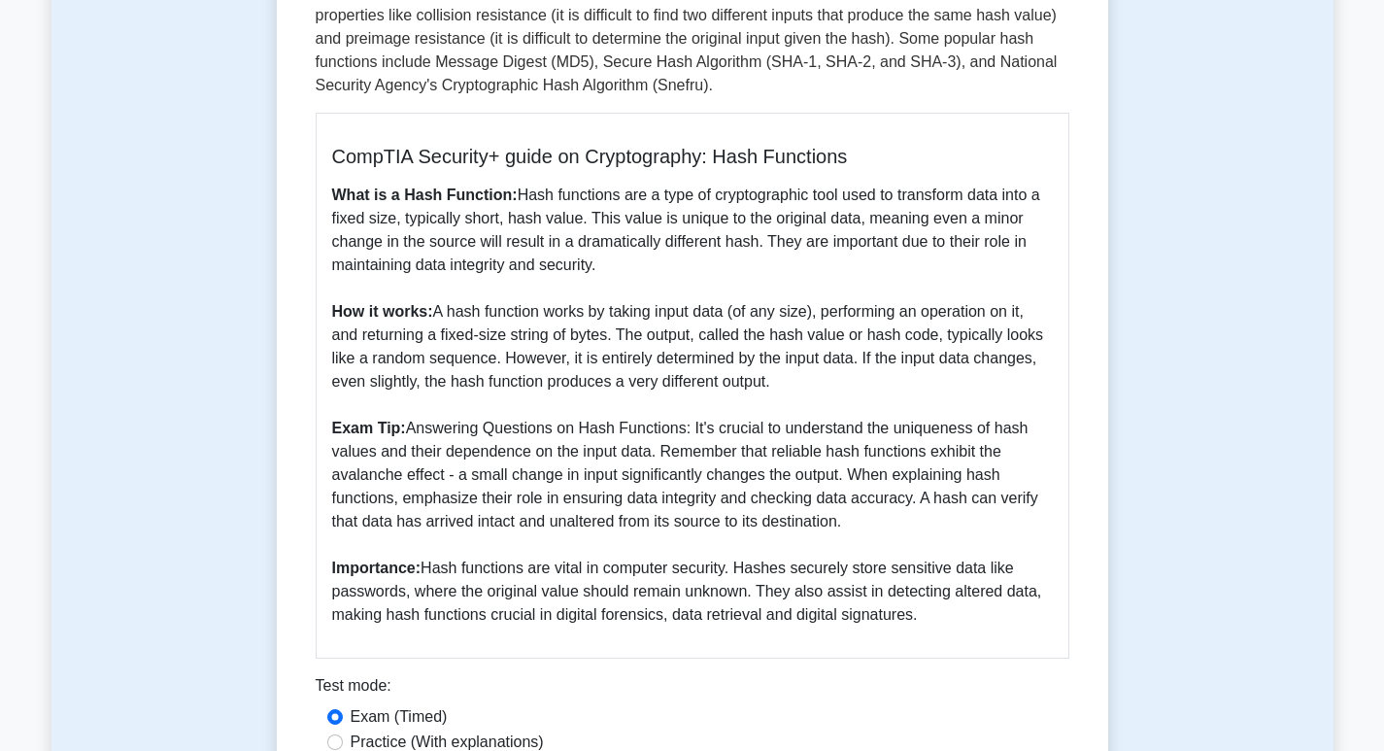
scroll to position [583, 0]
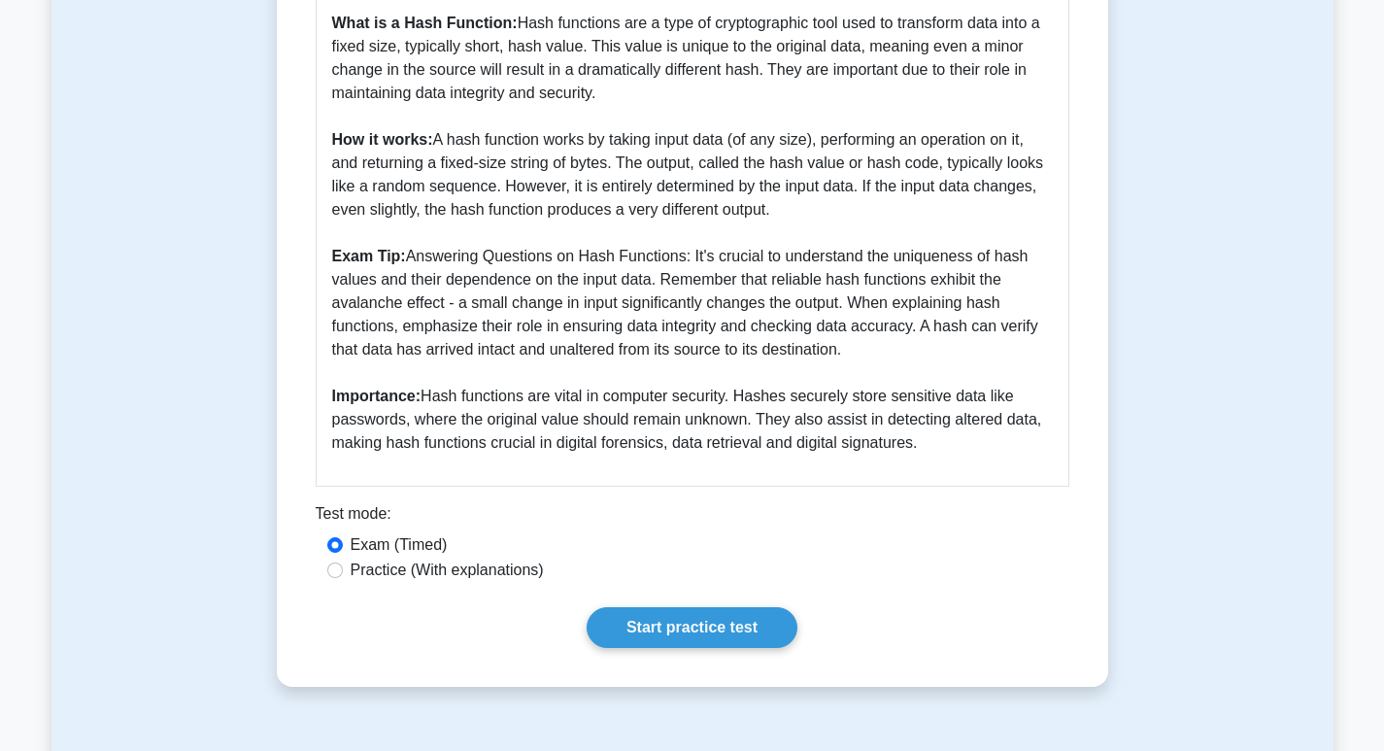
click at [943, 440] on p "What is a Hash Function: Hash functions are a type of cryptographic tool used t…" at bounding box center [692, 233] width 720 height 443
copy div "Hash Functions 5 minutes 5 Questions A hash function is a one-way cryptographic…"
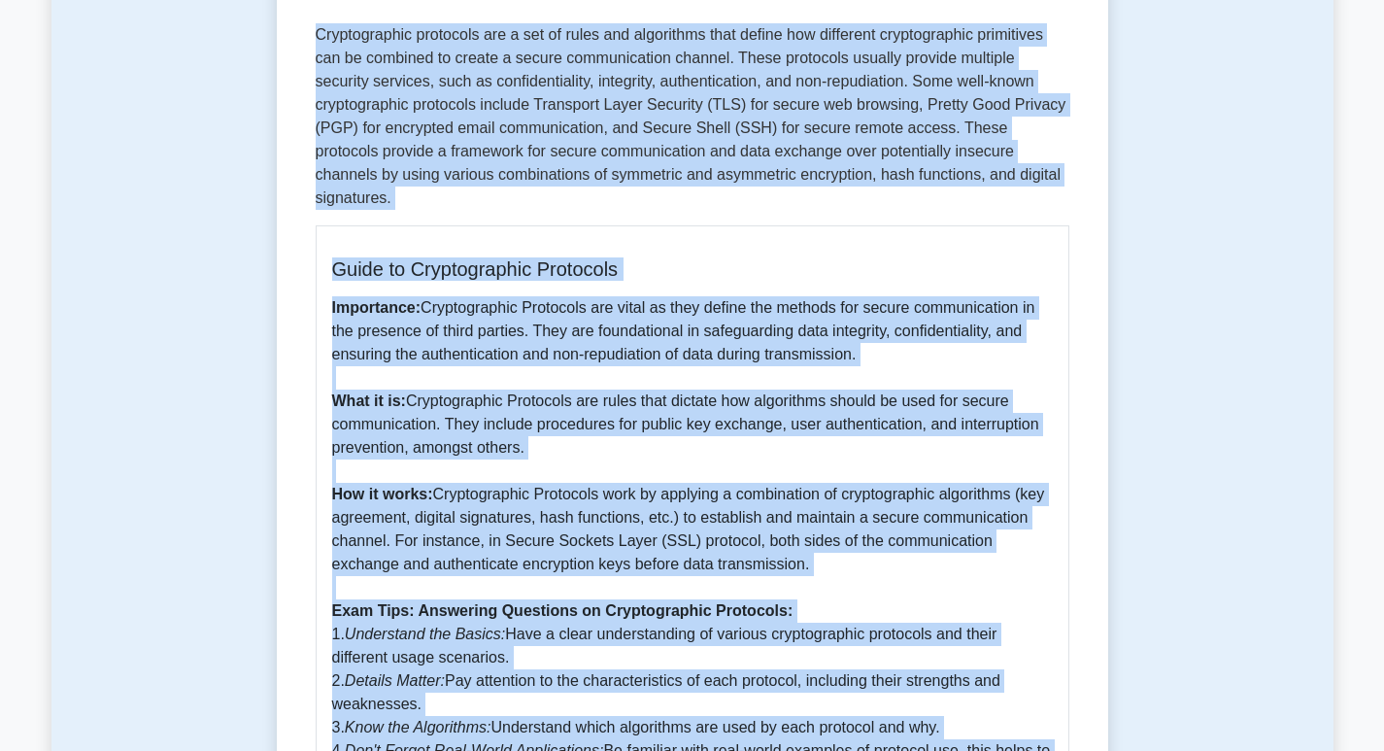
scroll to position [406, 0]
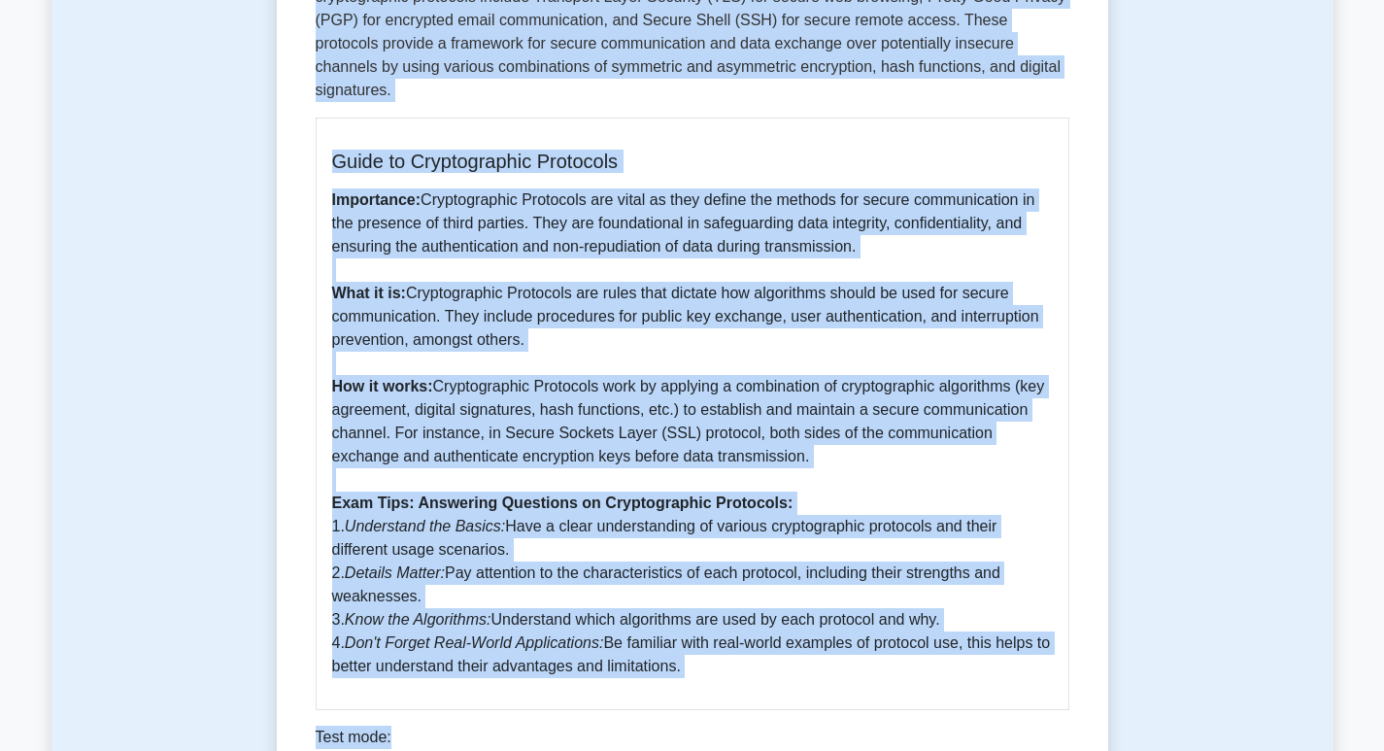
drag, startPoint x: 318, startPoint y: 155, endPoint x: 715, endPoint y: 646, distance: 631.0
click at [715, 646] on div "Cryptographic Protocols 5 minutes 5 Questions Guide to Cryptographic Protocols …" at bounding box center [692, 346] width 816 height 1111
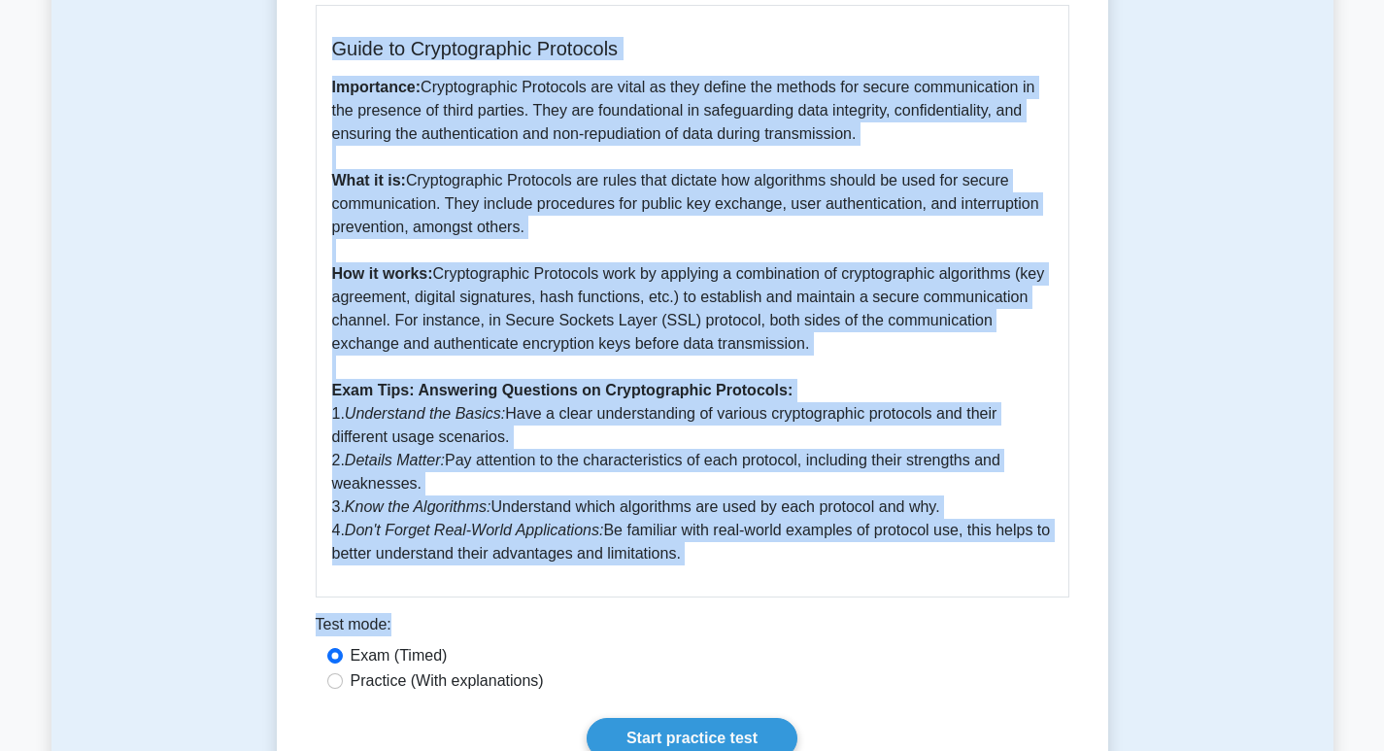
scroll to position [697, 0]
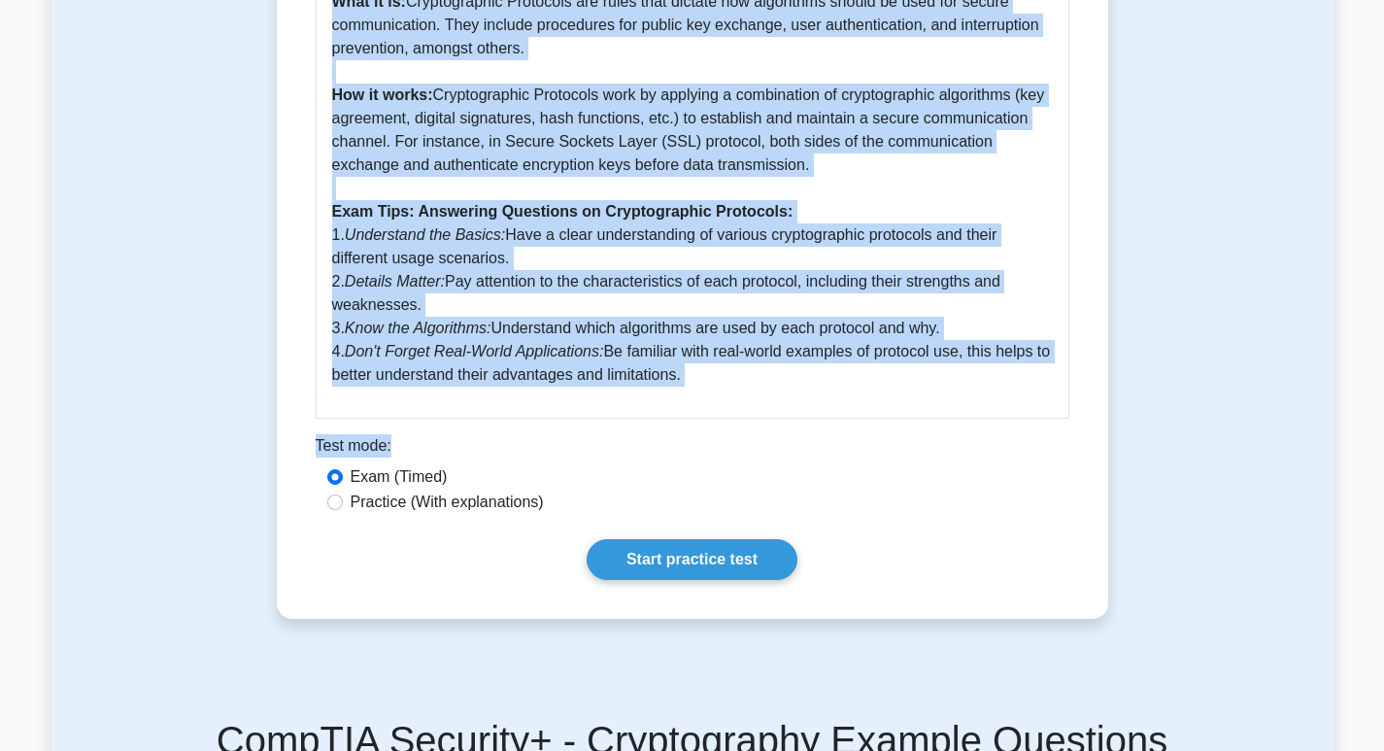
copy div "Cryptographic Protocols 5 minutes 5 Questions Cryptographic protocols are a set…"
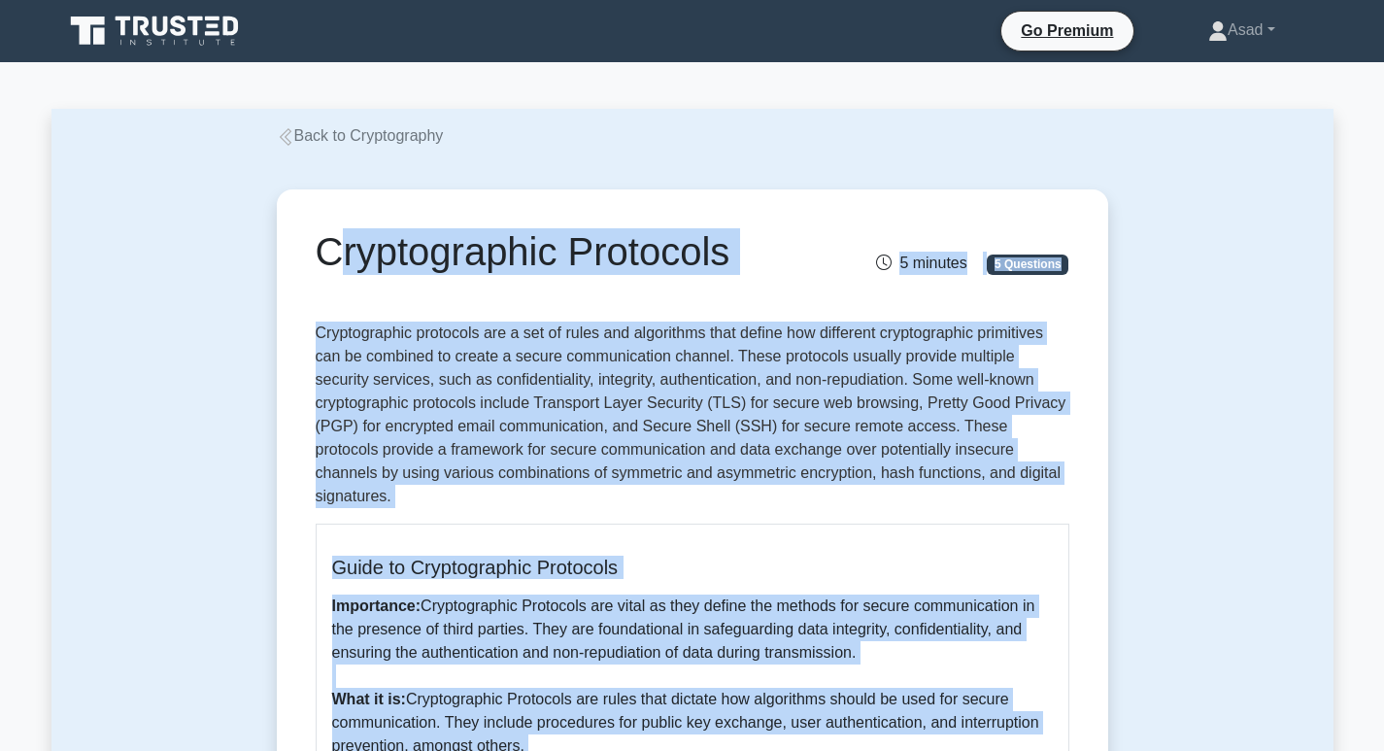
scroll to position [680, 0]
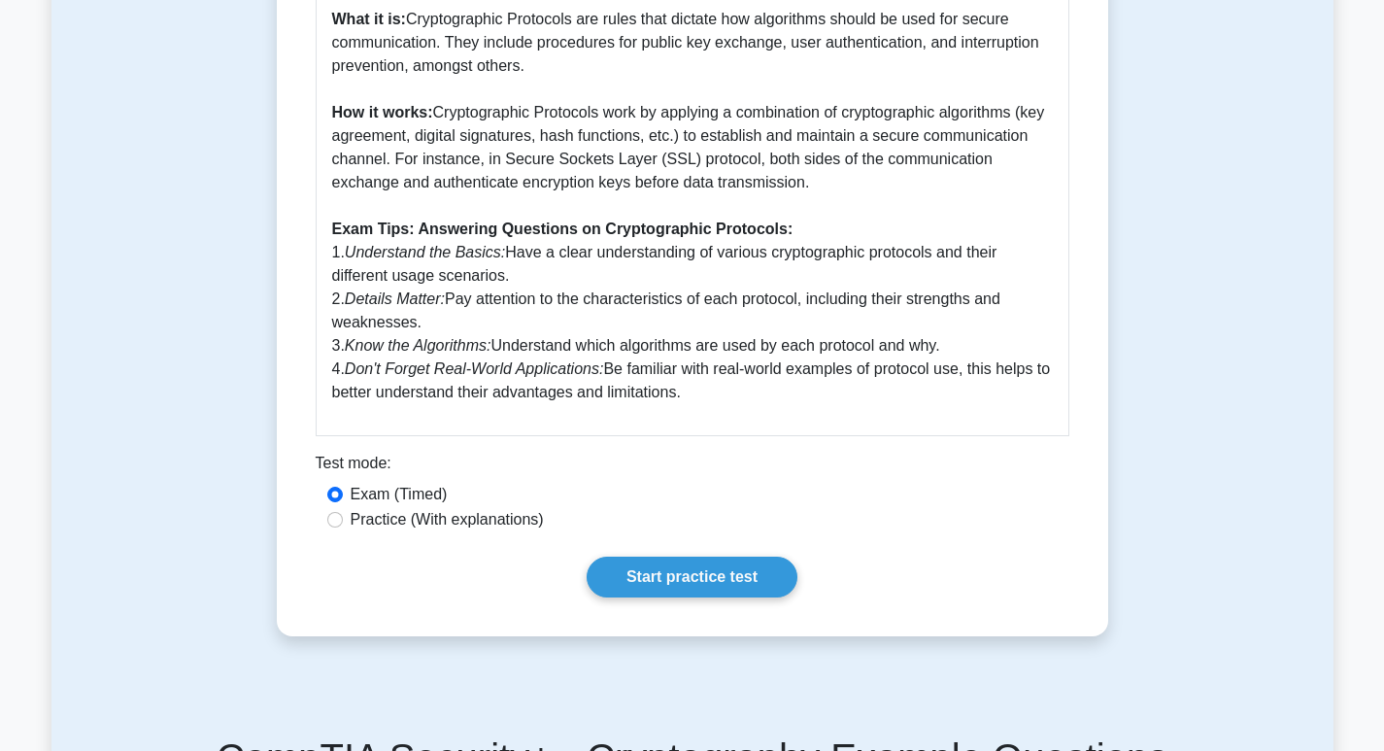
click at [570, 451] on div "Test mode:" at bounding box center [692, 466] width 753 height 31
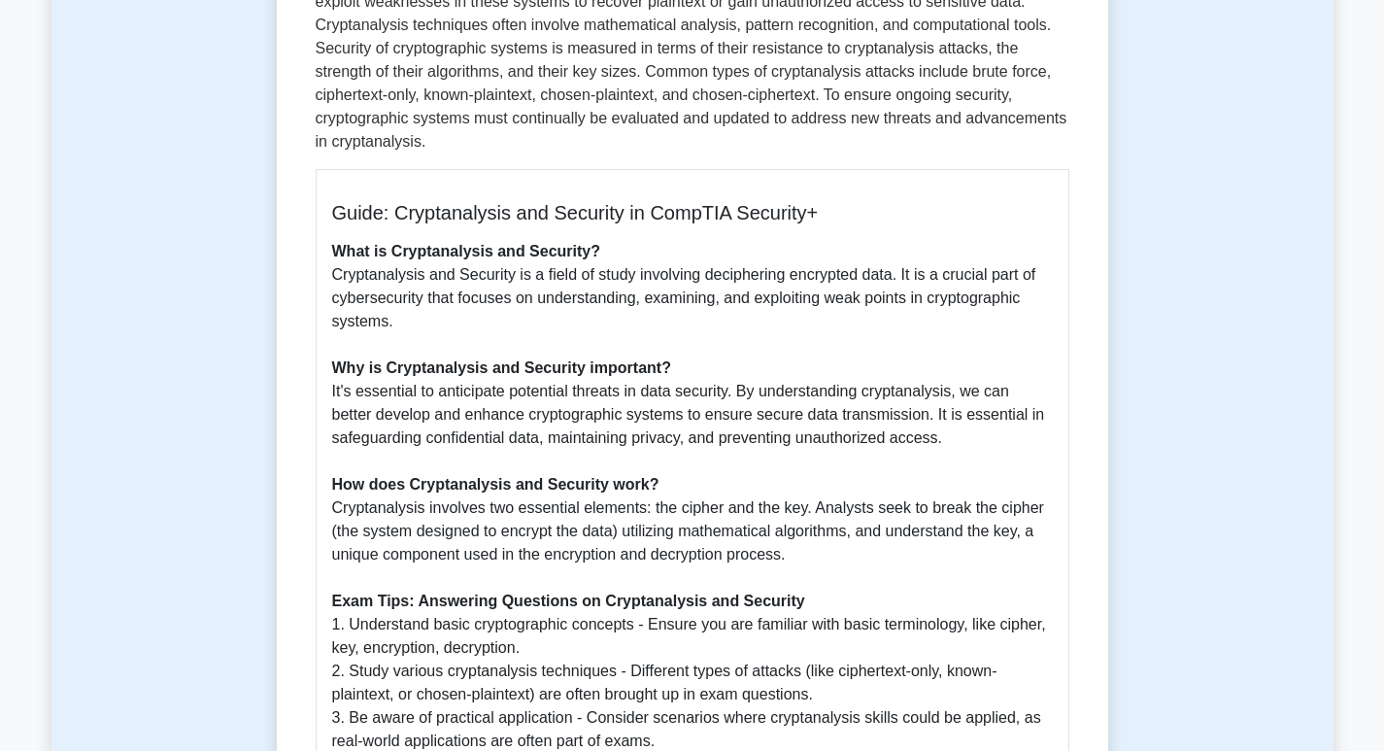
scroll to position [194, 0]
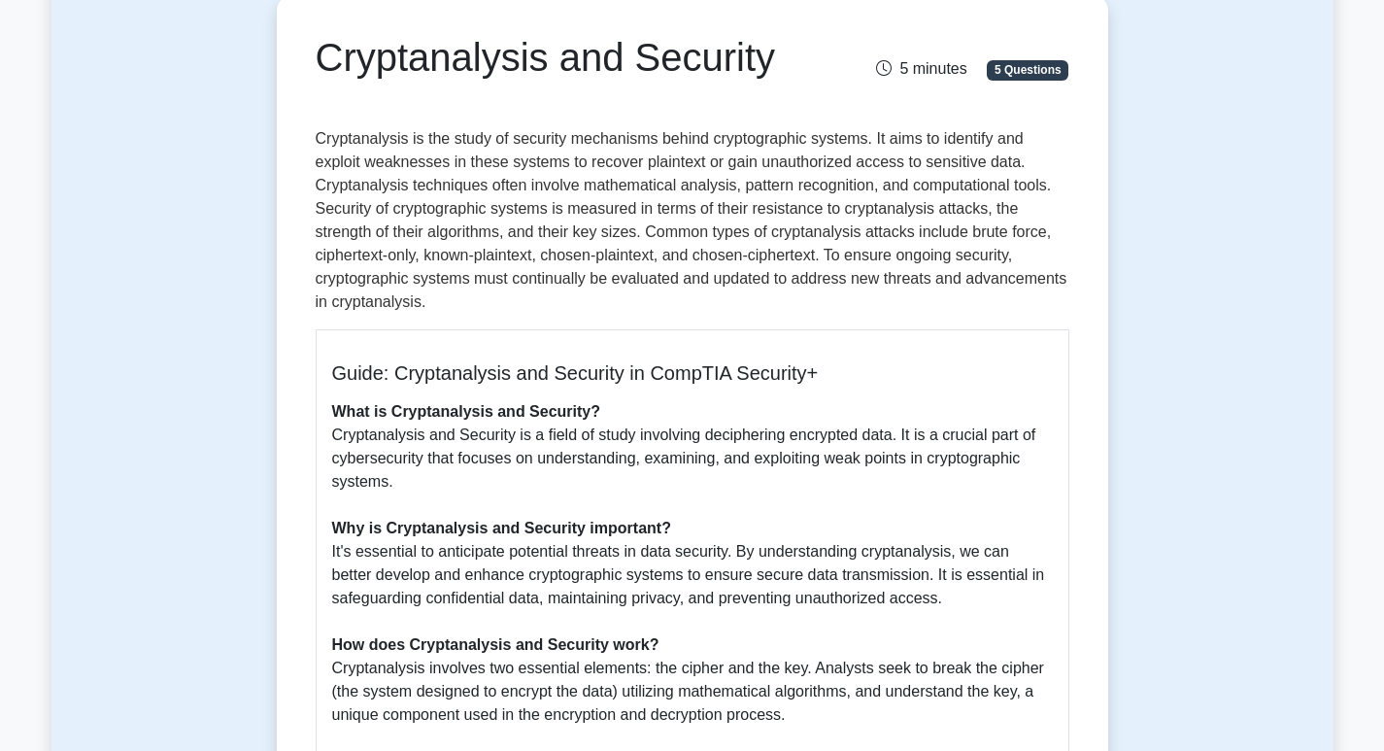
drag, startPoint x: 312, startPoint y: 53, endPoint x: 772, endPoint y: 65, distance: 460.4
click at [772, 65] on div "Cryptanalysis and Security" at bounding box center [563, 61] width 518 height 54
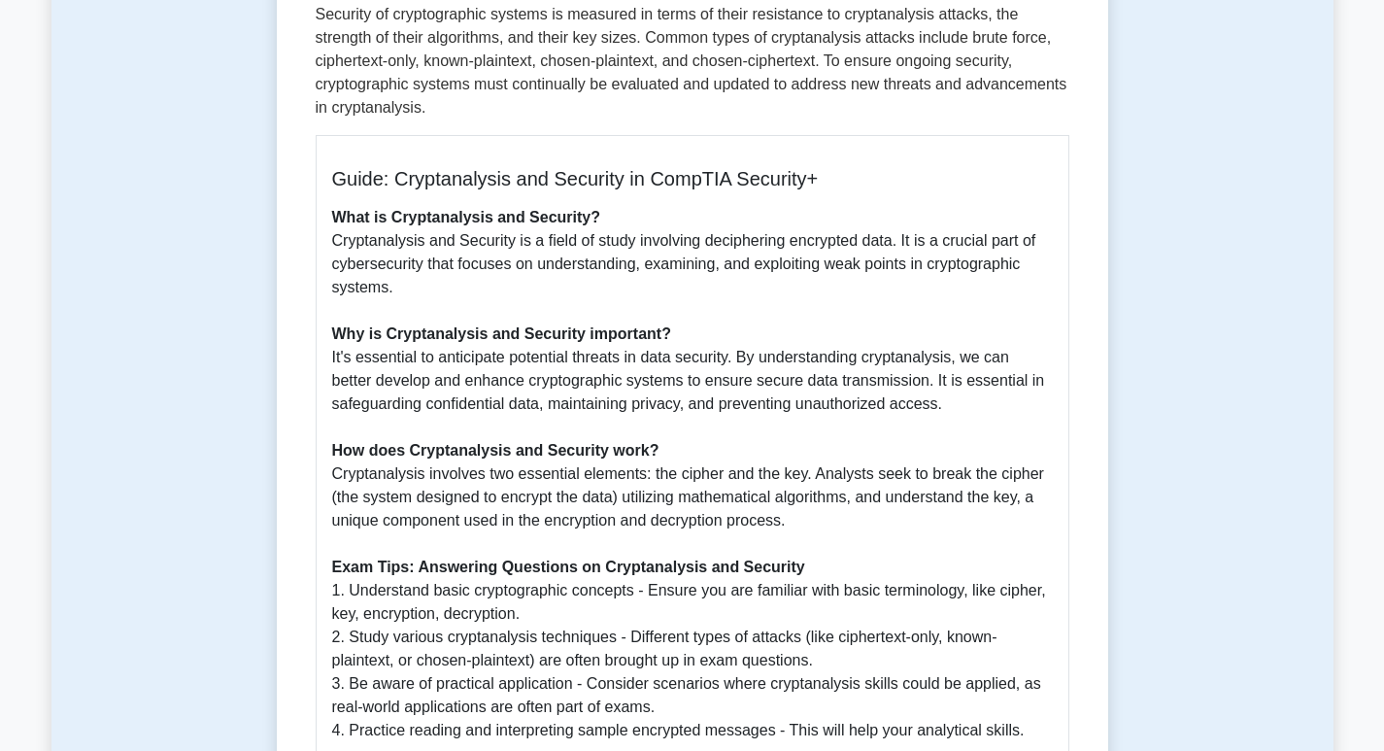
scroll to position [680, 0]
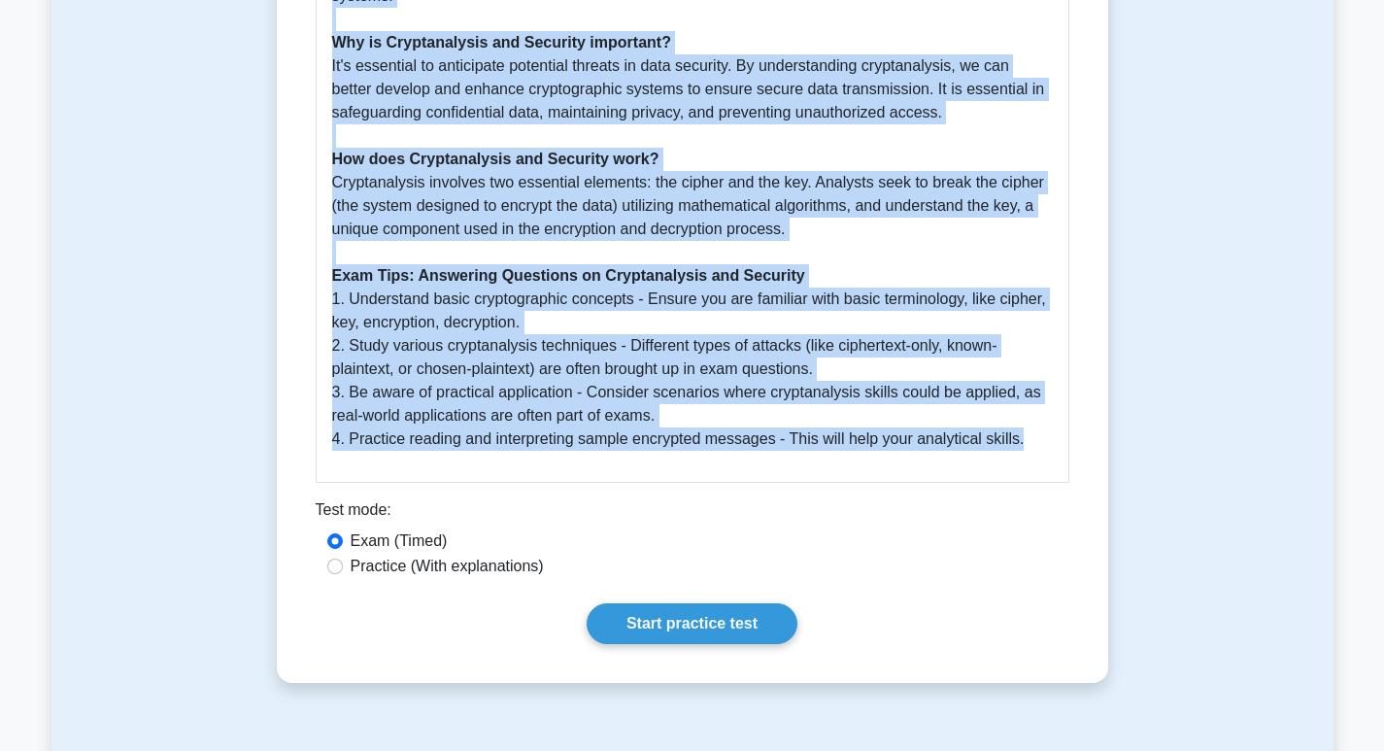
drag, startPoint x: 1018, startPoint y: 418, endPoint x: 989, endPoint y: 418, distance: 28.2
click at [1017, 418] on p "What is Cryptanalysis and Security? Cryptanalysis and Security is a field of st…" at bounding box center [692, 183] width 720 height 536
copy div "Cryptanalysis and Security 5 minutes 5 Questions Cryptanalysis is the study of …"
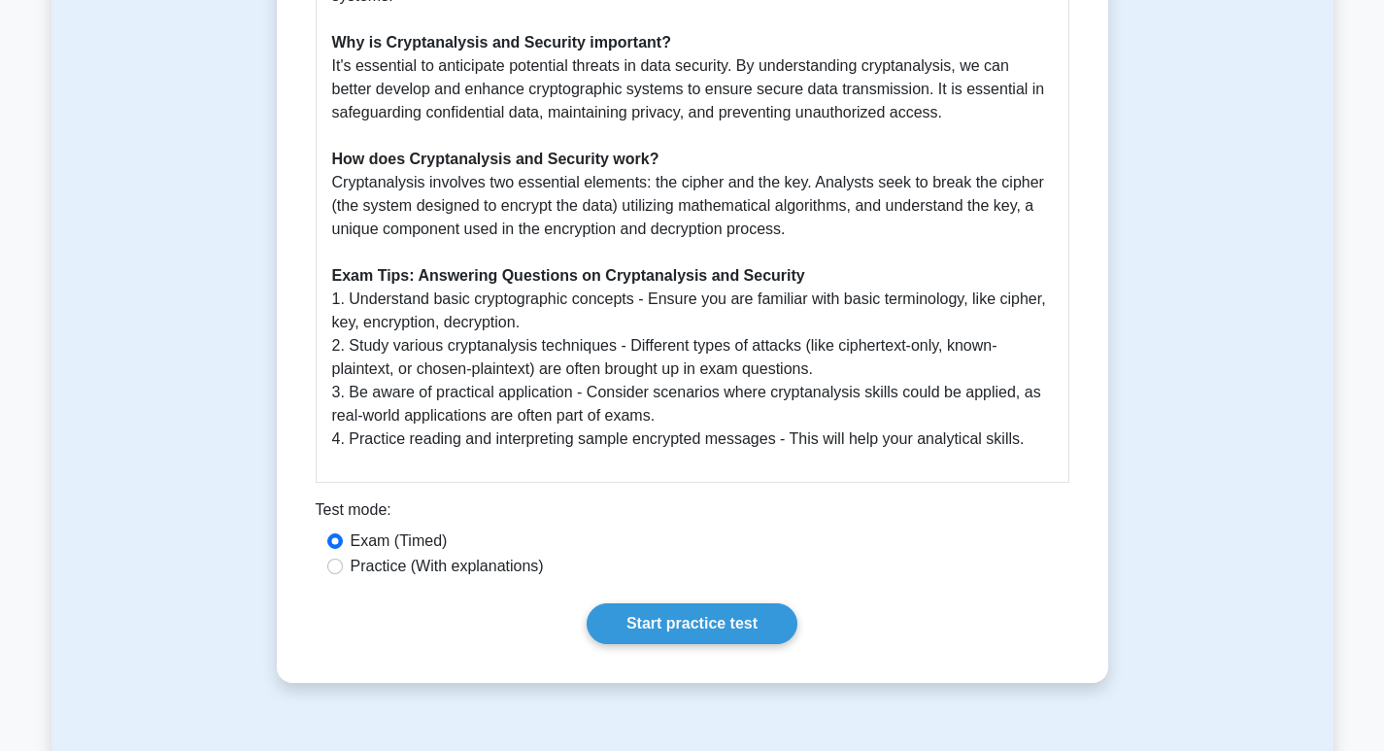
click at [722, 554] on div "Practice (With explanations)" at bounding box center [692, 565] width 730 height 23
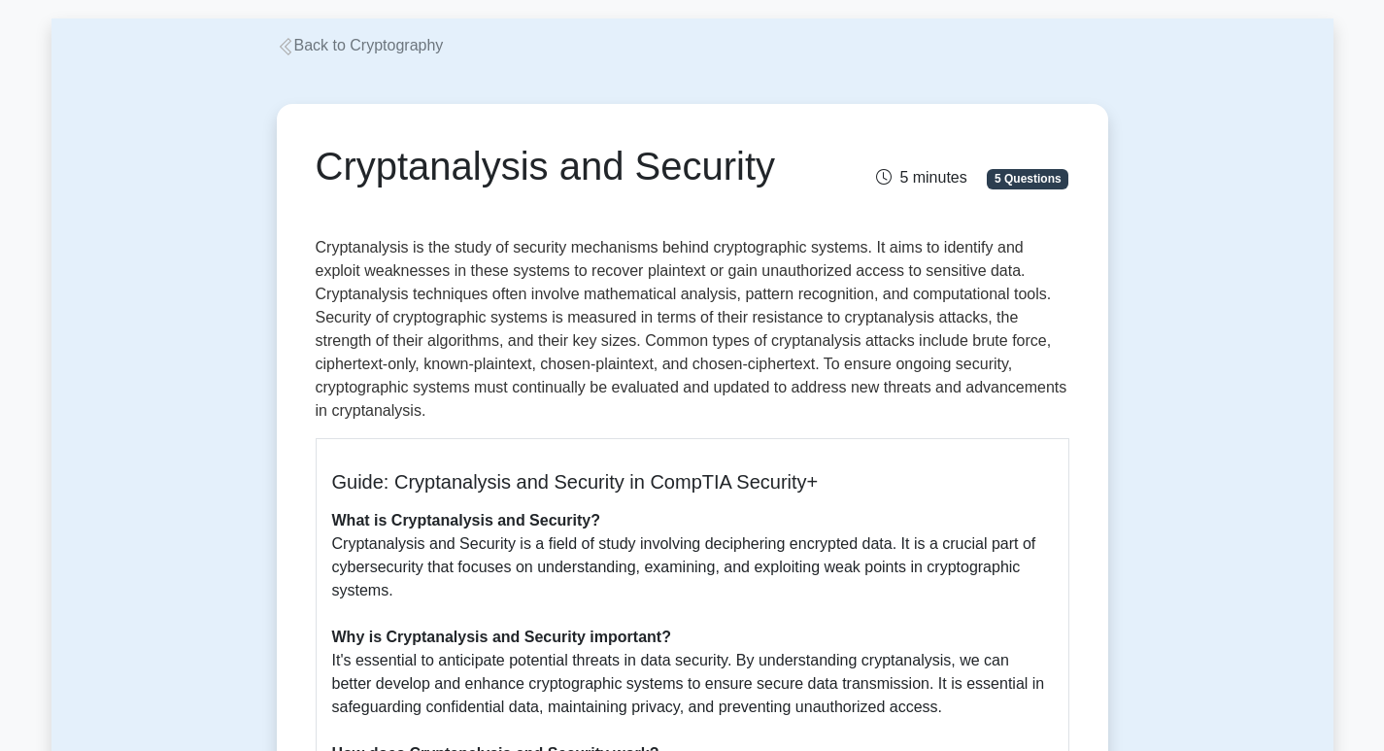
scroll to position [0, 0]
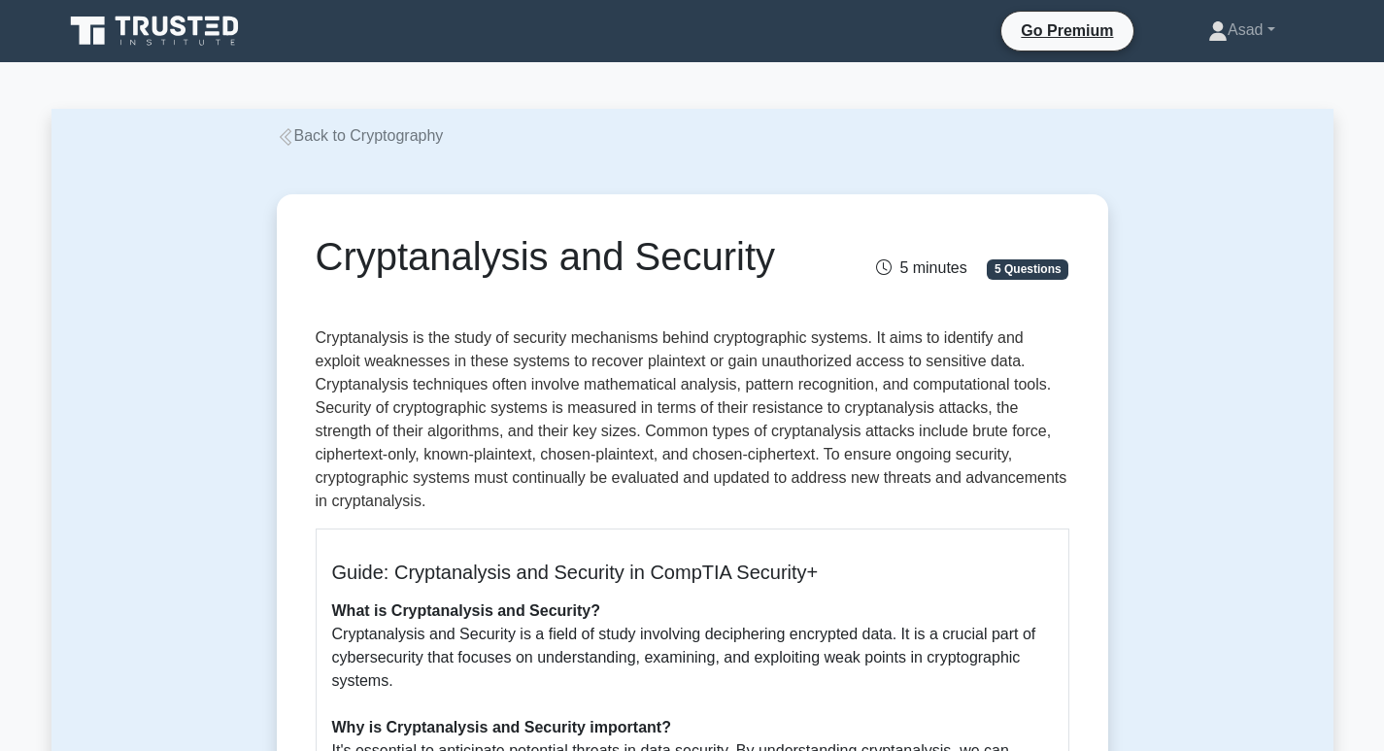
click at [320, 141] on link "Back to Cryptography" at bounding box center [360, 135] width 167 height 17
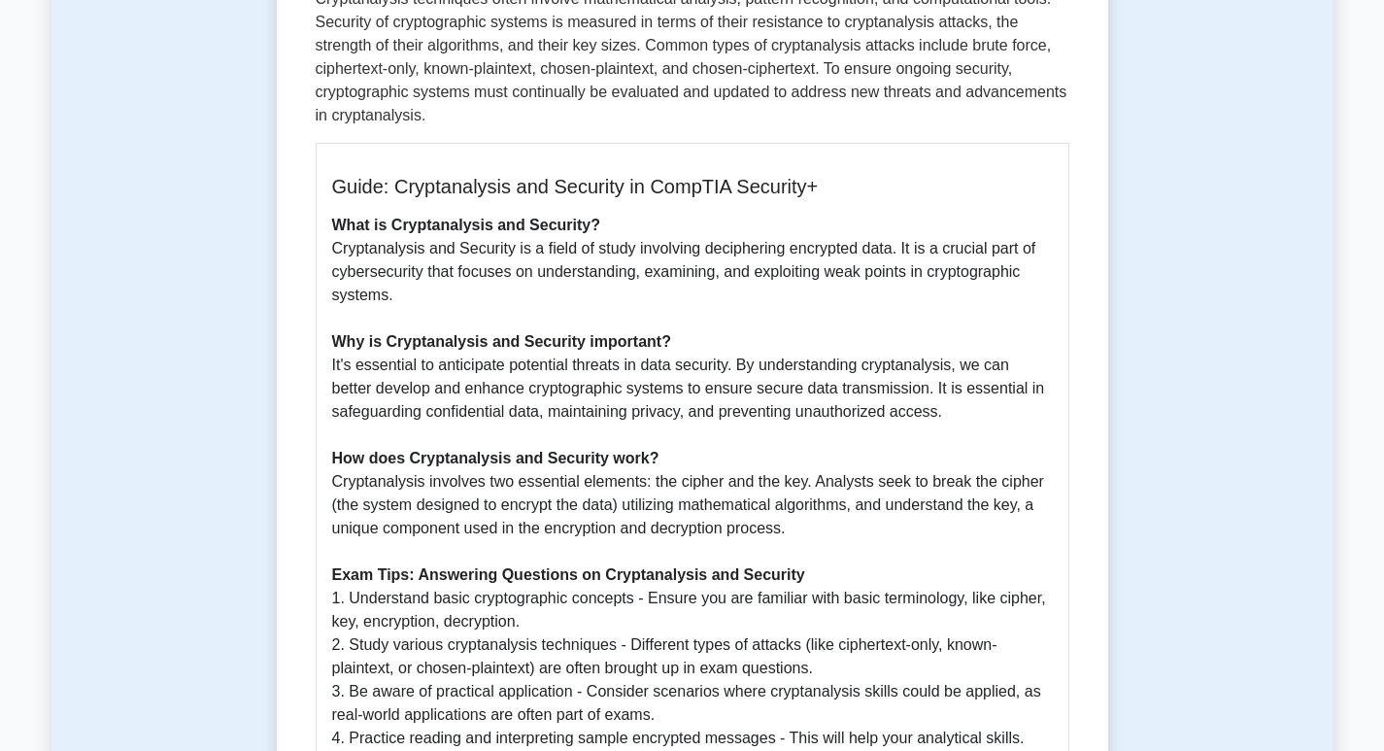
scroll to position [485, 0]
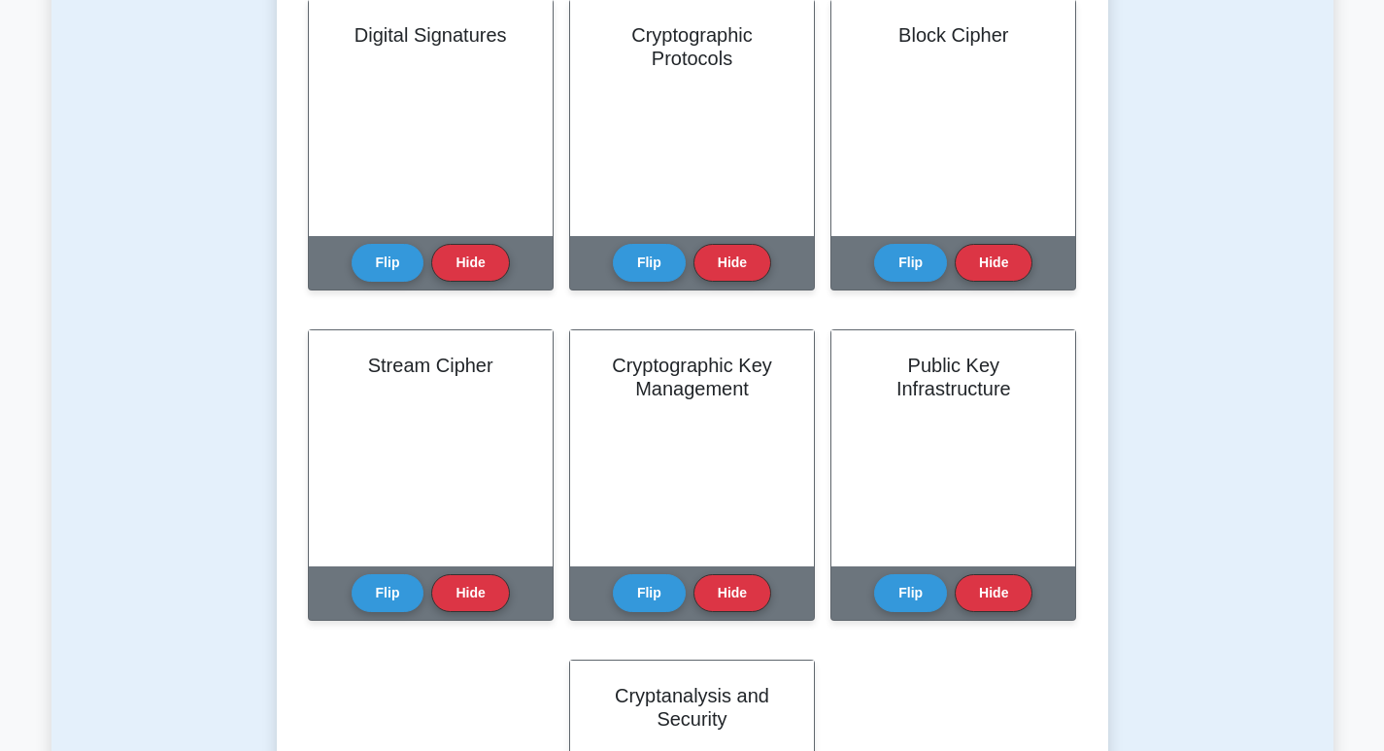
click at [1383, 361] on html "Go Premium Asad" at bounding box center [692, 575] width 1384 height 2800
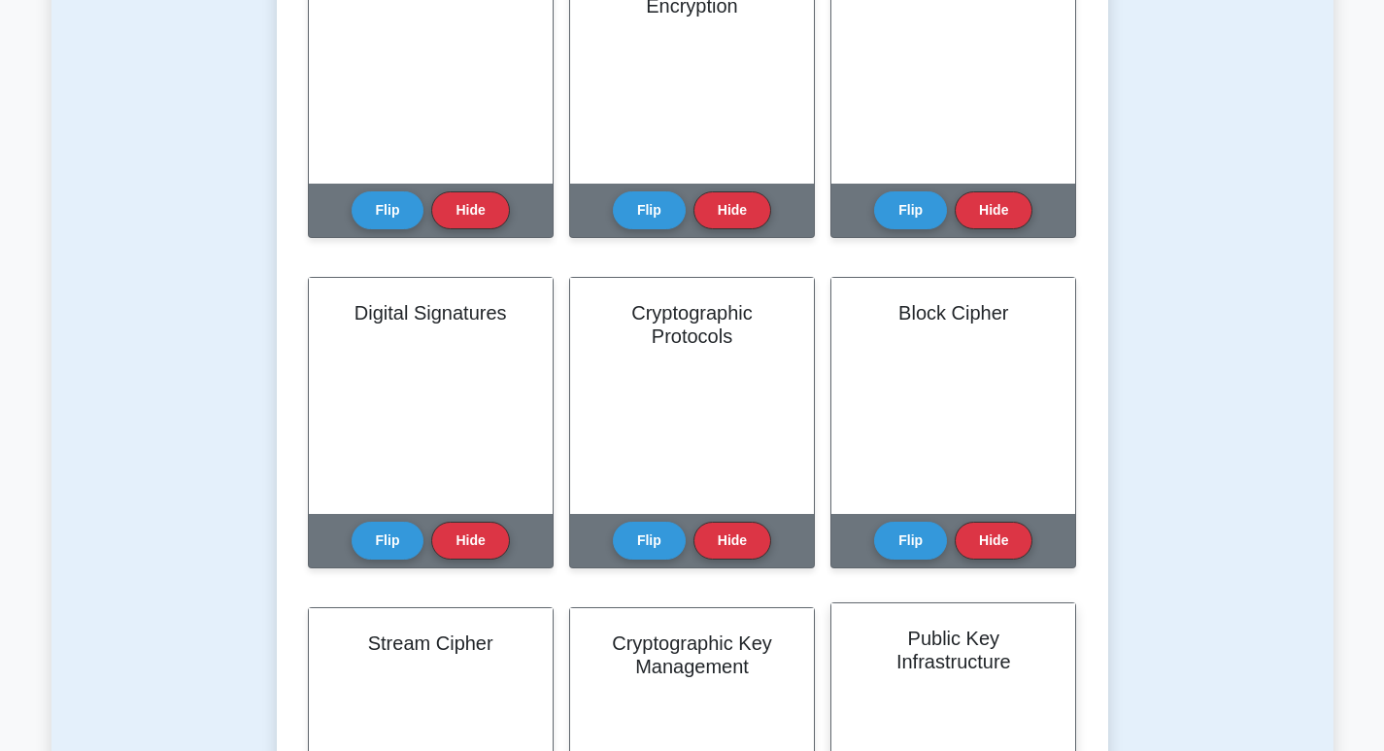
scroll to position [919, 0]
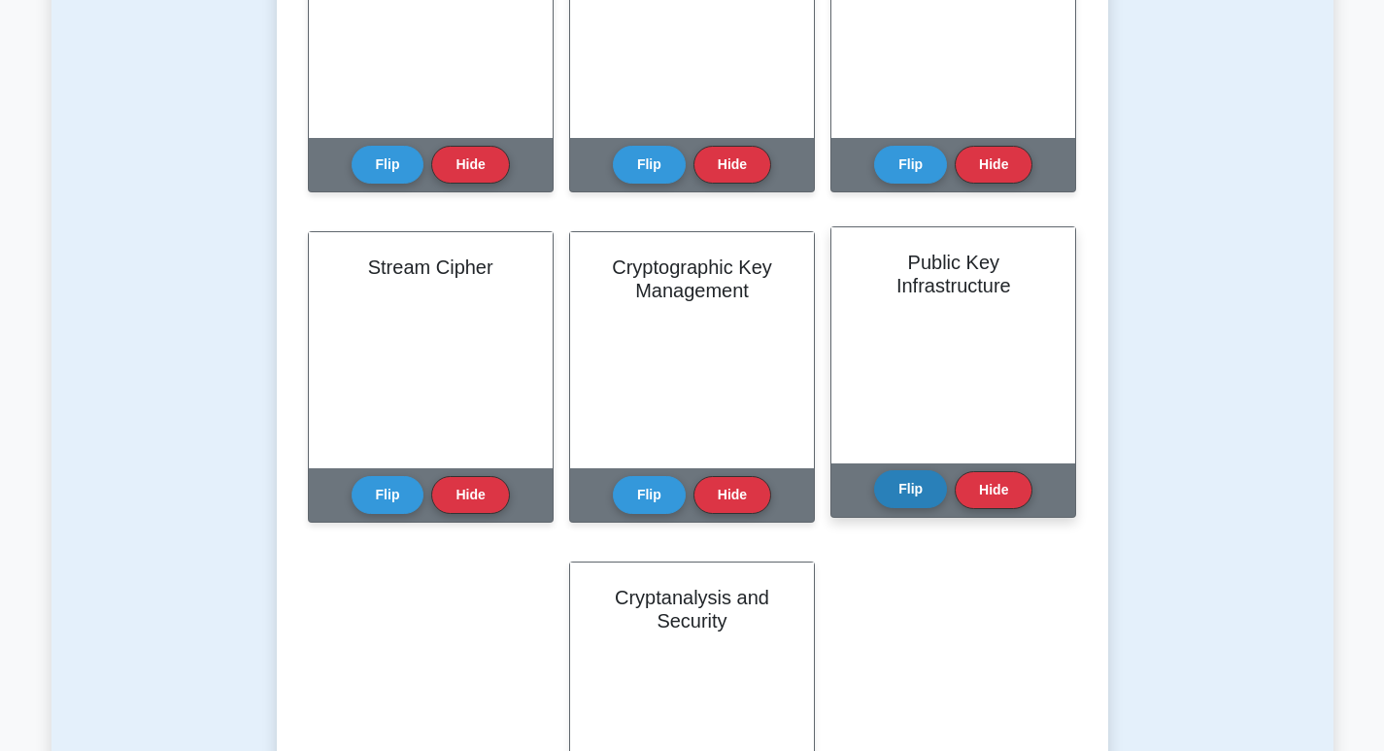
click at [919, 486] on button "Flip" at bounding box center [910, 489] width 73 height 38
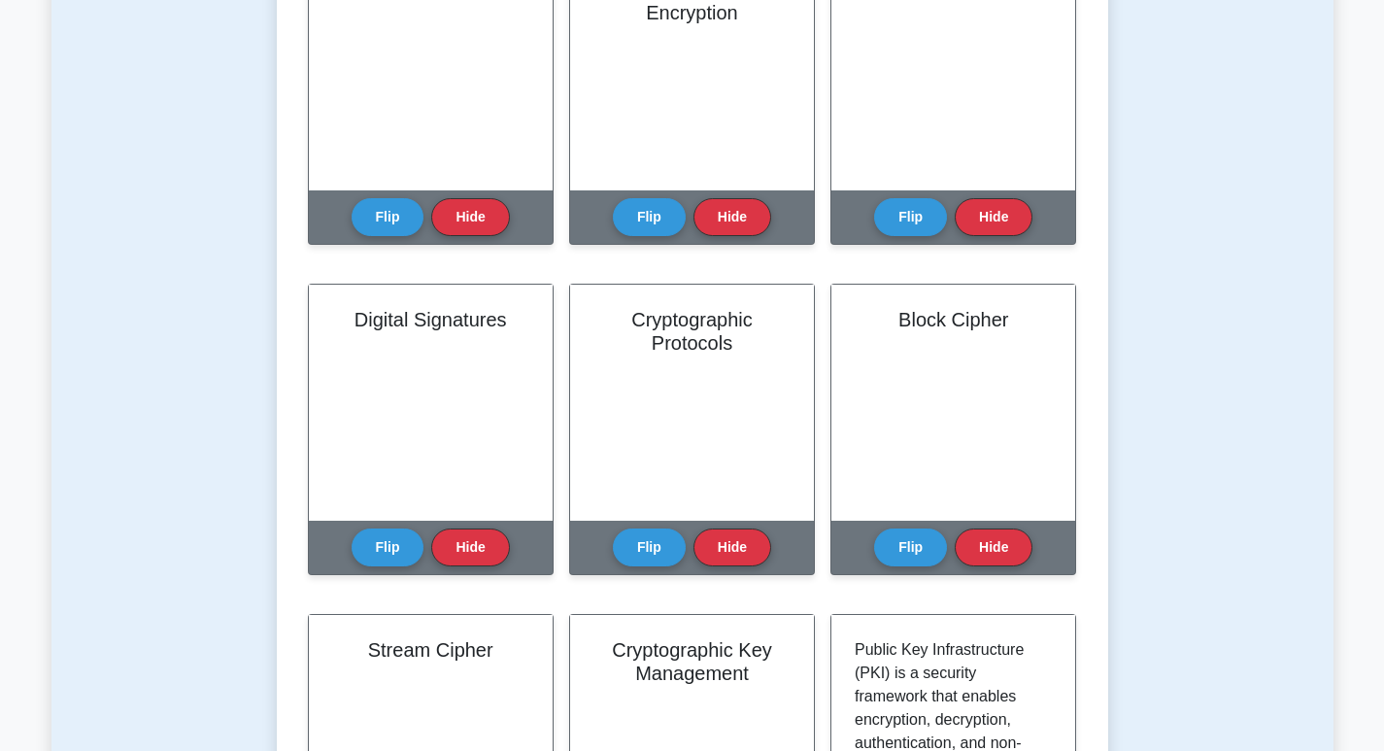
scroll to position [627, 0]
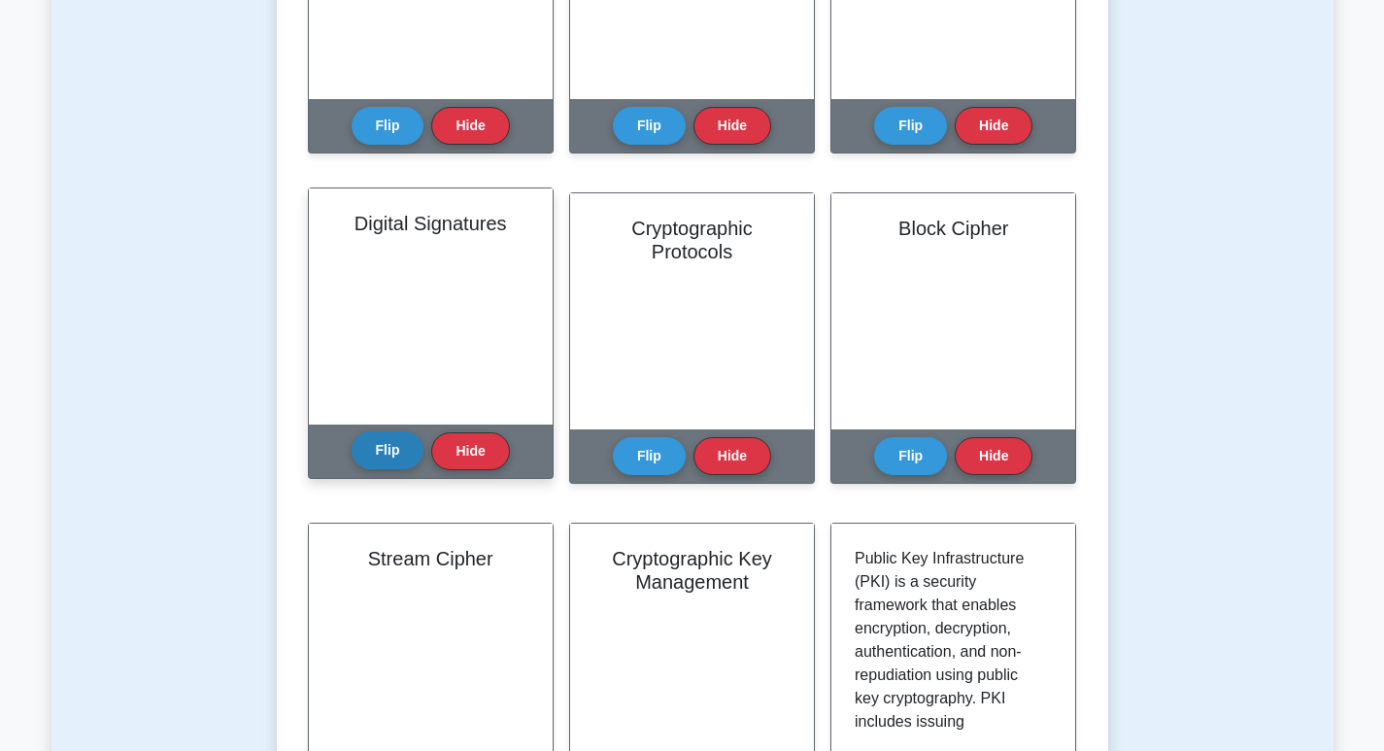
click at [409, 454] on button "Flip" at bounding box center [387, 450] width 73 height 38
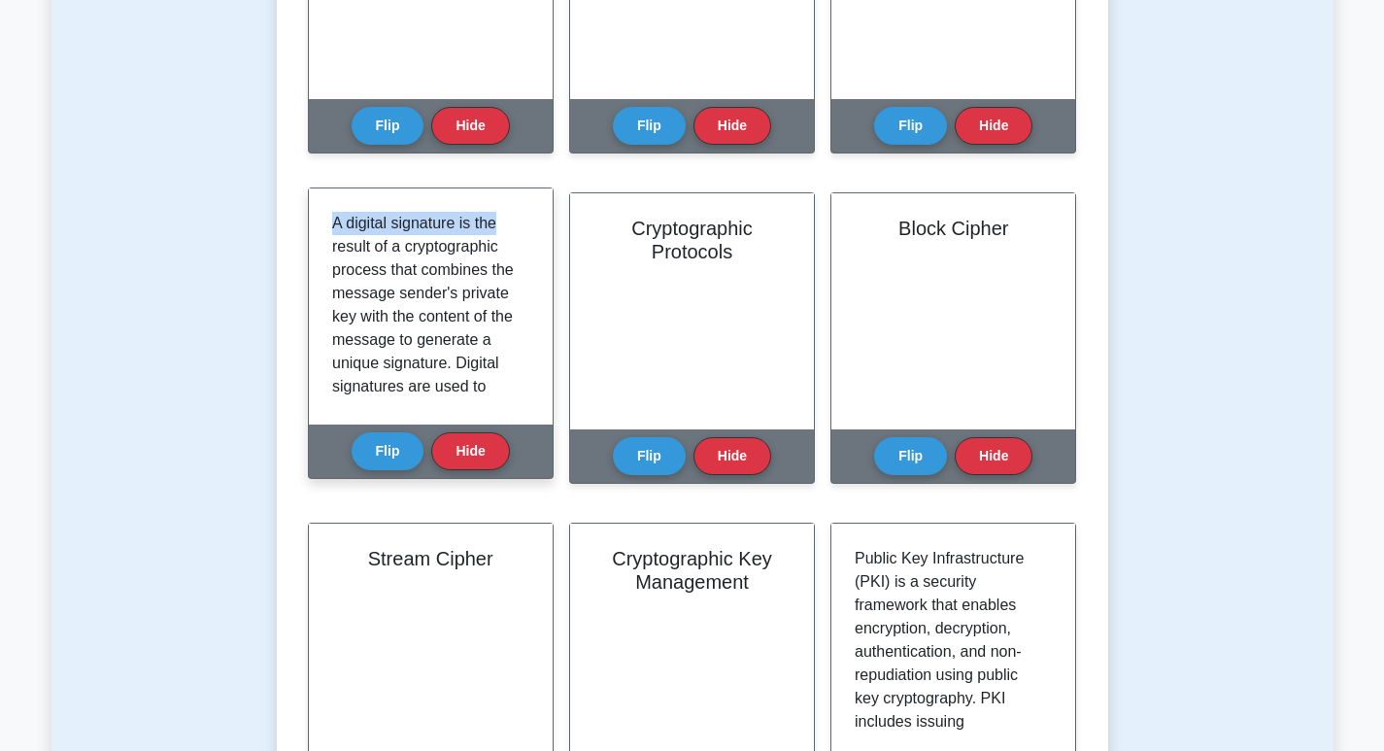
drag, startPoint x: 334, startPoint y: 221, endPoint x: 513, endPoint y: 226, distance: 178.7
click at [513, 226] on p "A digital signature is the result of a cryptographic process that combines the …" at bounding box center [426, 585] width 189 height 746
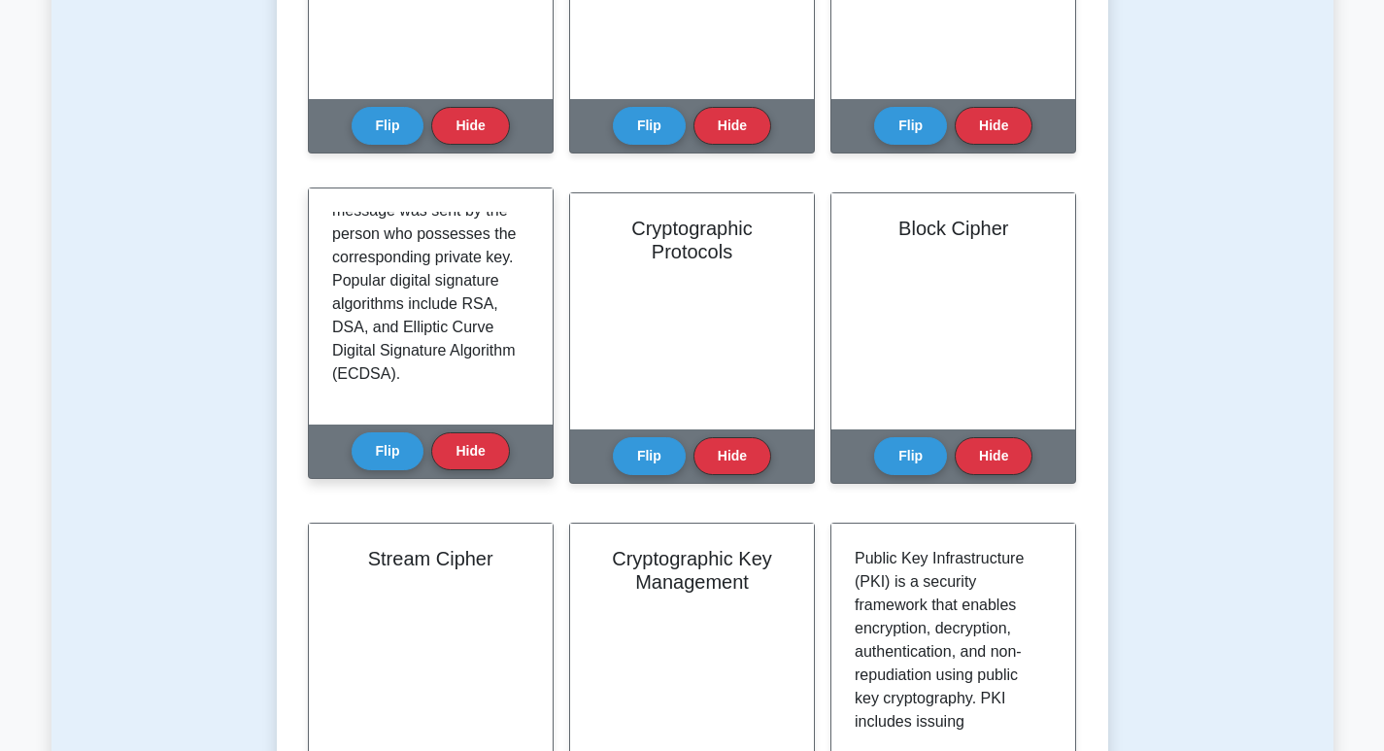
scroll to position [595, 0]
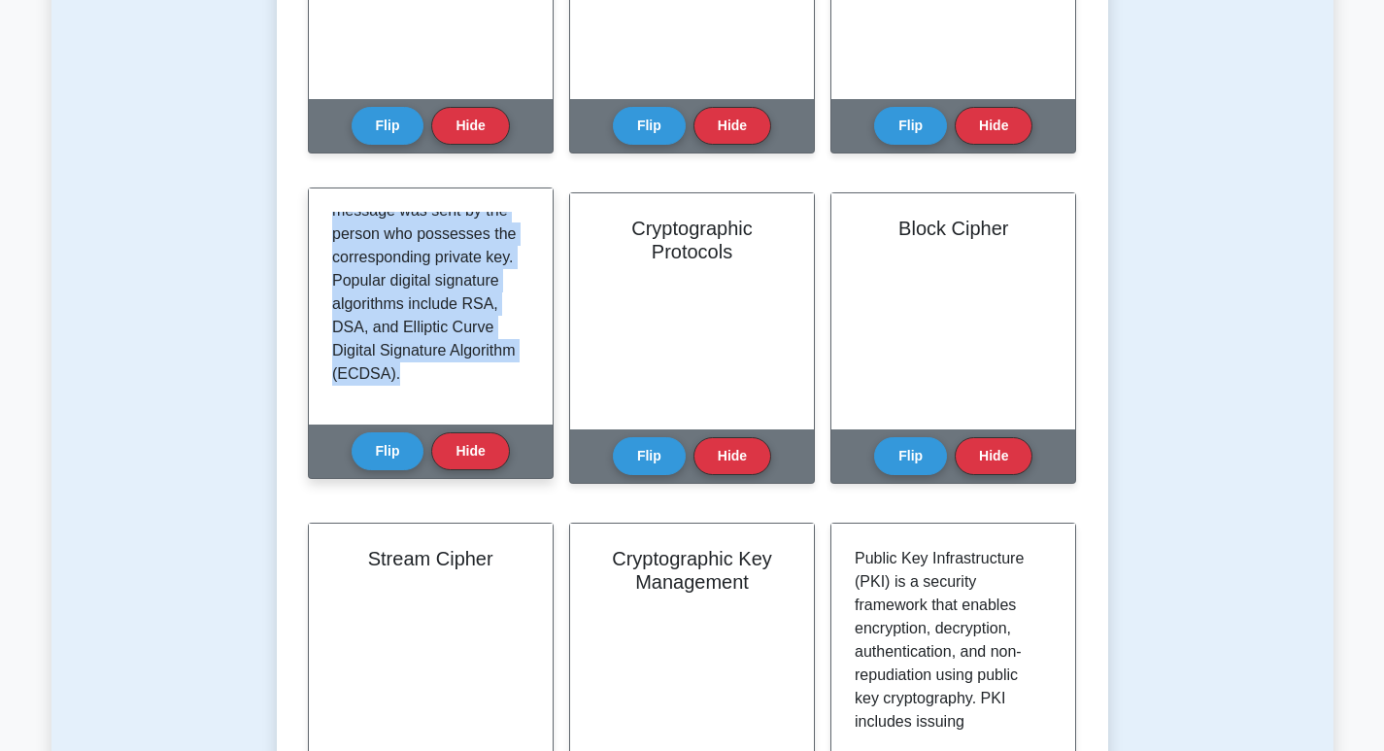
click at [457, 379] on p "A digital signature is the result of a cryptographic process that combines the …" at bounding box center [426, 13] width 189 height 746
copy p "A digital signature is the result of a cryptographic process that combines the …"
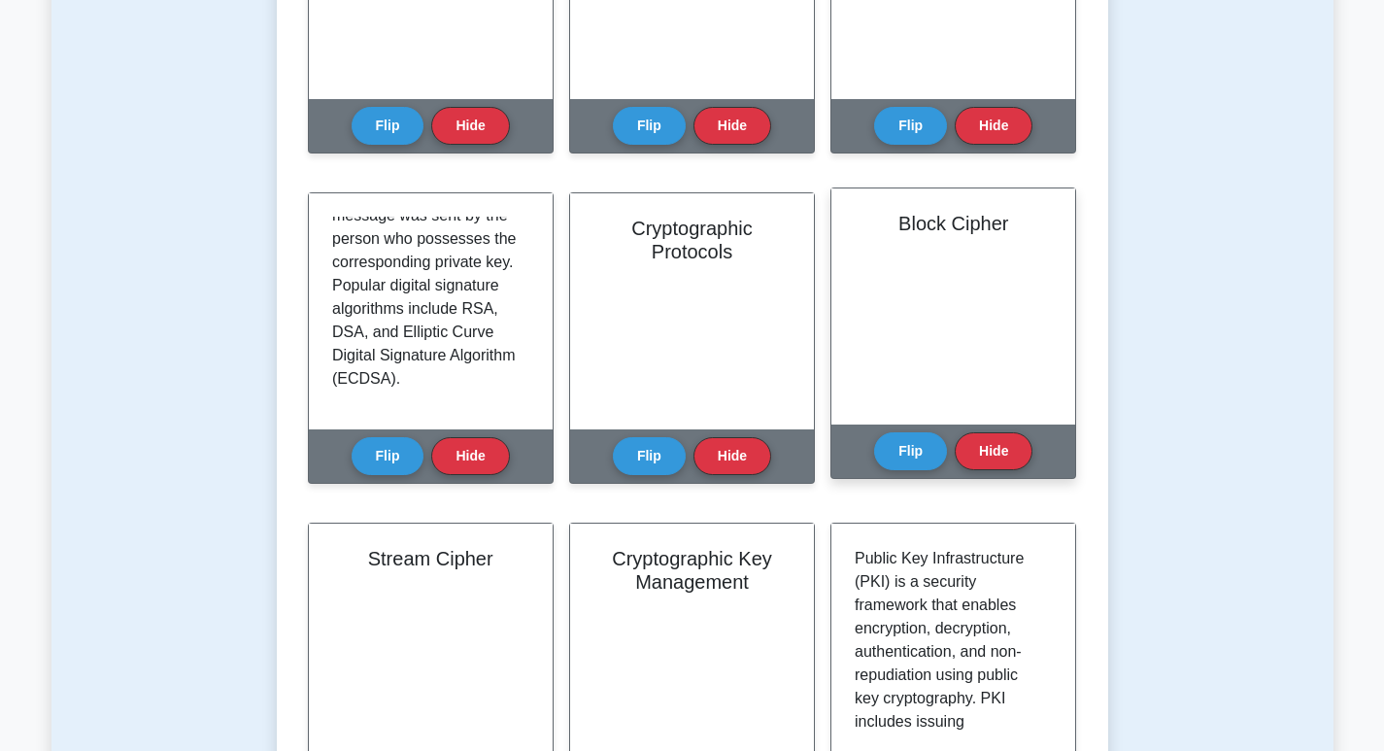
click at [902, 268] on div "Block Cipher" at bounding box center [953, 306] width 244 height 236
click at [895, 434] on button "Flip" at bounding box center [910, 450] width 73 height 38
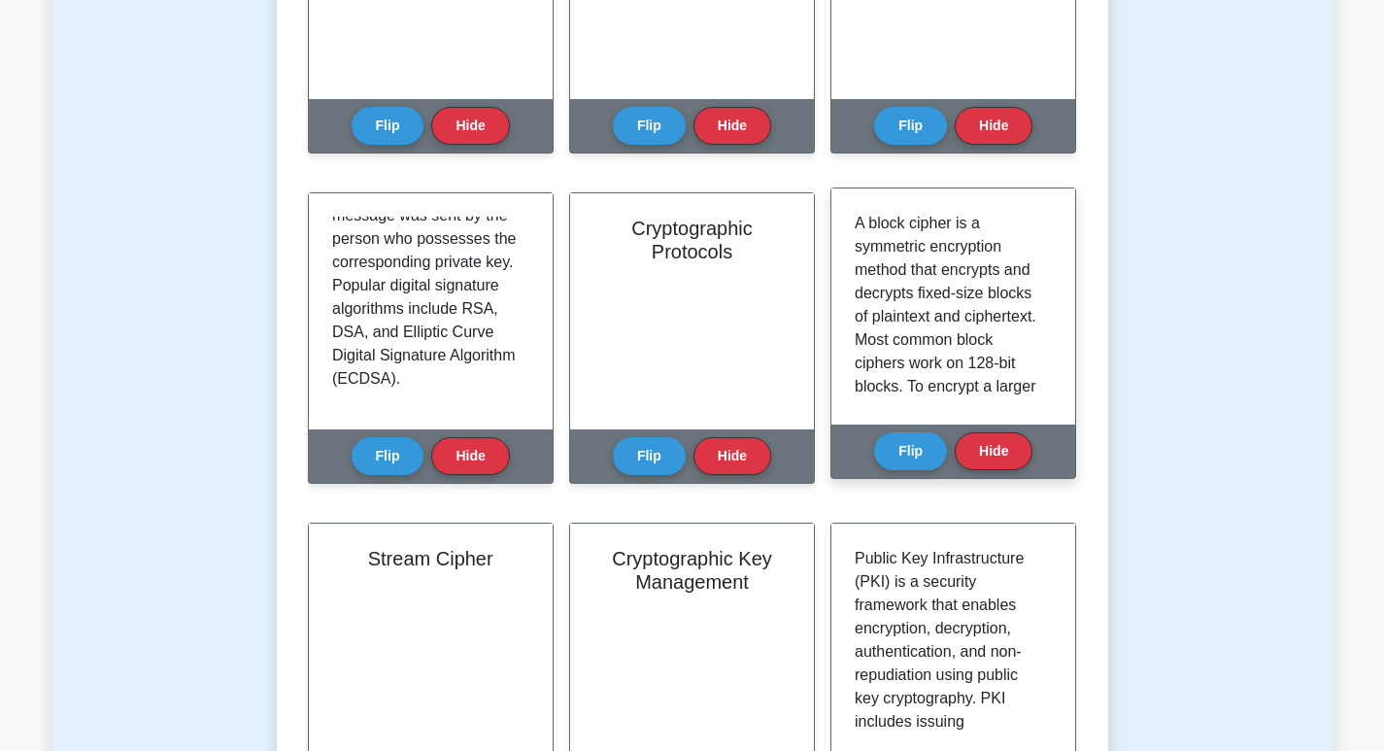
click at [853, 218] on div "A block cipher is a symmetric encryption method that encrypts and decrypts fixe…" at bounding box center [953, 306] width 244 height 236
drag, startPoint x: 857, startPoint y: 219, endPoint x: 1005, endPoint y: 228, distance: 147.8
click at [1005, 228] on p "A block cipher is a symmetric encryption method that encrypts and decrypts fixe…" at bounding box center [948, 538] width 189 height 652
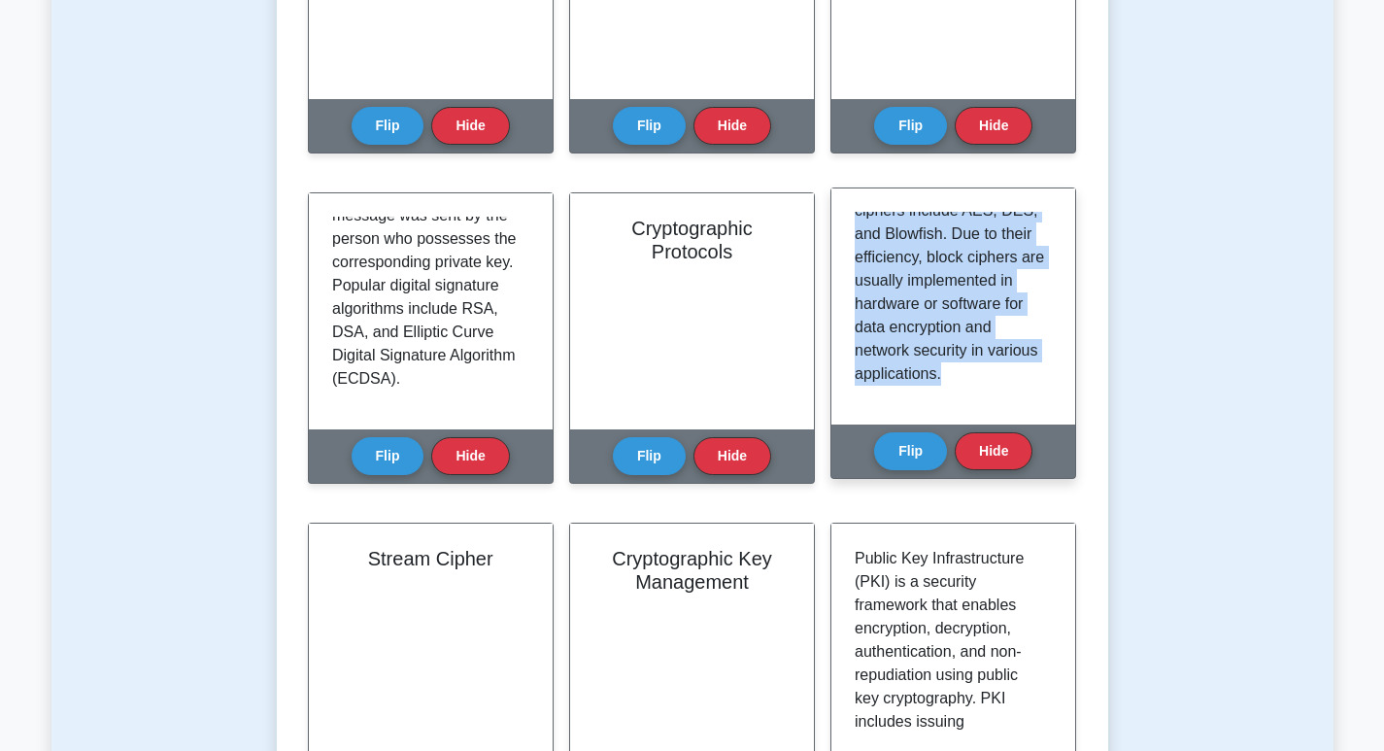
click at [994, 363] on p "A block cipher is a symmetric encryption method that encrypts and decrypts fixe…" at bounding box center [948, 59] width 189 height 652
copy p "A block cipher is a symmetric encryption method that encrypts and decrypts fixe…"
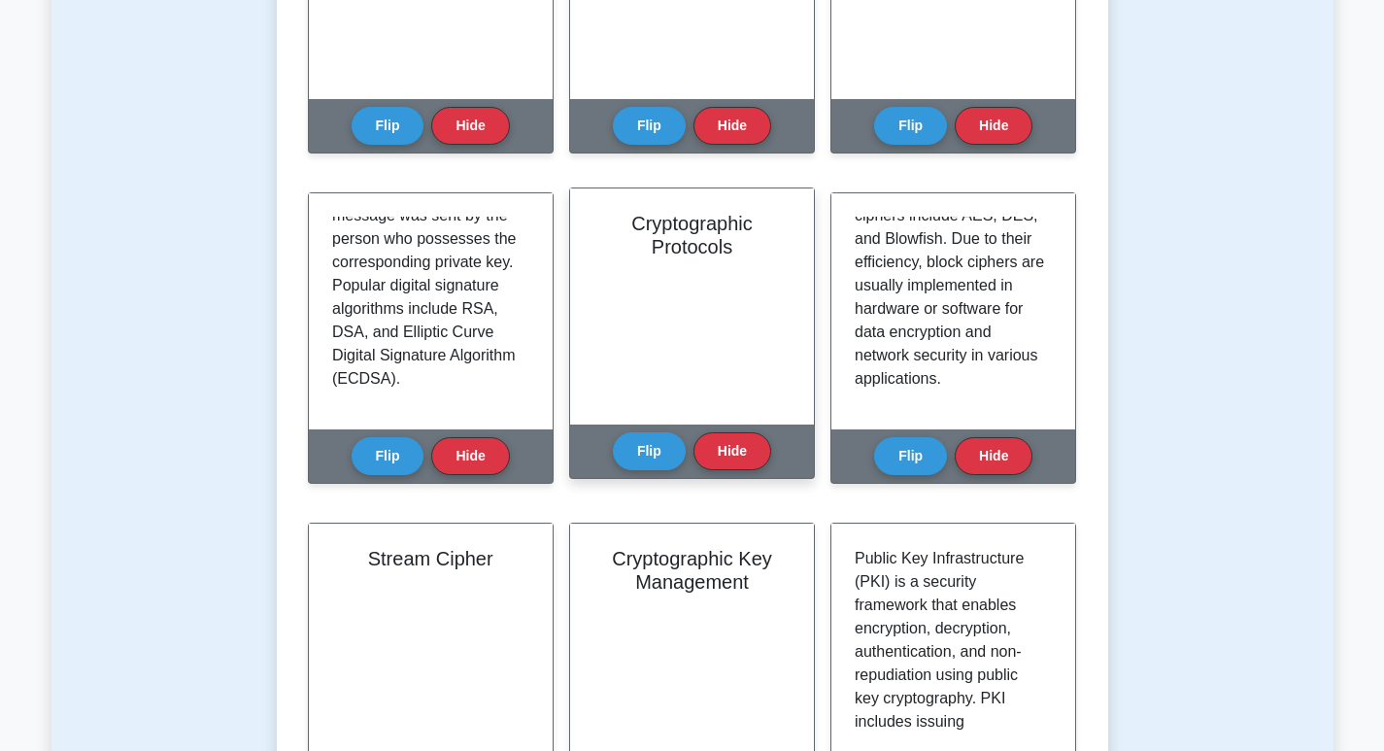
drag, startPoint x: 742, startPoint y: 601, endPoint x: 587, endPoint y: 442, distance: 221.8
click at [741, 602] on div "Cryptographic Key Management" at bounding box center [692, 641] width 244 height 236
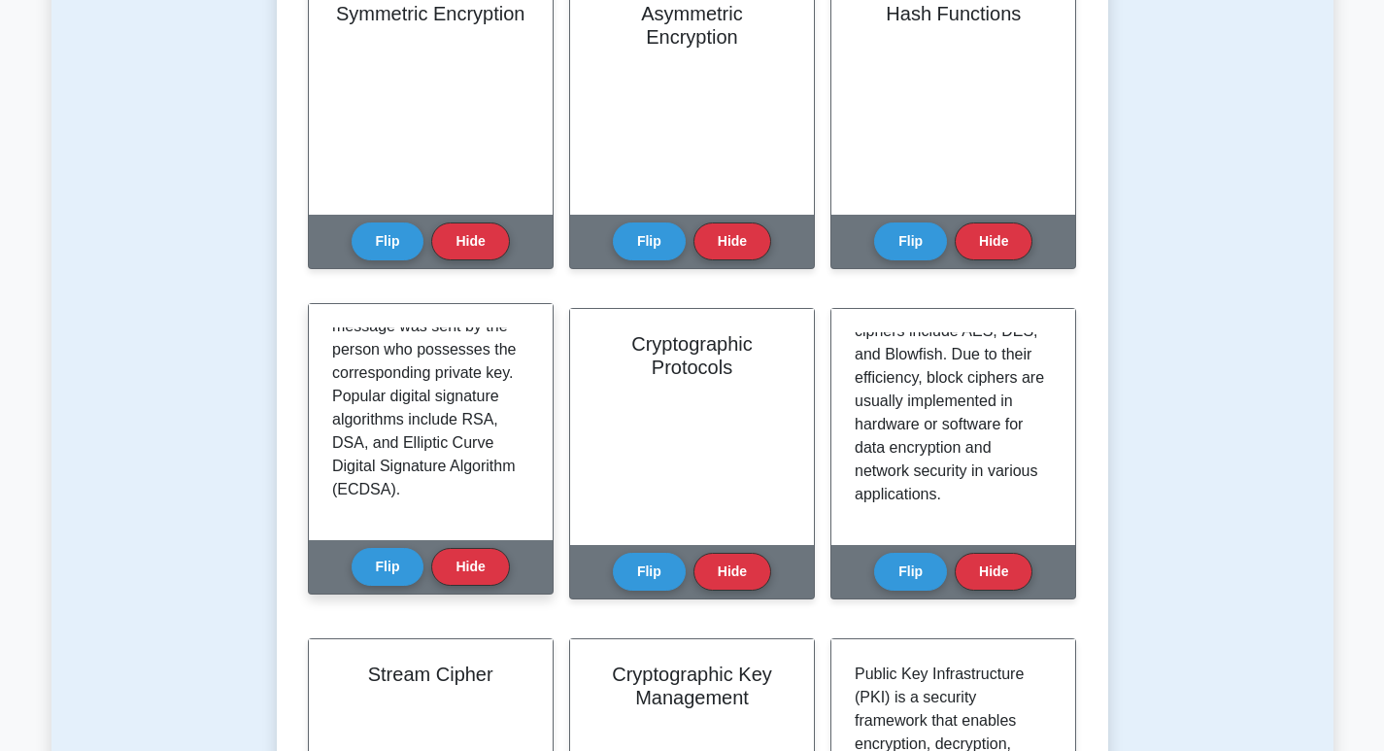
scroll to position [239, 0]
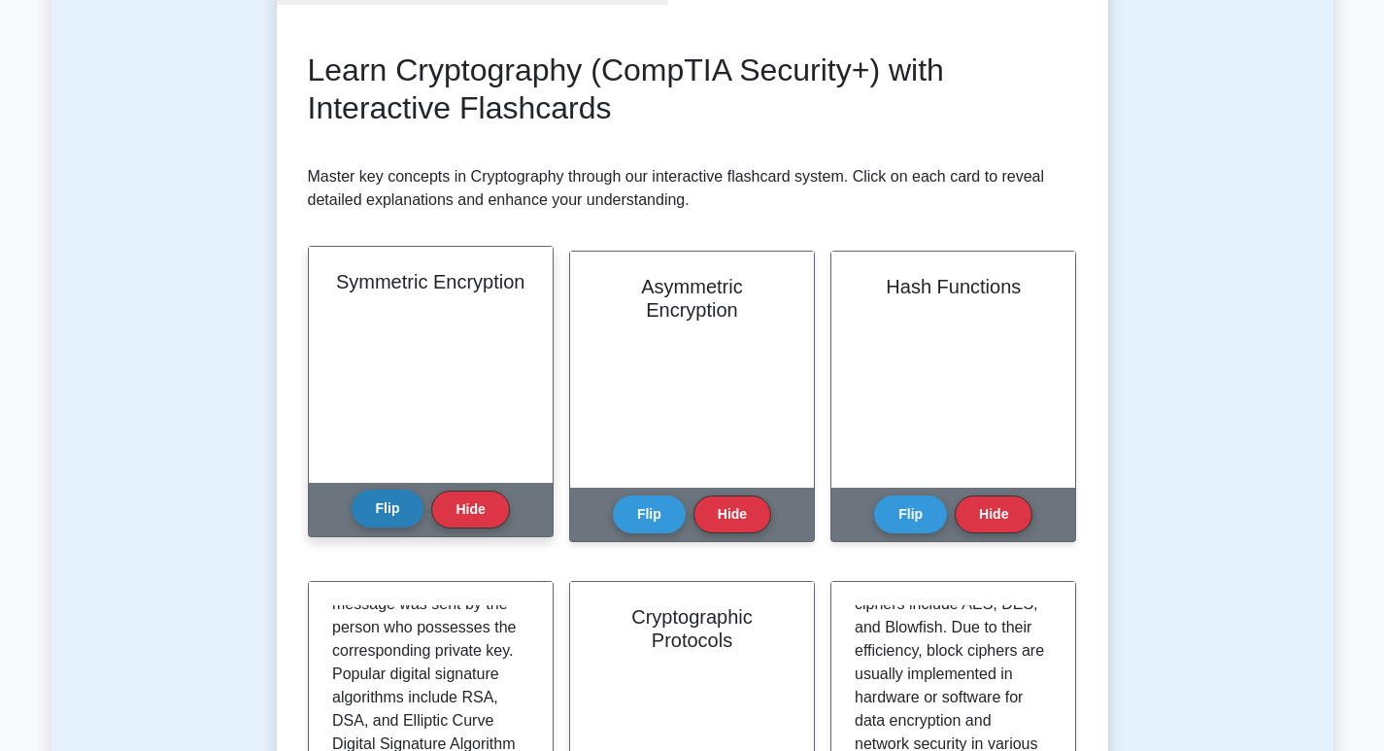
drag, startPoint x: 390, startPoint y: 503, endPoint x: 393, endPoint y: 427, distance: 75.8
click at [390, 504] on button "Flip" at bounding box center [387, 509] width 73 height 38
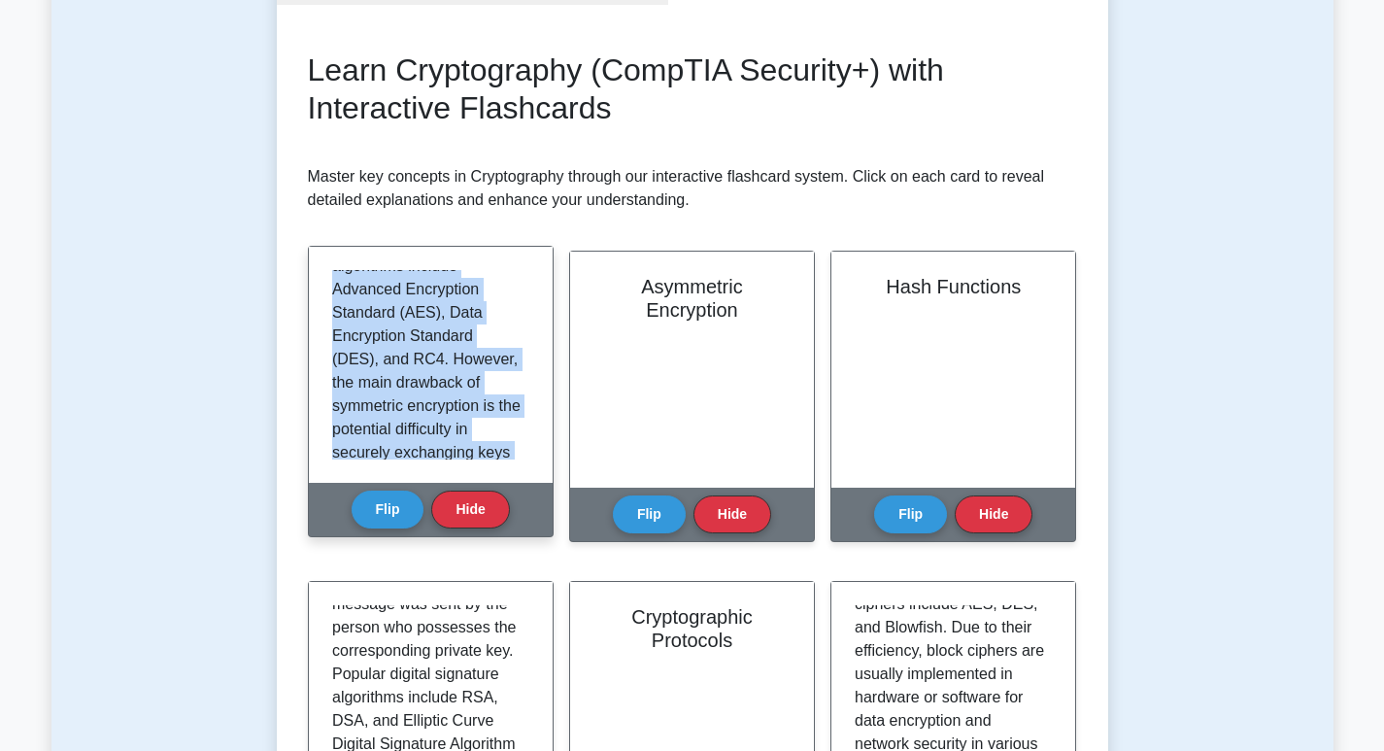
scroll to position [595, 0]
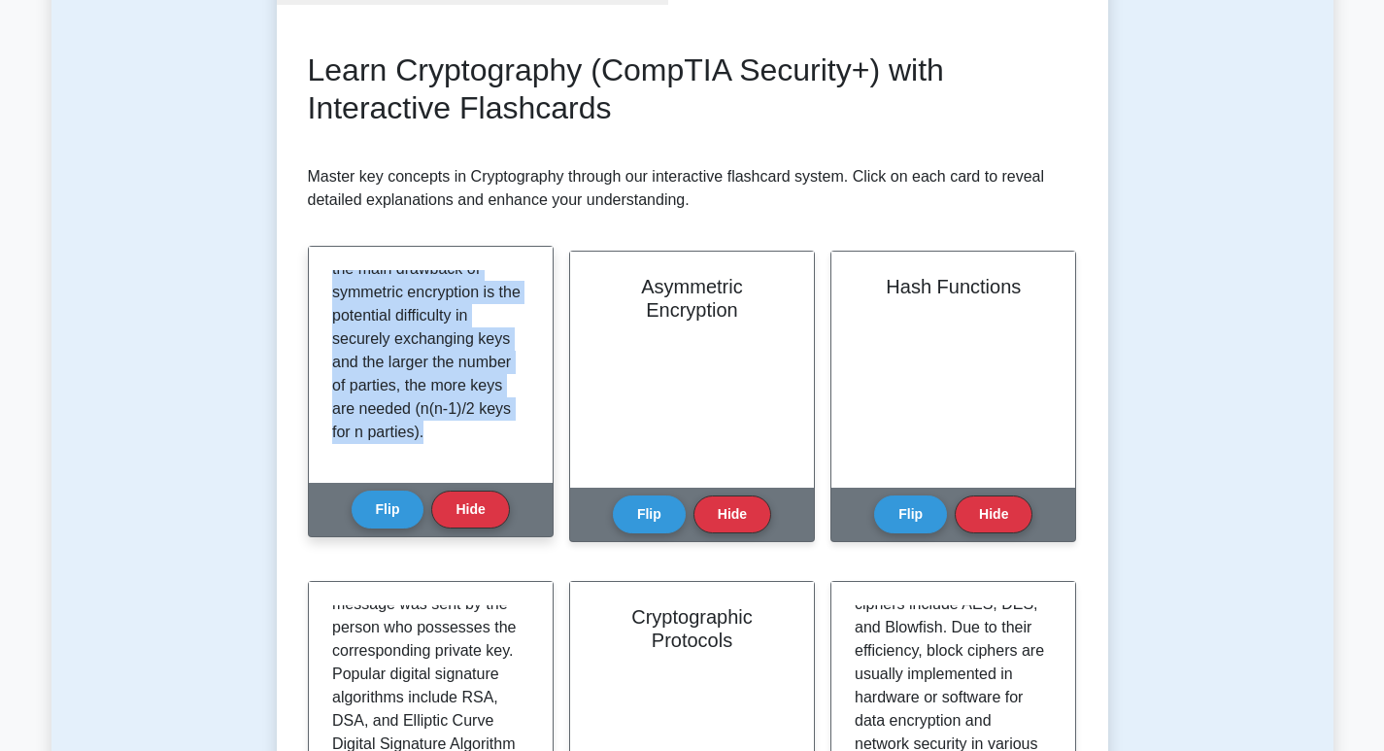
drag, startPoint x: 331, startPoint y: 279, endPoint x: 549, endPoint y: 476, distance: 293.5
click at [549, 476] on div "Symmetric encryption is a type of encryption where a single secret key is used …" at bounding box center [431, 365] width 244 height 236
copy p "Symmetric encryption is a type of encryption where a single secret key is used …"
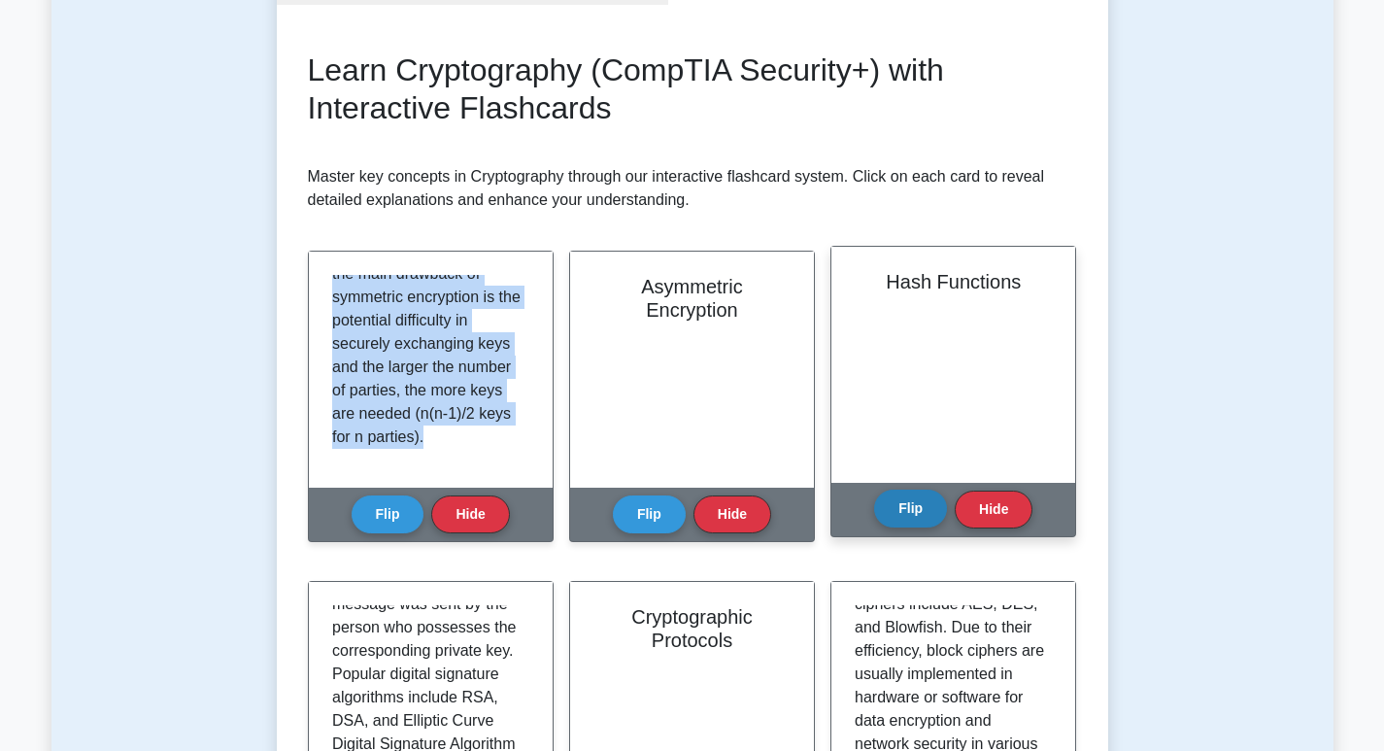
click at [924, 509] on button "Flip" at bounding box center [910, 508] width 73 height 38
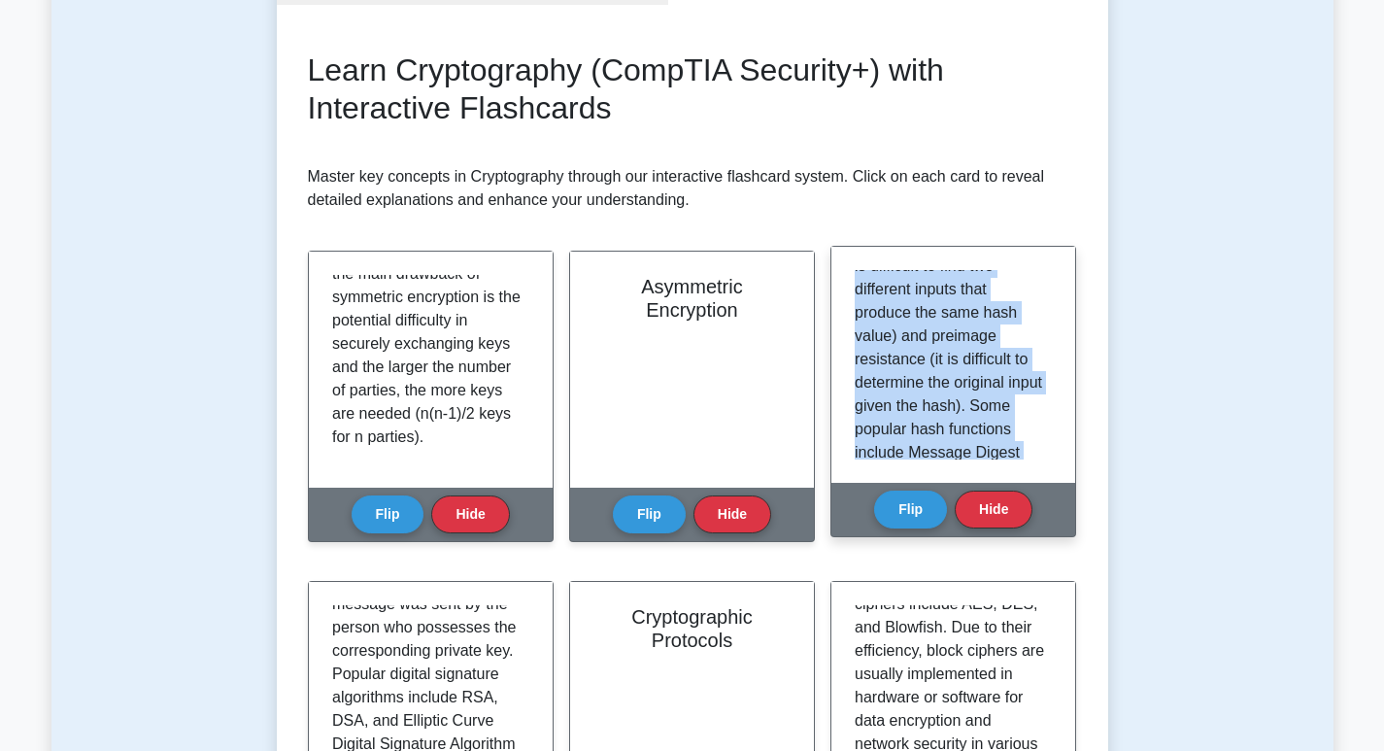
scroll to position [619, 0]
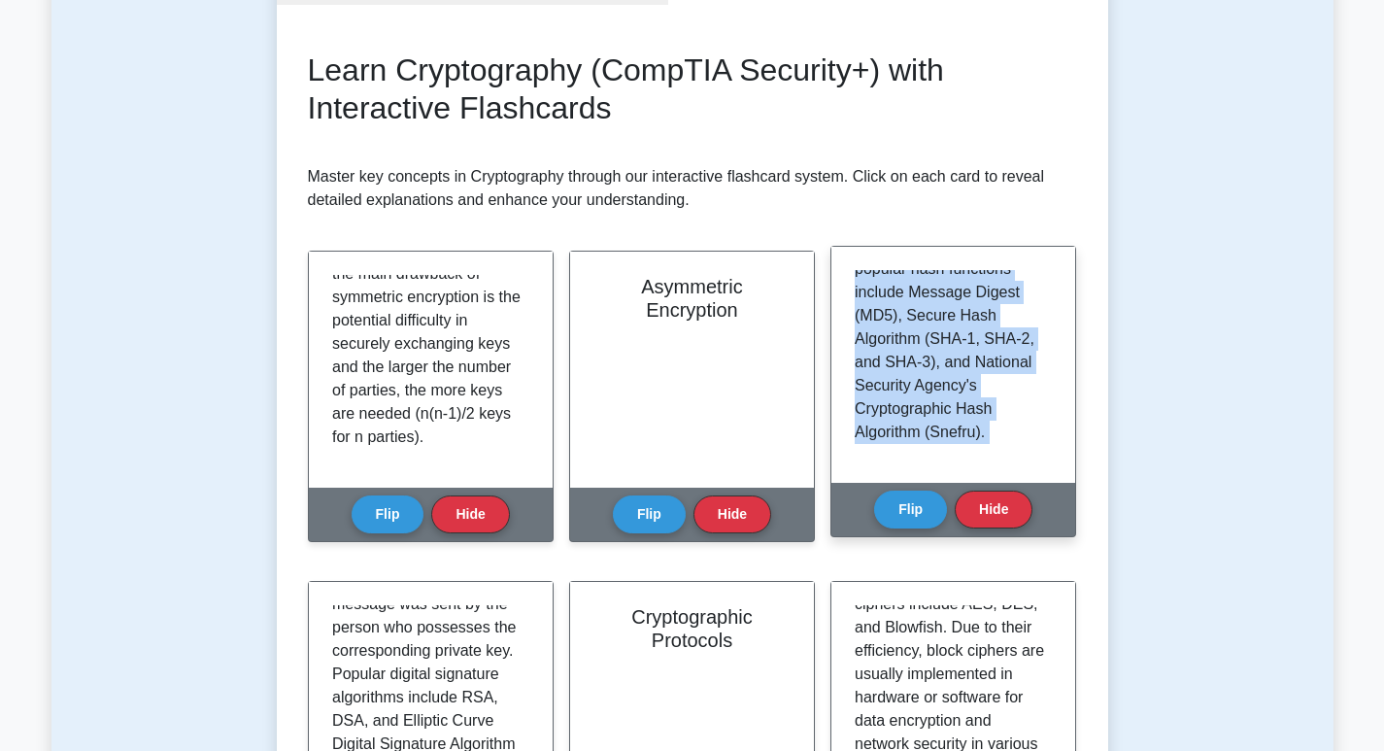
drag, startPoint x: 853, startPoint y: 282, endPoint x: 990, endPoint y: 455, distance: 221.8
click at [1024, 481] on div "A hash function is a one-way cryptographic function that converts an input (dat…" at bounding box center [953, 365] width 244 height 236
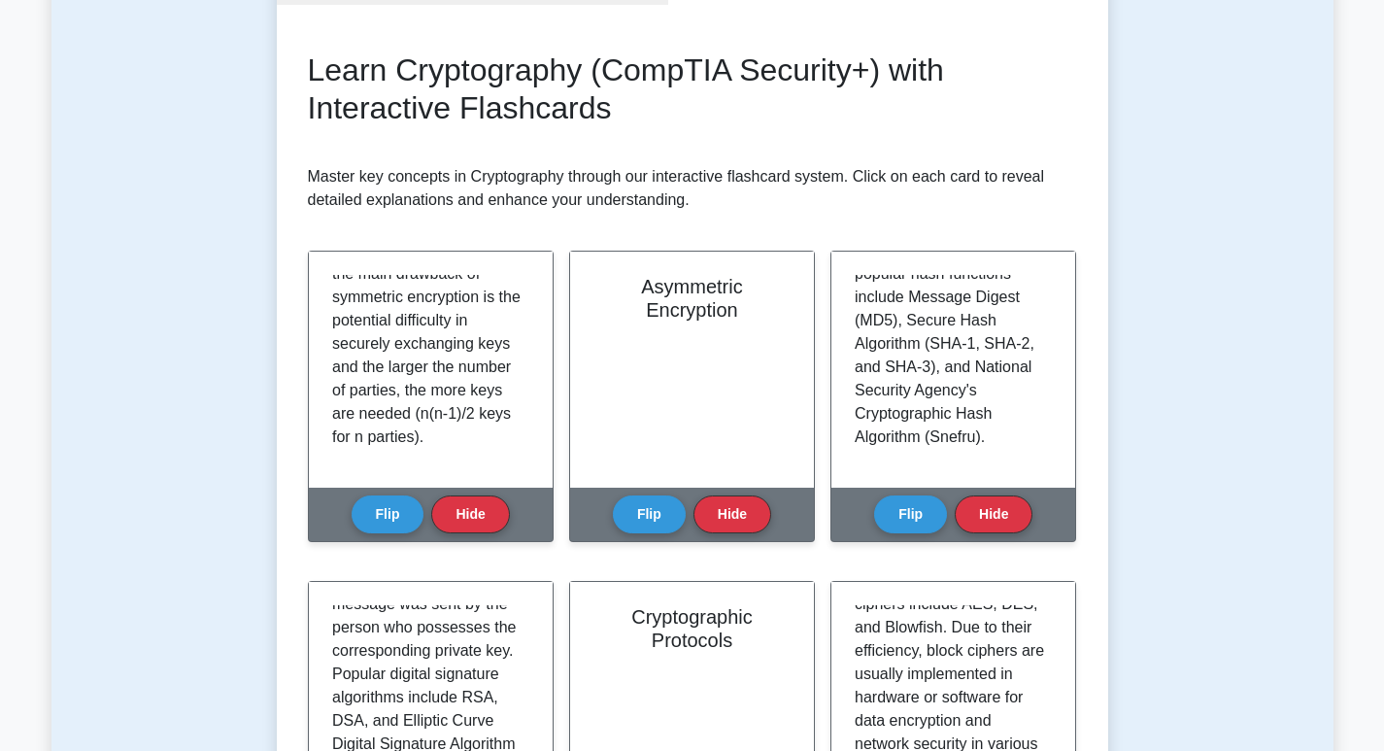
drag, startPoint x: 812, startPoint y: 357, endPoint x: 1022, endPoint y: 217, distance: 253.4
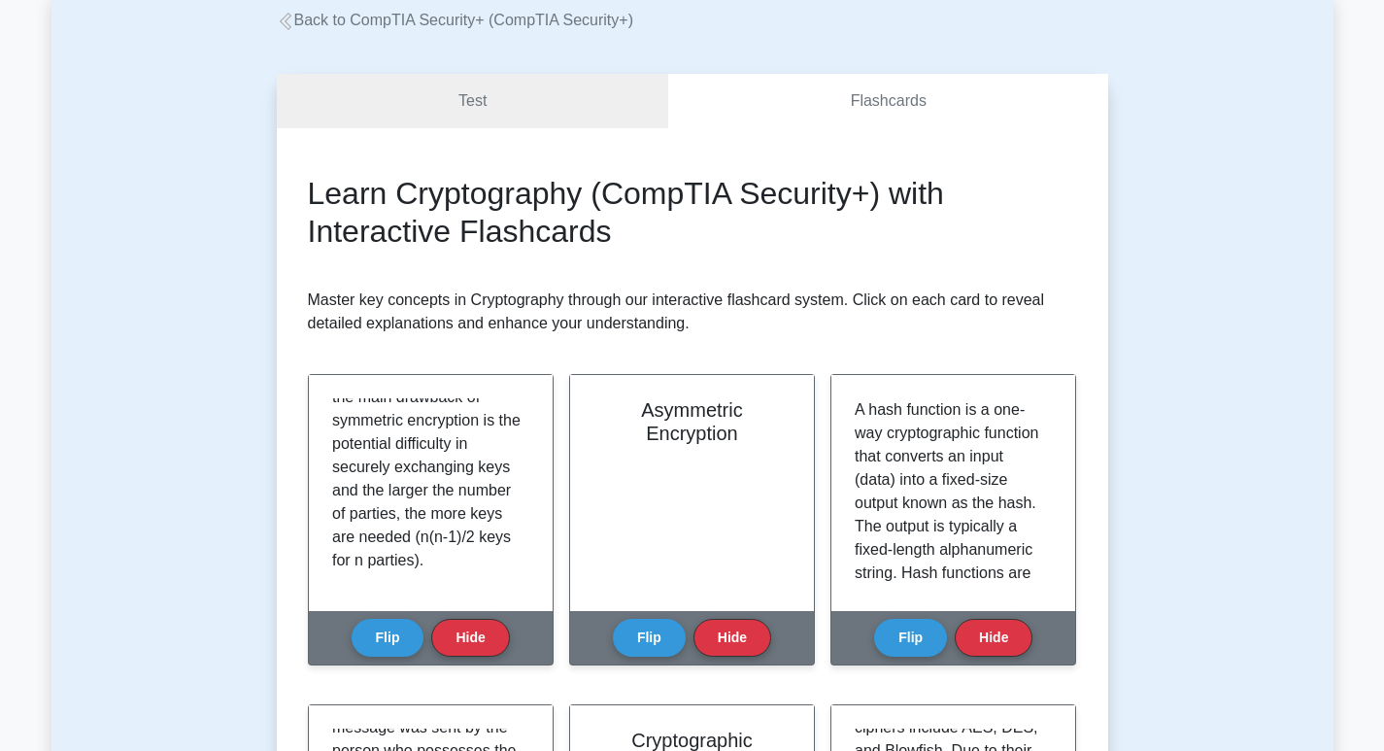
scroll to position [0, 0]
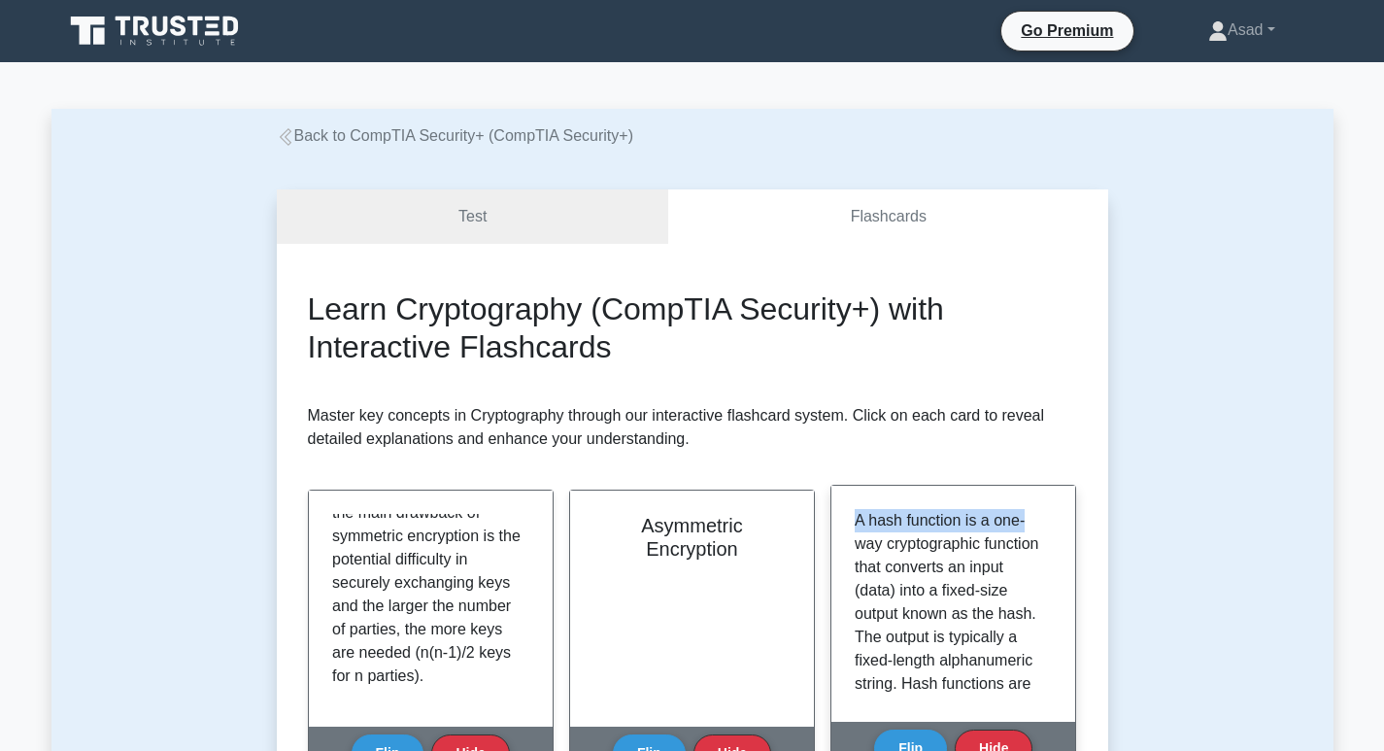
drag, startPoint x: 856, startPoint y: 518, endPoint x: 1023, endPoint y: 518, distance: 167.0
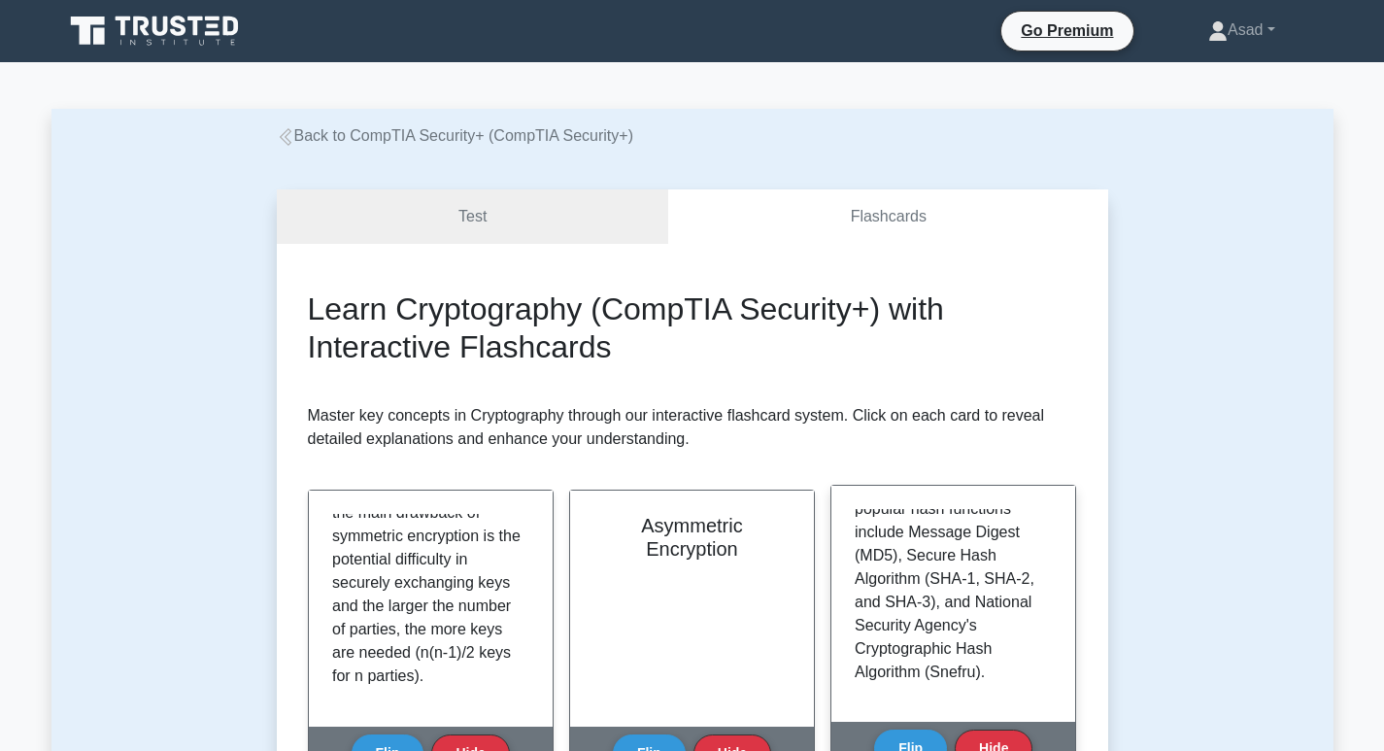
scroll to position [619, 0]
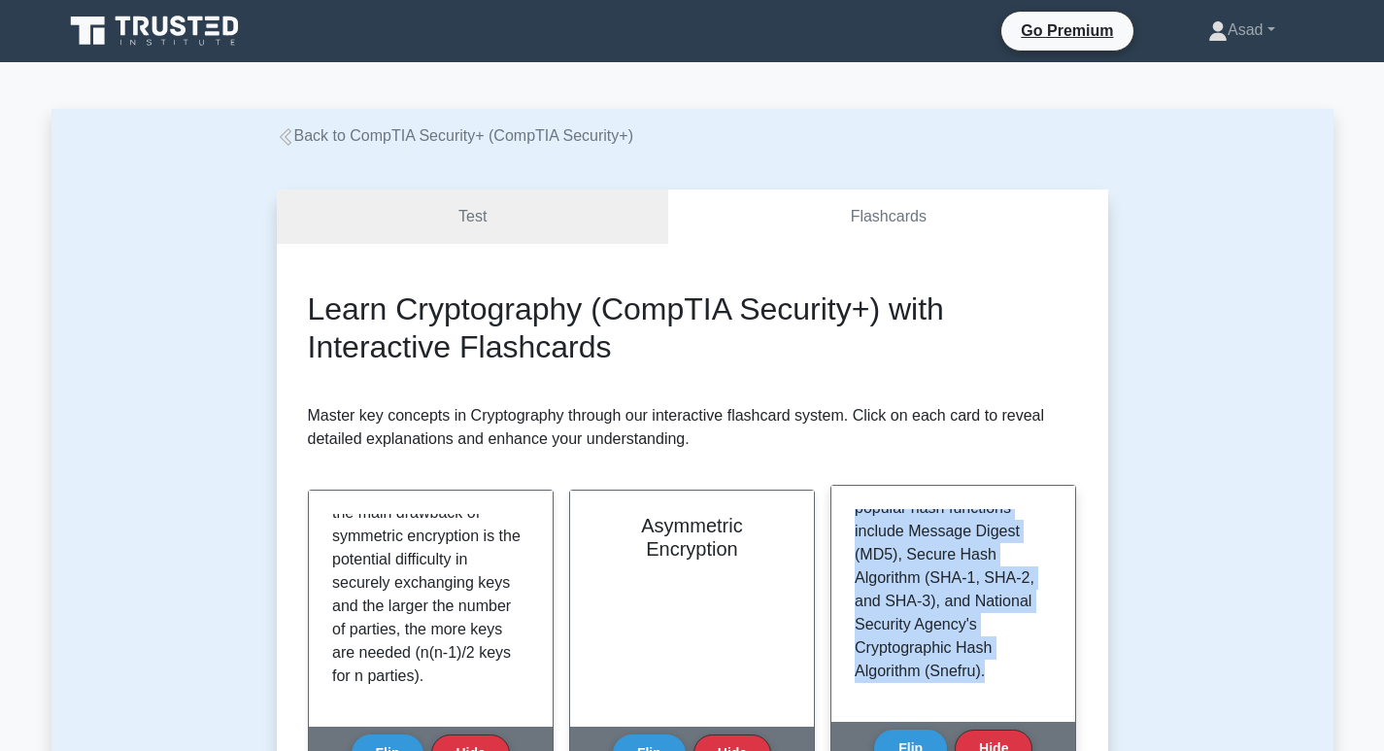
click at [998, 668] on p "A hash function is a one-way cryptographic function that converts an input (dat…" at bounding box center [948, 286] width 189 height 792
copy p "A hash function is a one-way cryptographic function that converts an input (dat…"
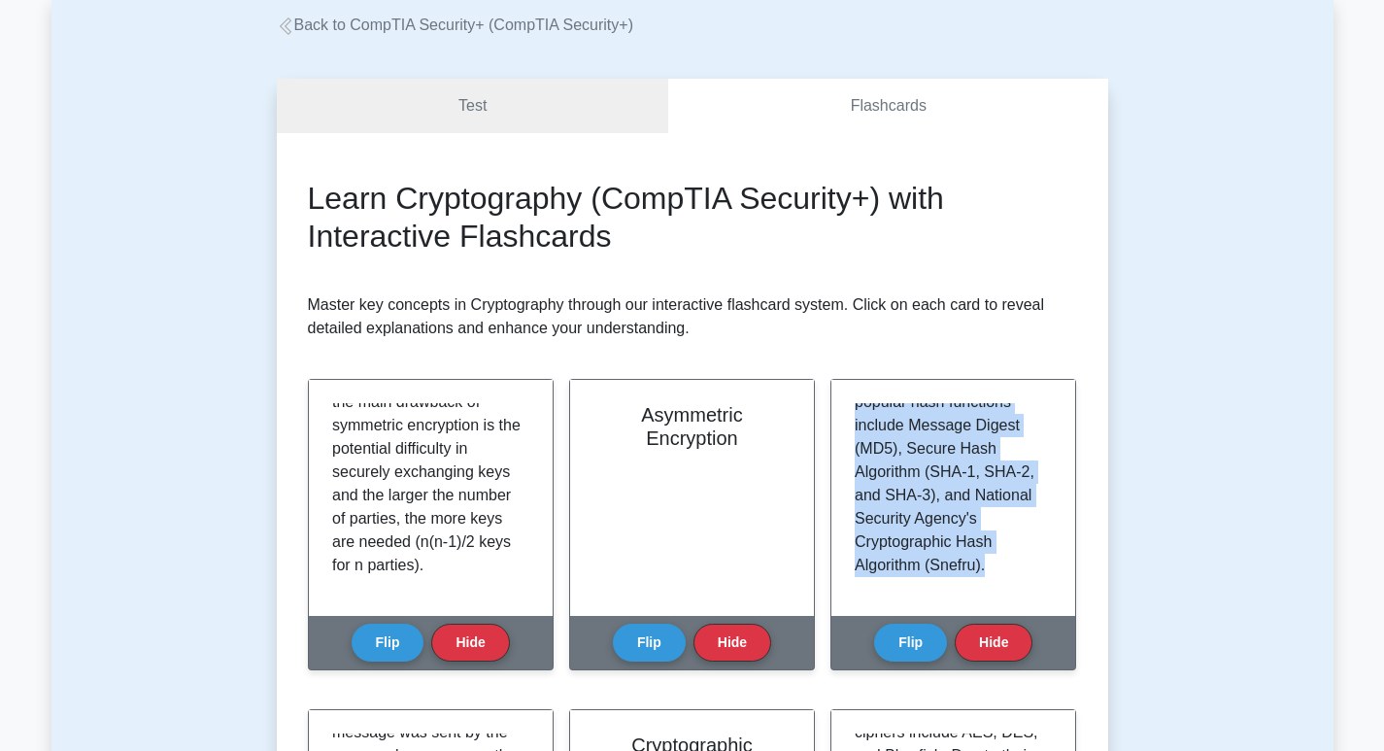
scroll to position [388, 0]
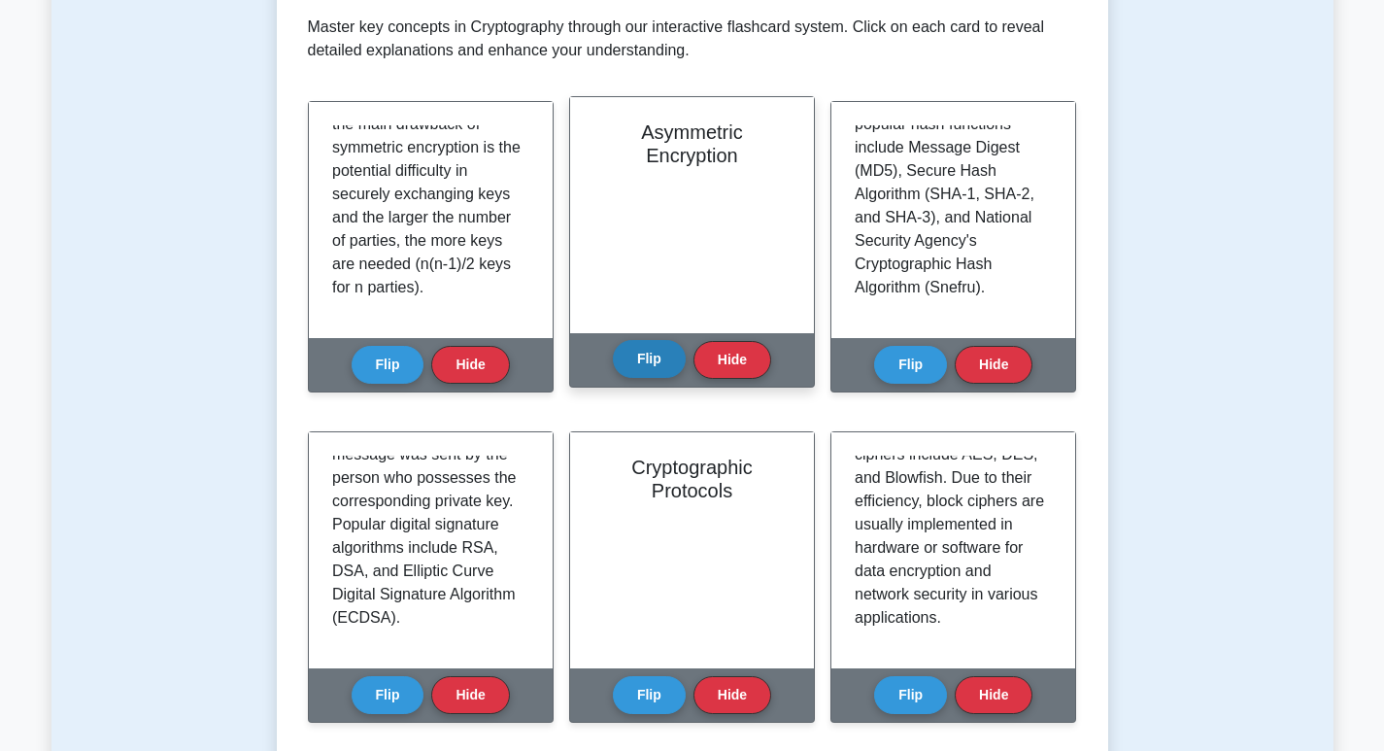
click at [649, 356] on button "Flip" at bounding box center [649, 359] width 73 height 38
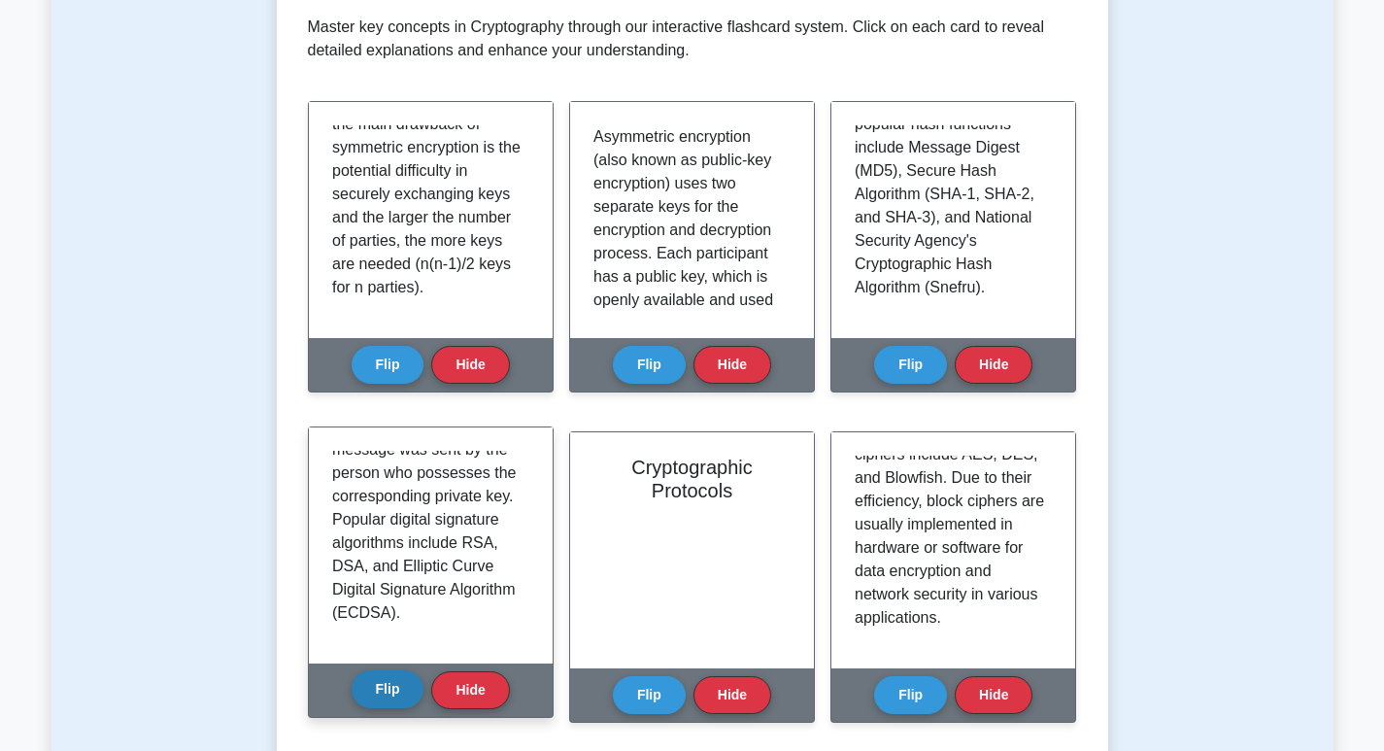
click at [408, 689] on button "Flip" at bounding box center [387, 689] width 73 height 38
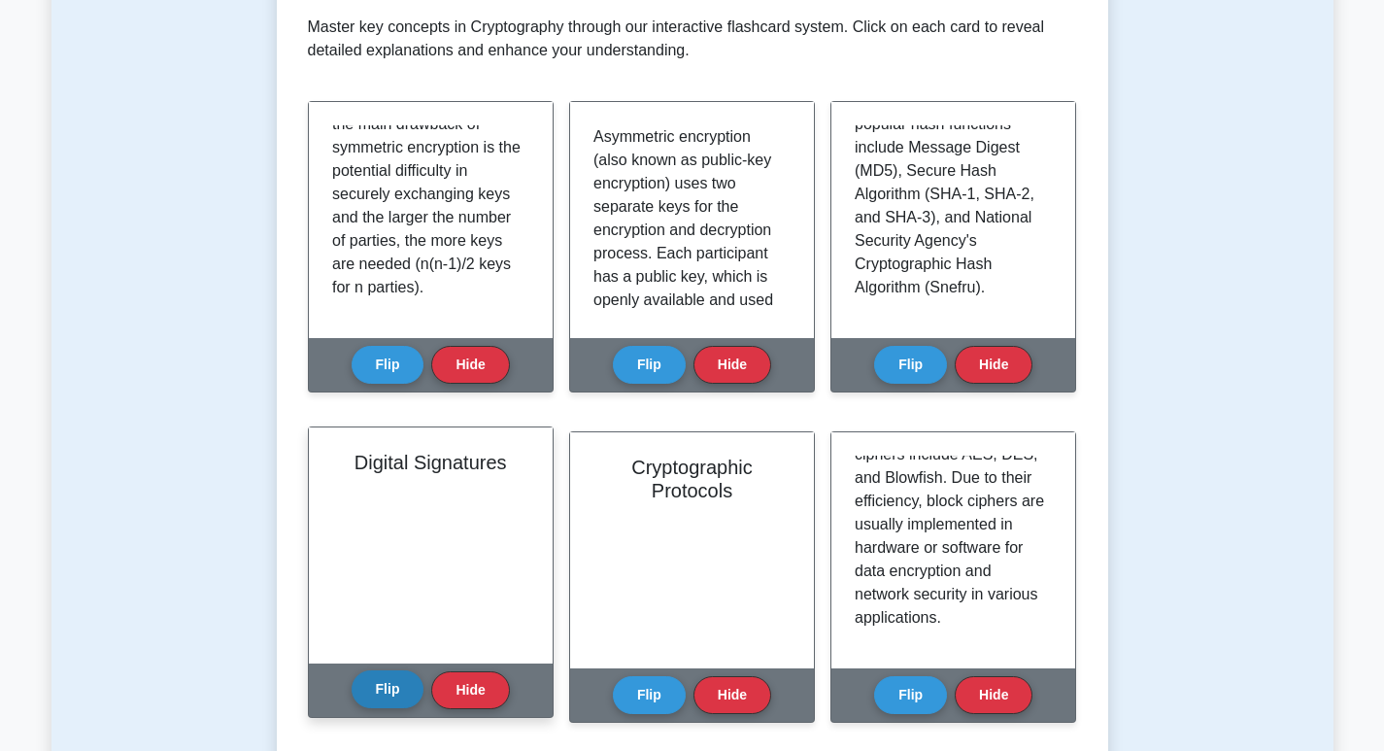
click at [408, 691] on button "Flip" at bounding box center [387, 689] width 73 height 38
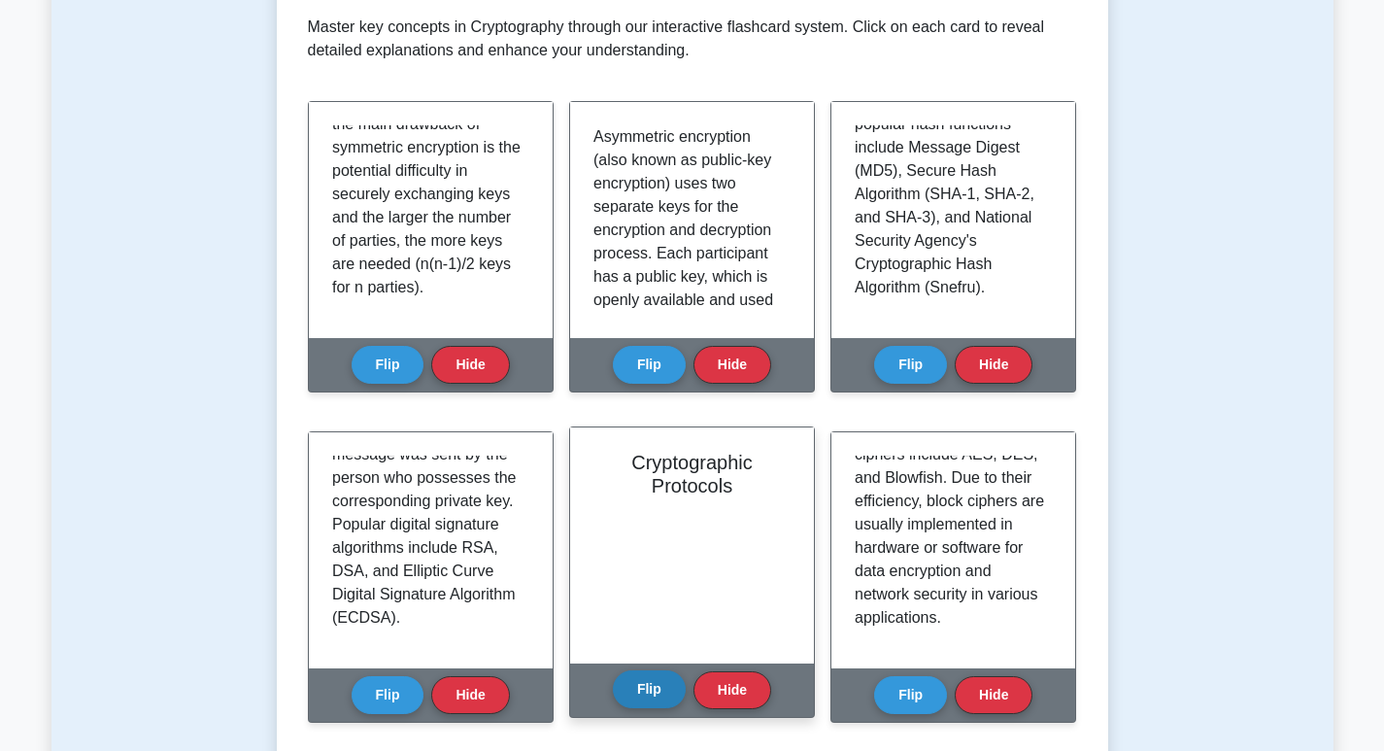
click at [652, 692] on button "Flip" at bounding box center [649, 689] width 73 height 38
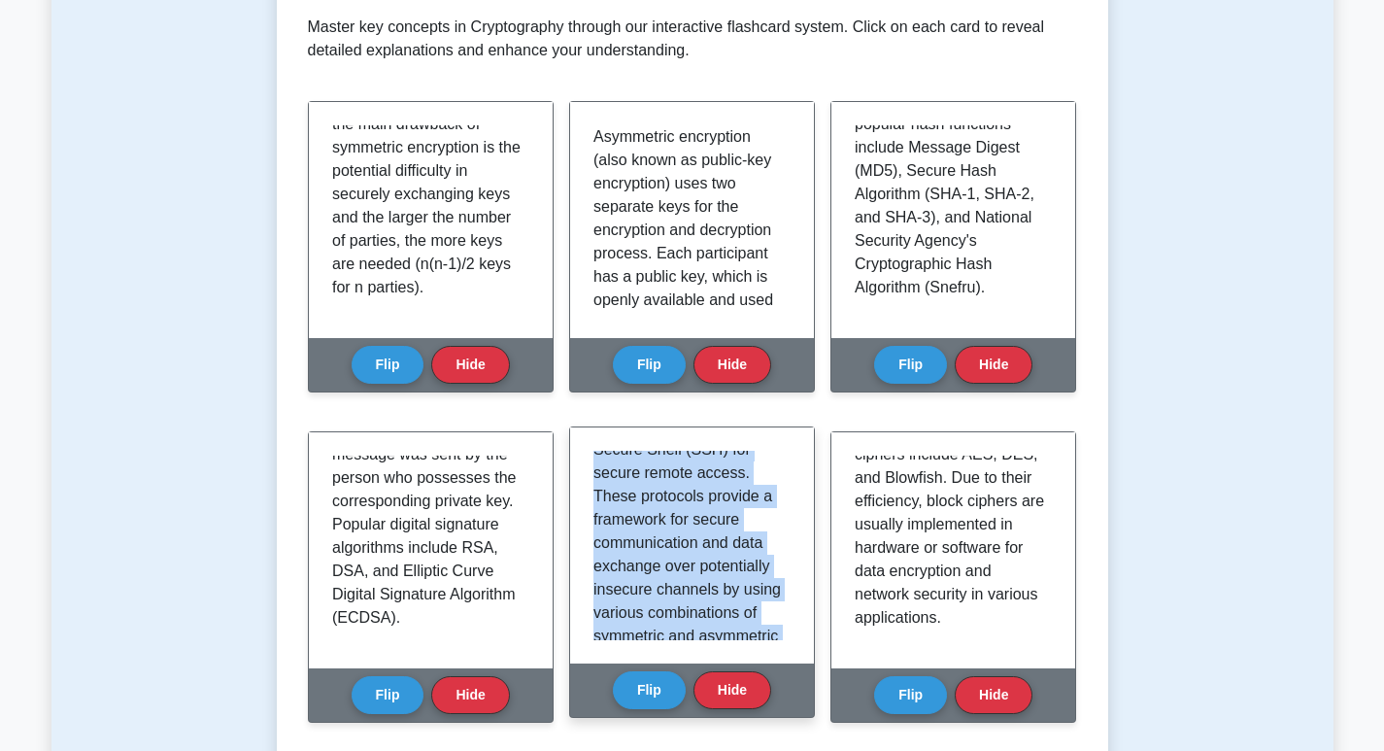
scroll to position [642, 0]
drag, startPoint x: 597, startPoint y: 456, endPoint x: 781, endPoint y: 684, distance: 292.1
click at [781, 684] on div "Cryptographic Protocols Flip Hide" at bounding box center [692, 571] width 246 height 291
copy div "Cryptographic protocols are a set of rules and algorithms that define how diffe…"
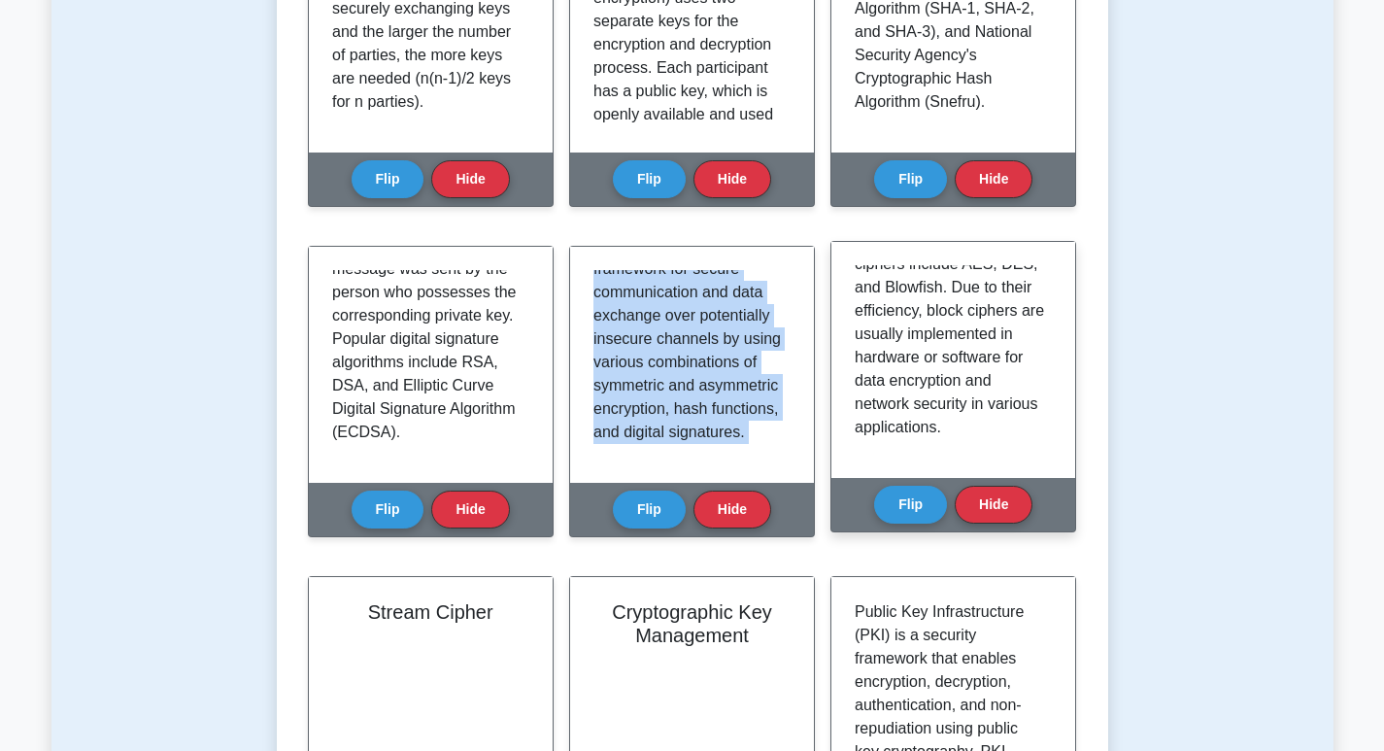
scroll to position [583, 0]
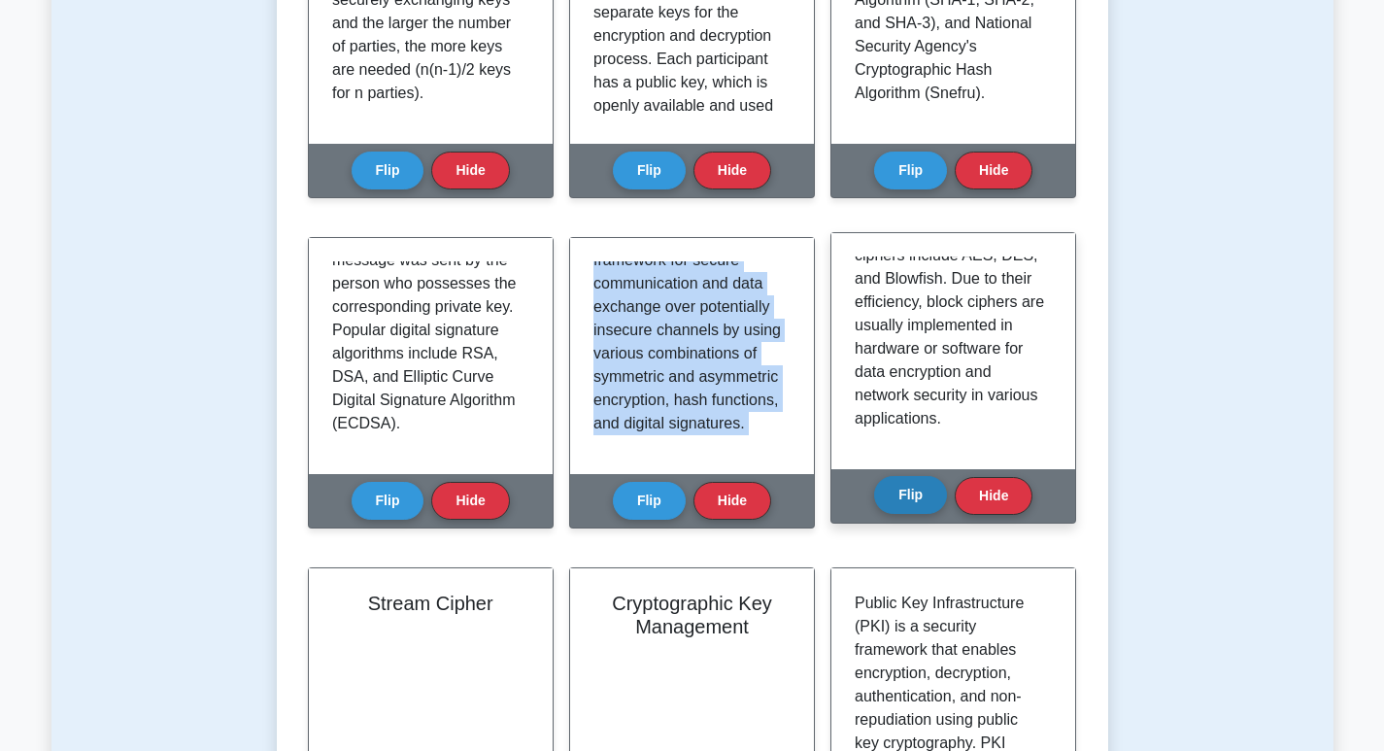
click at [920, 500] on button "Flip" at bounding box center [910, 495] width 73 height 38
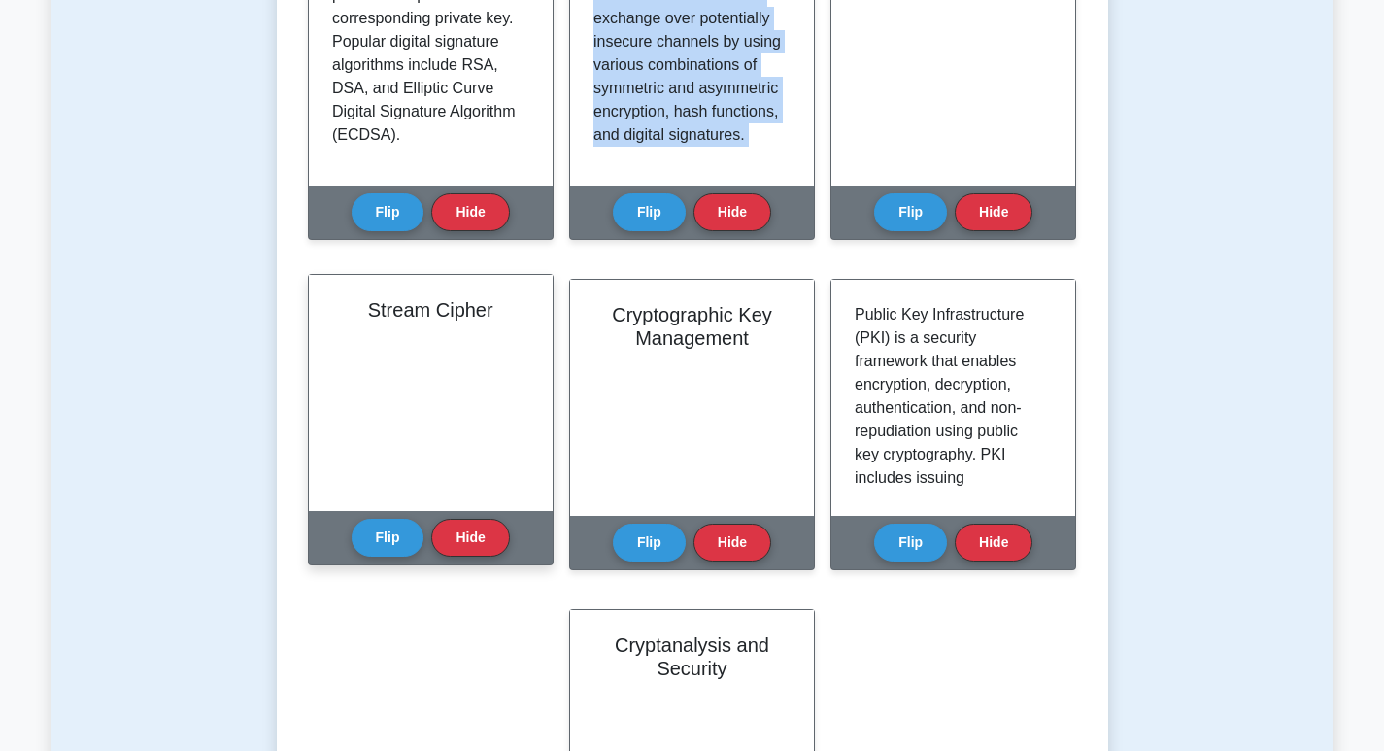
scroll to position [874, 0]
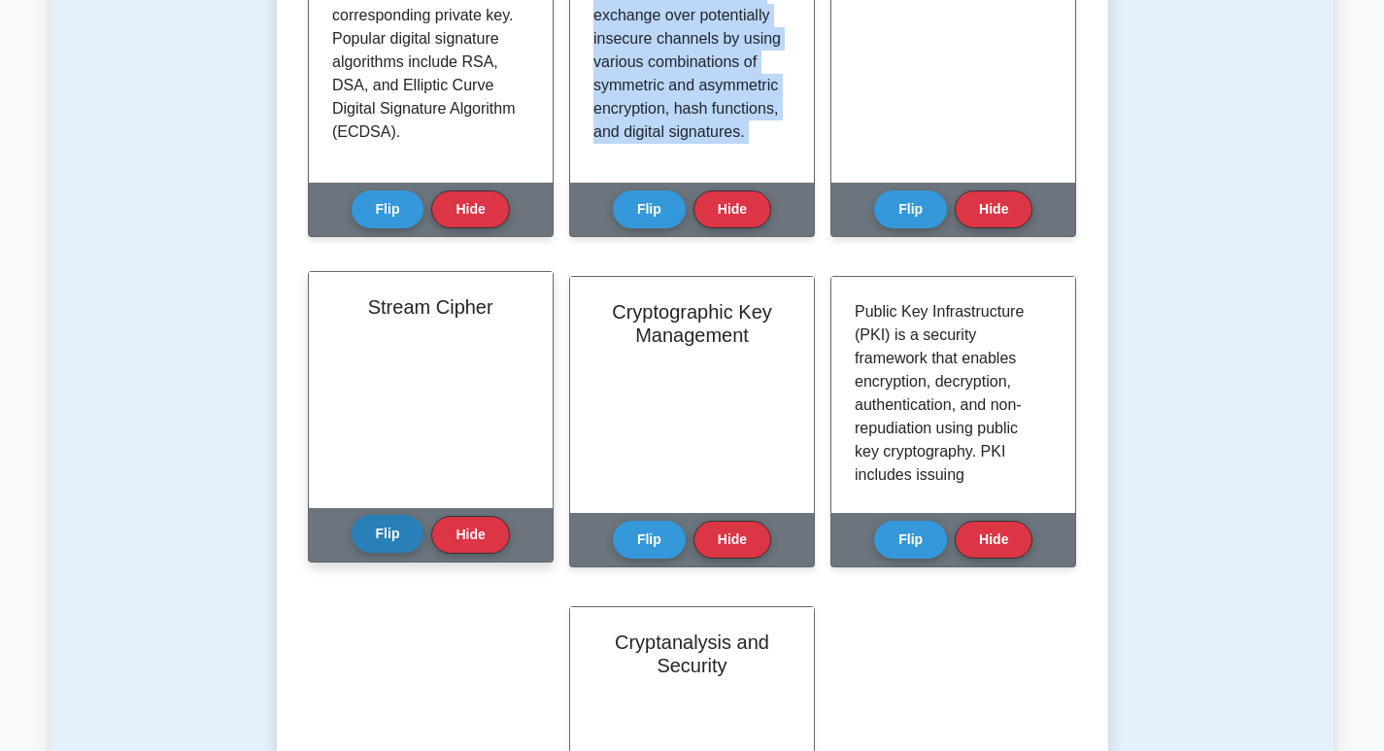
click at [387, 538] on button "Flip" at bounding box center [387, 534] width 73 height 38
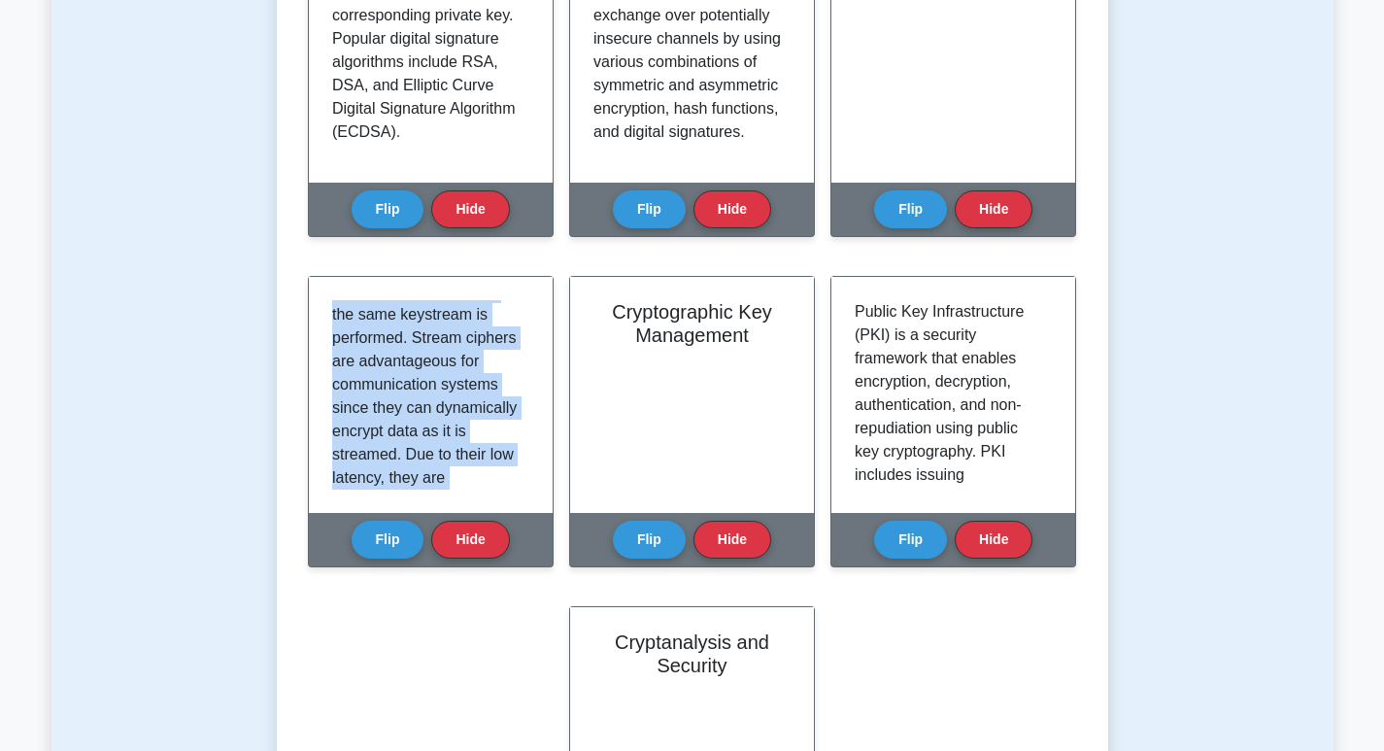
scroll to position [549, 0]
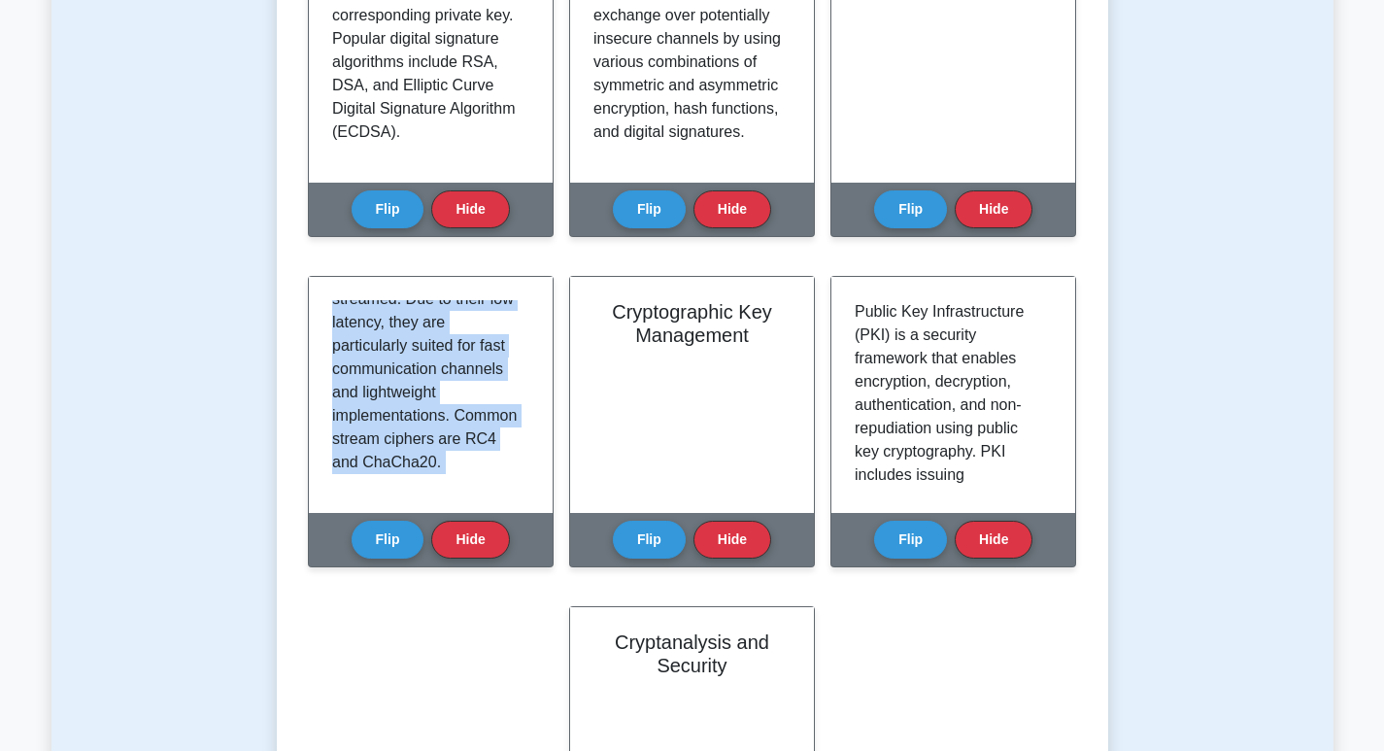
drag, startPoint x: 335, startPoint y: 307, endPoint x: 492, endPoint y: 572, distance: 308.2
click at [492, 572] on div "Stream Cipher Flip Hide" at bounding box center [431, 433] width 246 height 315
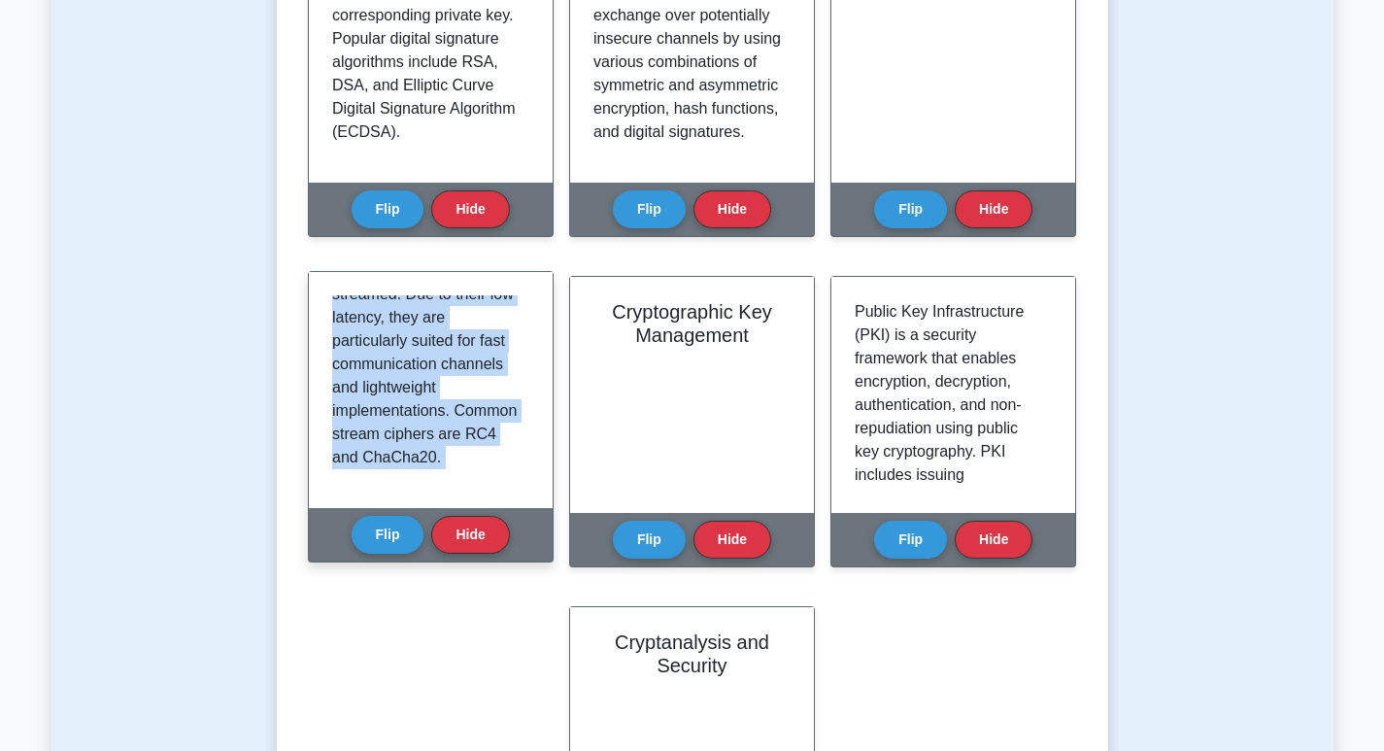
copy div "Stream ciphers are symmetric encryption methods that process messages bit-by-bi…"
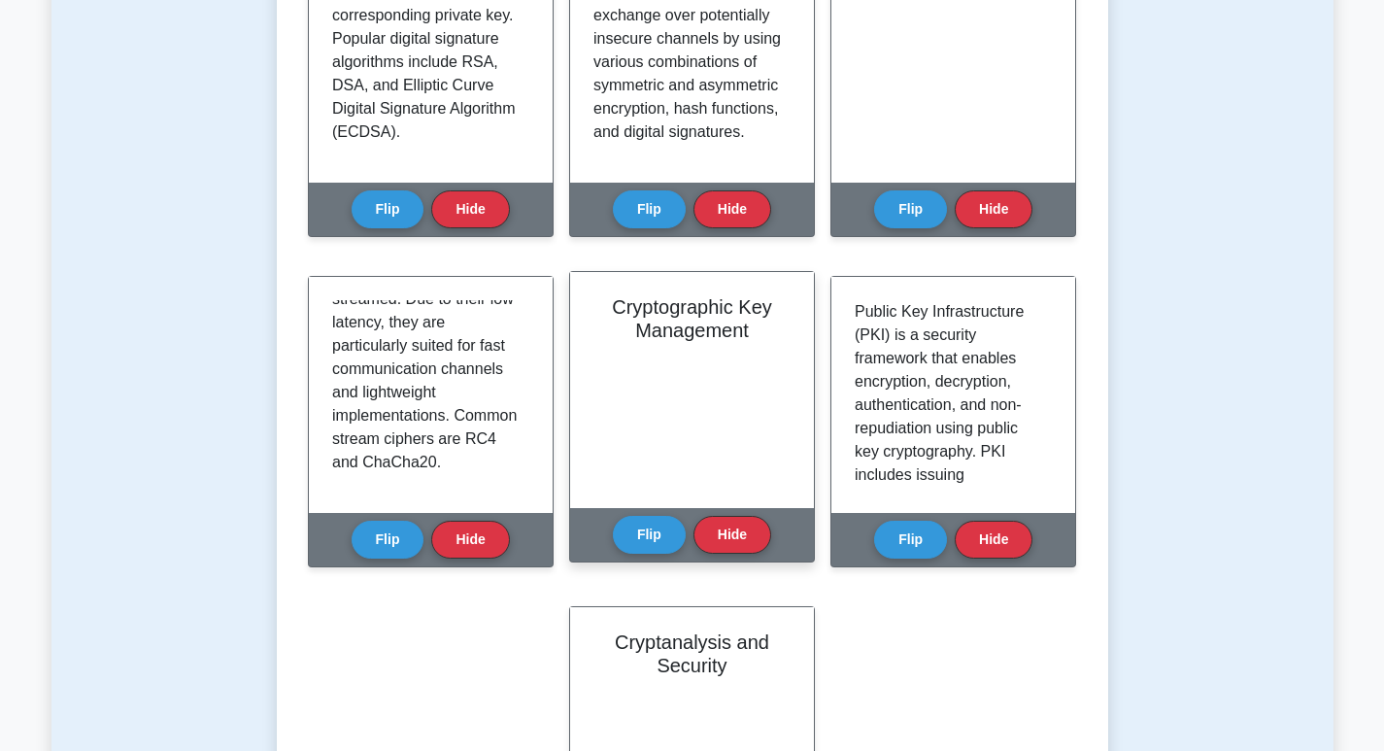
click at [746, 348] on div "Cryptographic Key Management" at bounding box center [692, 390] width 244 height 236
click at [648, 530] on button "Flip" at bounding box center [649, 534] width 73 height 38
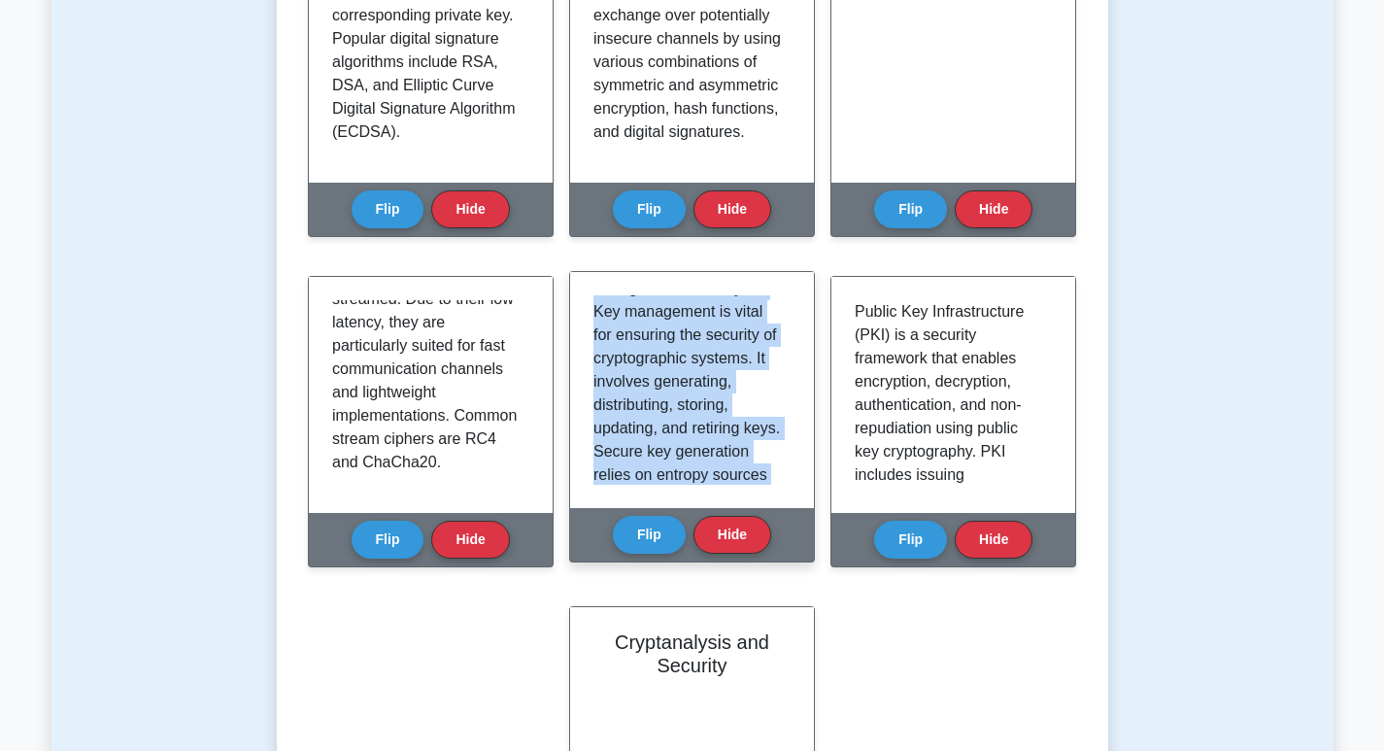
scroll to position [665, 0]
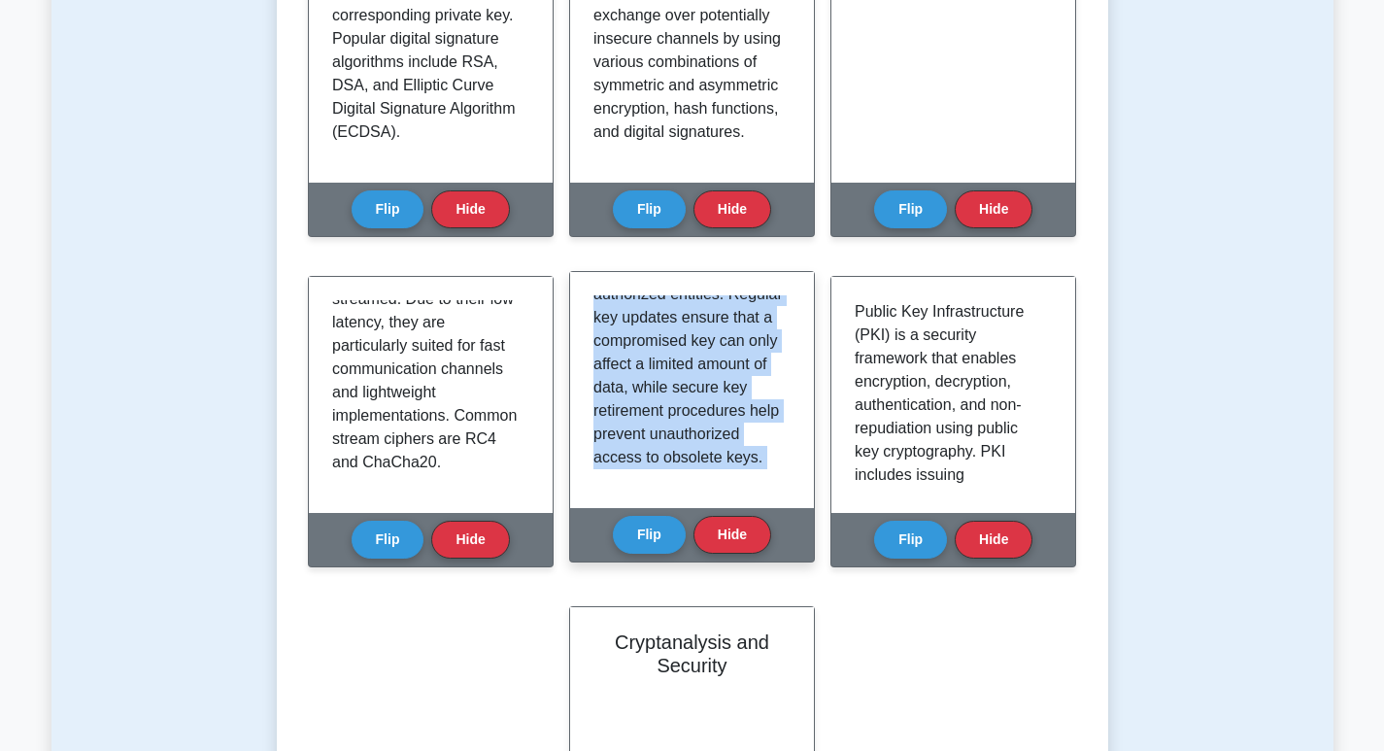
drag, startPoint x: 592, startPoint y: 303, endPoint x: 762, endPoint y: 516, distance: 272.2
click at [762, 516] on div "Cryptographic Key Management Flip Hide" at bounding box center [692, 416] width 246 height 291
copy div "Cryptographic key management refers to the organized handling of cryptographic …"
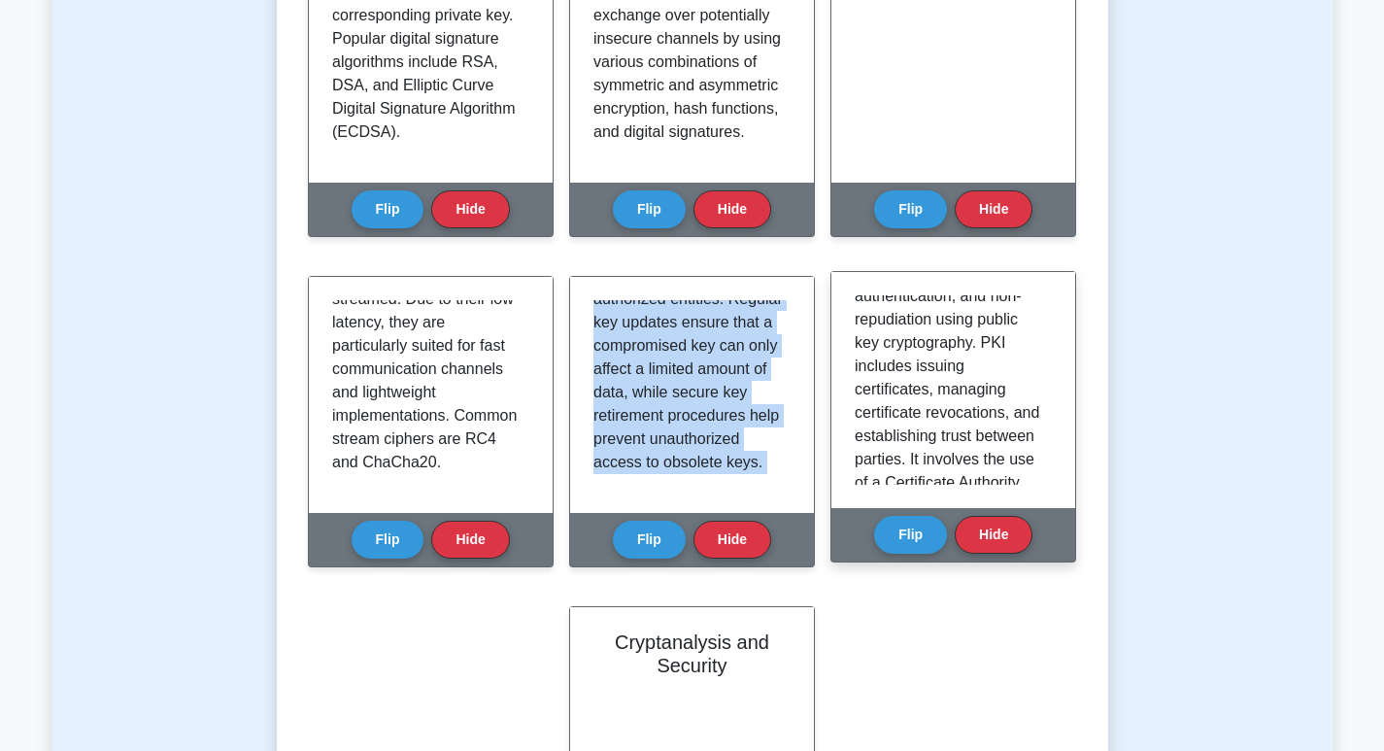
scroll to position [194, 0]
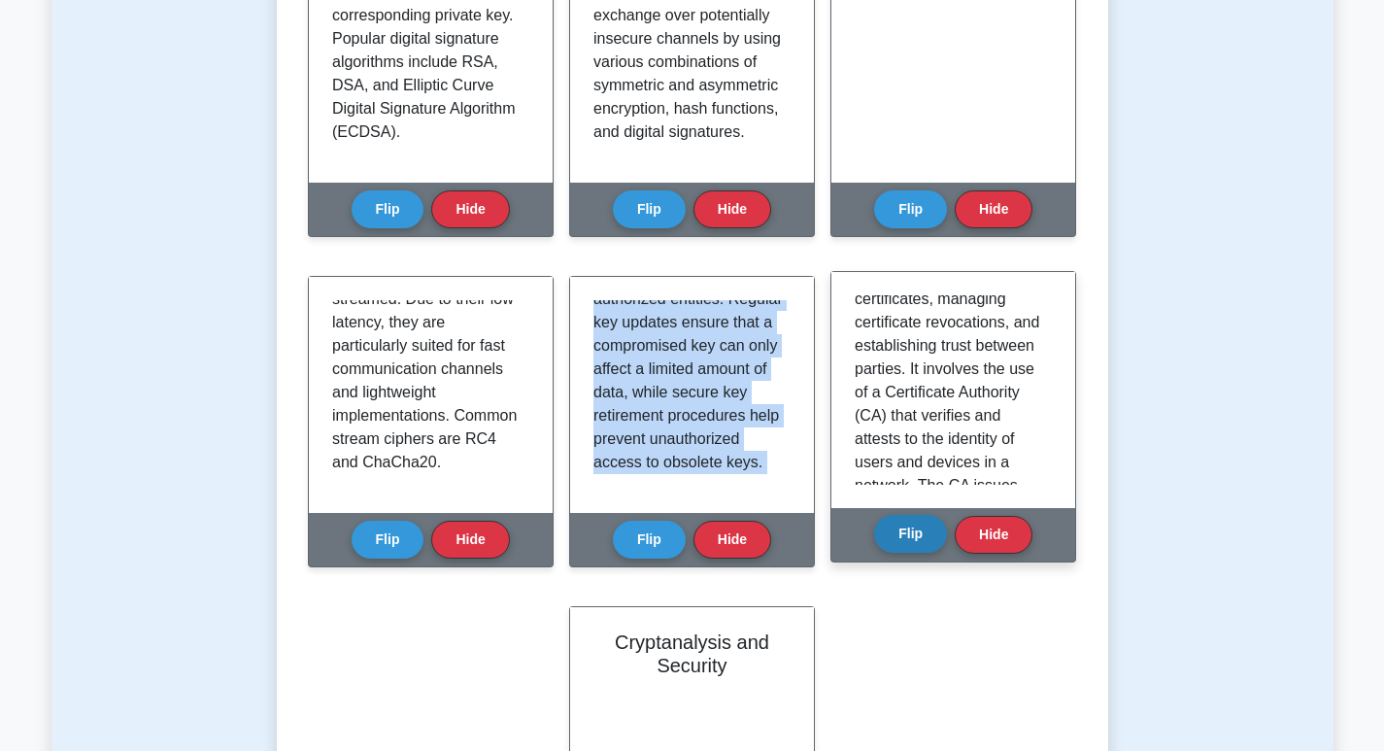
click at [918, 539] on button "Flip" at bounding box center [910, 534] width 73 height 38
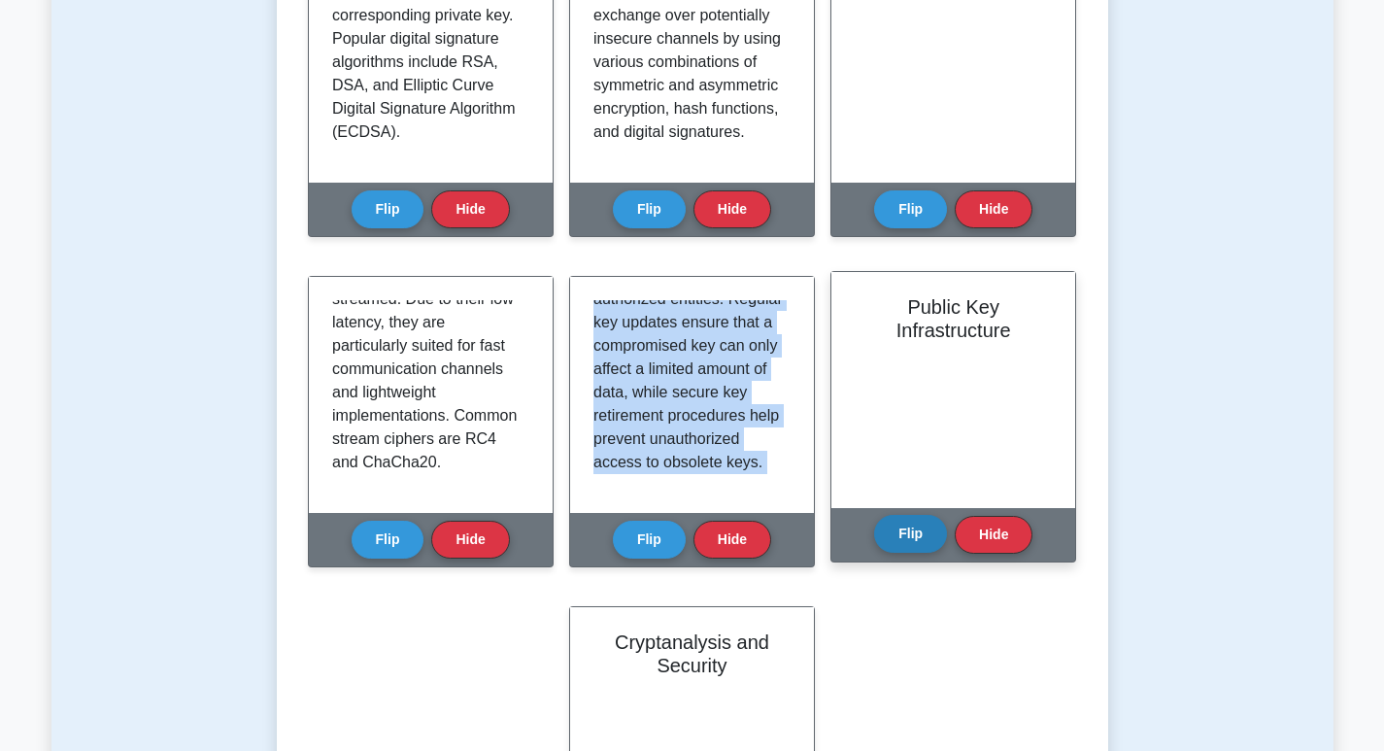
click at [913, 533] on button "Flip" at bounding box center [910, 534] width 73 height 38
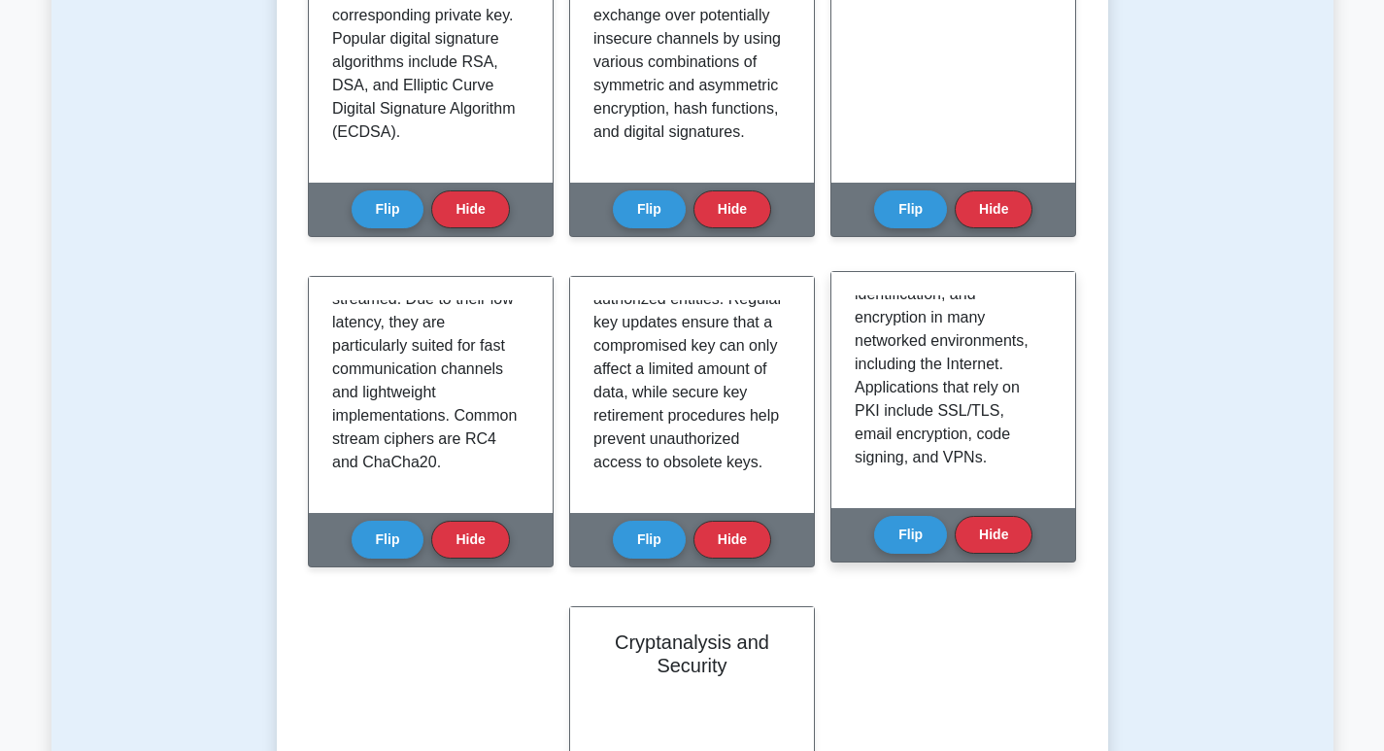
drag, startPoint x: 855, startPoint y: 308, endPoint x: 1046, endPoint y: 518, distance: 283.2
click at [1046, 518] on div "Public Key Infrastructure Flip Hide" at bounding box center [953, 416] width 246 height 291
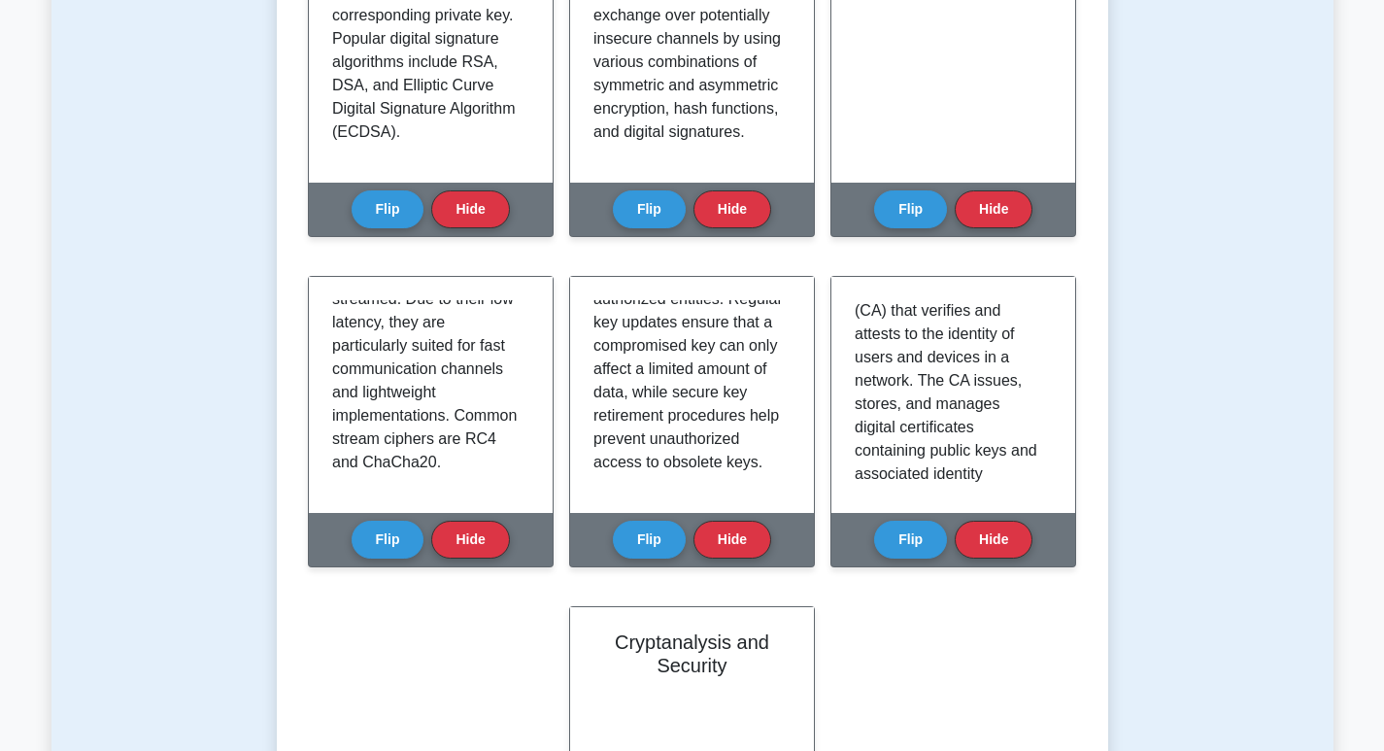
scroll to position [1262, 0]
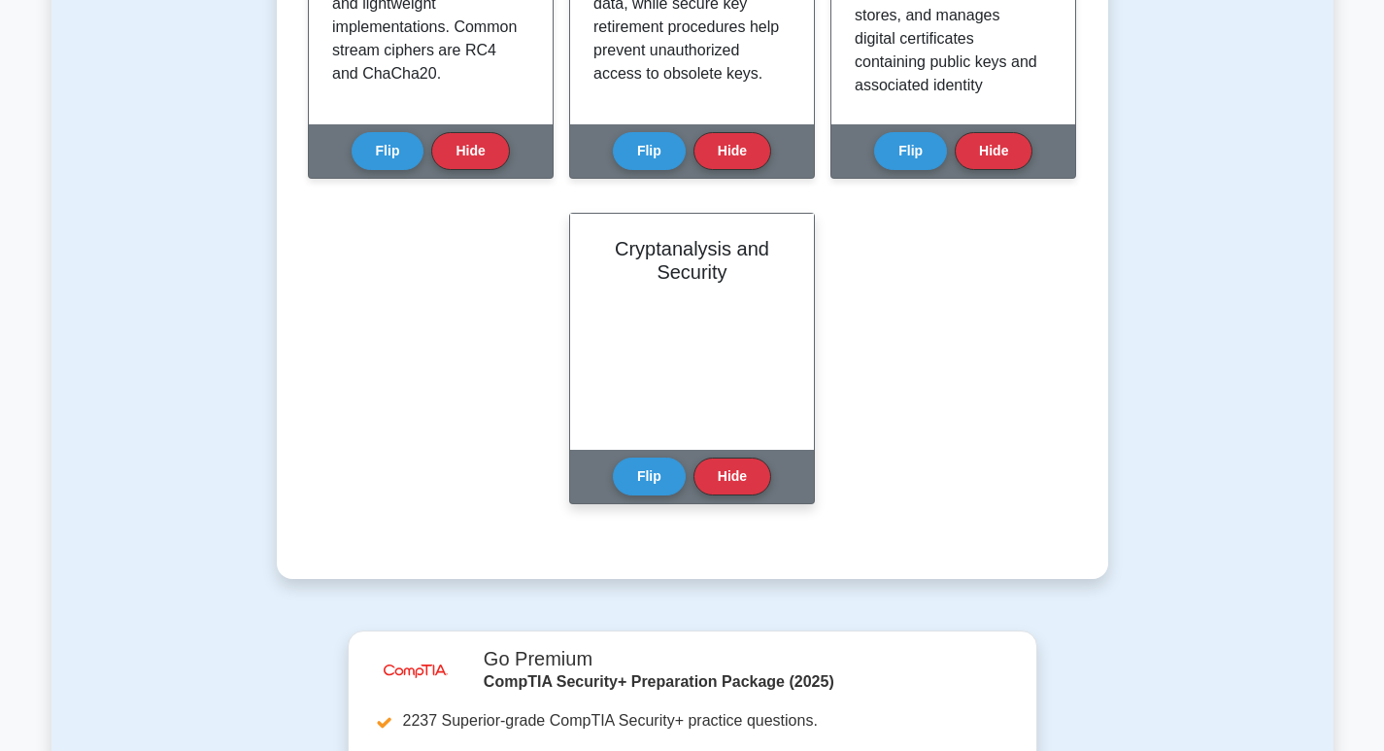
click at [722, 285] on div "Cryptanalysis and Security" at bounding box center [692, 332] width 244 height 236
click at [665, 471] on button "Flip" at bounding box center [649, 475] width 73 height 38
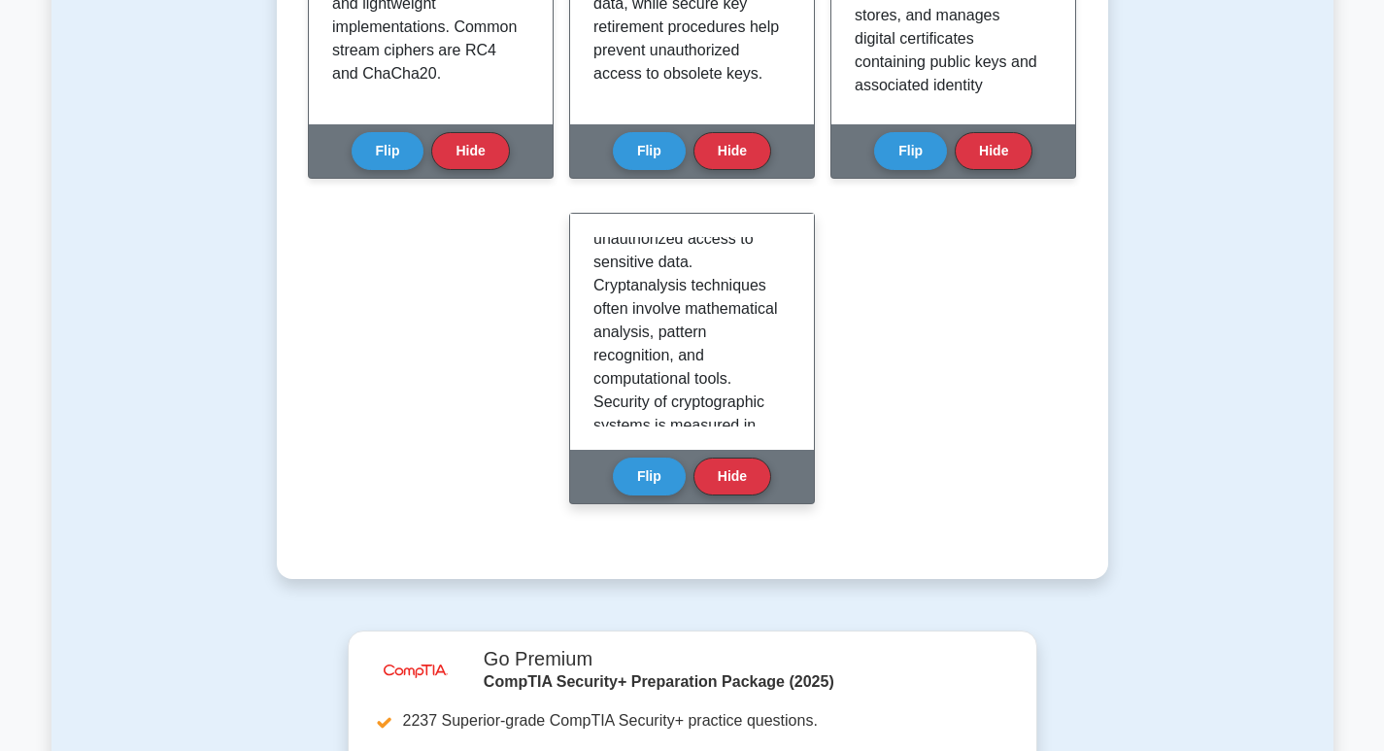
scroll to position [619, 0]
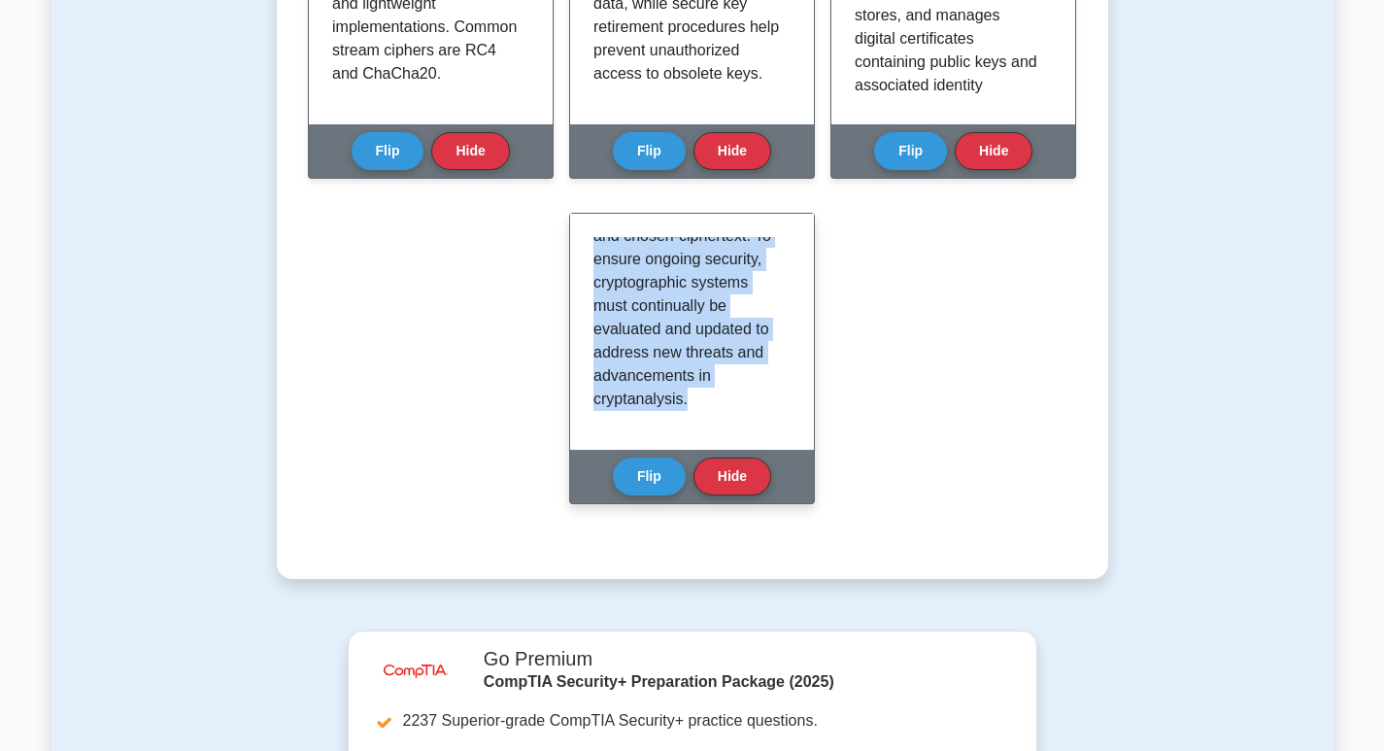
drag, startPoint x: 597, startPoint y: 244, endPoint x: 684, endPoint y: 346, distance: 133.6
click at [731, 418] on div "Cryptanalysis is the study of security mechanisms behind cryptographic systems.…" at bounding box center [691, 331] width 197 height 189
copy p "Cryptanalysis is the study of security mechanisms behind cryptographic systems.…"
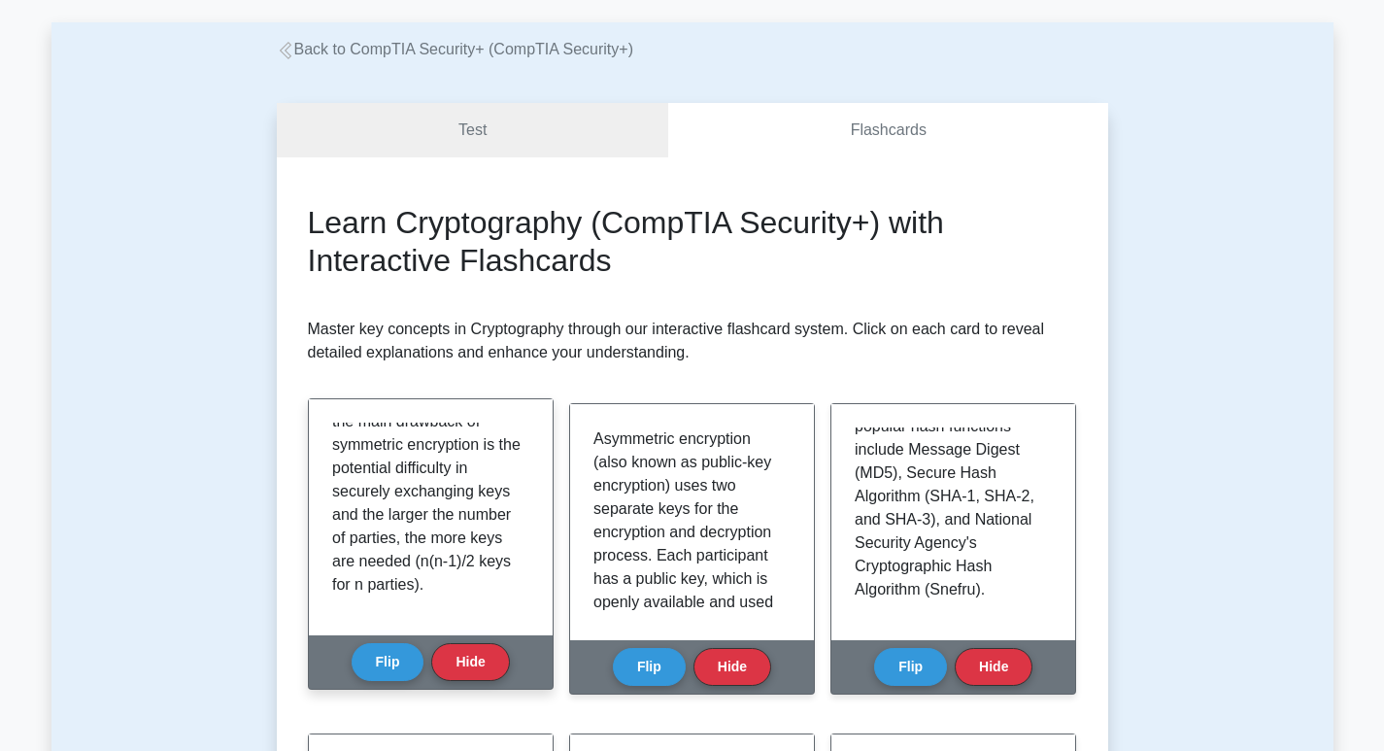
scroll to position [0, 0]
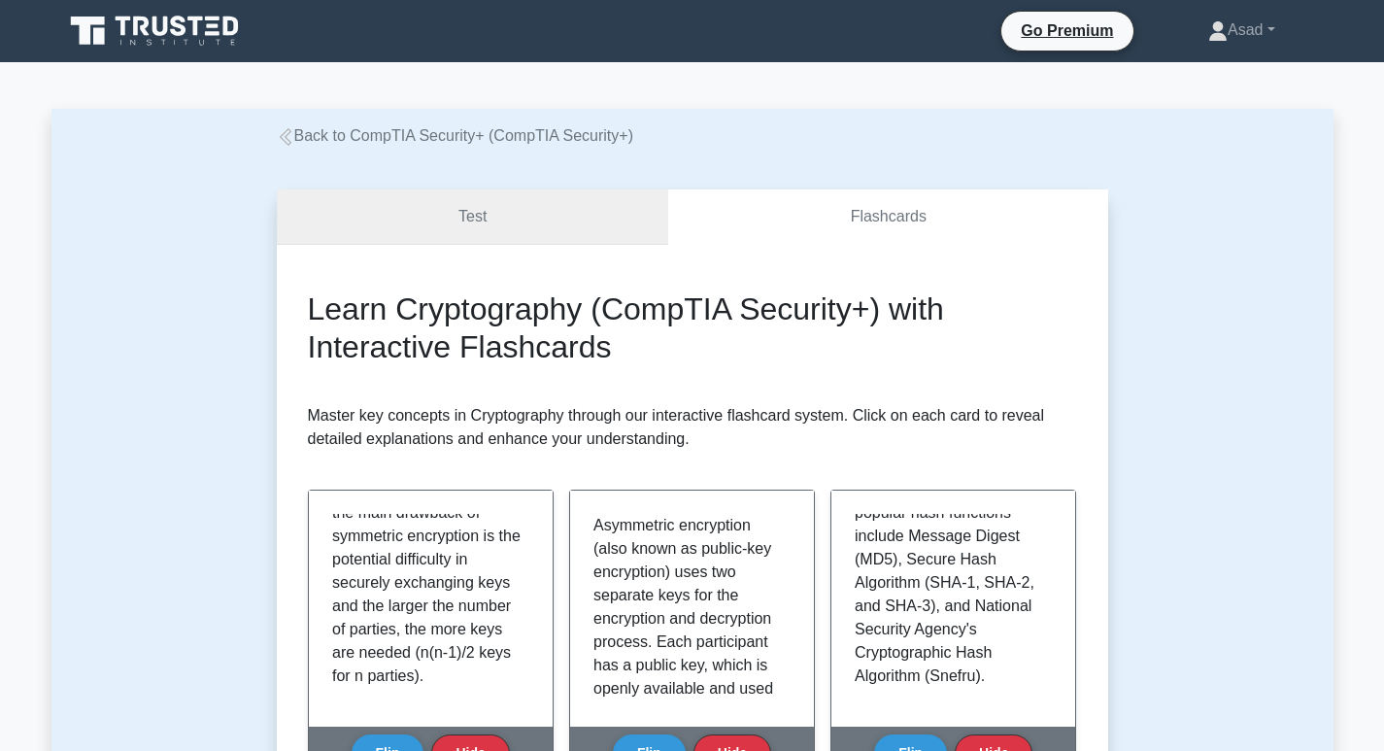
click at [457, 228] on link "Test" at bounding box center [473, 216] width 392 height 55
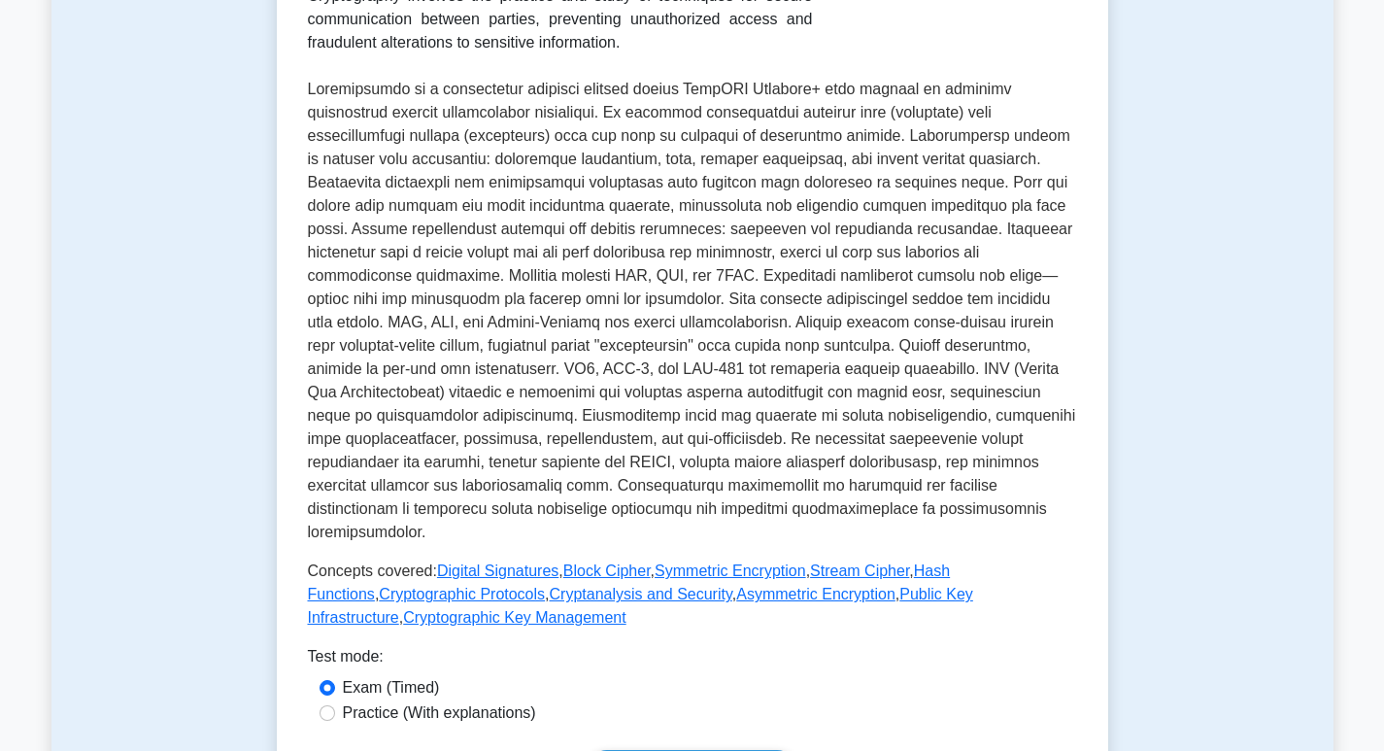
click at [509, 562] on link "Digital Signatures" at bounding box center [497, 570] width 121 height 17
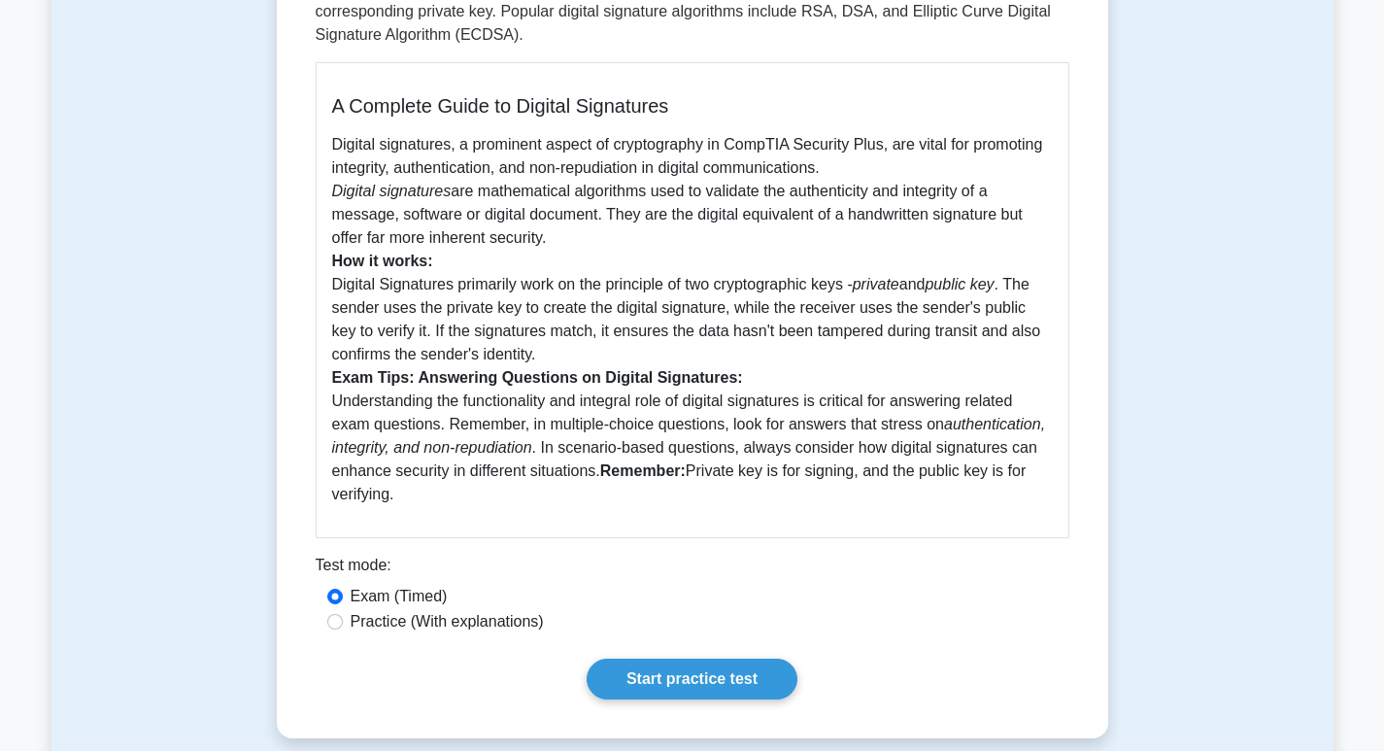
scroll to position [485, 0]
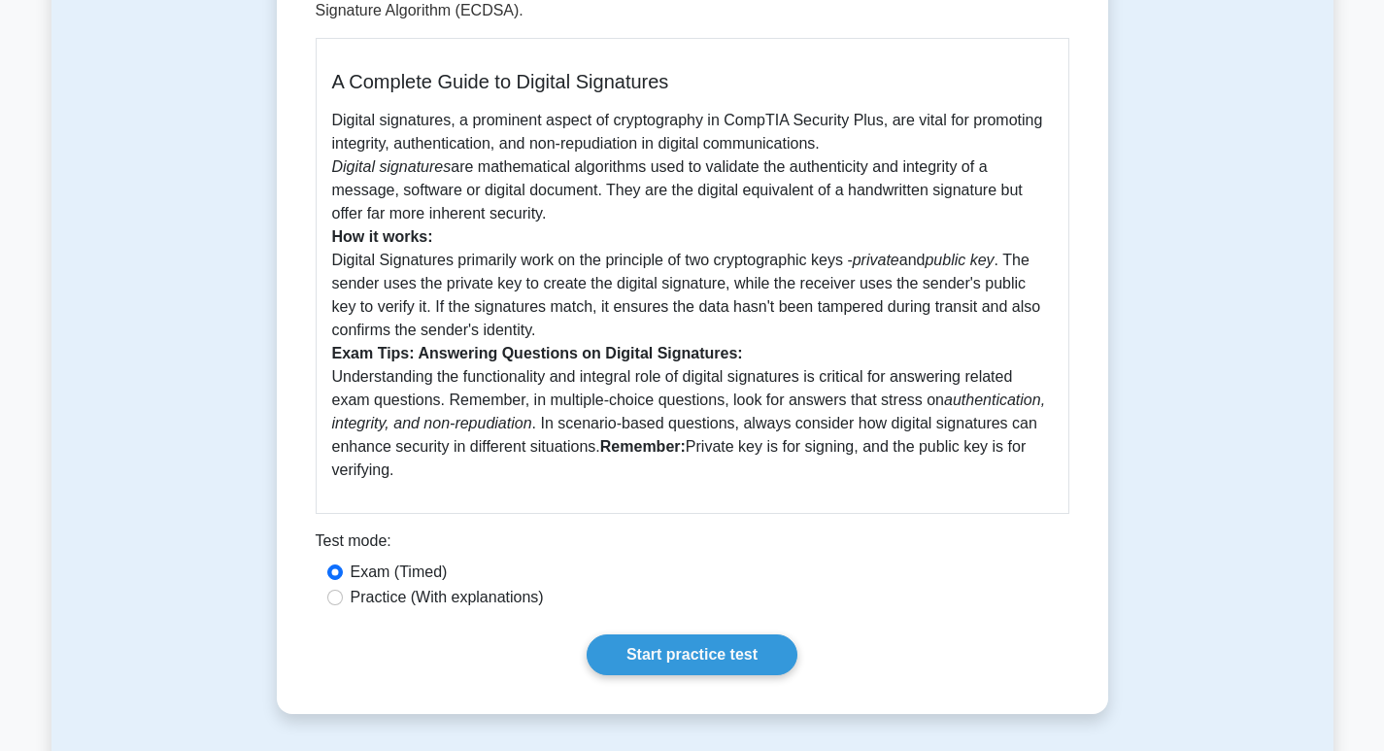
drag, startPoint x: 333, startPoint y: 352, endPoint x: 425, endPoint y: 469, distance: 148.6
click at [425, 469] on p "Digital signatures, a prominent aspect of cryptography in CompTIA Security Plus…" at bounding box center [692, 295] width 720 height 373
copy p "Exam Tips: Answering Questions on Digital Signatures: Understanding the functio…"
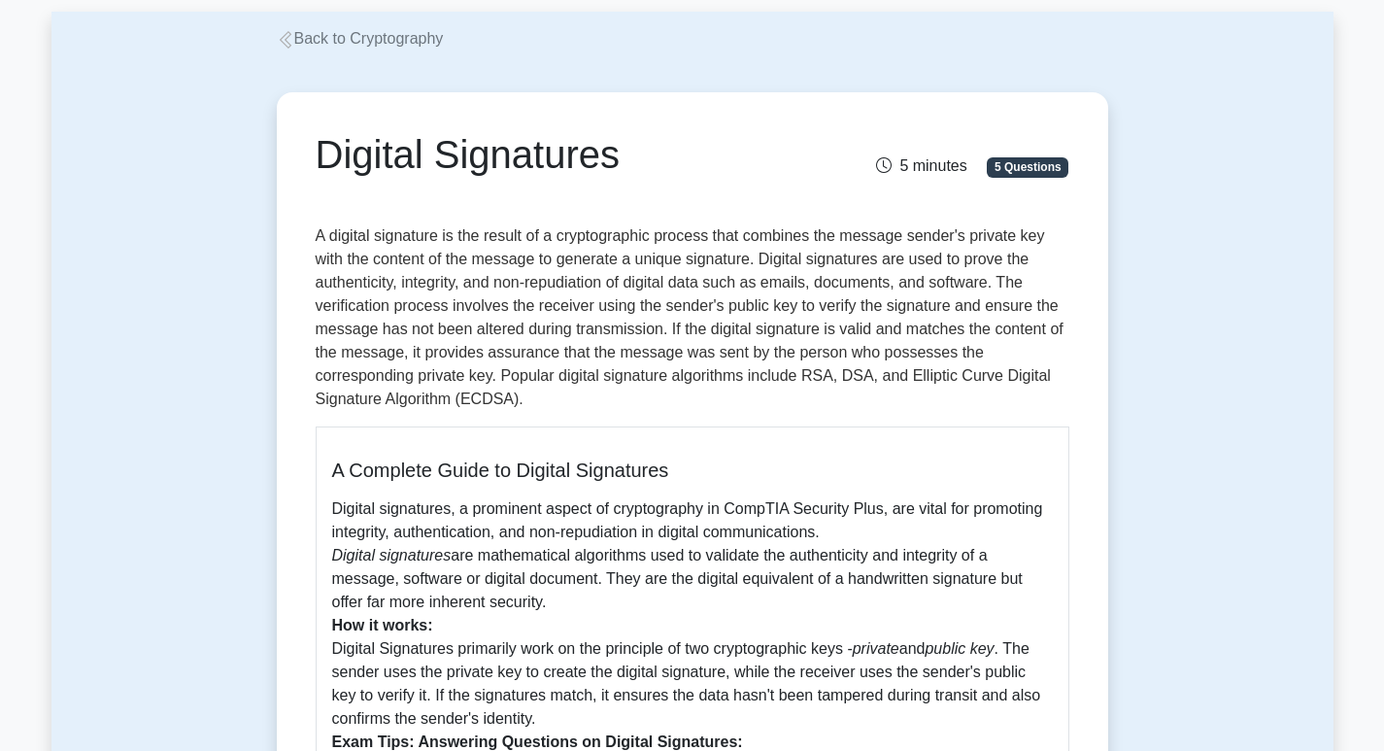
scroll to position [0, 0]
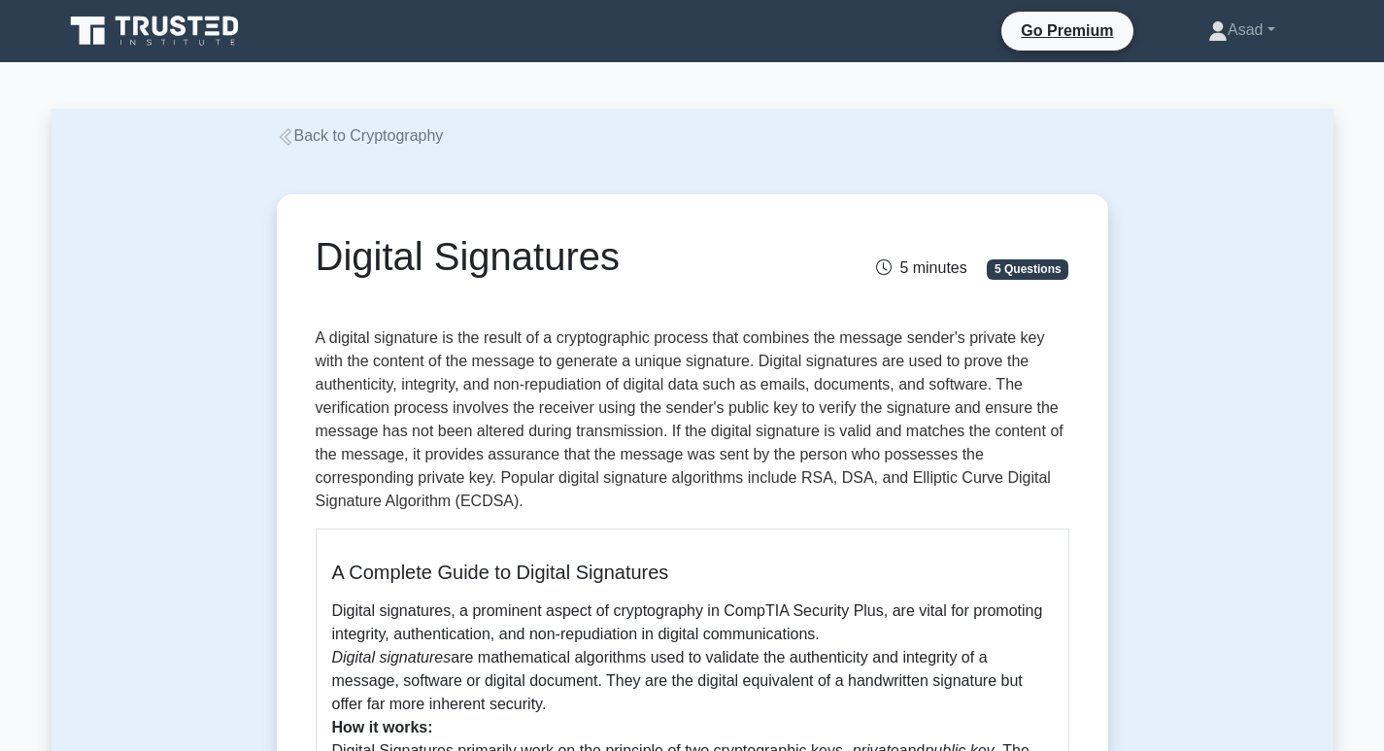
click at [314, 141] on link "Back to Cryptography" at bounding box center [360, 135] width 167 height 17
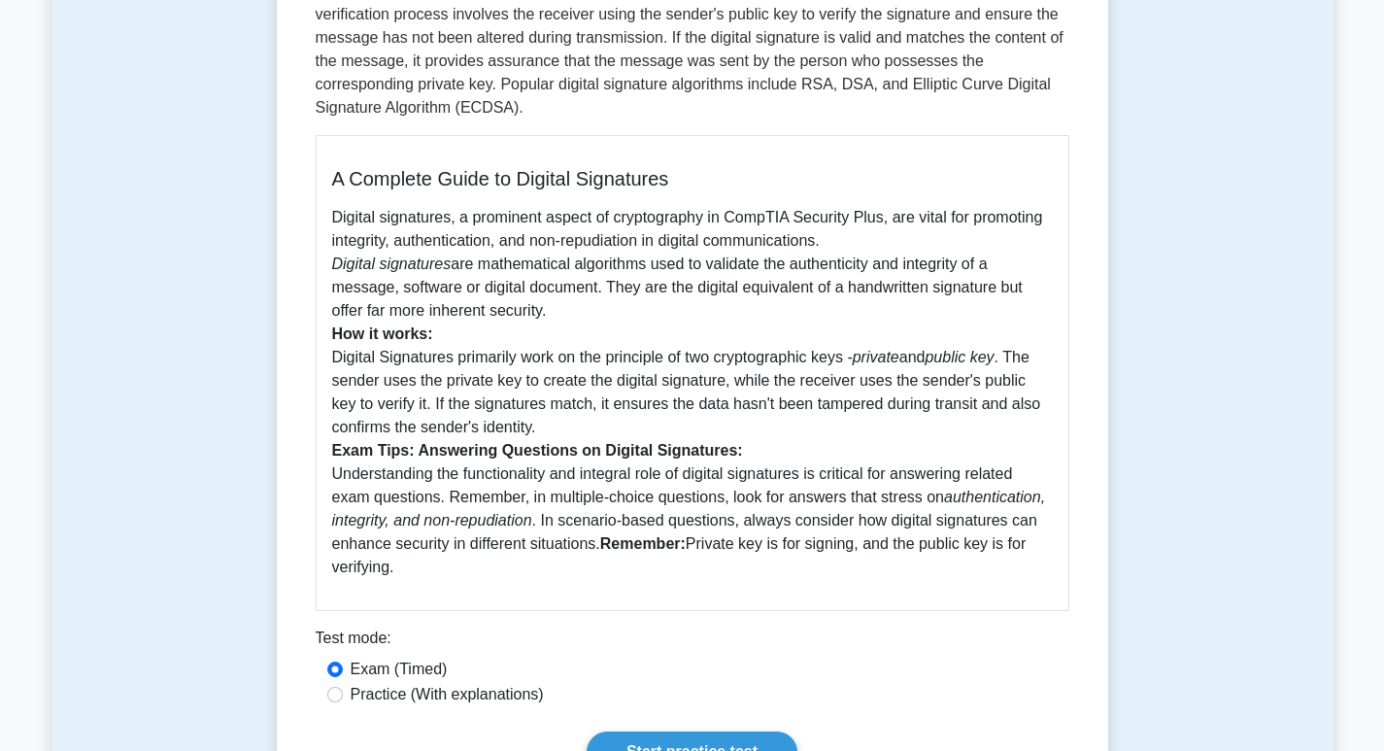
scroll to position [777, 0]
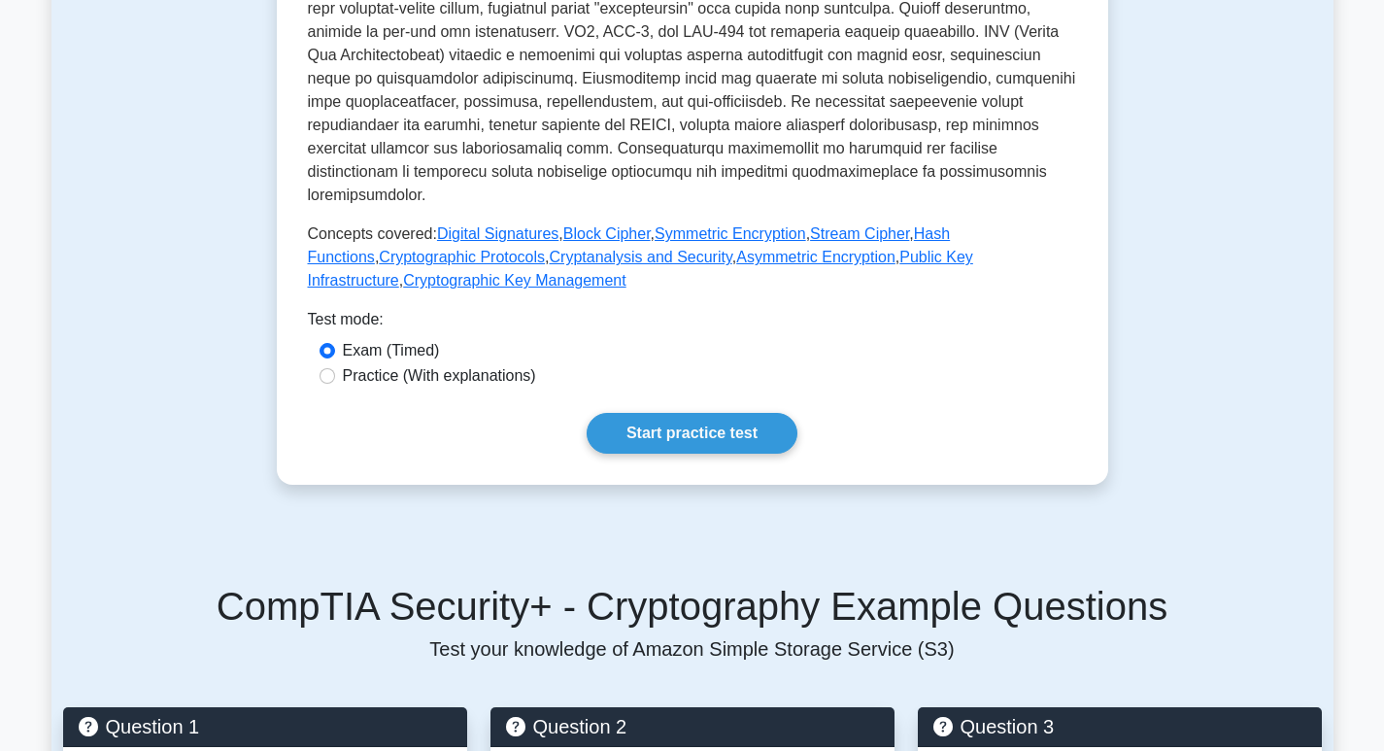
scroll to position [583, 0]
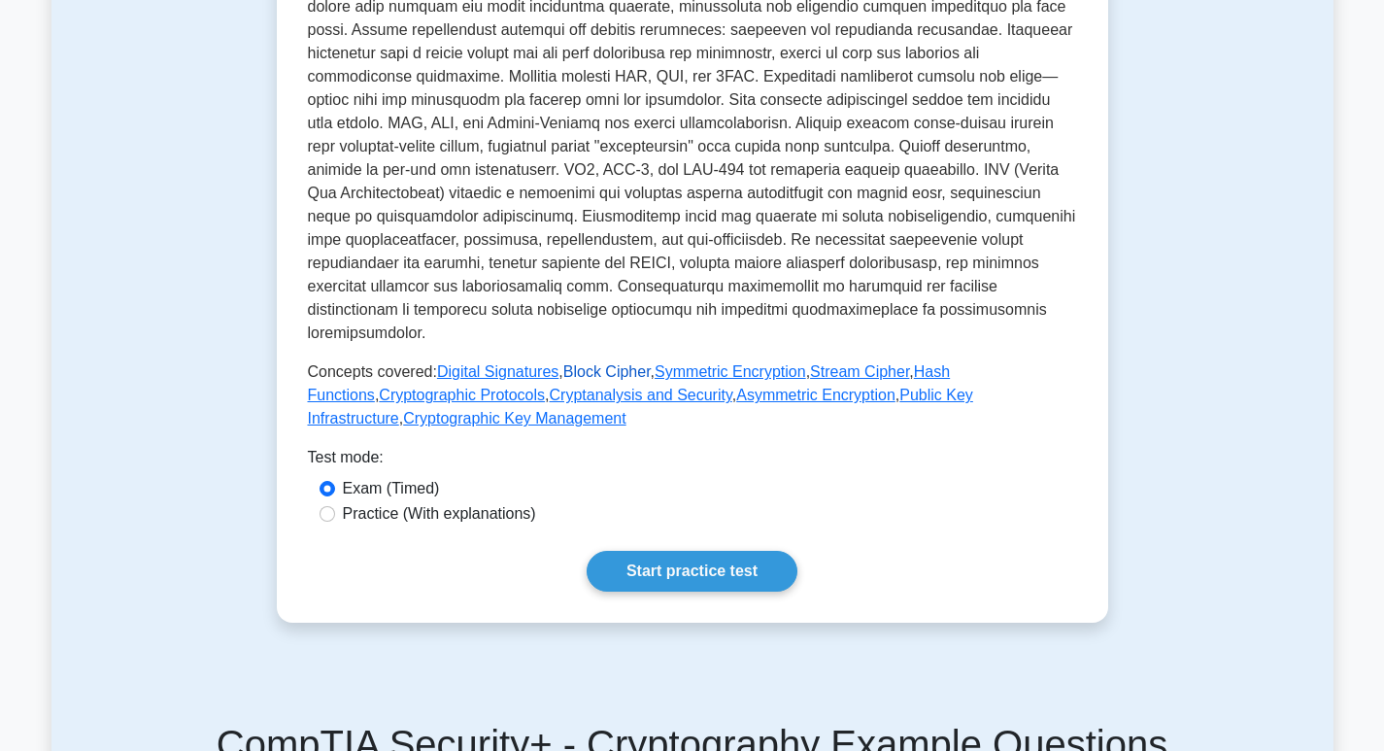
click at [595, 363] on link "Block Cipher" at bounding box center [606, 371] width 87 height 17
click at [702, 363] on link "Symmetric Encryption" at bounding box center [729, 371] width 151 height 17
click at [853, 363] on link "Stream Cipher" at bounding box center [859, 371] width 99 height 17
click at [917, 363] on link "Hash Functions" at bounding box center [629, 383] width 643 height 40
click at [390, 386] on link "Cryptographic Protocols" at bounding box center [462, 394] width 166 height 17
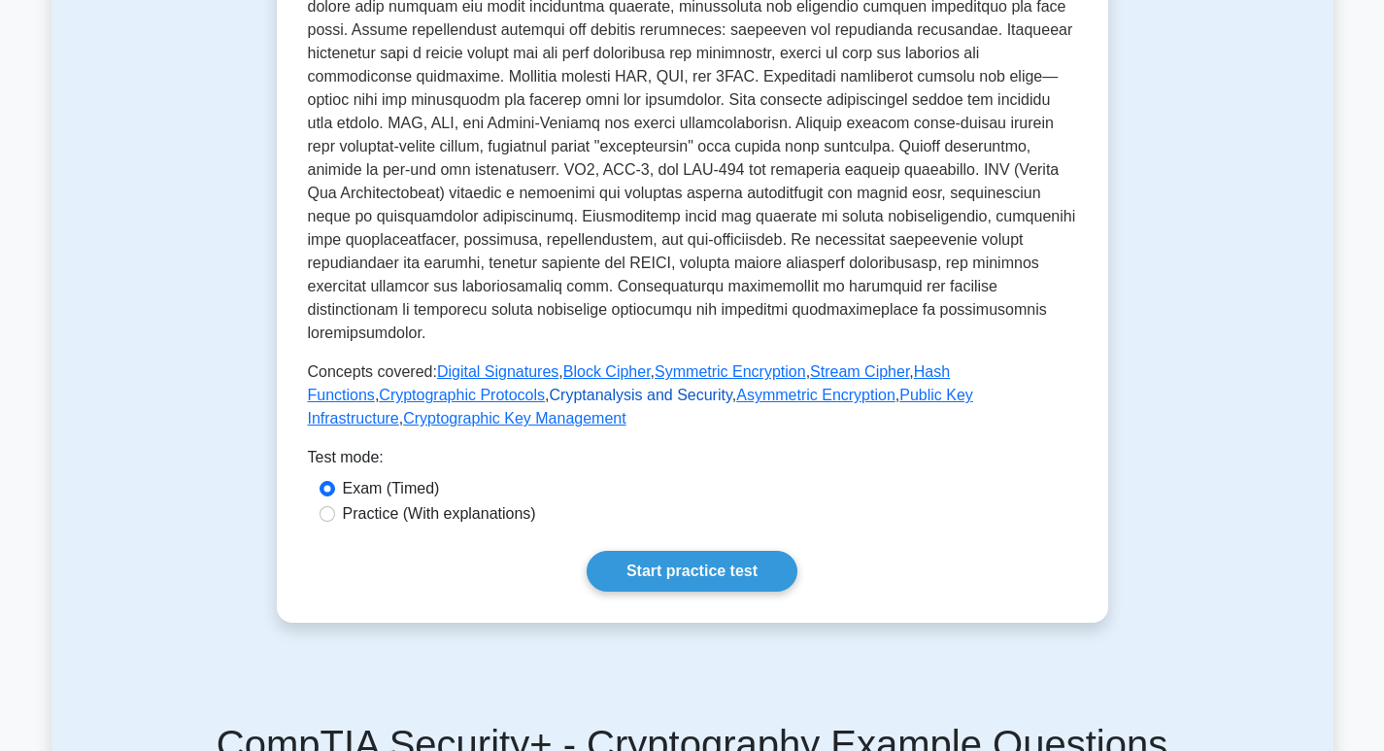
click at [566, 386] on link "Cryptanalysis and Security" at bounding box center [641, 394] width 183 height 17
click at [736, 386] on link "Asymmetric Encryption" at bounding box center [815, 394] width 159 height 17
click at [853, 386] on link "Public Key Infrastructure" at bounding box center [640, 406] width 665 height 40
click at [756, 386] on link "Asymmetric Encryption" at bounding box center [815, 394] width 159 height 17
click at [736, 386] on link "Asymmetric Encryption" at bounding box center [815, 394] width 159 height 17
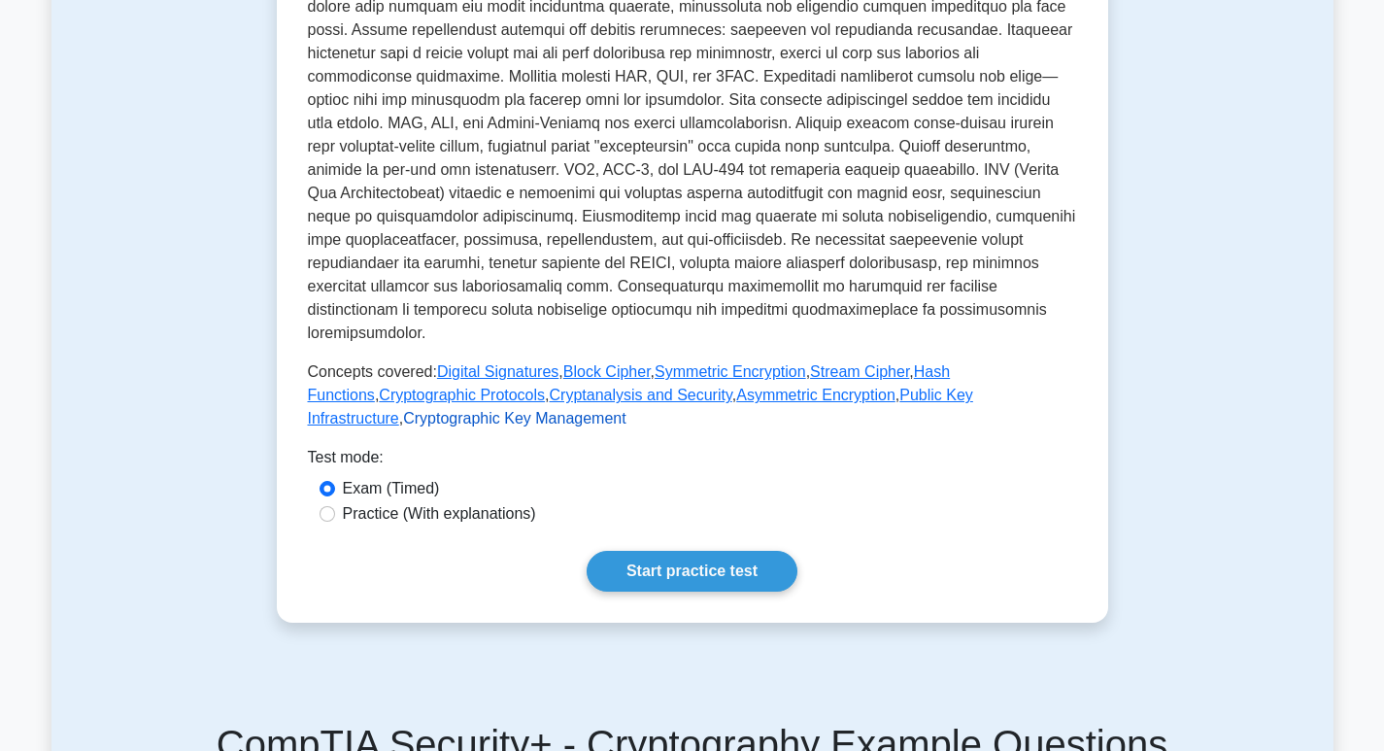
click at [625, 410] on link "Cryptographic Key Management" at bounding box center [514, 418] width 222 height 17
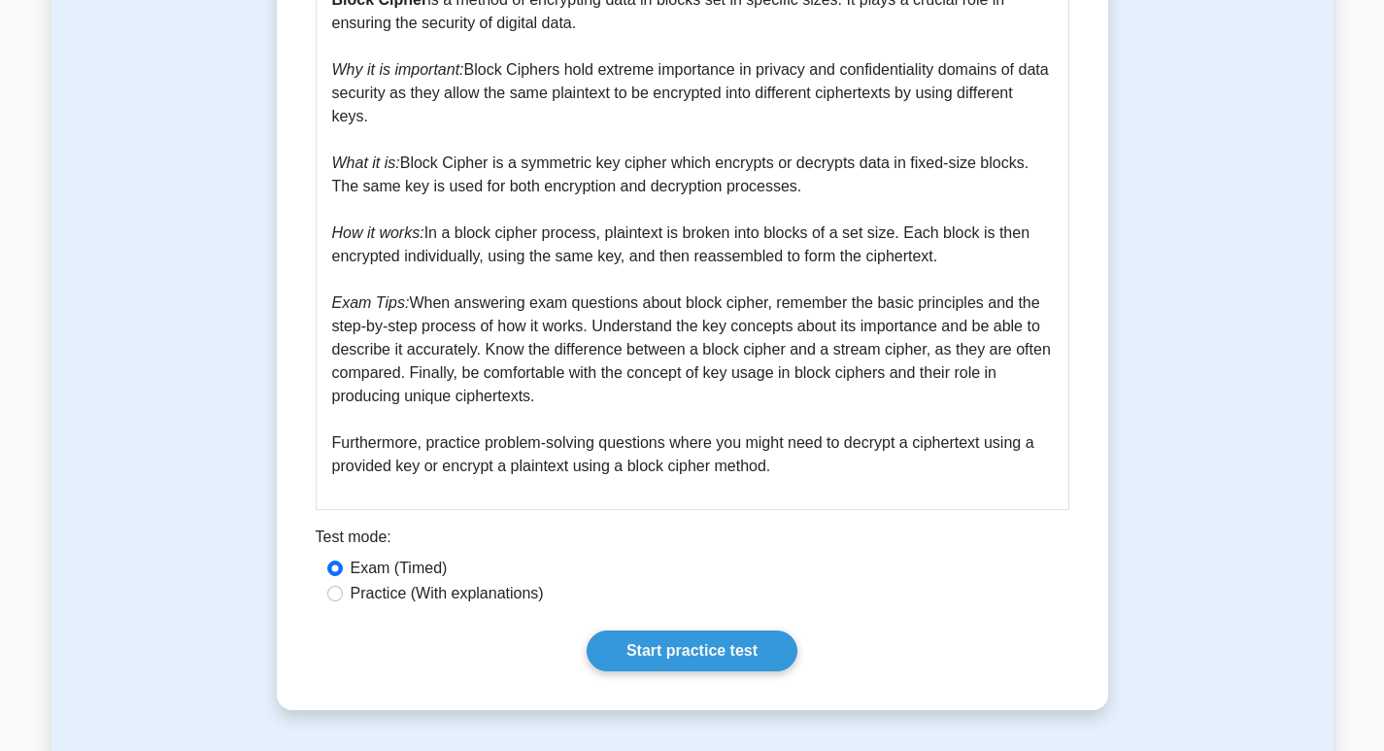
scroll to position [485, 0]
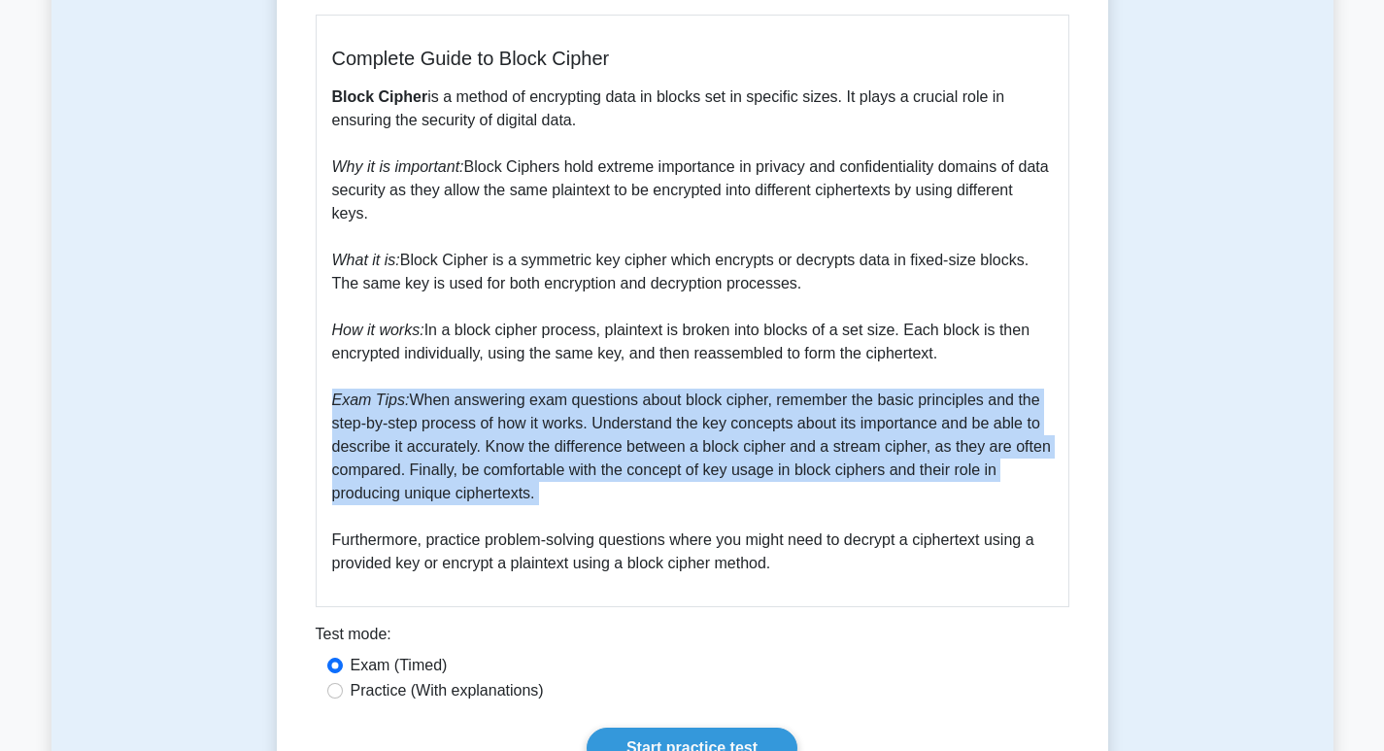
drag, startPoint x: 330, startPoint y: 399, endPoint x: 552, endPoint y: 512, distance: 249.2
click at [552, 512] on div "Complete Guide to Block Cipher Block Cipher is a method of encrypting data in b…" at bounding box center [692, 311] width 753 height 592
drag, startPoint x: 511, startPoint y: 462, endPoint x: 458, endPoint y: 493, distance: 60.9
click at [461, 500] on p "Block Cipher is a method of encrypting data in blocks set in specific sizes. It…" at bounding box center [692, 329] width 720 height 489
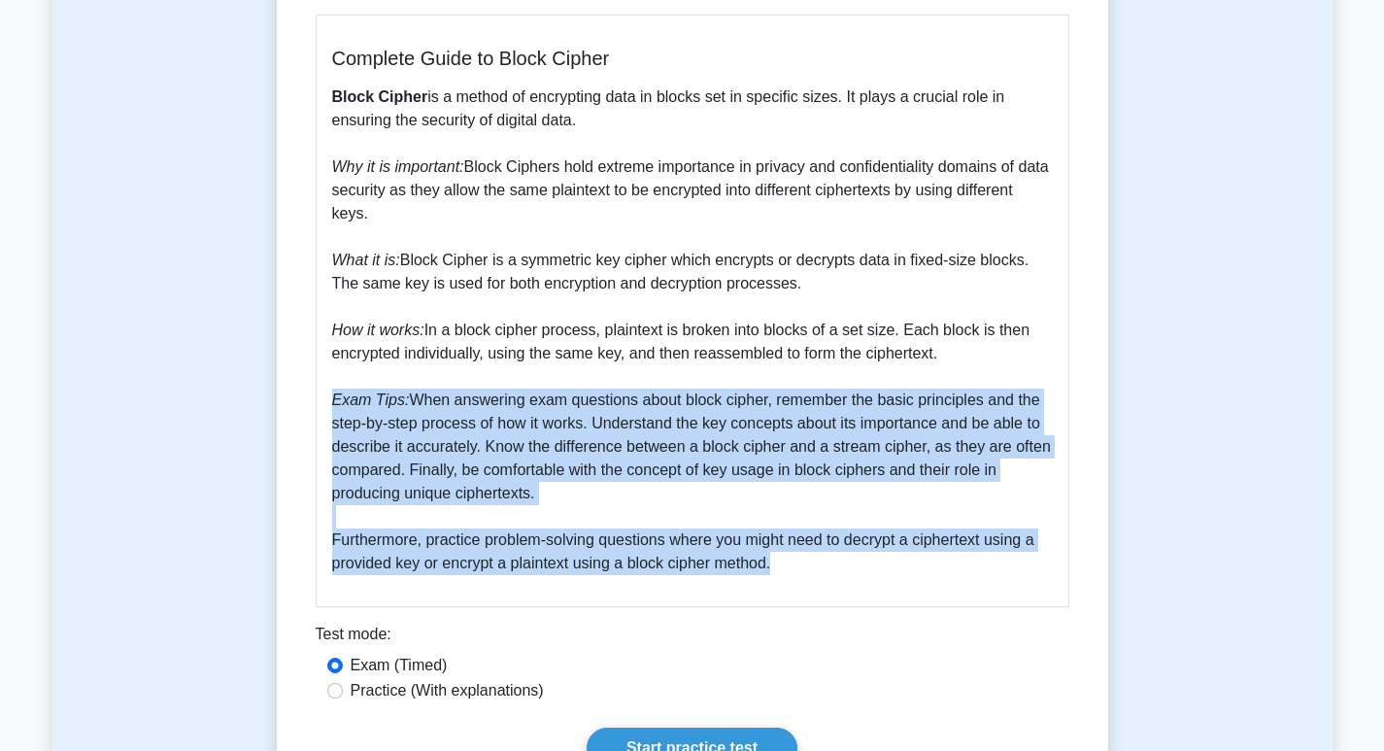
drag, startPoint x: 333, startPoint y: 401, endPoint x: 819, endPoint y: 558, distance: 510.3
click at [819, 558] on p "Block Cipher is a method of encrypting data in blocks set in specific sizes. It…" at bounding box center [692, 329] width 720 height 489
copy p "Exam Tips: When answering exam questions about block cipher, remember the basic…"
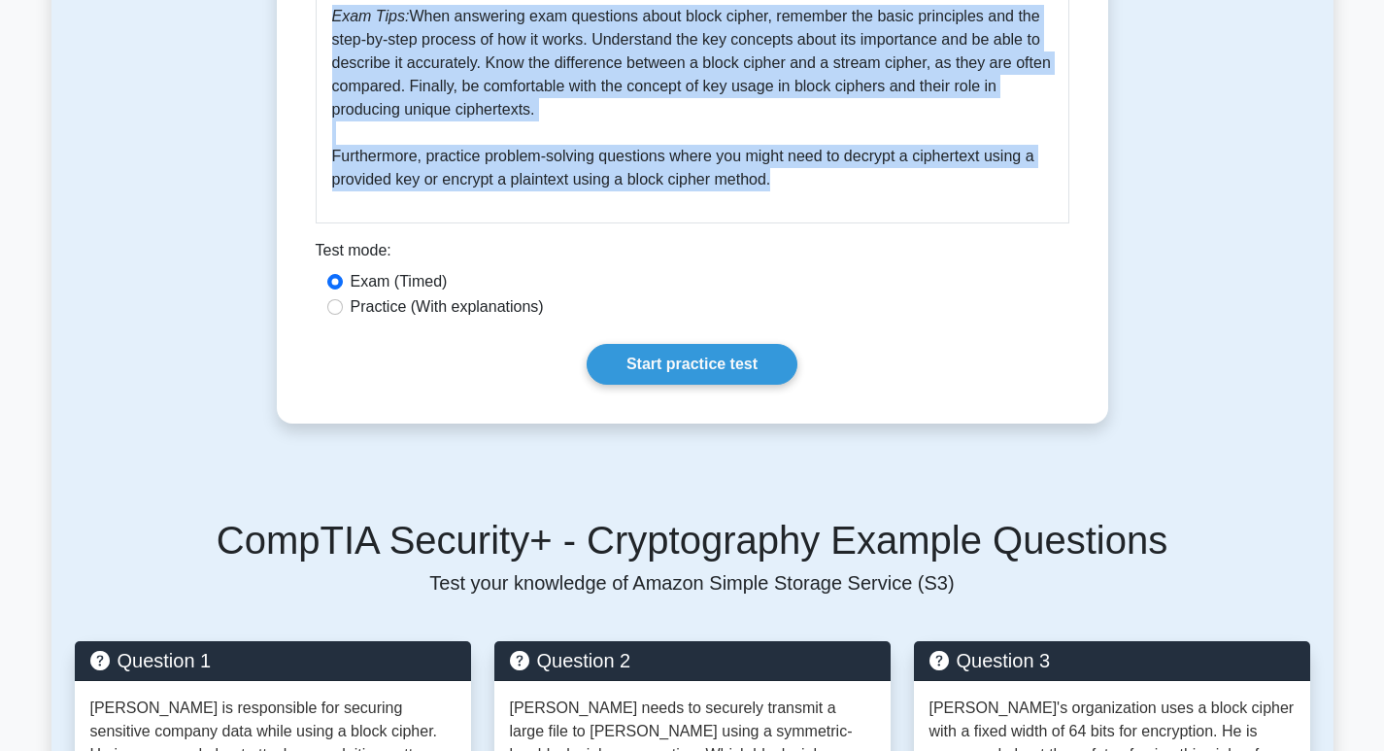
scroll to position [680, 0]
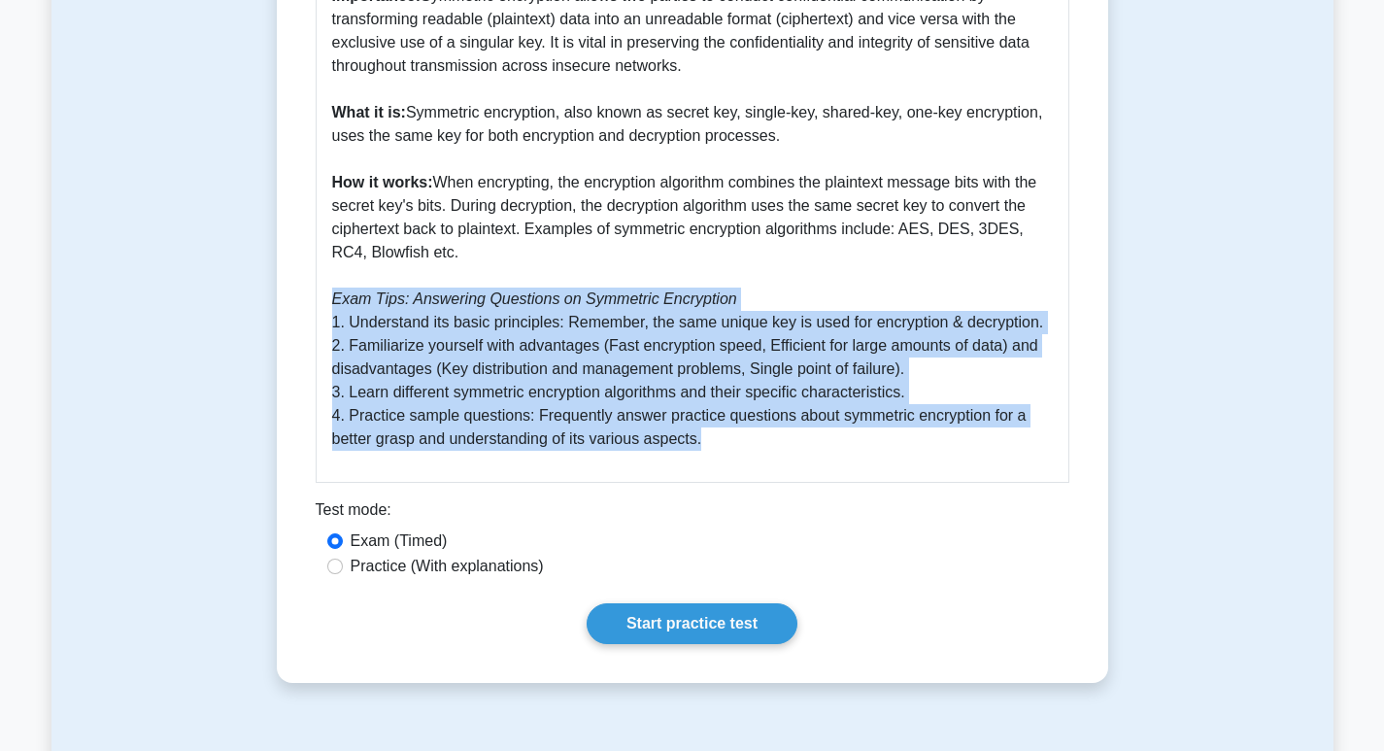
drag, startPoint x: 332, startPoint y: 301, endPoint x: 738, endPoint y: 440, distance: 429.0
click at [738, 440] on p "Symmetric encryption, a fundamental concept covered in the CompTIA Security Plu…" at bounding box center [692, 183] width 720 height 536
copy p "Exam Tips: Answering Questions on Symmetric Encryption 1. Understand its basic …"
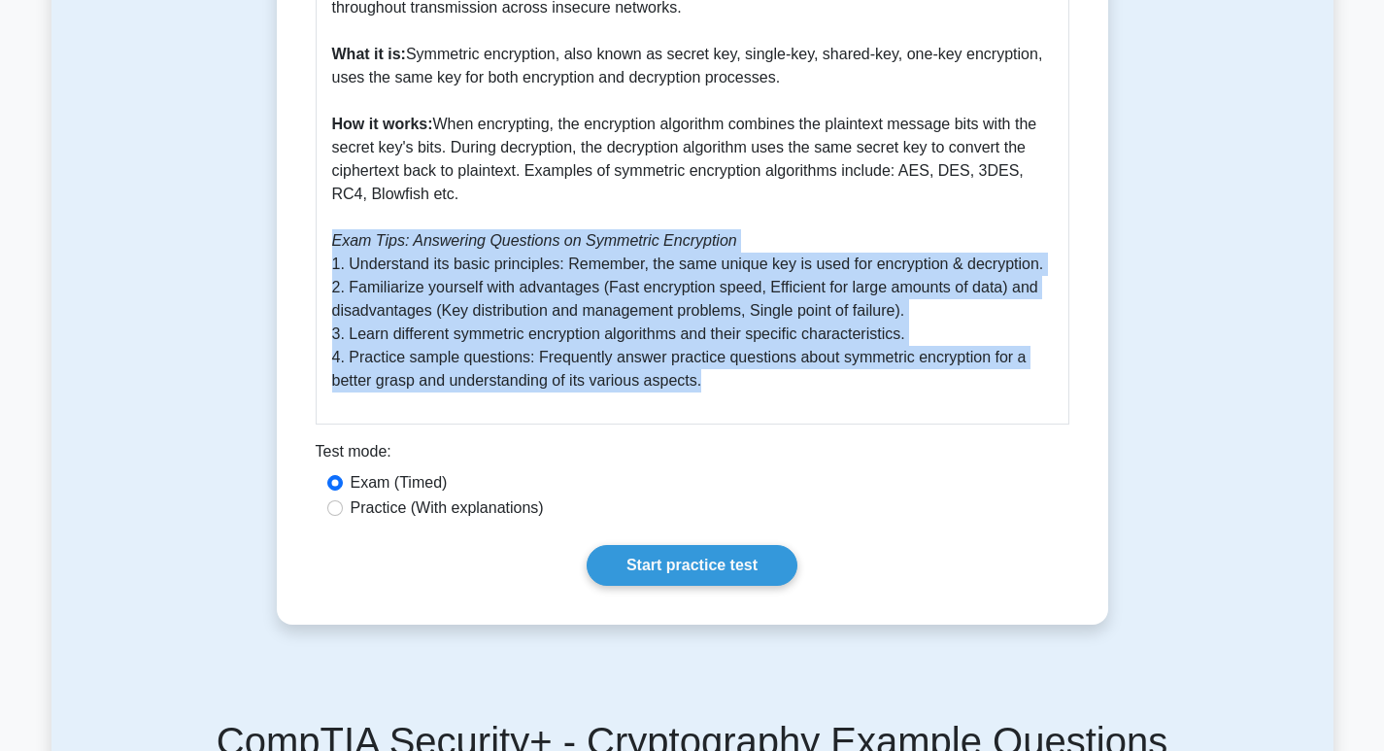
scroll to position [777, 0]
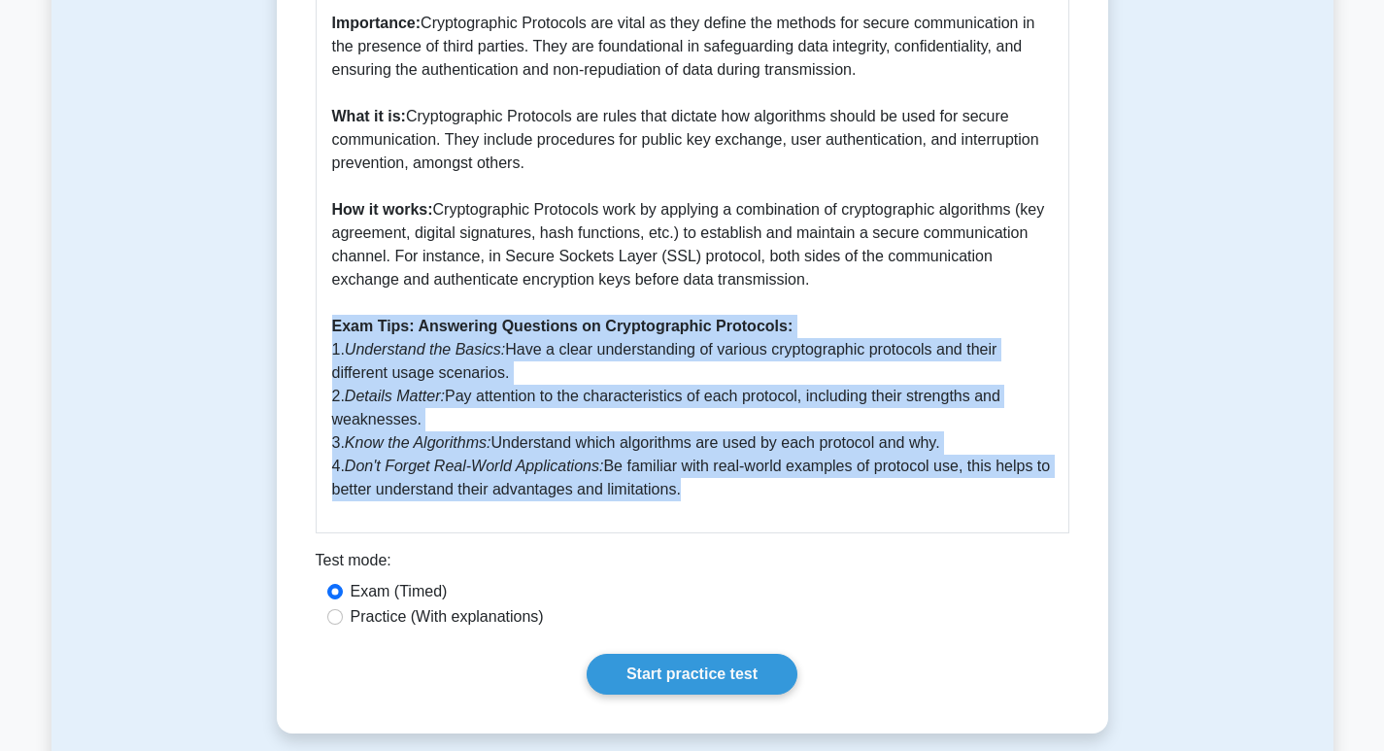
drag, startPoint x: 334, startPoint y: 298, endPoint x: 679, endPoint y: 473, distance: 386.5
click at [679, 473] on p "Importance: Cryptographic Protocols are vital as they define the methods for se…" at bounding box center [692, 256] width 720 height 489
copy p "Exam Tips: Answering Questions on Cryptographic Protocols: 1. Understand the Ba…"
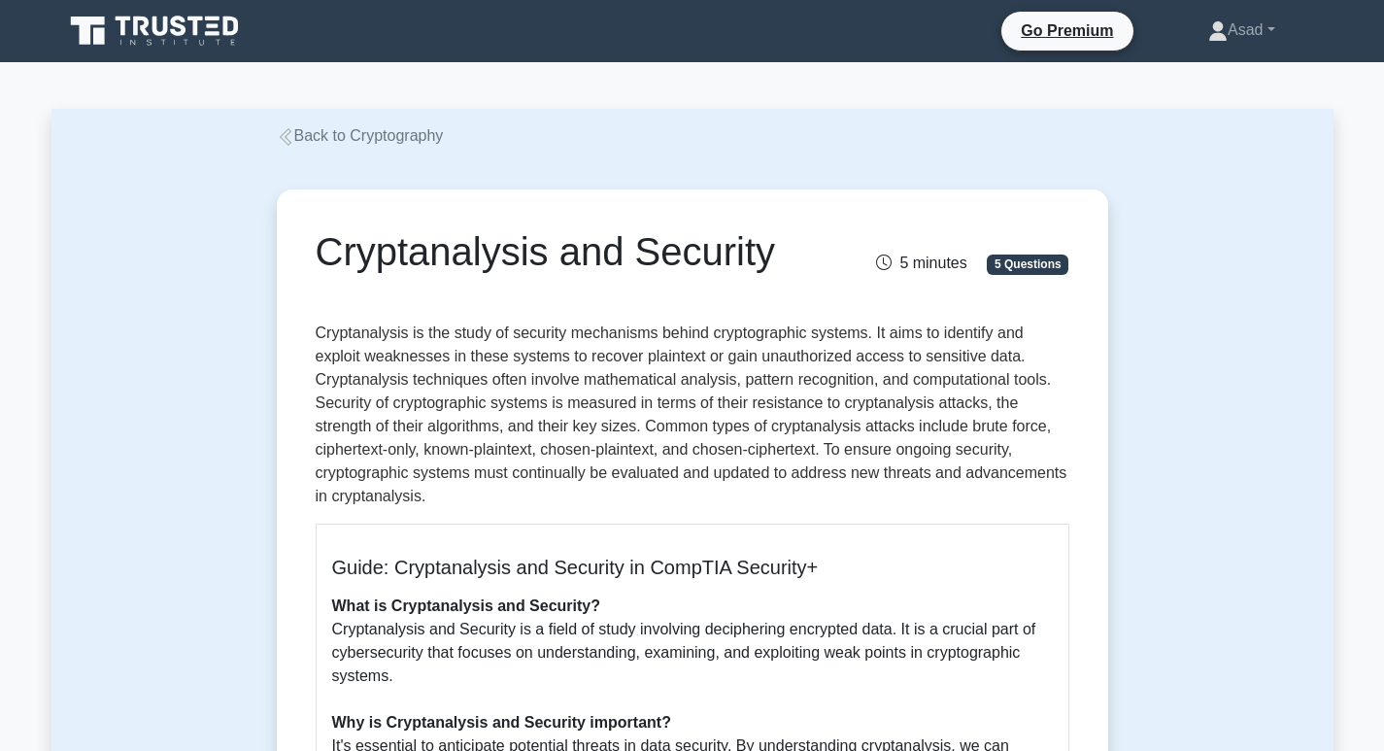
scroll to position [583, 0]
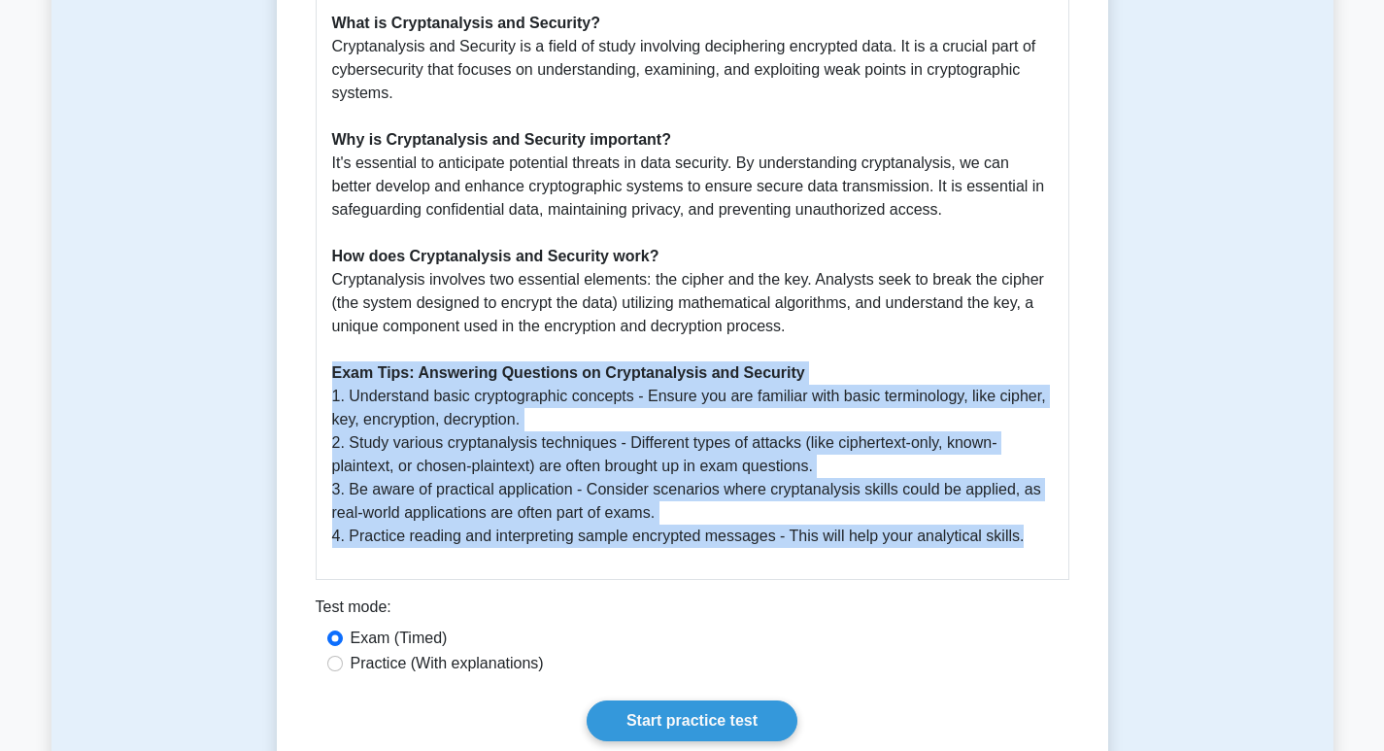
drag, startPoint x: 331, startPoint y: 347, endPoint x: 1006, endPoint y: 525, distance: 698.1
click at [1029, 527] on div "Guide: Cryptanalysis and Security in CompTIA Security+ What is Cryptanalysis an…" at bounding box center [692, 260] width 753 height 639
copy p "Exam Tips: Answering Questions on Cryptanalysis and Security 1. Understand basi…"
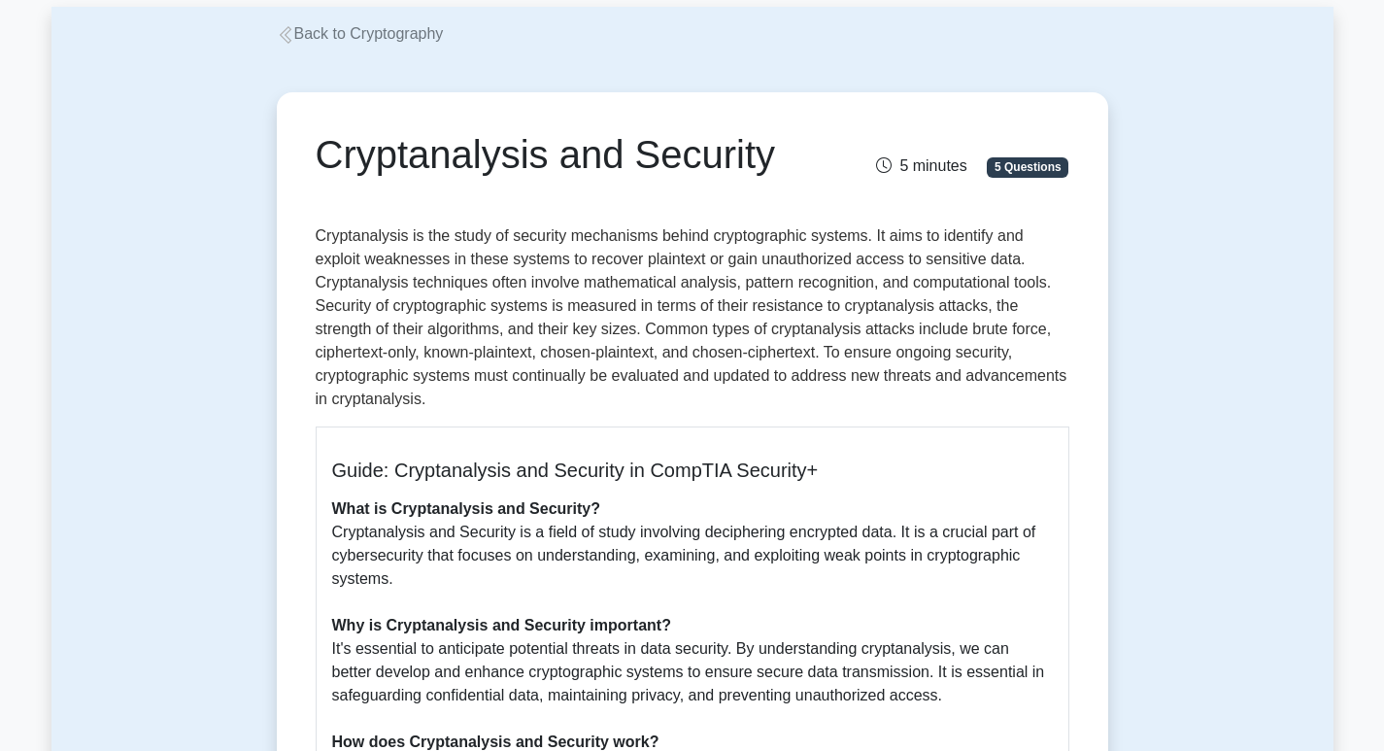
scroll to position [0, 0]
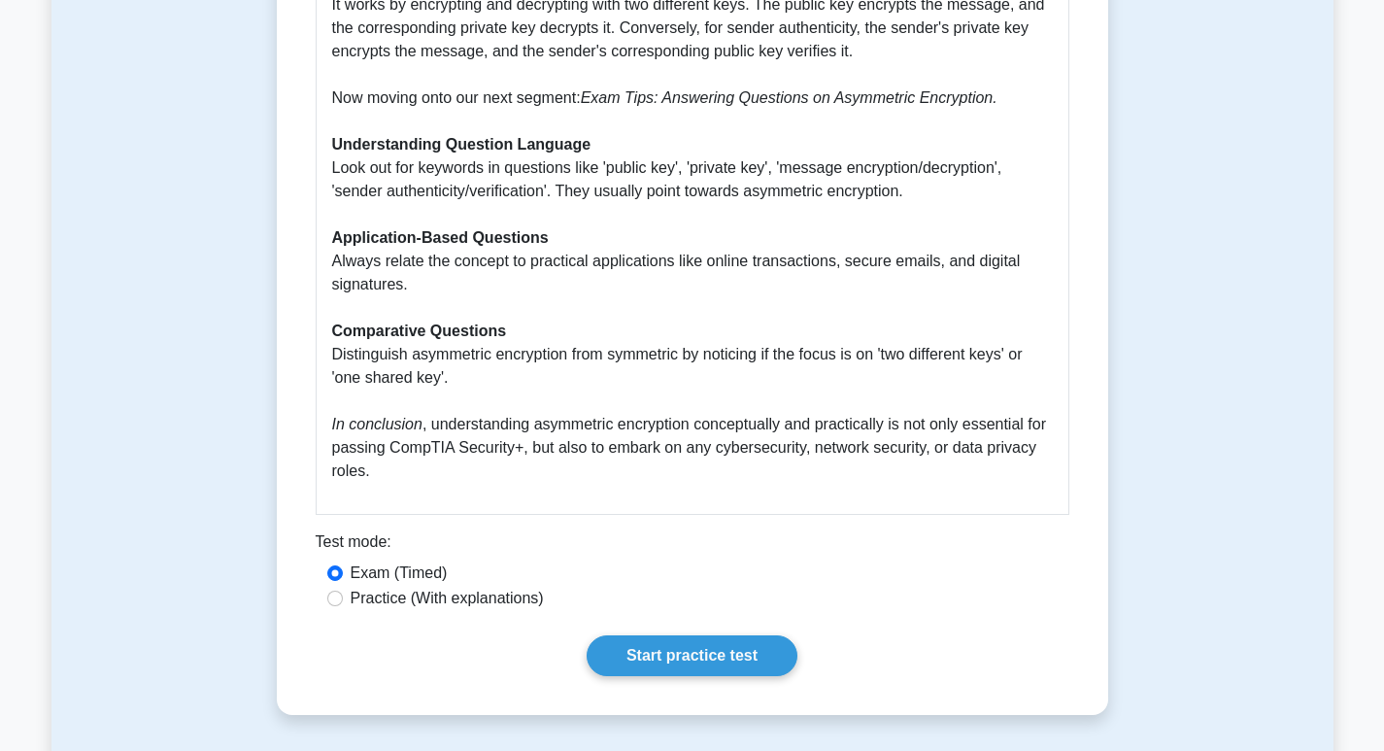
scroll to position [874, 0]
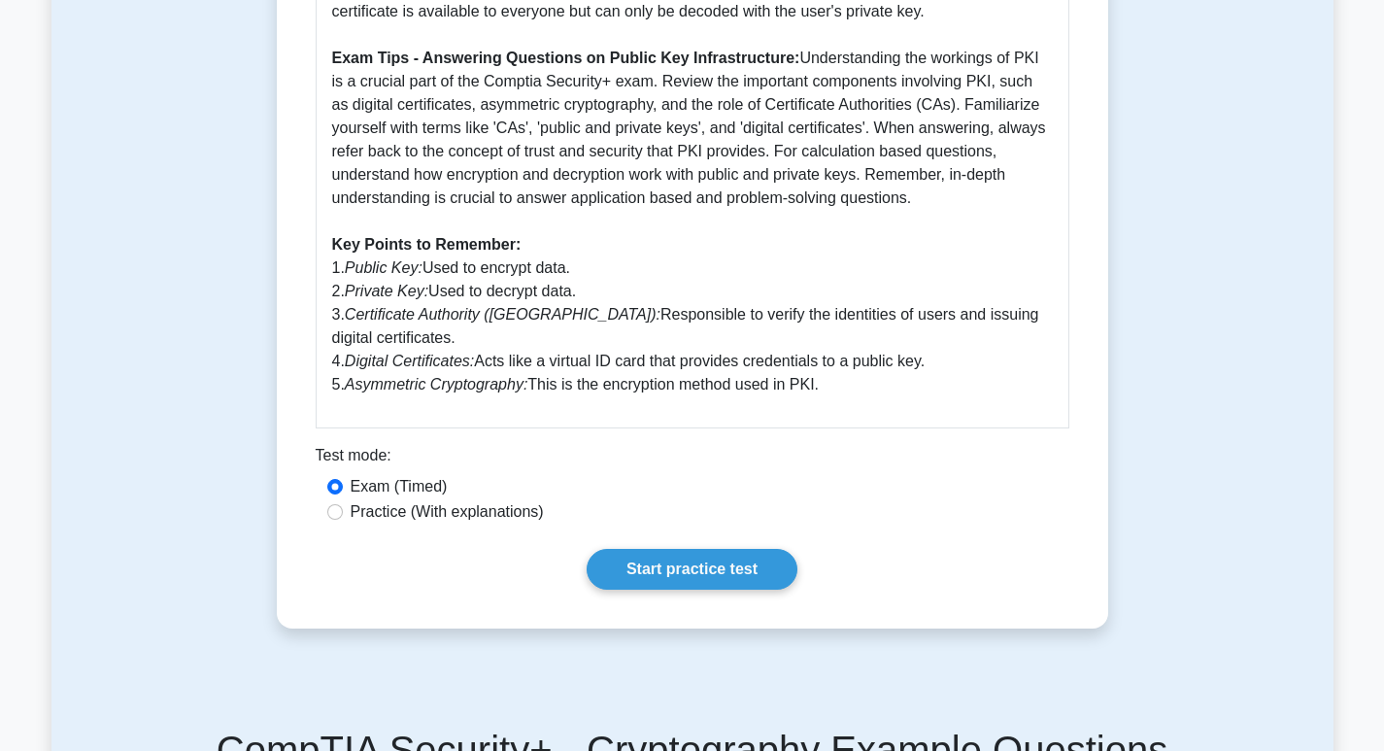
scroll to position [583, 0]
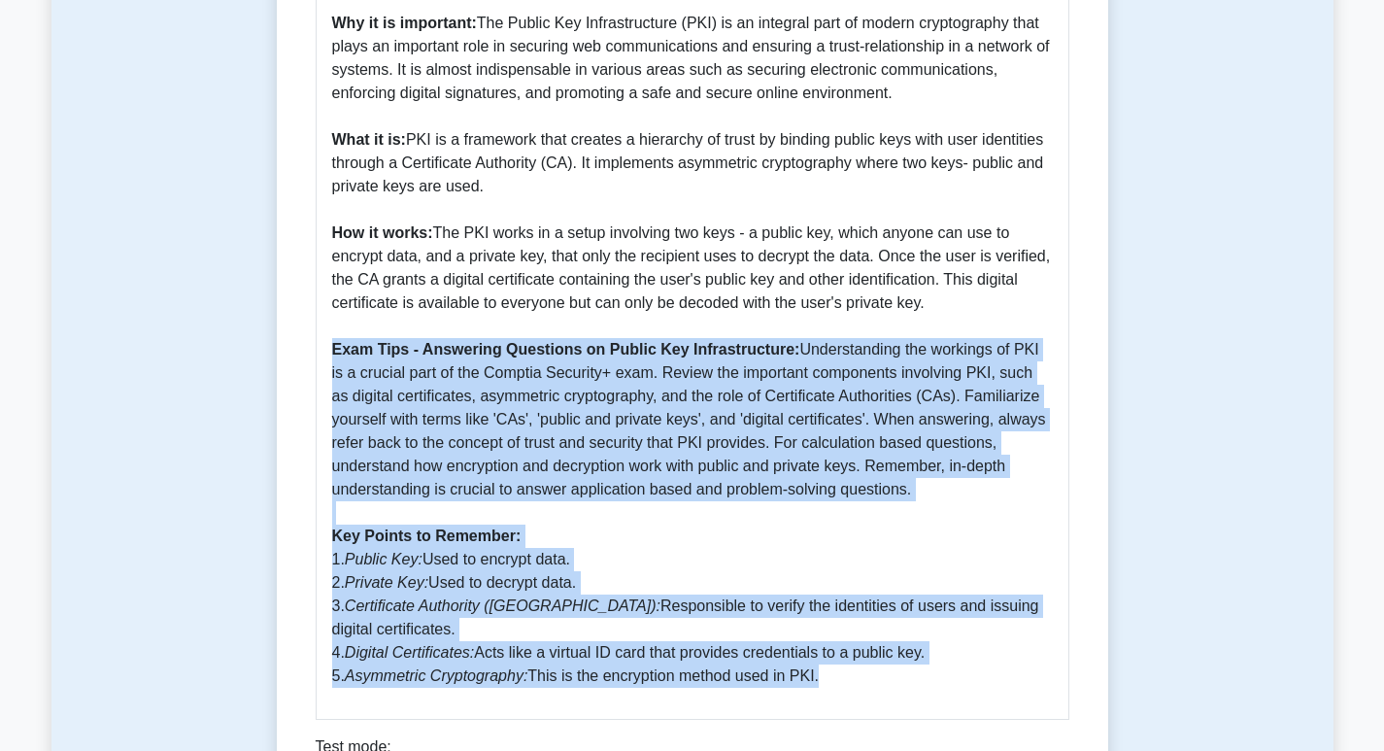
drag, startPoint x: 328, startPoint y: 340, endPoint x: 888, endPoint y: 658, distance: 644.4
click at [888, 658] on div "Guide to Public Key Infrastructure (PKI) - Importance, Functioning and Exam Pre…" at bounding box center [692, 318] width 753 height 802
copy p "Exam Tips - Answering Questions on Public Key Infrastructure: Understanding the…"
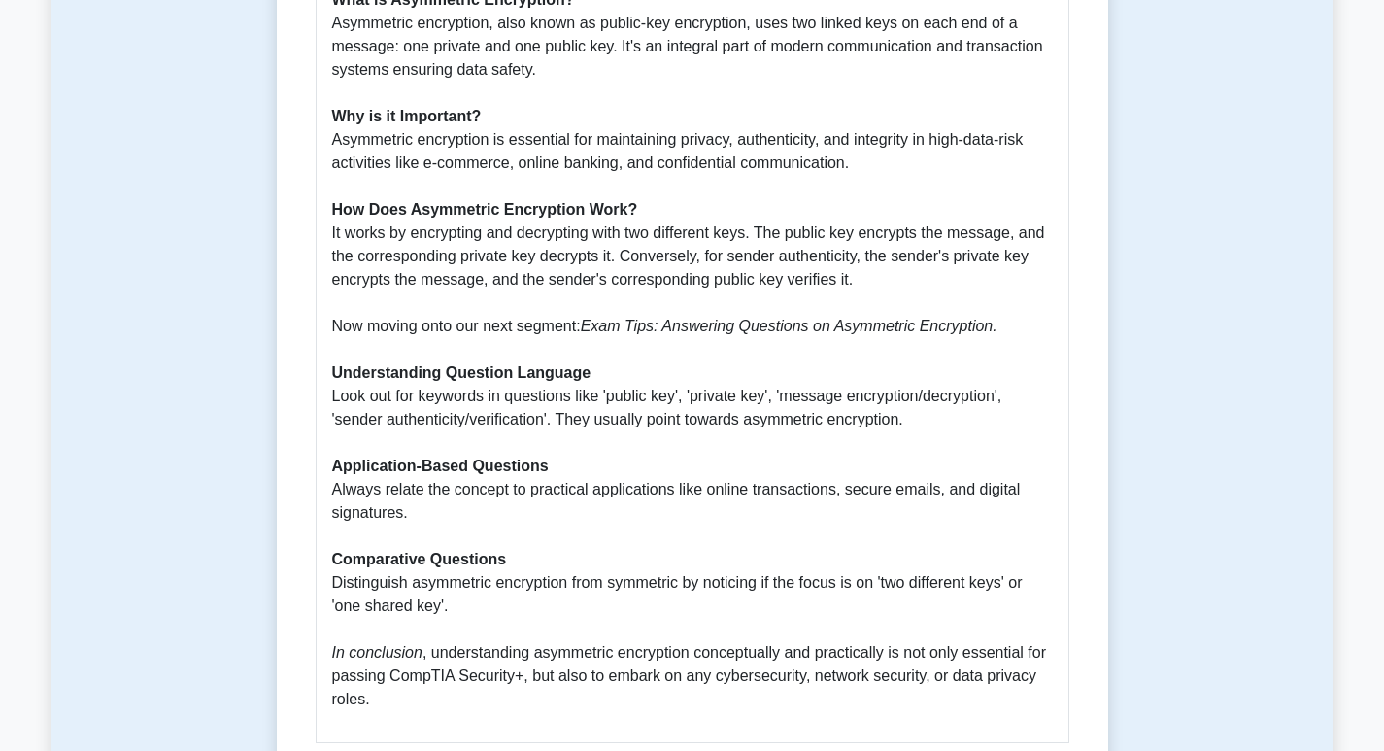
scroll to position [1068, 0]
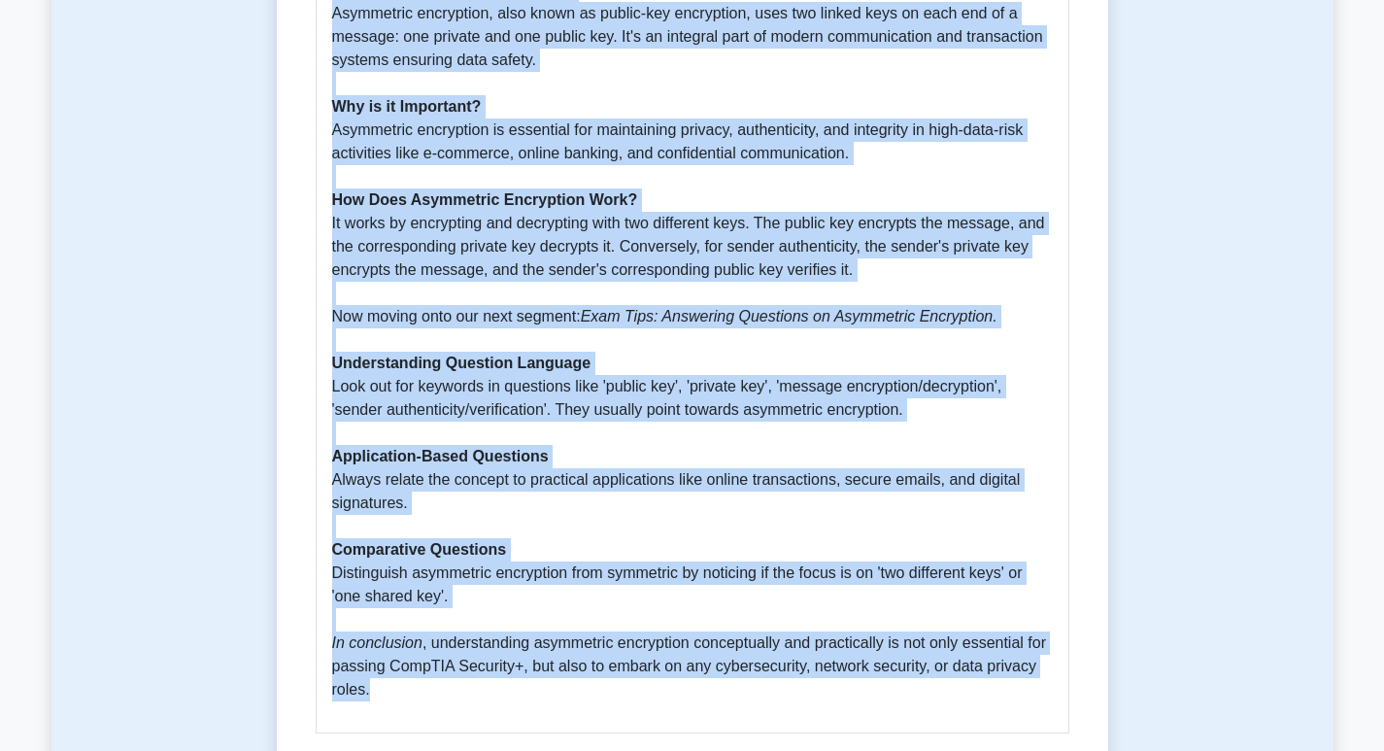
scroll to position [914, 0]
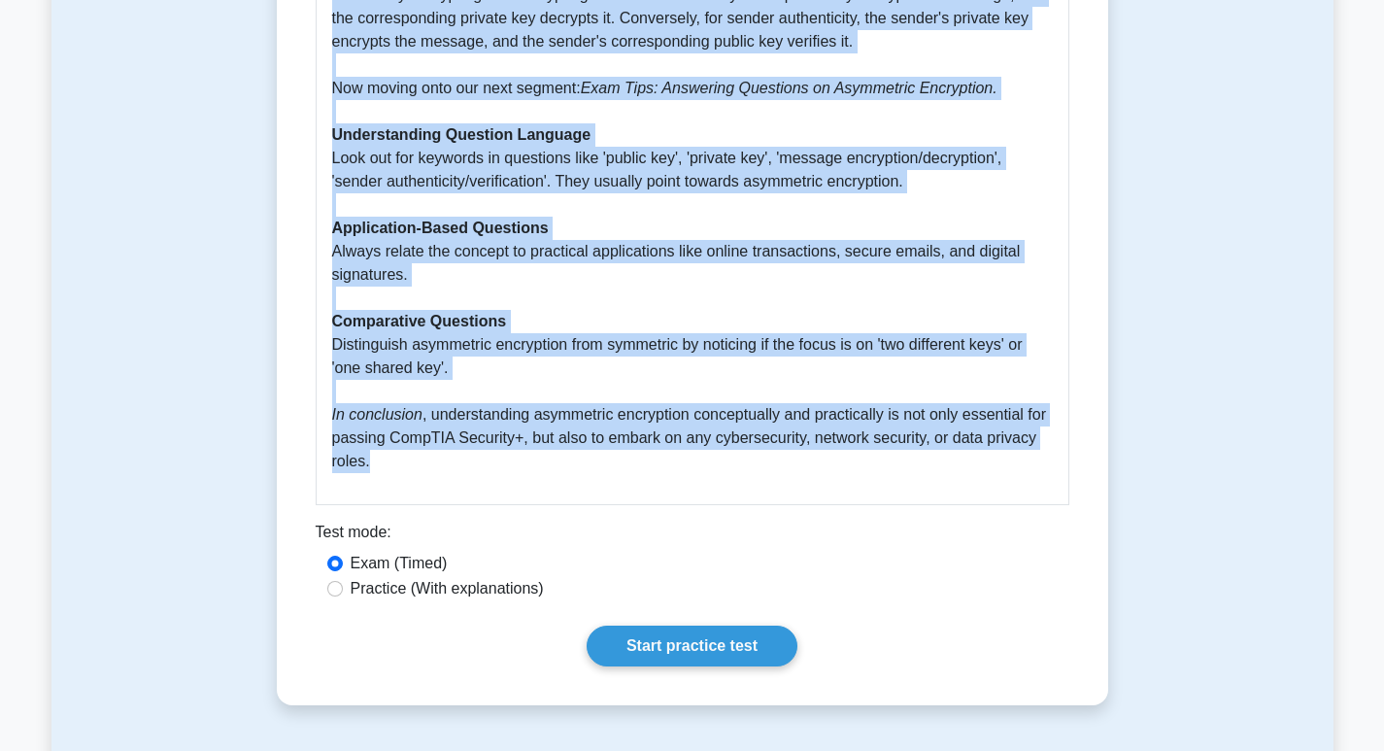
drag, startPoint x: 335, startPoint y: 188, endPoint x: 495, endPoint y: 467, distance: 321.4
click at [495, 467] on p "Asymmetric Encryption is a crucial concept under CompTIA Security+ Cryptography…" at bounding box center [692, 77] width 720 height 792
copy p "What is Asymmetric Encryption? Asymmetric encryption, also known as public-key …"
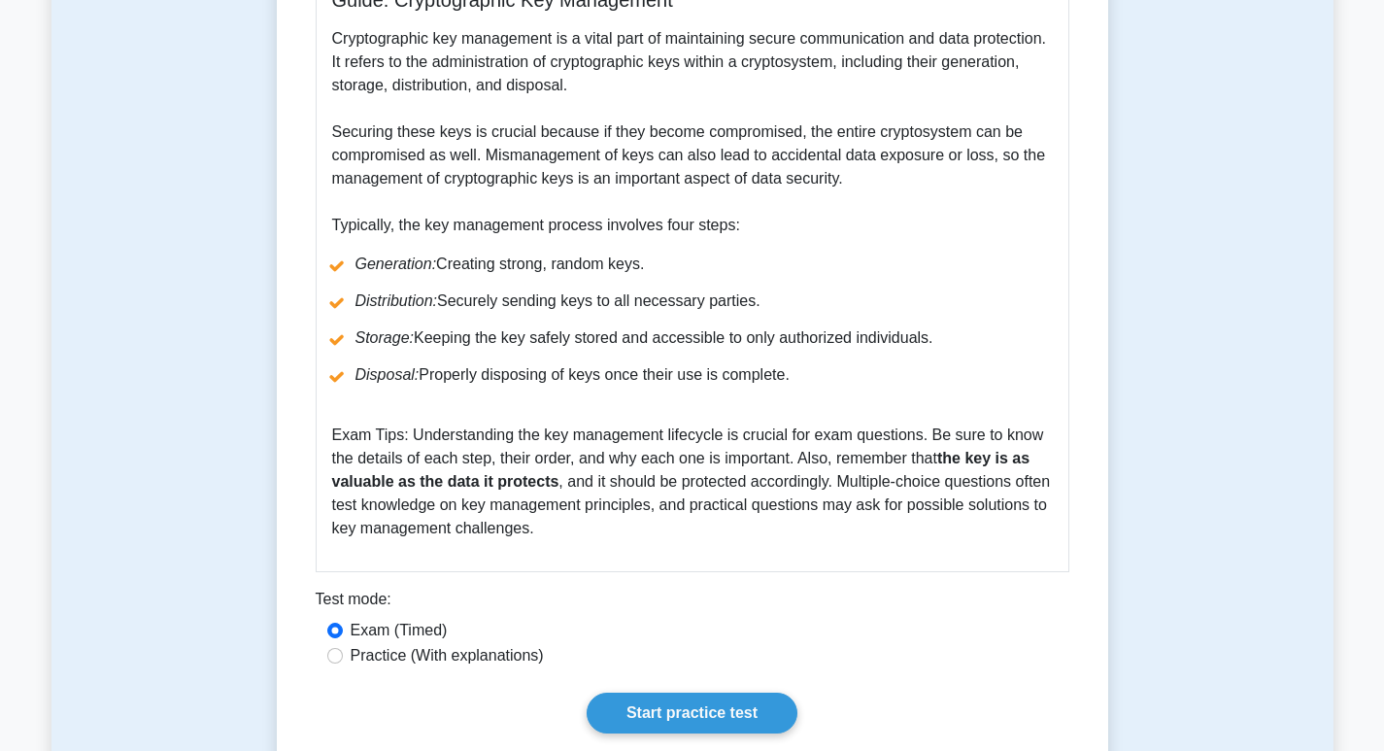
scroll to position [583, 0]
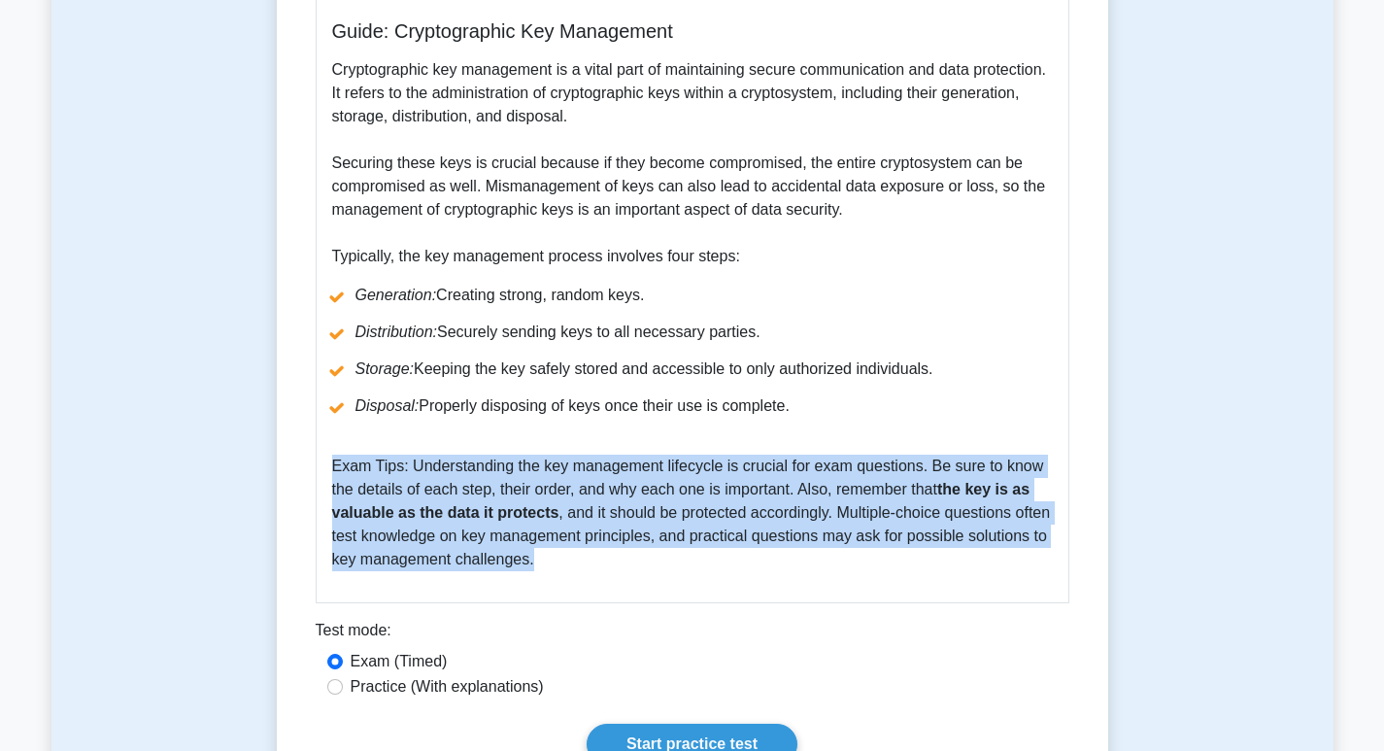
drag, startPoint x: 333, startPoint y: 467, endPoint x: 525, endPoint y: 531, distance: 202.6
click at [640, 588] on div "Guide: Cryptographic Key Management Cryptographic key management is a vital par…" at bounding box center [692, 295] width 753 height 616
copy div "Exam Tips: Understanding the key management lifecycle is crucial for exam quest…"
